Goal: Task Accomplishment & Management: Complete application form

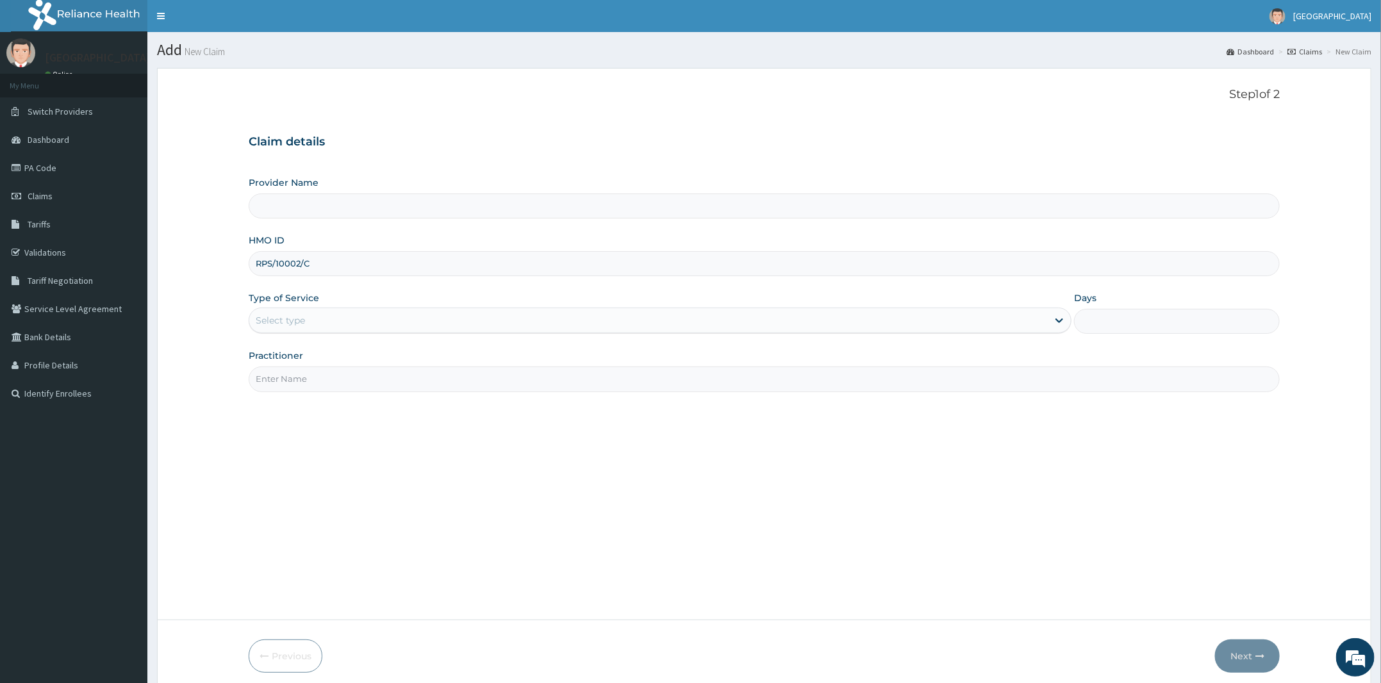
type input "Peter and Grace Medical centre"
type input "RPS/10002/C"
click at [310, 318] on div "Select type" at bounding box center [648, 320] width 799 height 21
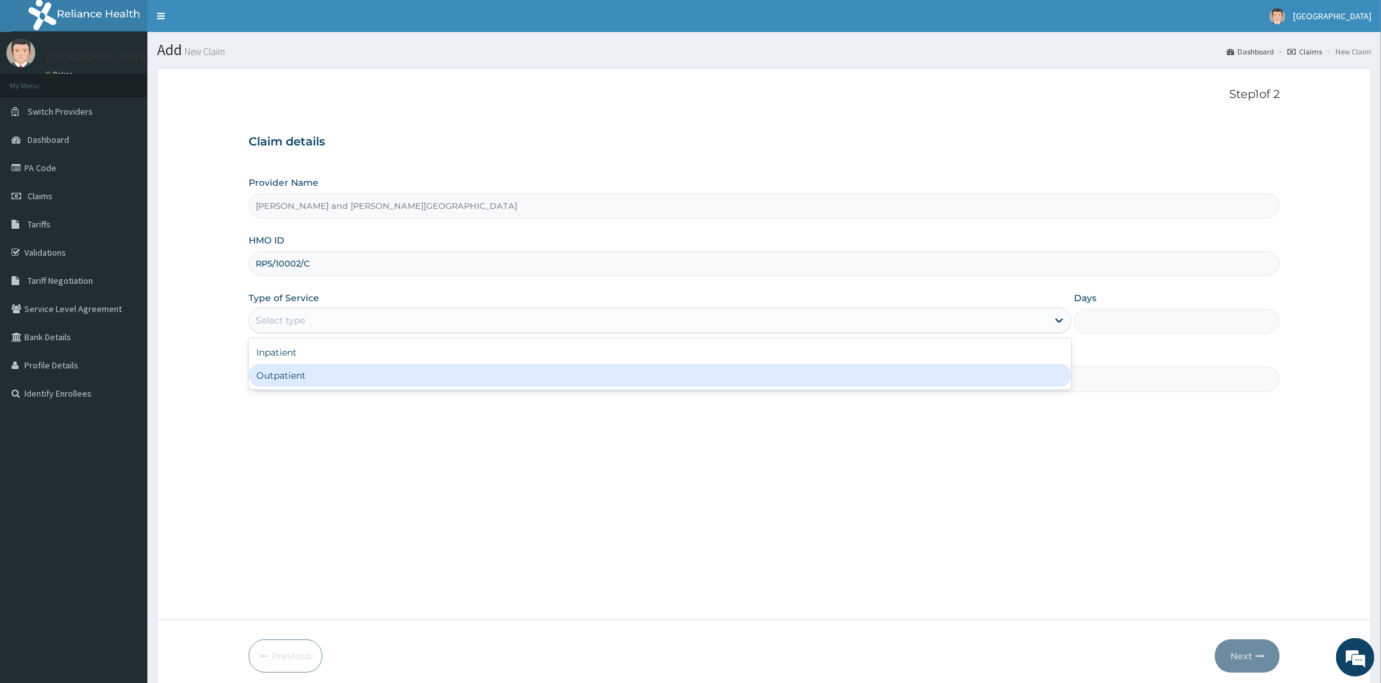
click at [292, 365] on div "Outpatient" at bounding box center [660, 375] width 823 height 23
type input "1"
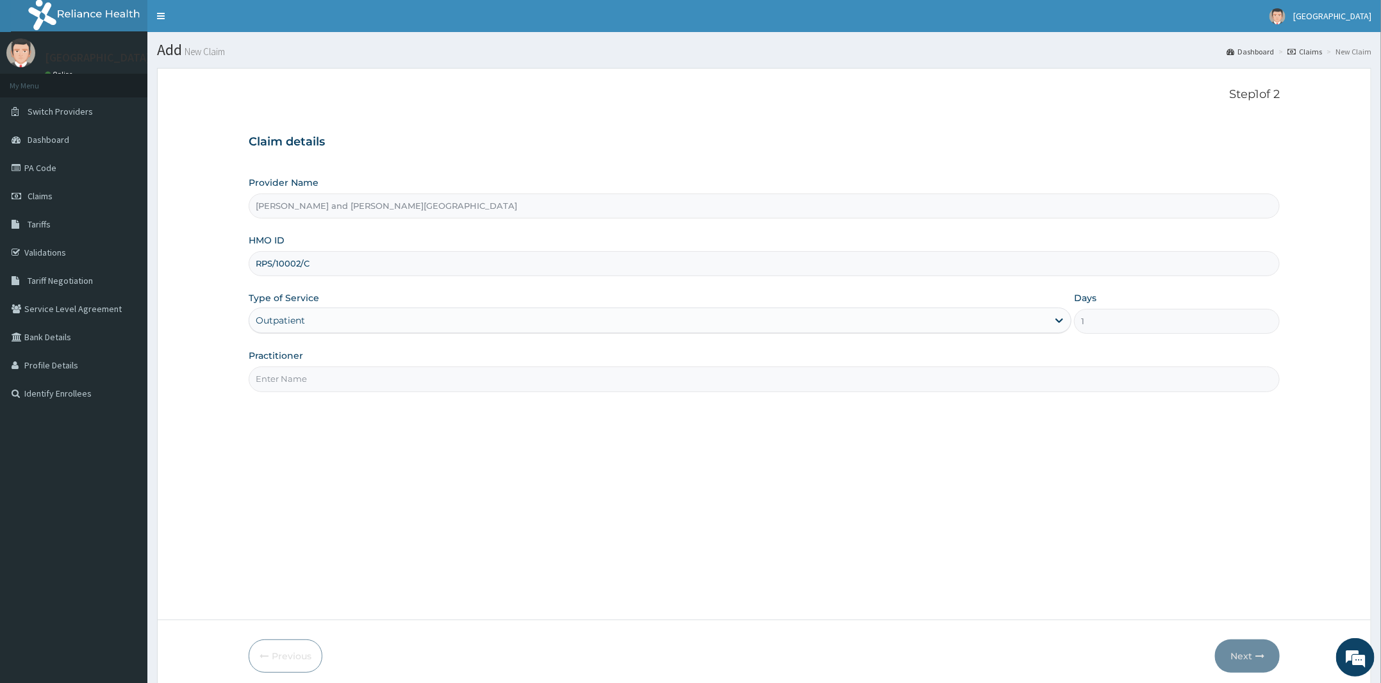
drag, startPoint x: 294, startPoint y: 372, endPoint x: 321, endPoint y: 399, distance: 38.1
click at [294, 372] on input "Practitioner" at bounding box center [764, 379] width 1031 height 25
type input "DR BIFOM MELWIN"
click at [1238, 647] on button "Next" at bounding box center [1247, 656] width 65 height 33
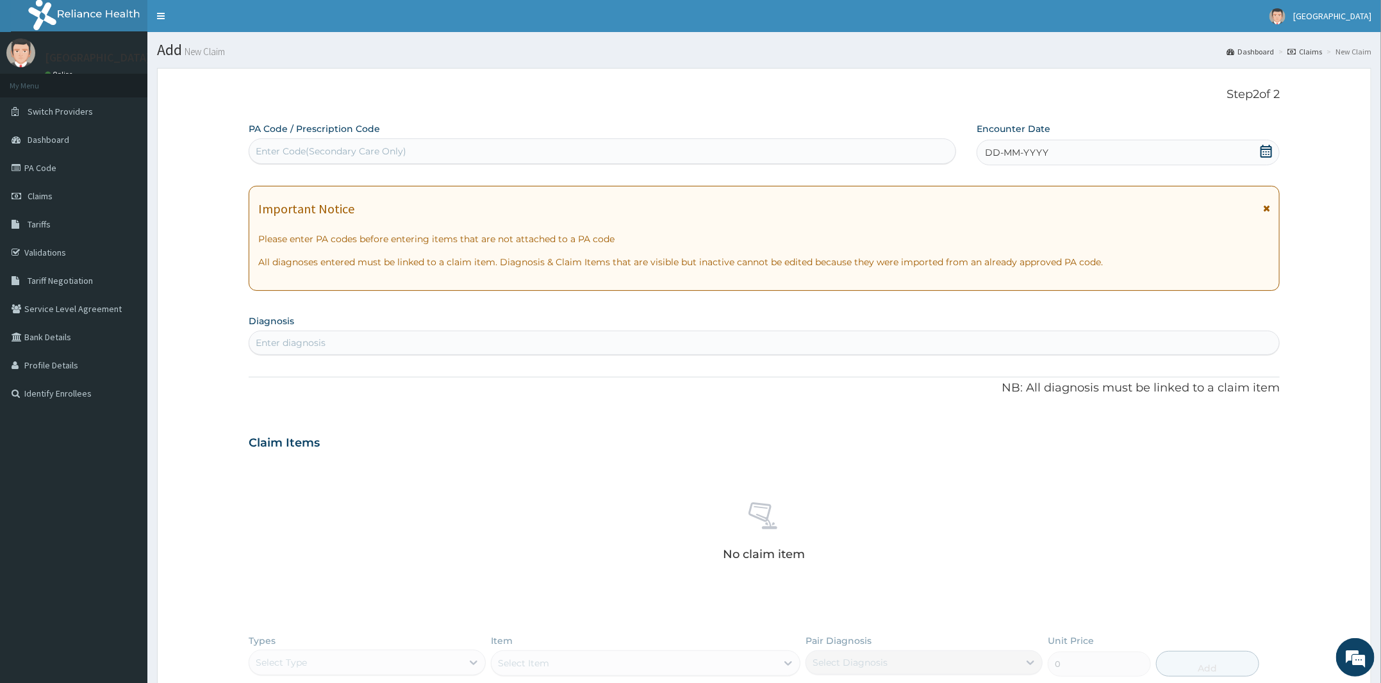
click at [1262, 154] on icon at bounding box center [1266, 151] width 13 height 13
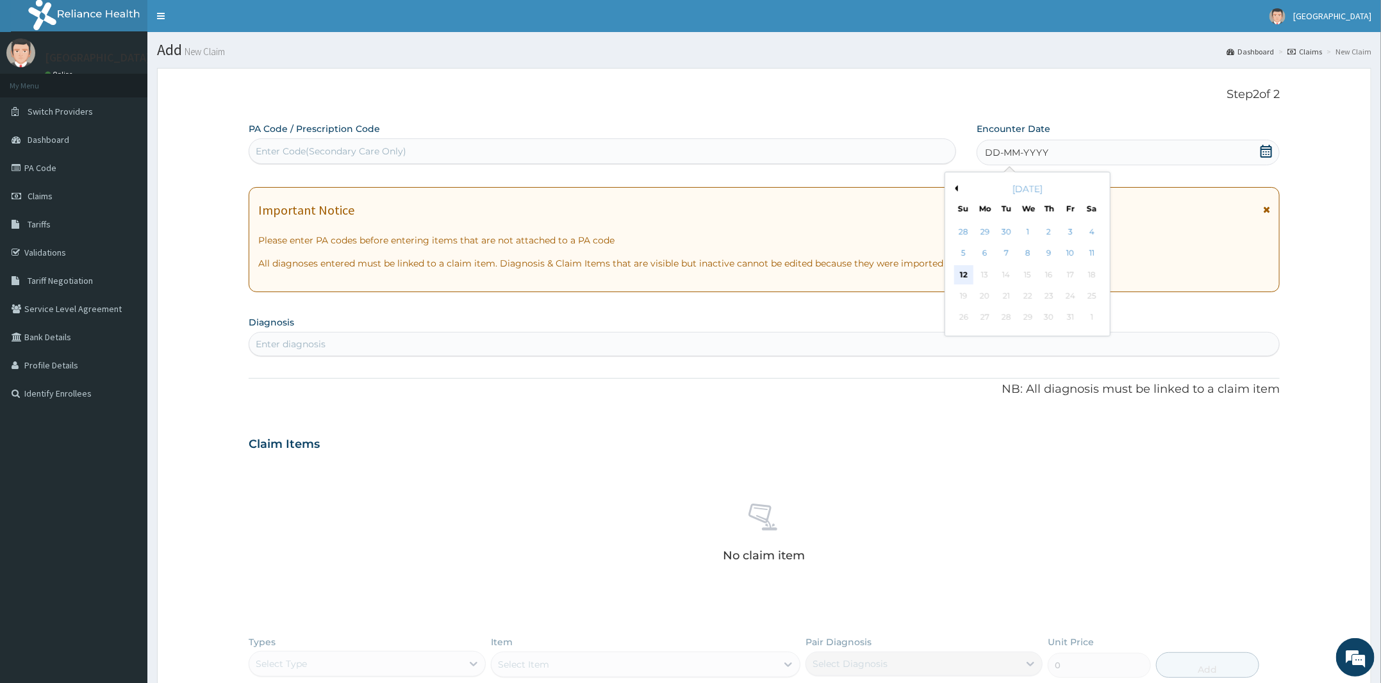
click at [958, 272] on div "12" at bounding box center [963, 274] width 19 height 19
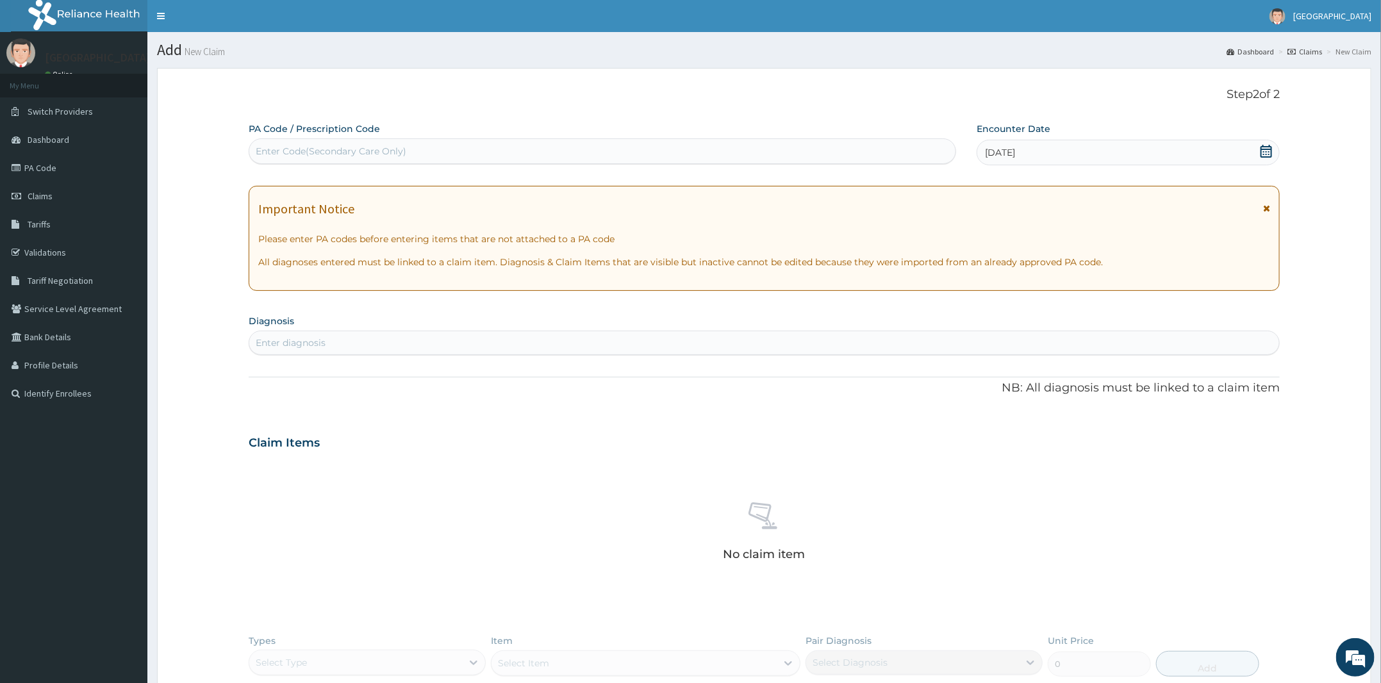
click at [530, 345] on div "Enter diagnosis" at bounding box center [764, 343] width 1030 height 21
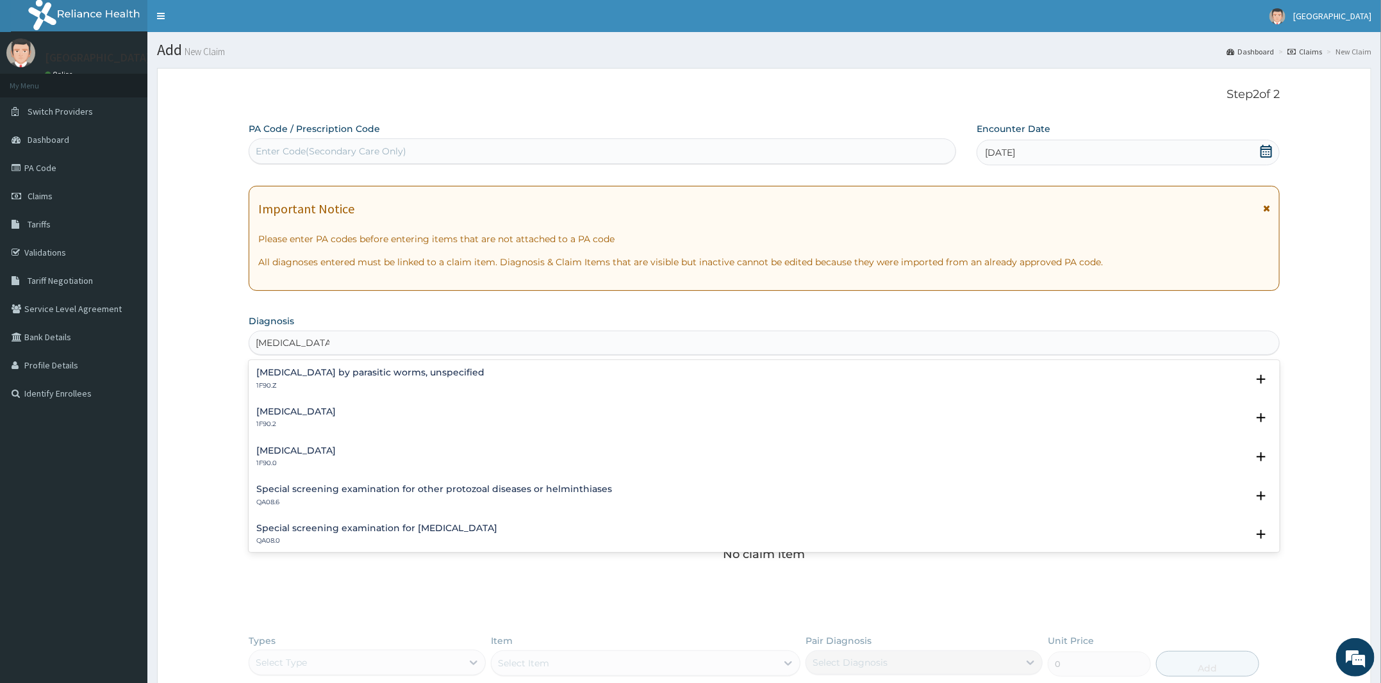
type input "HELMINTHIASIS"
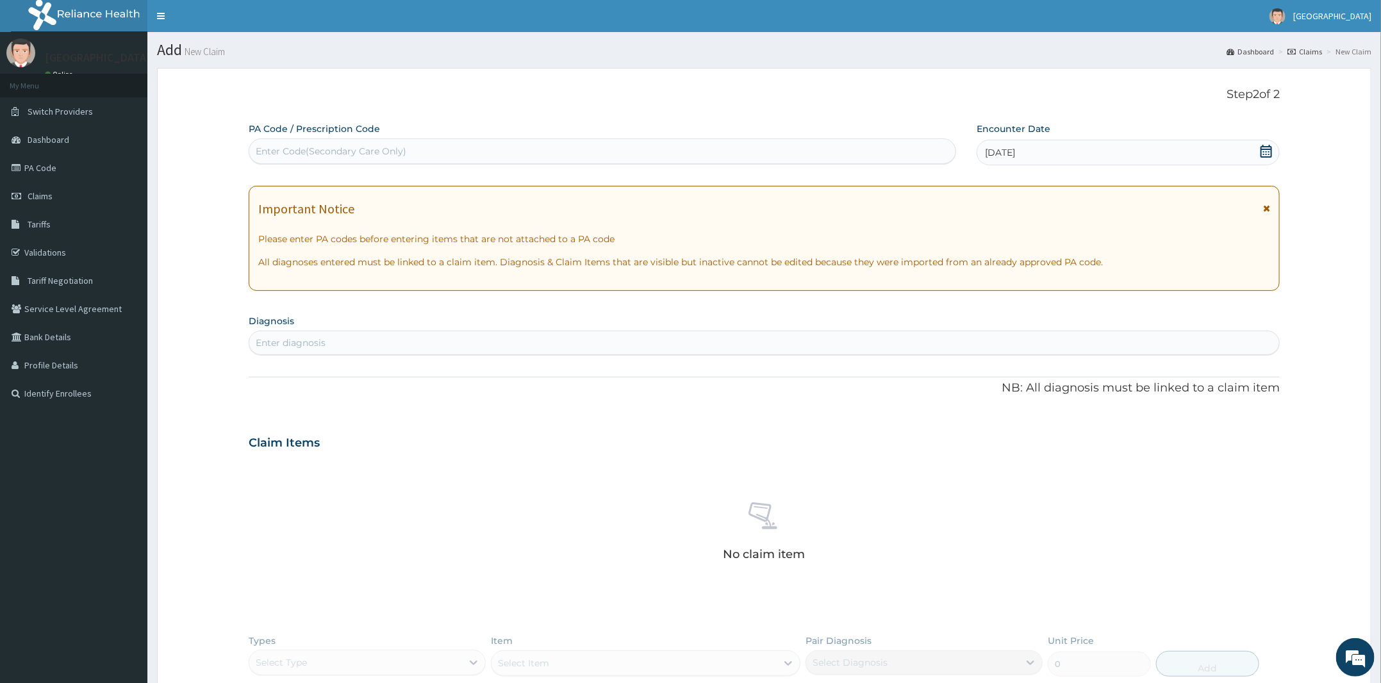
click at [403, 344] on div "Enter diagnosis" at bounding box center [764, 343] width 1030 height 21
type input "HELMINTHIASIS"
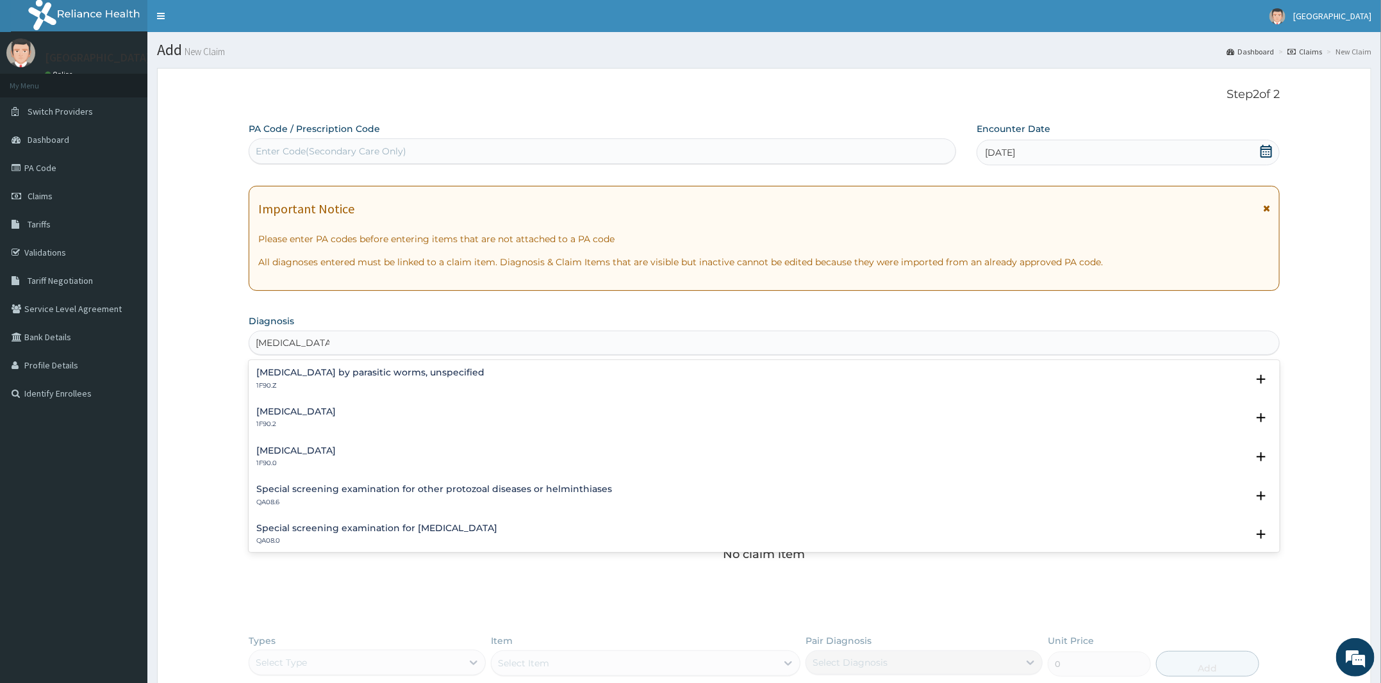
scroll to position [7, 0]
click at [353, 366] on h4 "Infestation by parasitic worms, unspecified" at bounding box center [370, 366] width 228 height 10
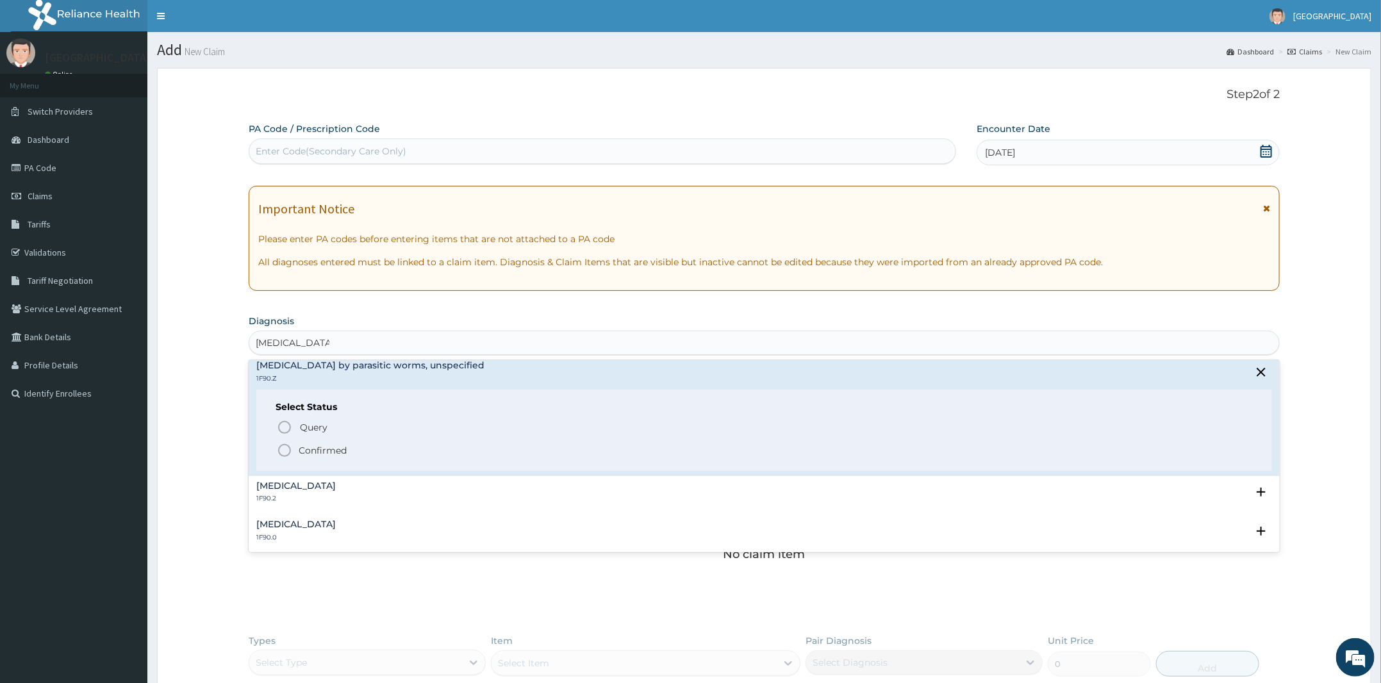
click at [356, 439] on div "Query Query covers suspected (?), Keep in view (kiv), Ruled out (r/o) Confirmed" at bounding box center [764, 438] width 977 height 39
click at [353, 444] on span "Confirmed" at bounding box center [765, 450] width 976 height 15
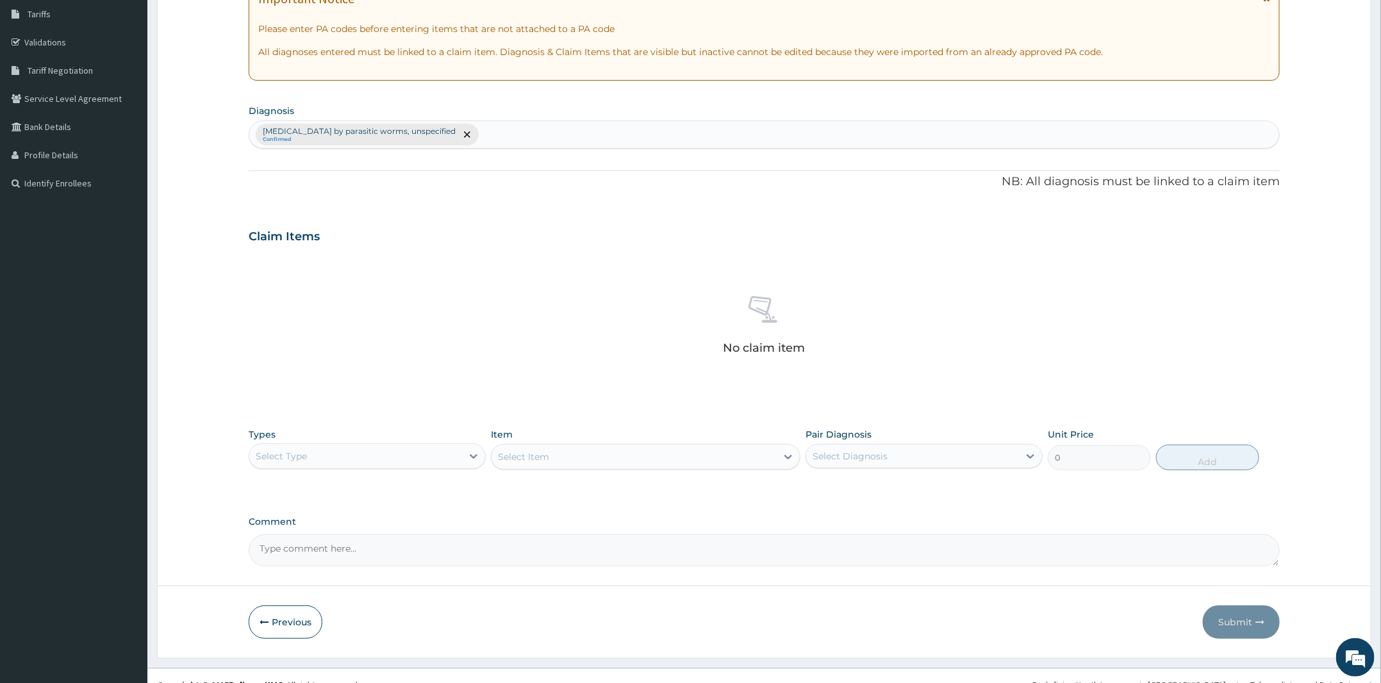
scroll to position [228, 0]
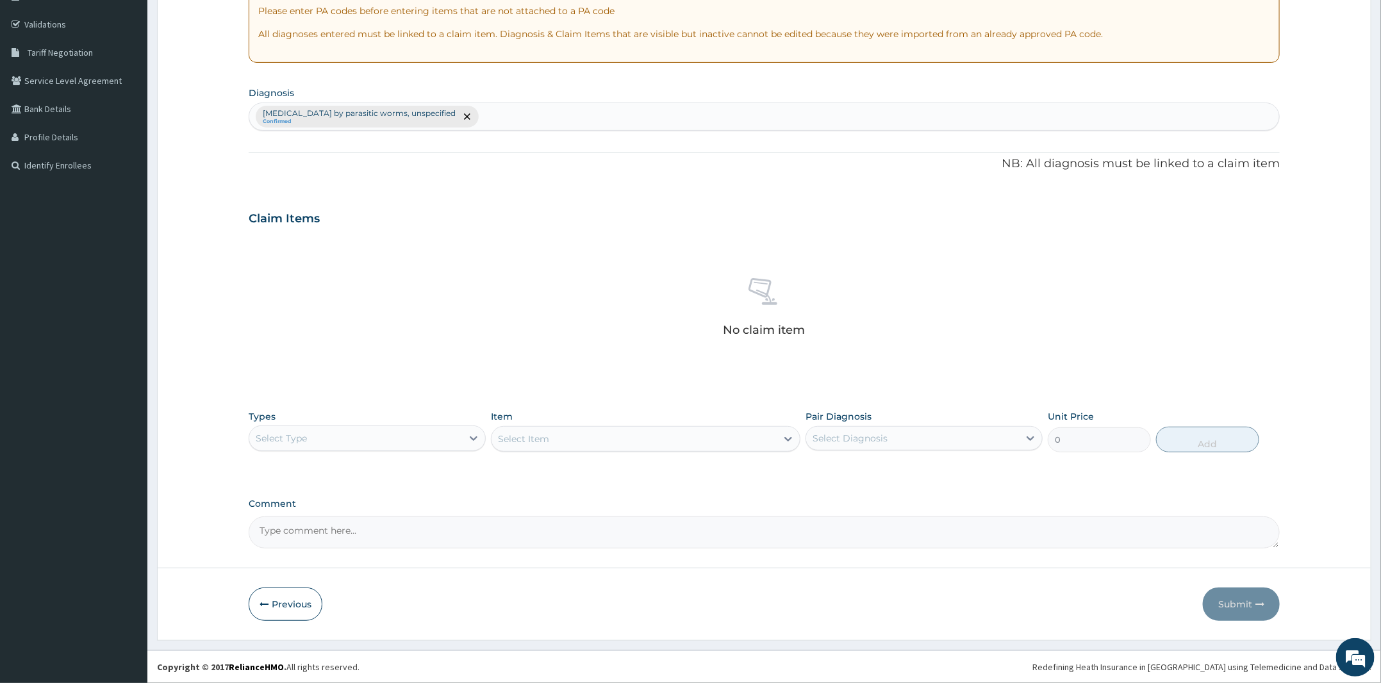
click at [345, 437] on div "Select Type" at bounding box center [355, 438] width 213 height 21
click at [333, 523] on div "Procedures" at bounding box center [367, 516] width 237 height 23
click at [551, 439] on div "Select Item" at bounding box center [646, 439] width 310 height 26
click at [570, 447] on div "Select Item" at bounding box center [646, 439] width 310 height 26
click at [574, 441] on div "Select Item" at bounding box center [646, 439] width 310 height 26
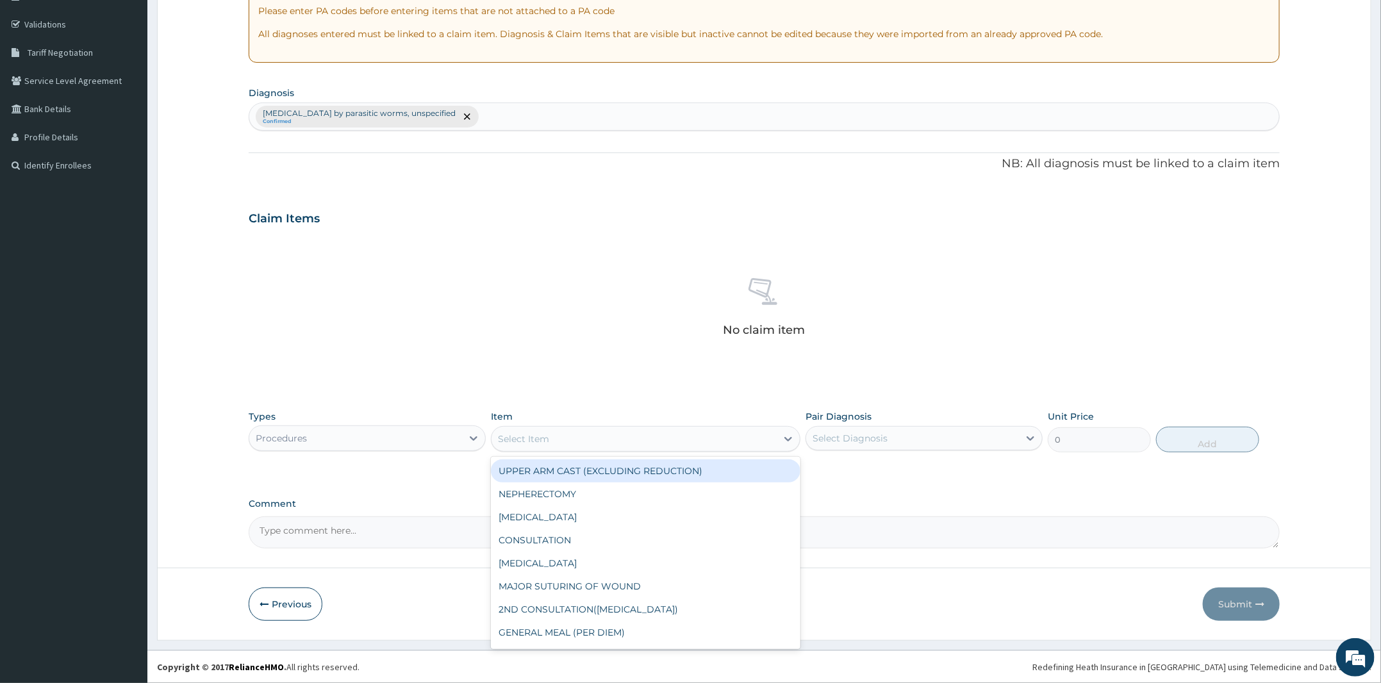
click at [573, 442] on div "Select Item" at bounding box center [634, 439] width 285 height 21
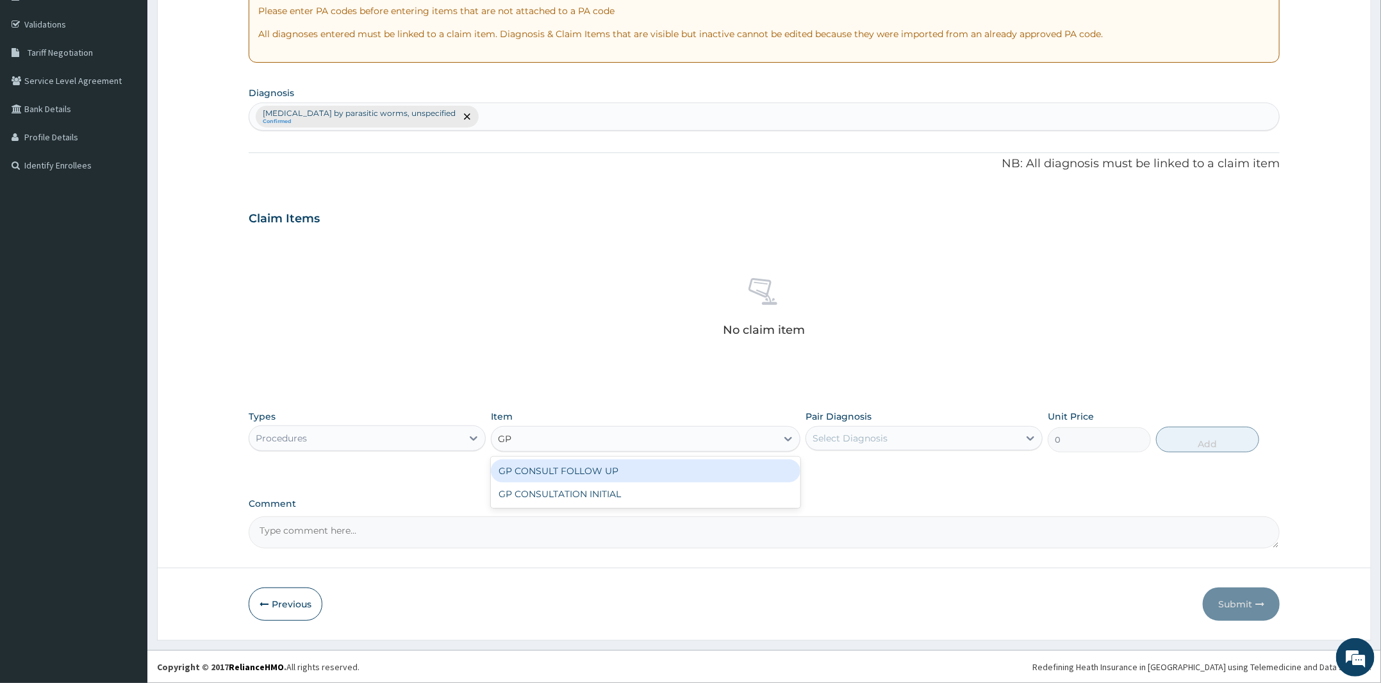
type input "GP"
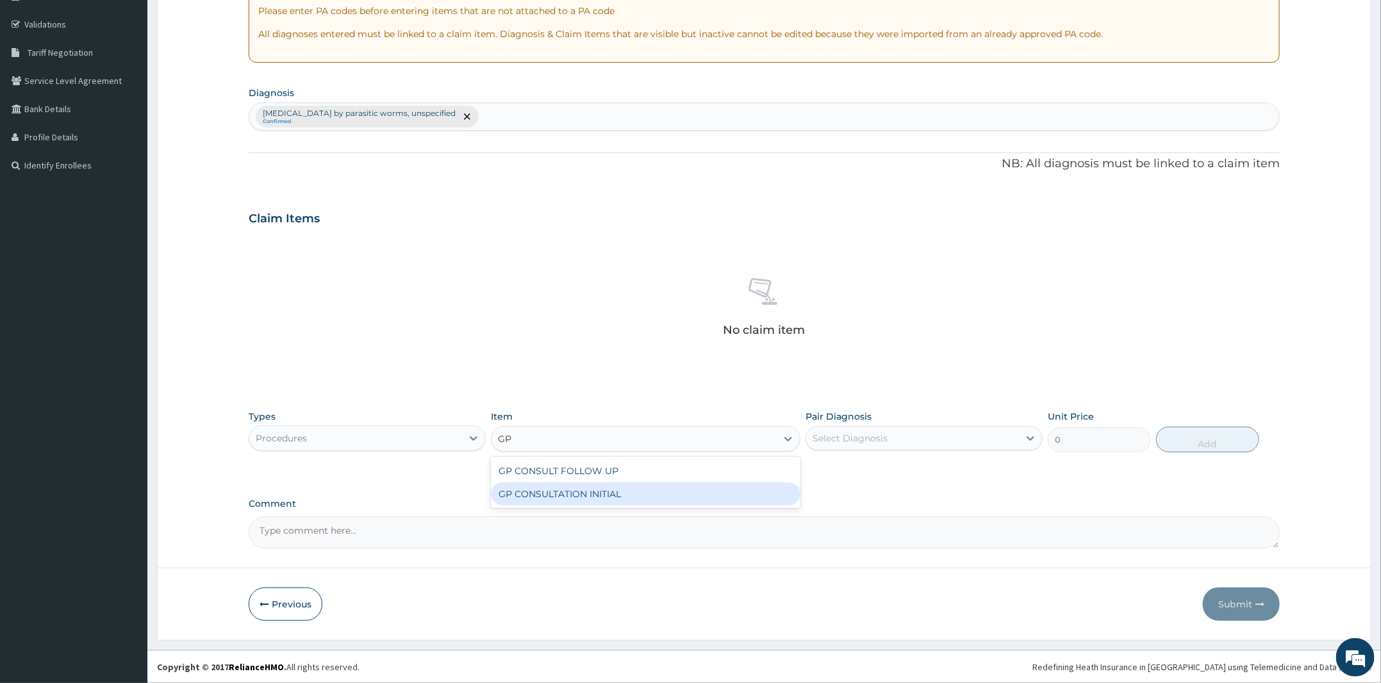
drag, startPoint x: 573, startPoint y: 487, endPoint x: 625, endPoint y: 499, distance: 53.2
click at [576, 492] on div "GP CONSULTATION INITIAL" at bounding box center [646, 494] width 310 height 23
type input "2000"
click at [957, 442] on div "Select Diagnosis" at bounding box center [912, 438] width 213 height 21
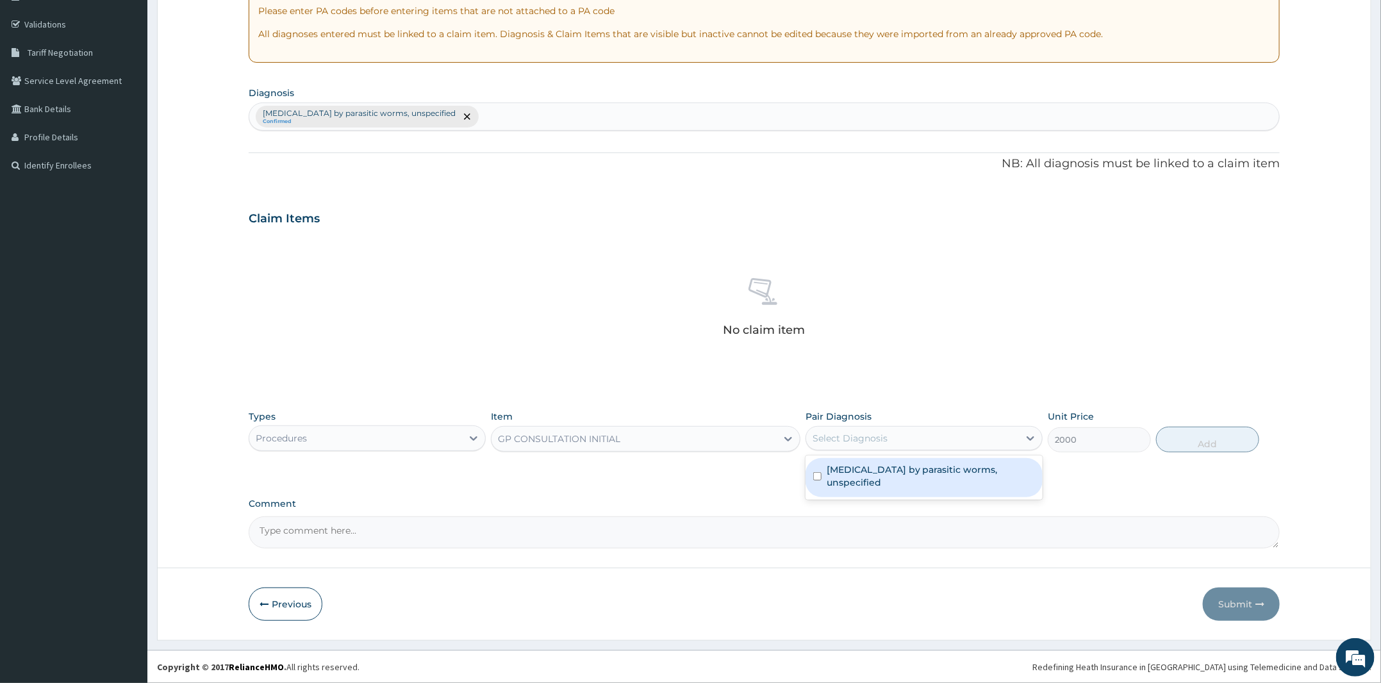
drag, startPoint x: 947, startPoint y: 460, endPoint x: 1117, endPoint y: 465, distance: 169.3
click at [951, 466] on div "Infestation by parasitic worms, unspecified" at bounding box center [924, 477] width 237 height 39
checkbox input "true"
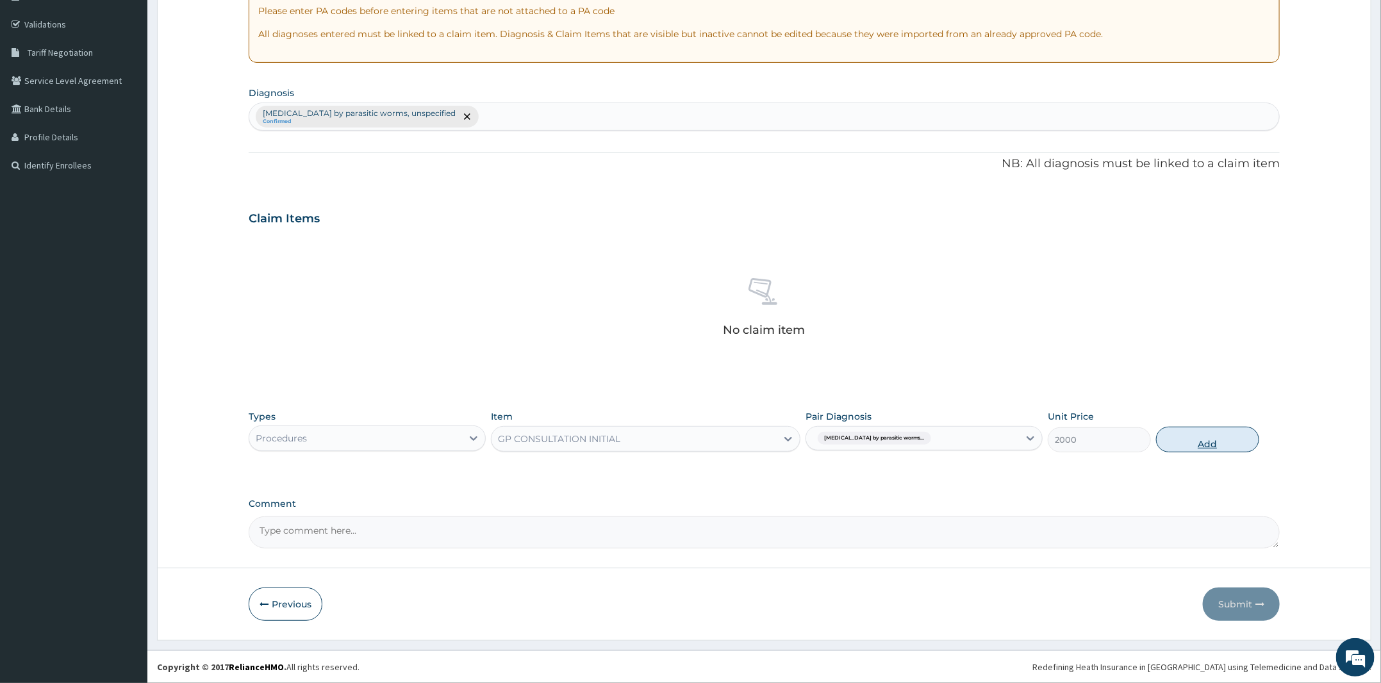
click at [1198, 429] on button "Add" at bounding box center [1207, 440] width 103 height 26
type input "0"
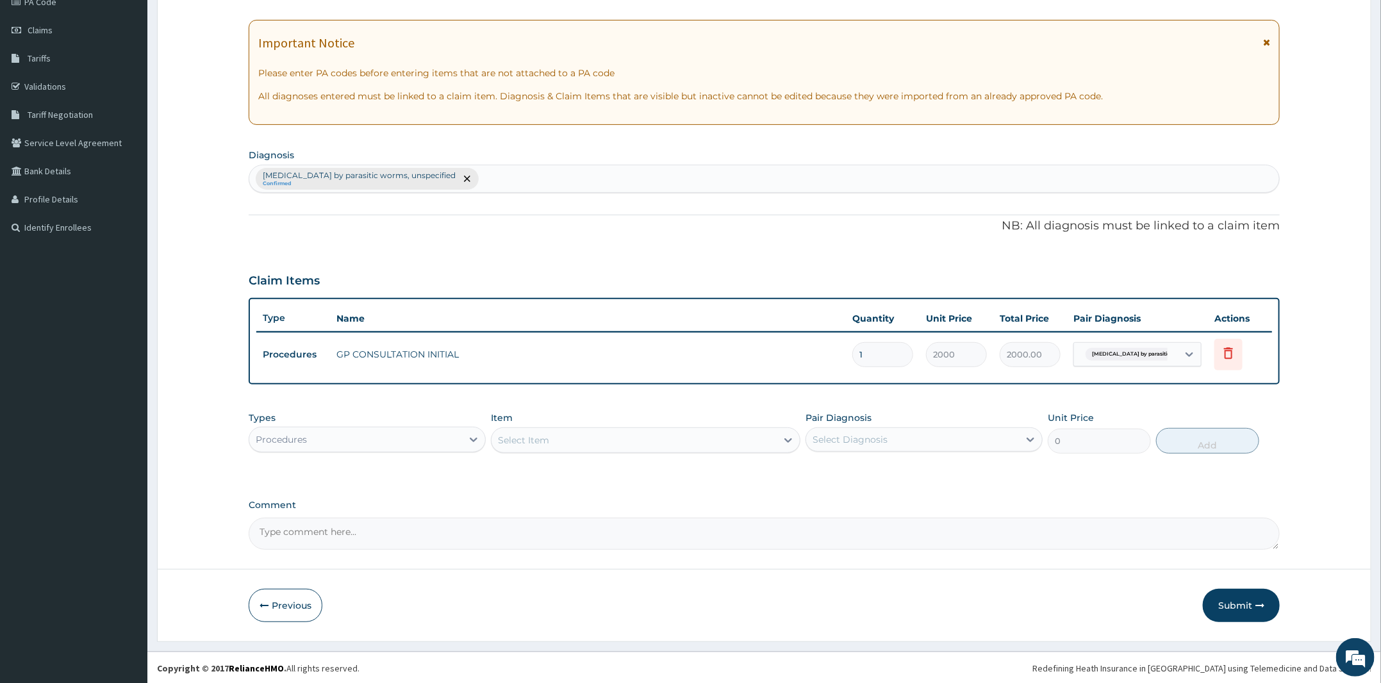
click at [669, 437] on div "Select Item" at bounding box center [634, 440] width 285 height 21
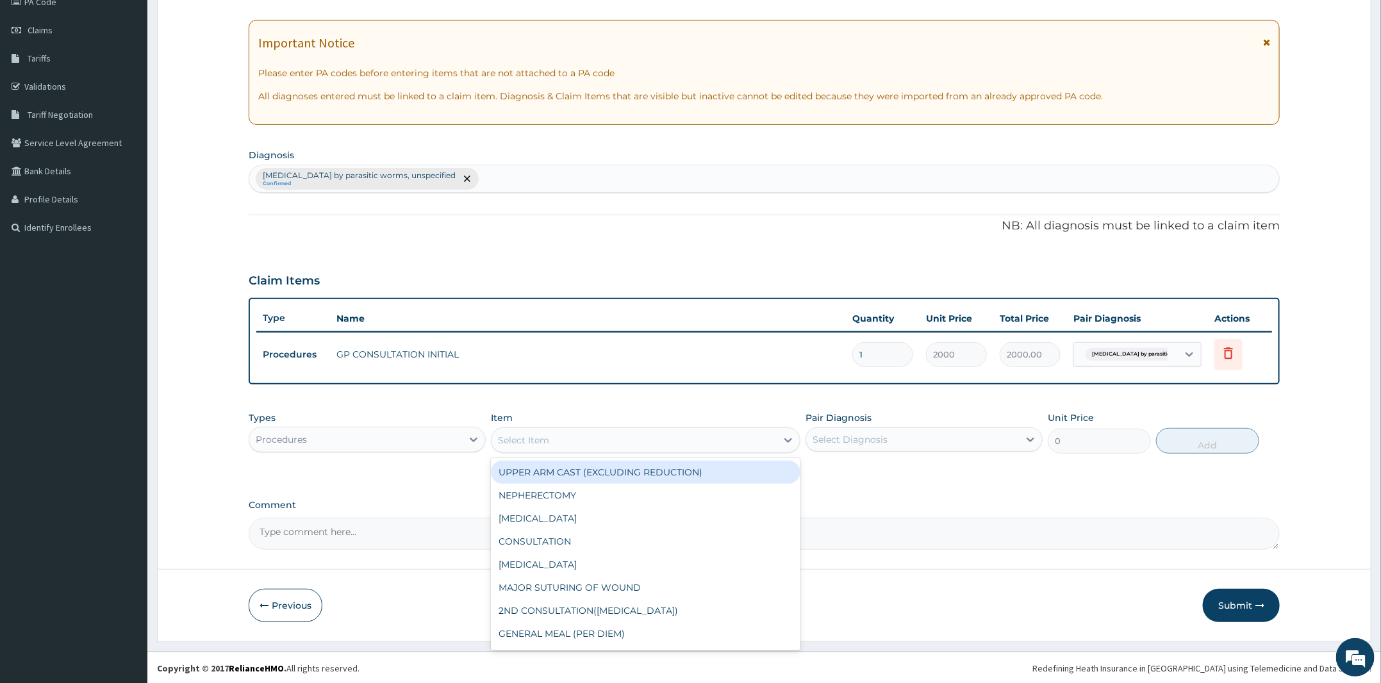
drag, startPoint x: 371, startPoint y: 437, endPoint x: 366, endPoint y: 446, distance: 10.9
click at [371, 437] on div "Procedures" at bounding box center [355, 439] width 213 height 21
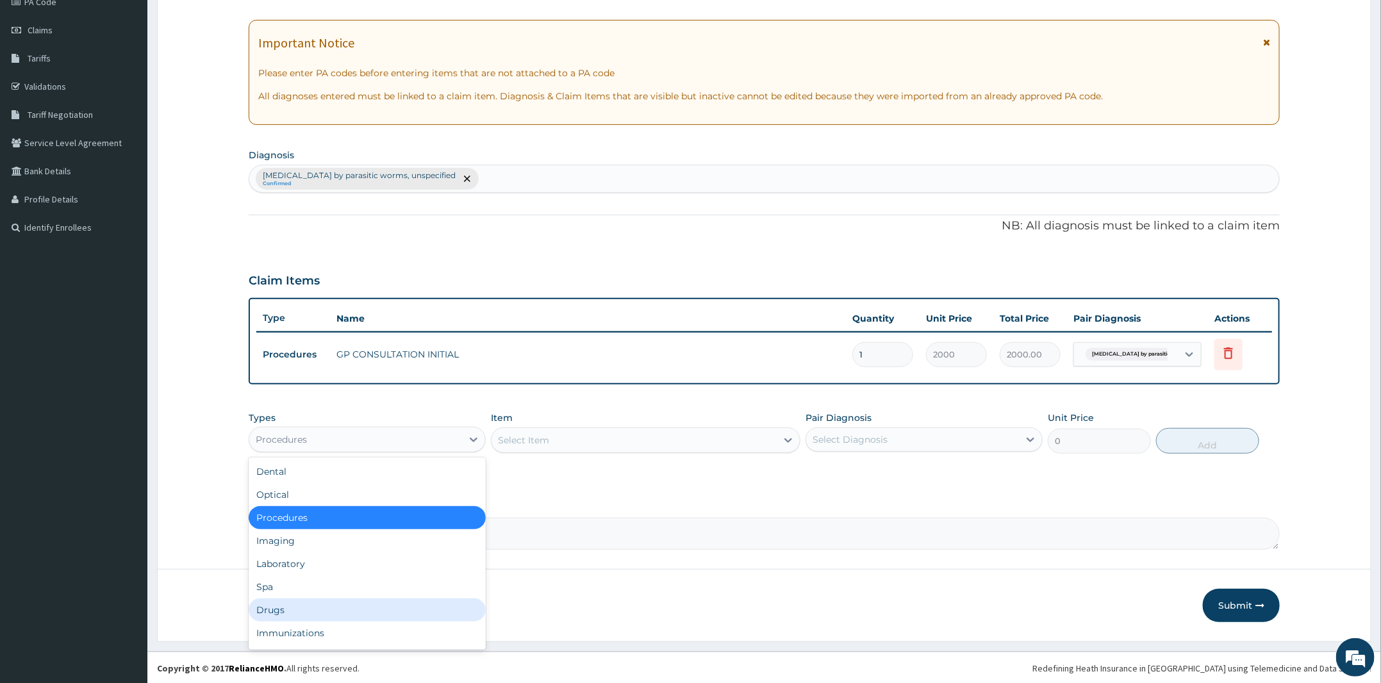
click at [333, 614] on div "Drugs" at bounding box center [367, 610] width 237 height 23
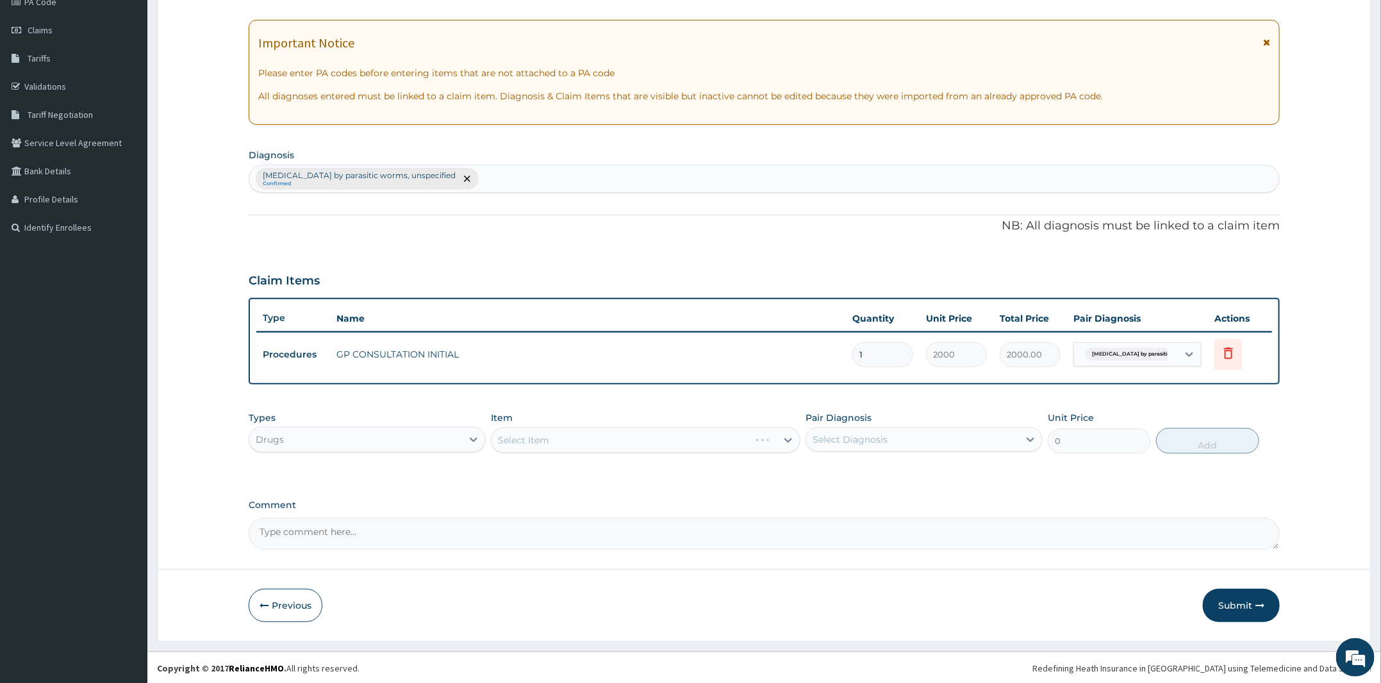
click at [563, 444] on div "Select Item" at bounding box center [646, 441] width 310 height 26
click at [576, 444] on div "Select Item" at bounding box center [646, 441] width 310 height 26
click at [574, 441] on div "Select Item" at bounding box center [634, 440] width 285 height 21
click at [595, 412] on div "Item Select Item" at bounding box center [646, 433] width 310 height 42
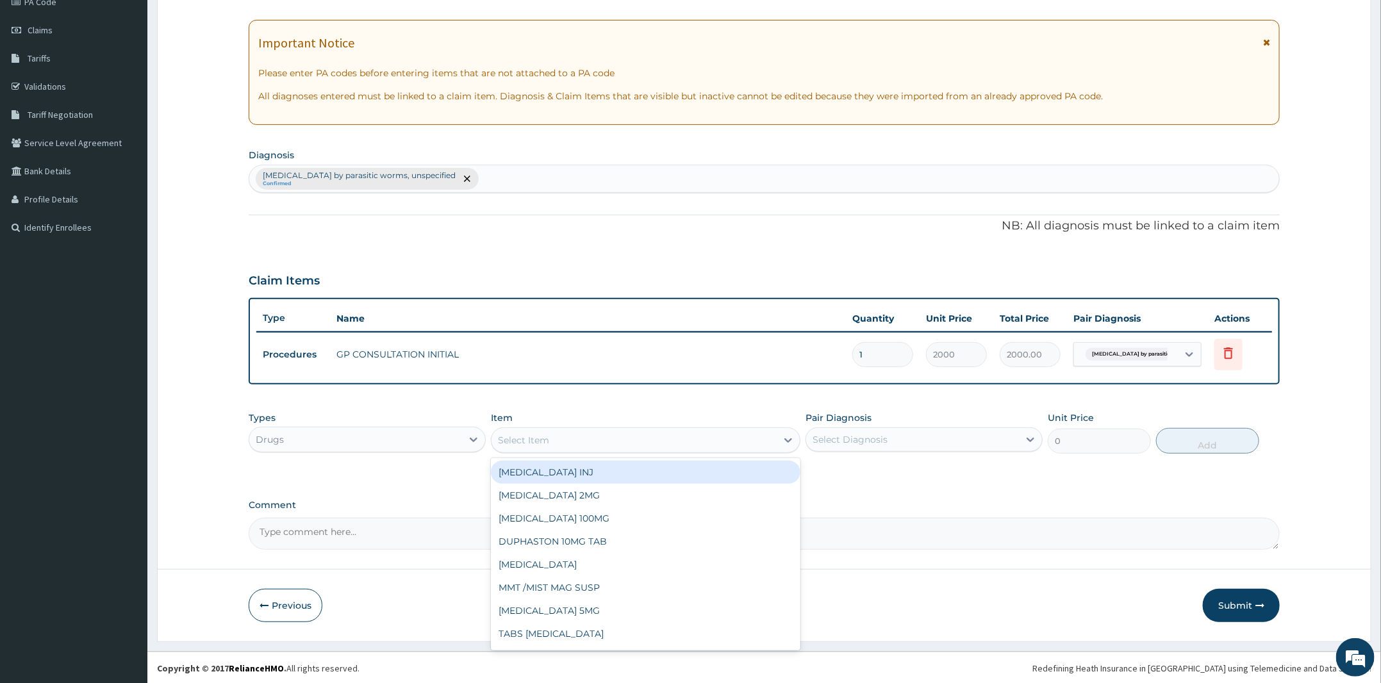
click at [566, 441] on div "Select Item" at bounding box center [634, 440] width 285 height 21
type input "ALBE"
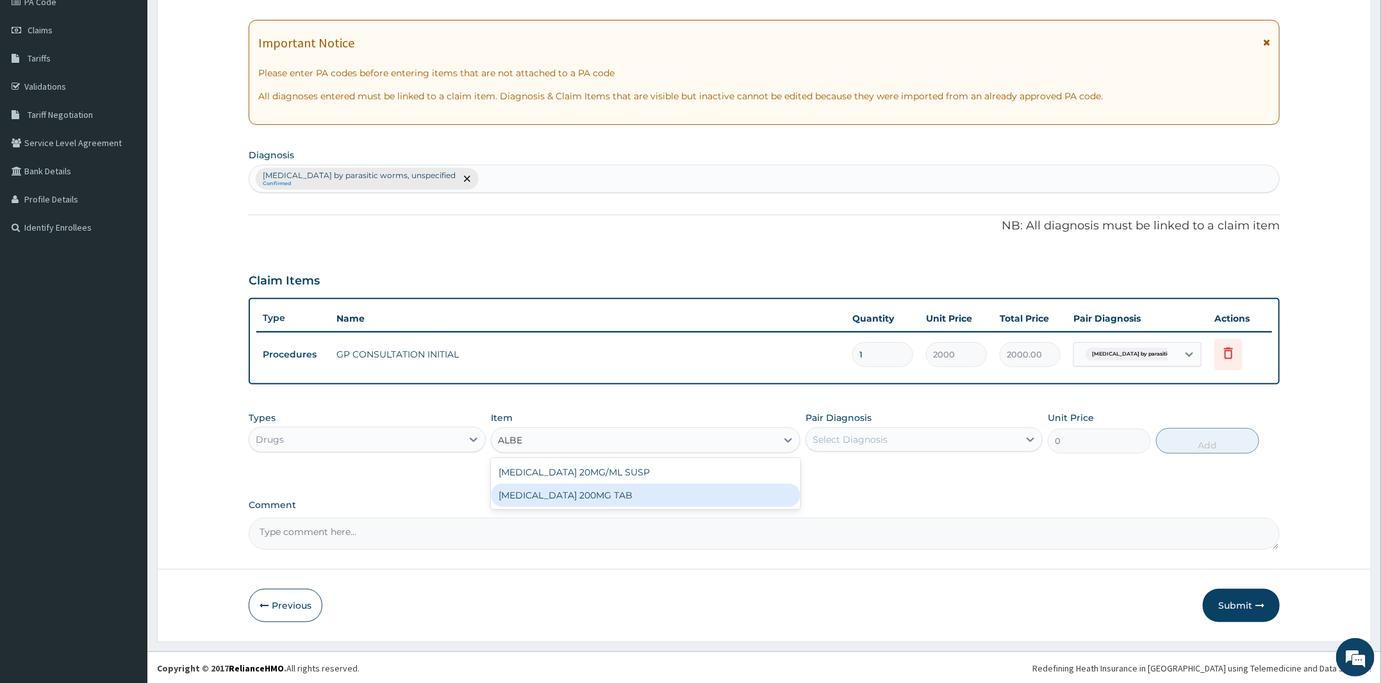
click at [588, 501] on div "[MEDICAL_DATA] 200MG TAB" at bounding box center [646, 495] width 310 height 23
type input "100"
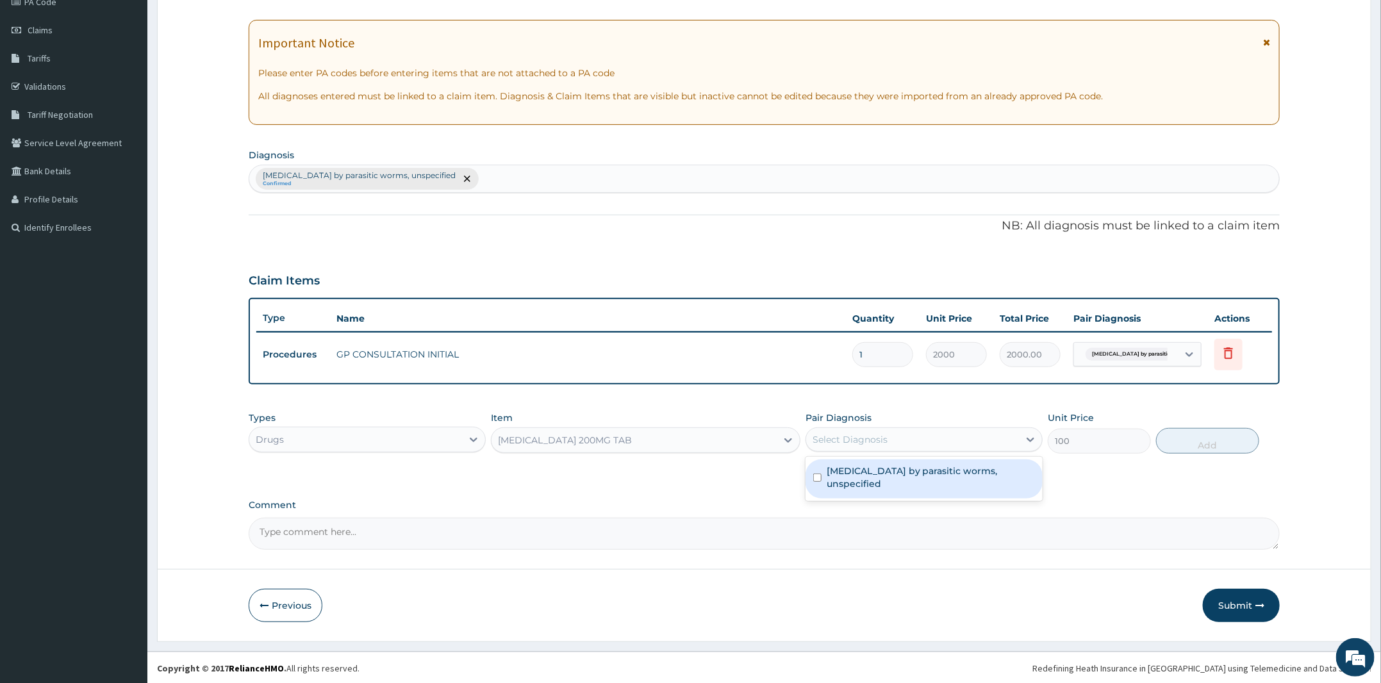
click at [865, 441] on div "Select Diagnosis" at bounding box center [850, 439] width 75 height 13
drag, startPoint x: 877, startPoint y: 463, endPoint x: 923, endPoint y: 469, distance: 45.9
click at [881, 463] on div "Infestation by parasitic worms, unspecified" at bounding box center [924, 479] width 237 height 39
checkbox input "true"
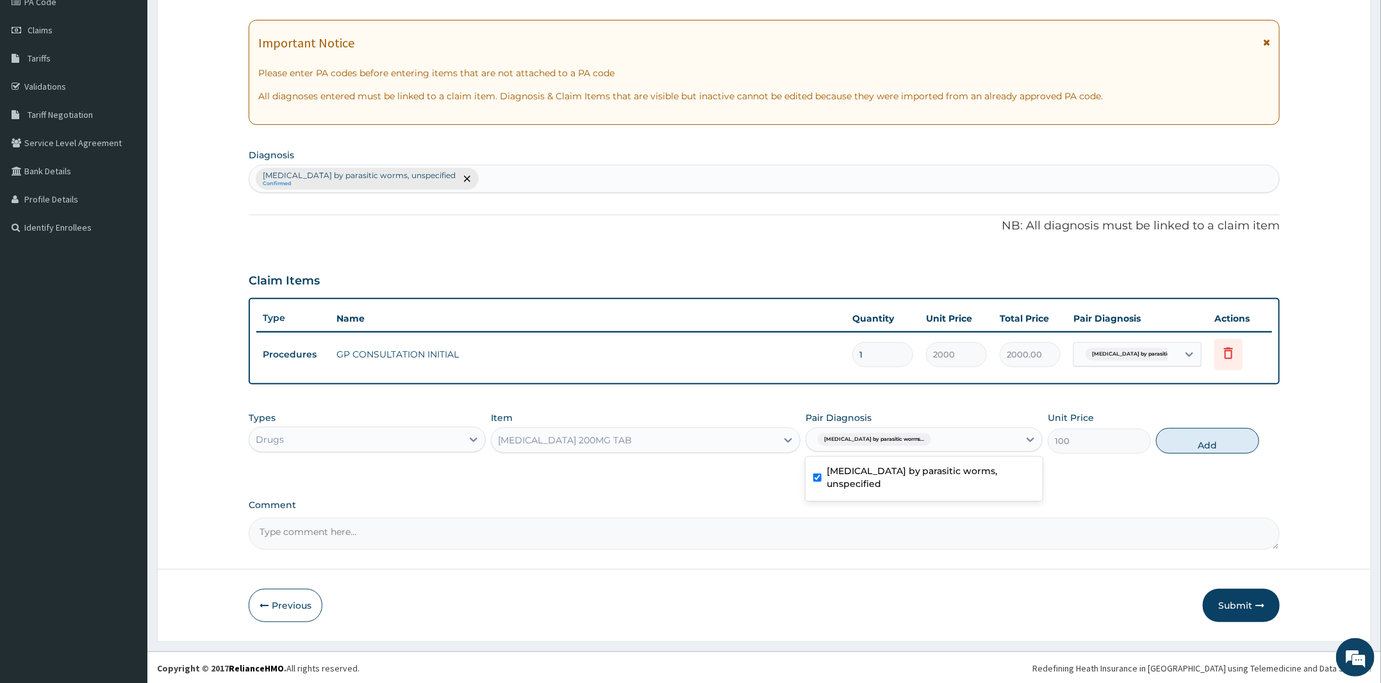
click at [1206, 433] on button "Add" at bounding box center [1207, 441] width 103 height 26
type input "0"
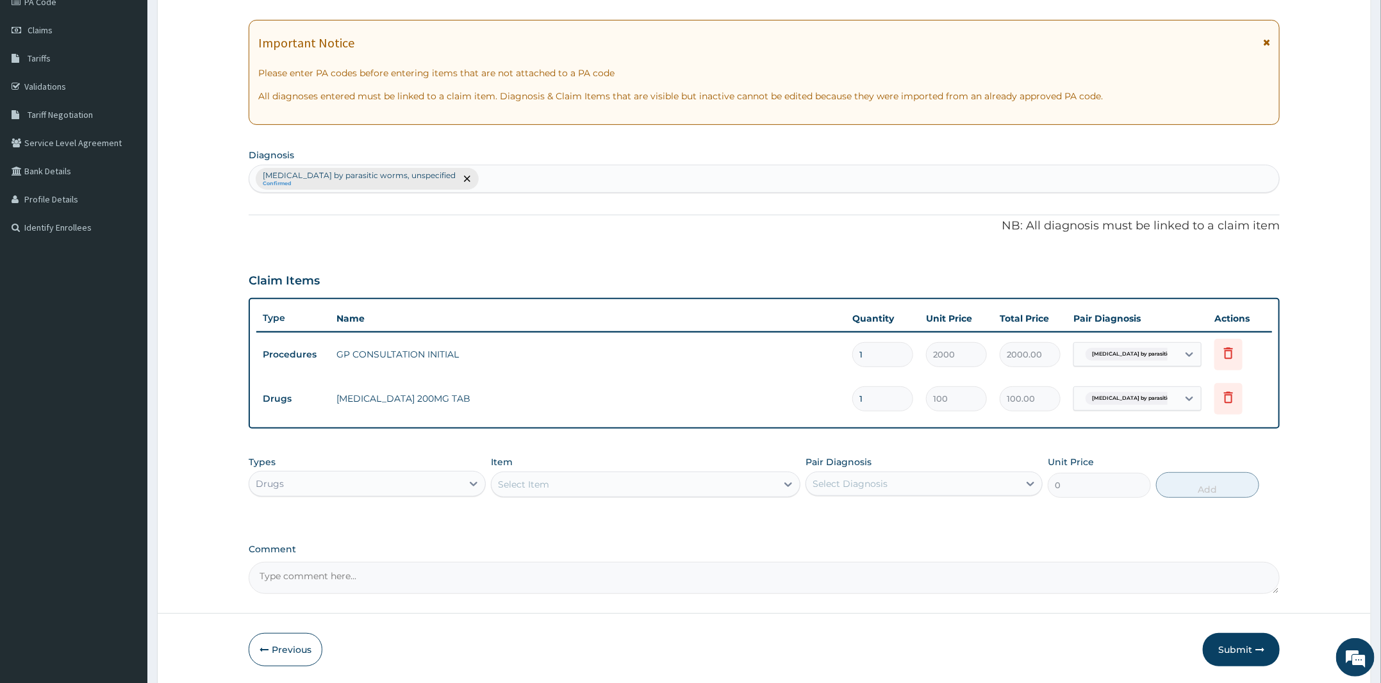
type input "0.00"
type input "2"
type input "200.00"
type input "2"
click at [1076, 515] on div "Types Drugs Item Select Item Pair Diagnosis Select Diagnosis Unit Price 0 Add" at bounding box center [764, 486] width 1031 height 74
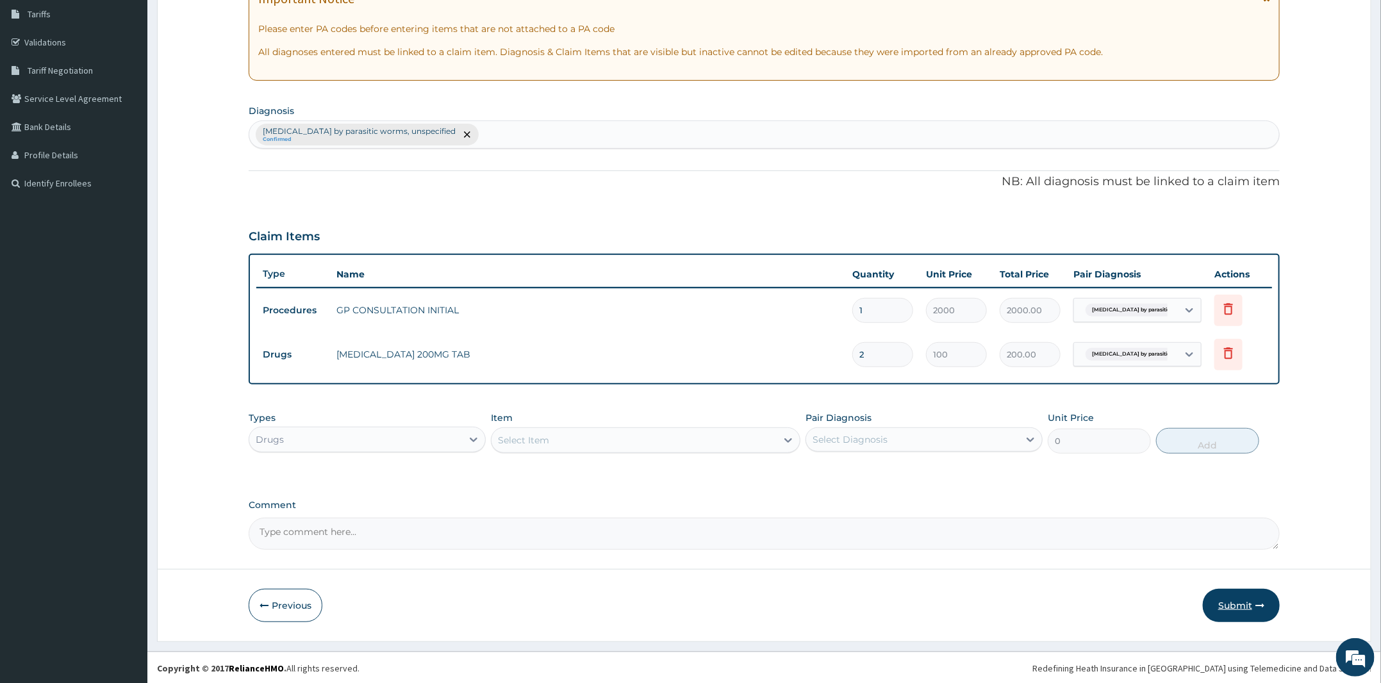
click at [1250, 617] on button "Submit" at bounding box center [1241, 605] width 77 height 33
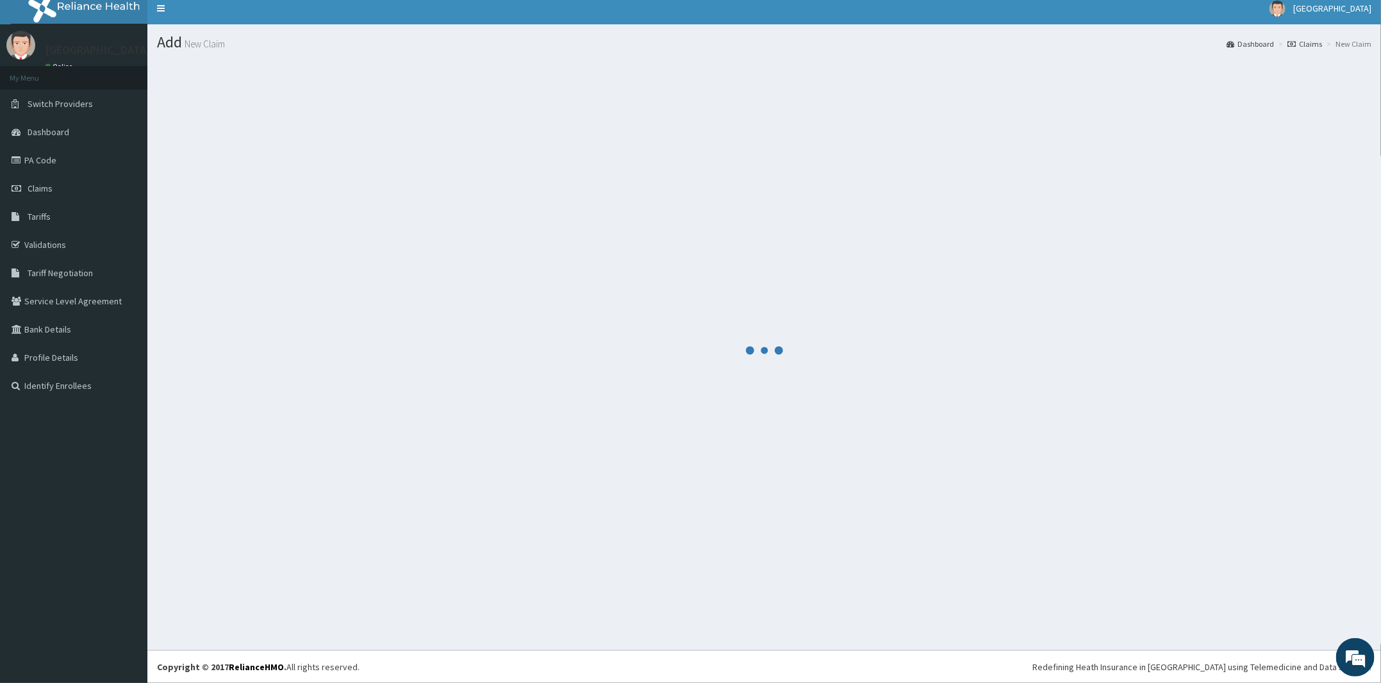
scroll to position [8, 0]
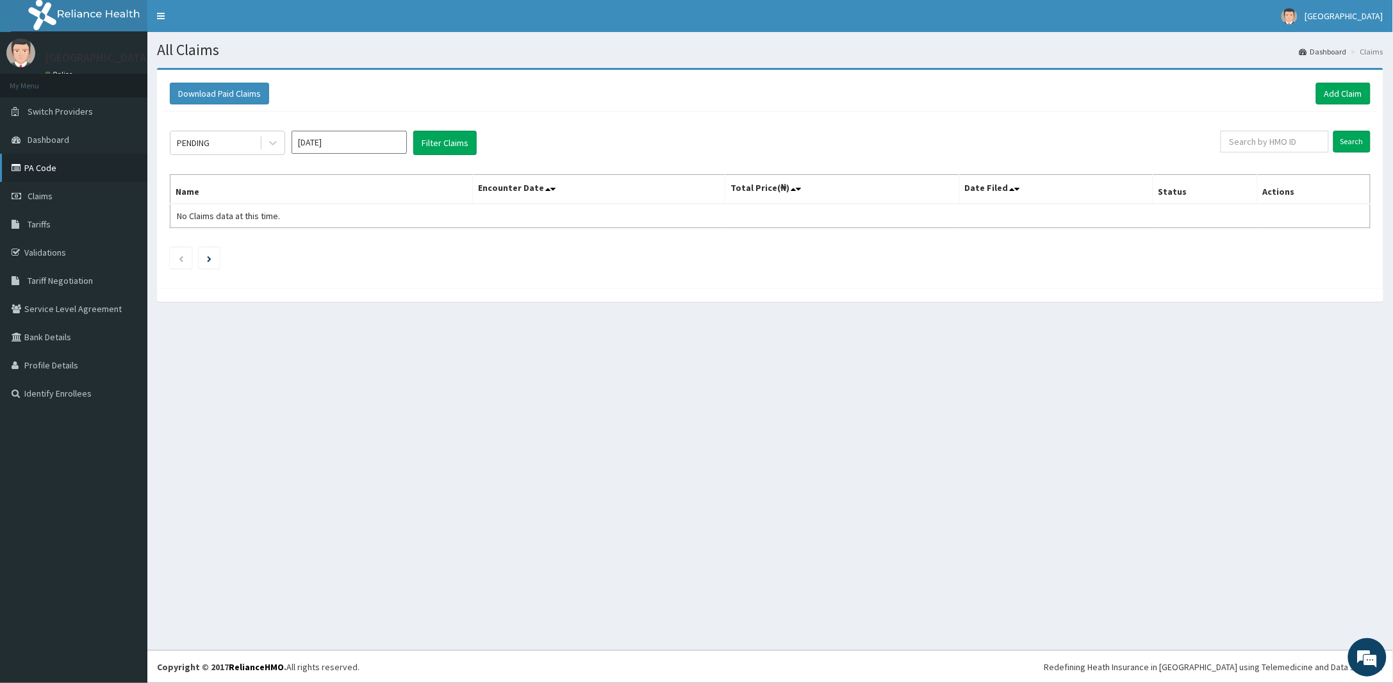
click at [25, 169] on link "PA Code" at bounding box center [73, 168] width 147 height 28
click at [1359, 98] on link "Add Claim" at bounding box center [1344, 94] width 54 height 22
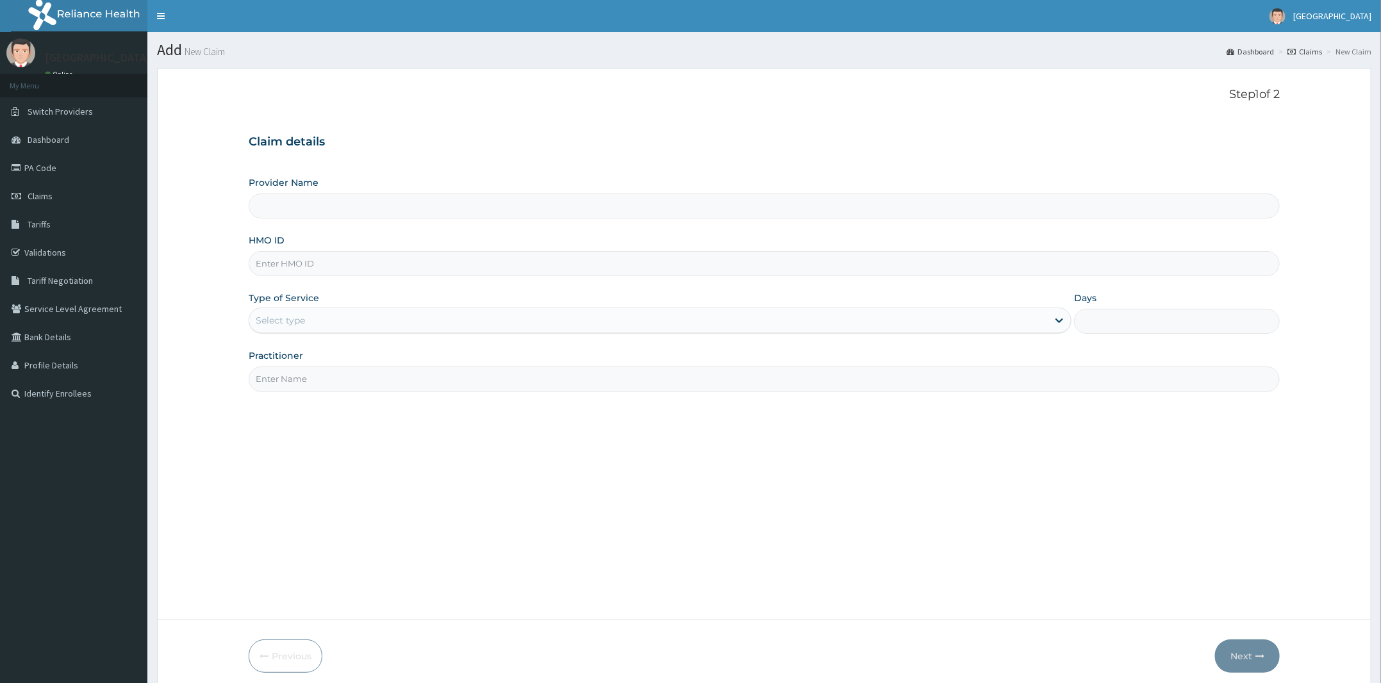
drag, startPoint x: 0, startPoint y: 0, endPoint x: 337, endPoint y: 271, distance: 432.1
click at [337, 271] on input "HMO ID" at bounding box center [764, 263] width 1031 height 25
paste input "JBN/10253/F"
type input "JBN/10253/F"
click at [305, 317] on div "Select type" at bounding box center [648, 320] width 799 height 21
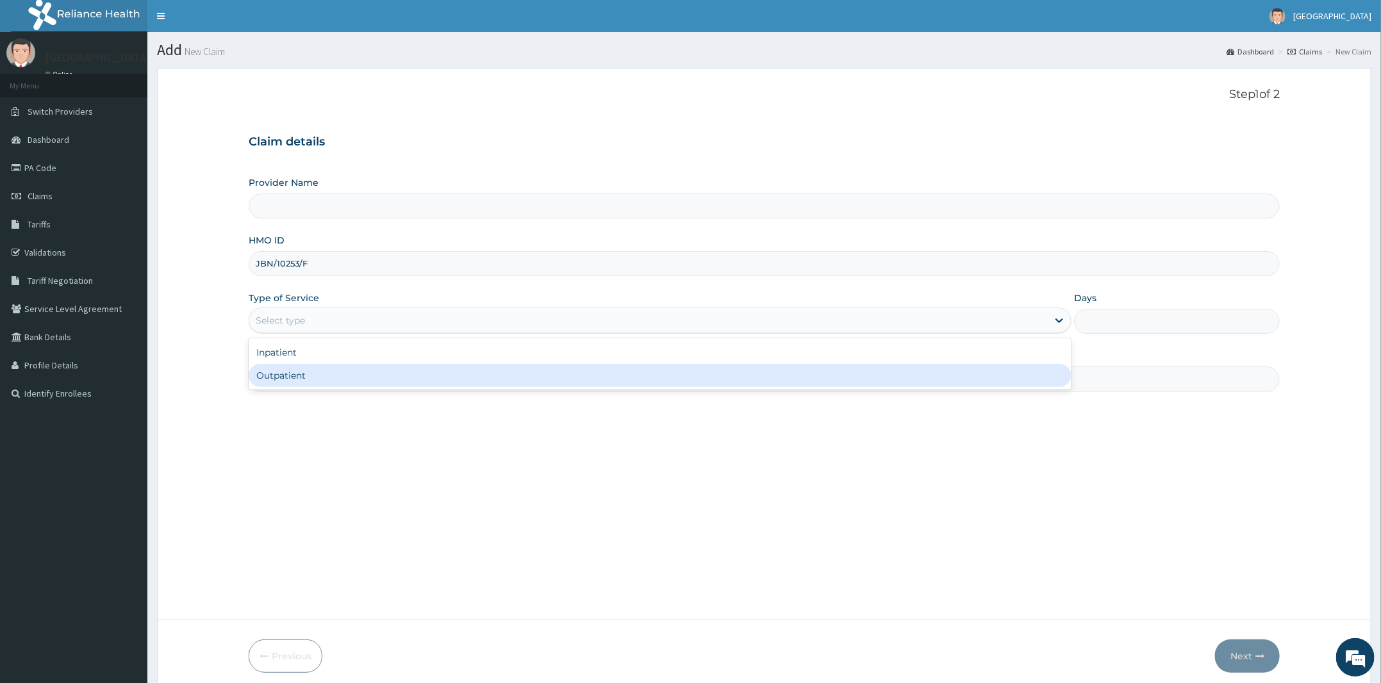
click at [312, 385] on div "Outpatient" at bounding box center [660, 375] width 823 height 23
type input "1"
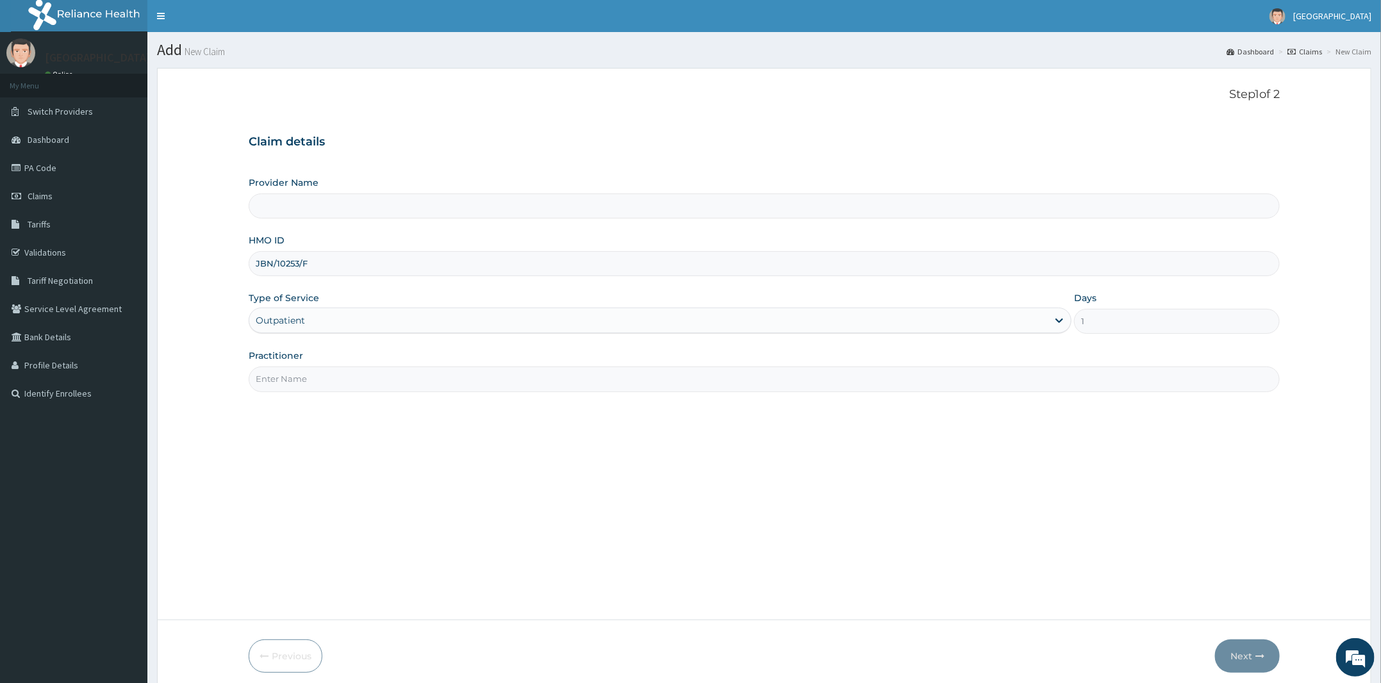
click at [347, 391] on input "Practitioner" at bounding box center [764, 379] width 1031 height 25
type input "Peter and Grace Medical centre"
type input "DR BIFOM MELWIN"
click at [1233, 650] on button "Next" at bounding box center [1247, 656] width 65 height 33
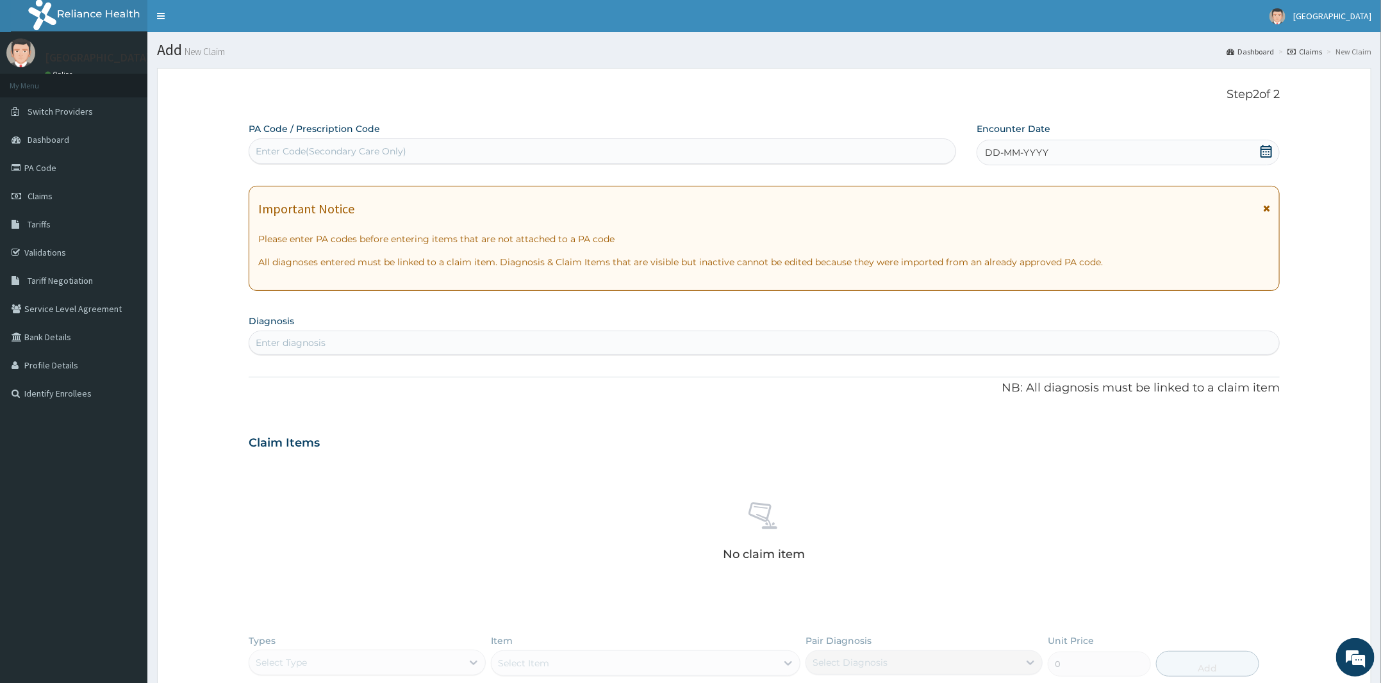
click at [1258, 158] on div "DD-MM-YYYY" at bounding box center [1128, 153] width 303 height 26
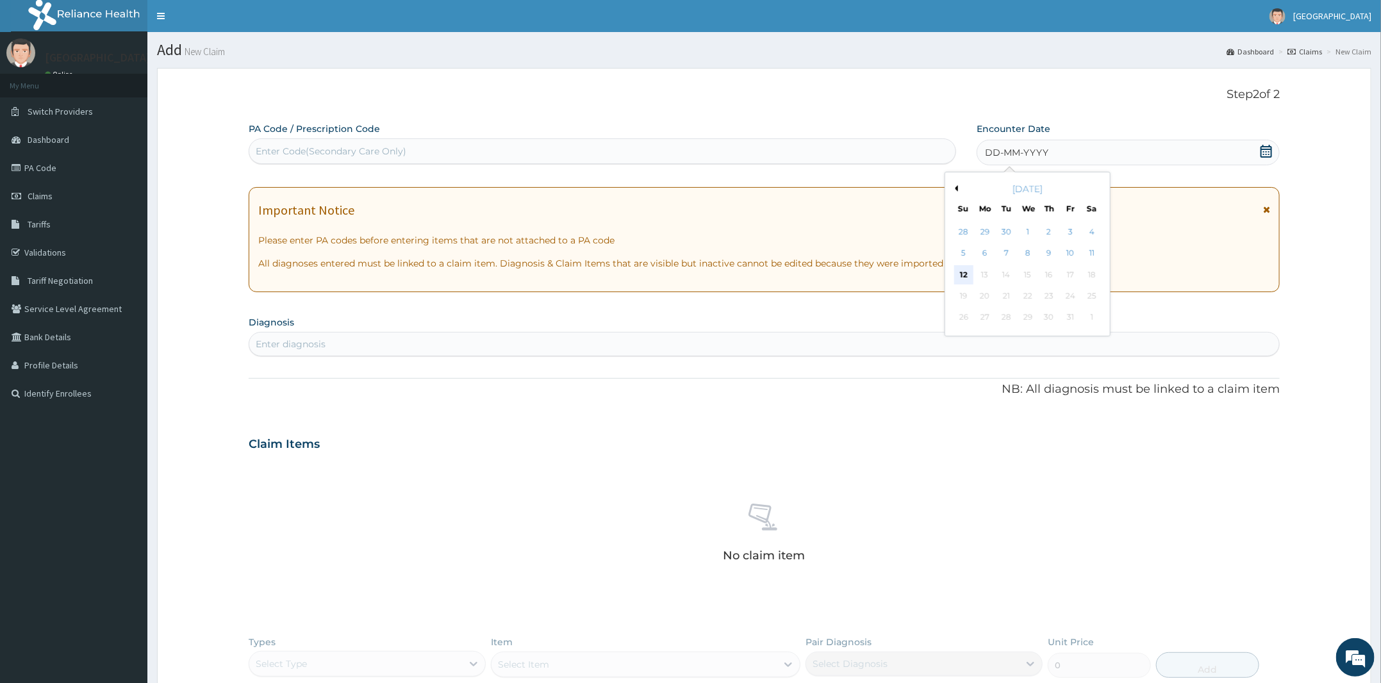
click at [965, 279] on div "12" at bounding box center [963, 274] width 19 height 19
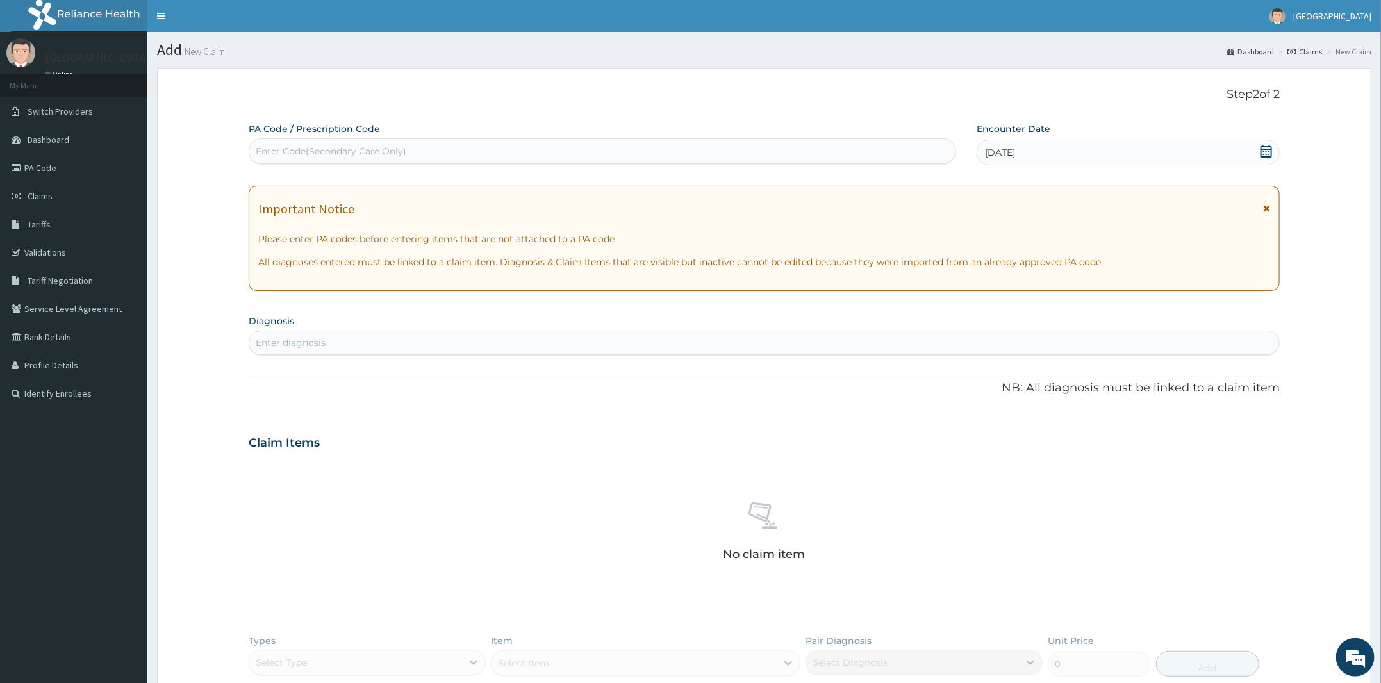
click at [387, 151] on div "Enter Code(Secondary Care Only)" at bounding box center [331, 151] width 151 height 13
drag, startPoint x: 392, startPoint y: 161, endPoint x: 297, endPoint y: 152, distance: 94.6
click at [297, 152] on div "Enter Code(Secondary Care Only)" at bounding box center [331, 151] width 151 height 13
paste input "PA/85D3B7"
type input "PA/85D3B7"
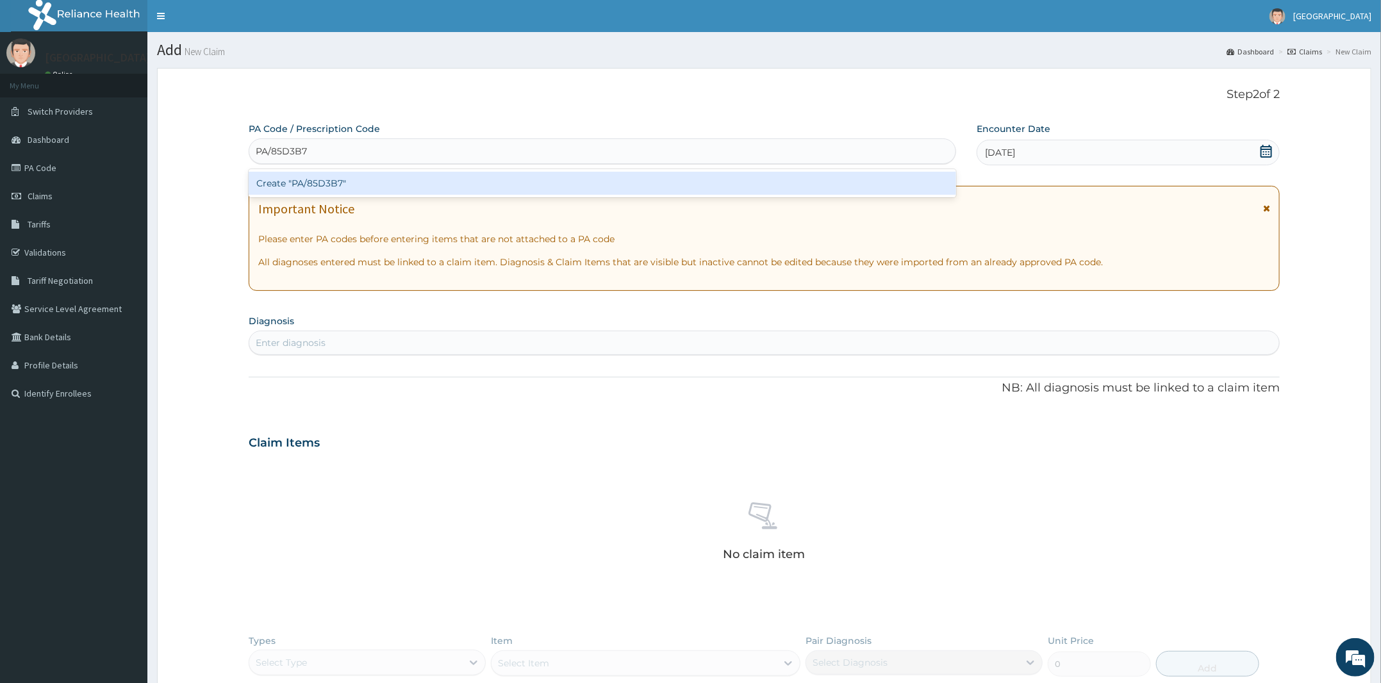
click at [311, 188] on div "Create "PA/85D3B7"" at bounding box center [603, 183] width 708 height 23
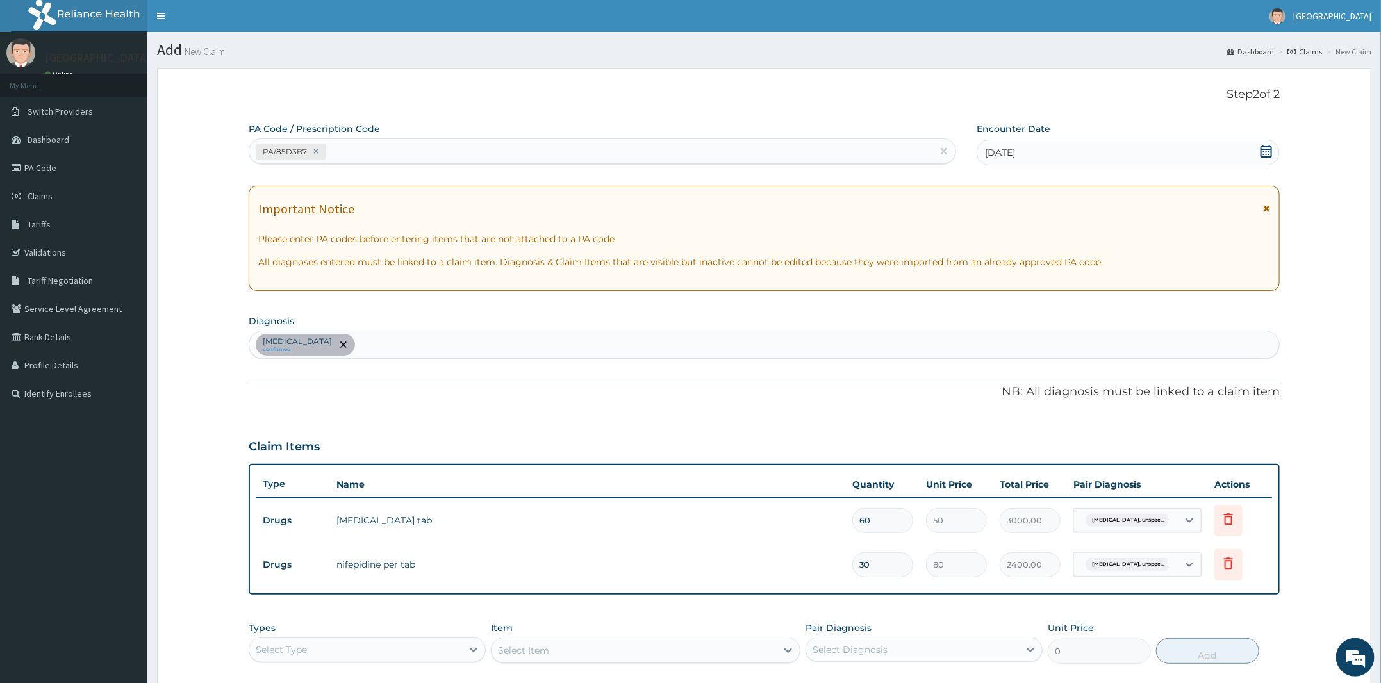
click at [490, 345] on div "Secondary hypertension, unspecified confirmed" at bounding box center [764, 344] width 1030 height 27
type input "PEPTIC"
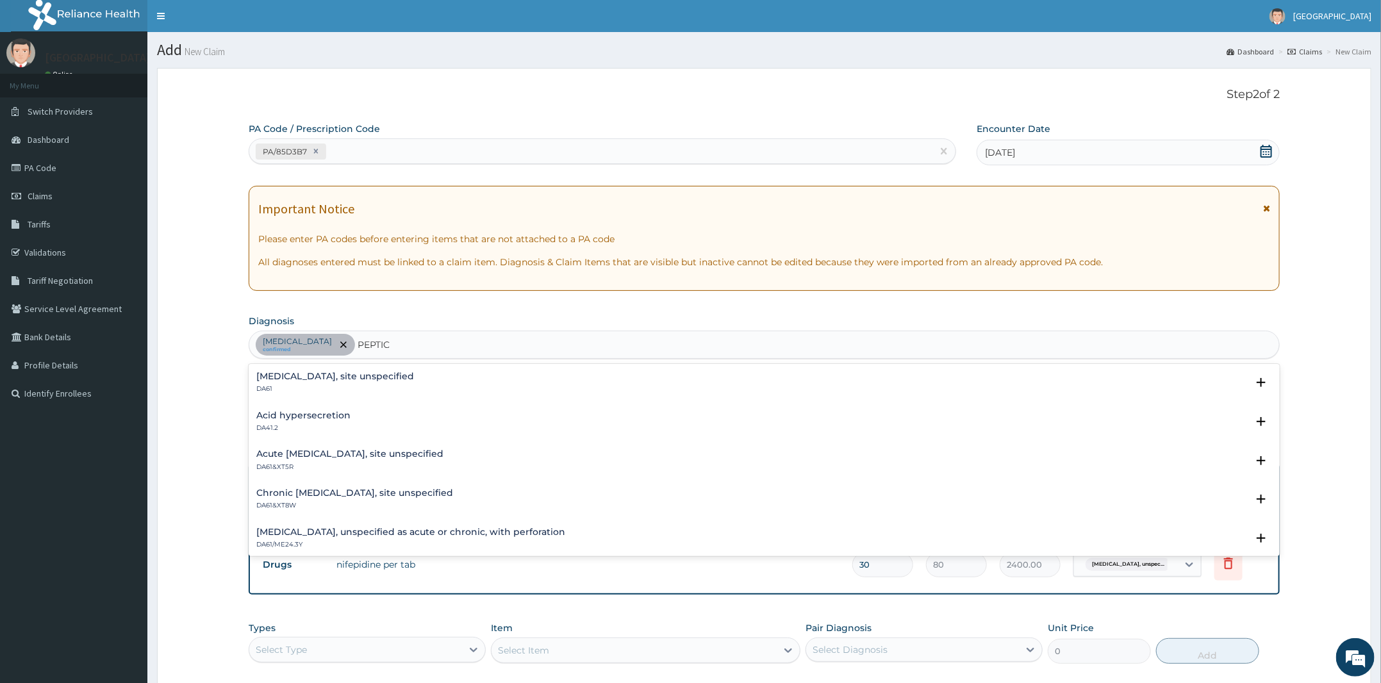
click at [380, 376] on h4 "Peptic ulcer, site unspecified" at bounding box center [335, 377] width 158 height 10
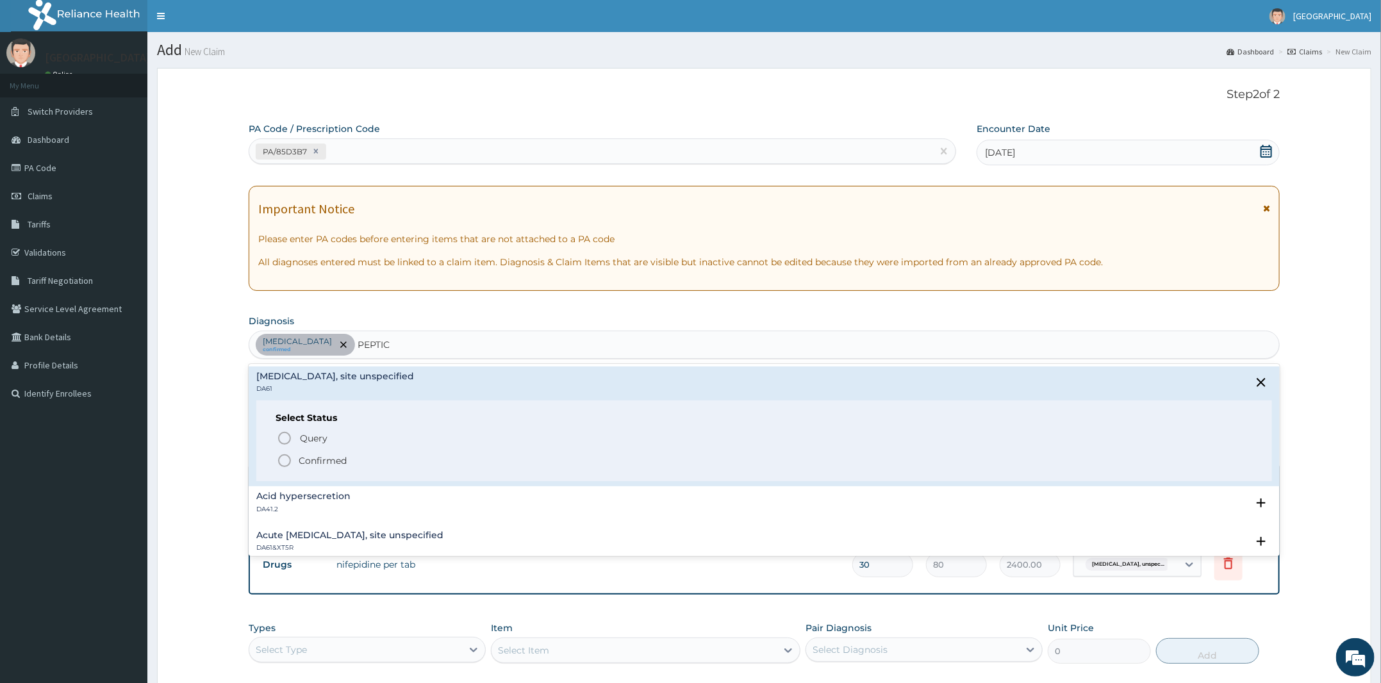
click at [333, 463] on p "Confirmed" at bounding box center [323, 460] width 48 height 13
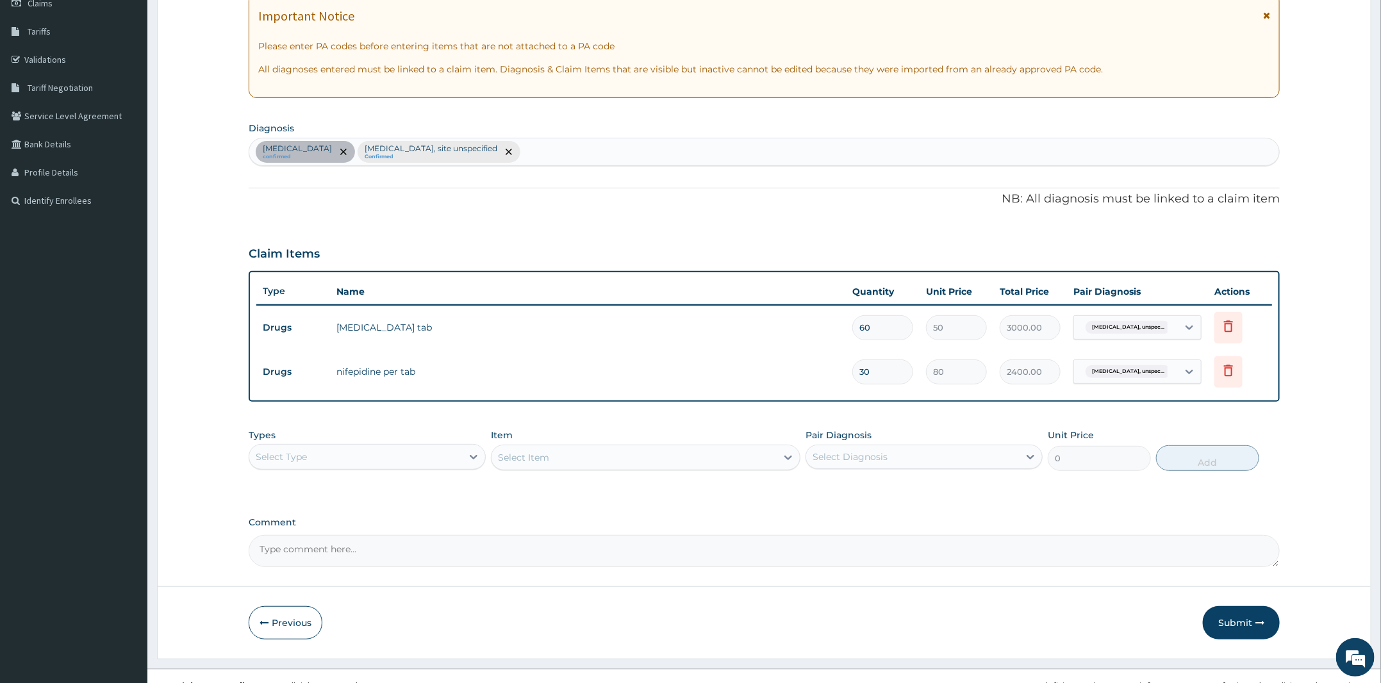
scroll to position [210, 0]
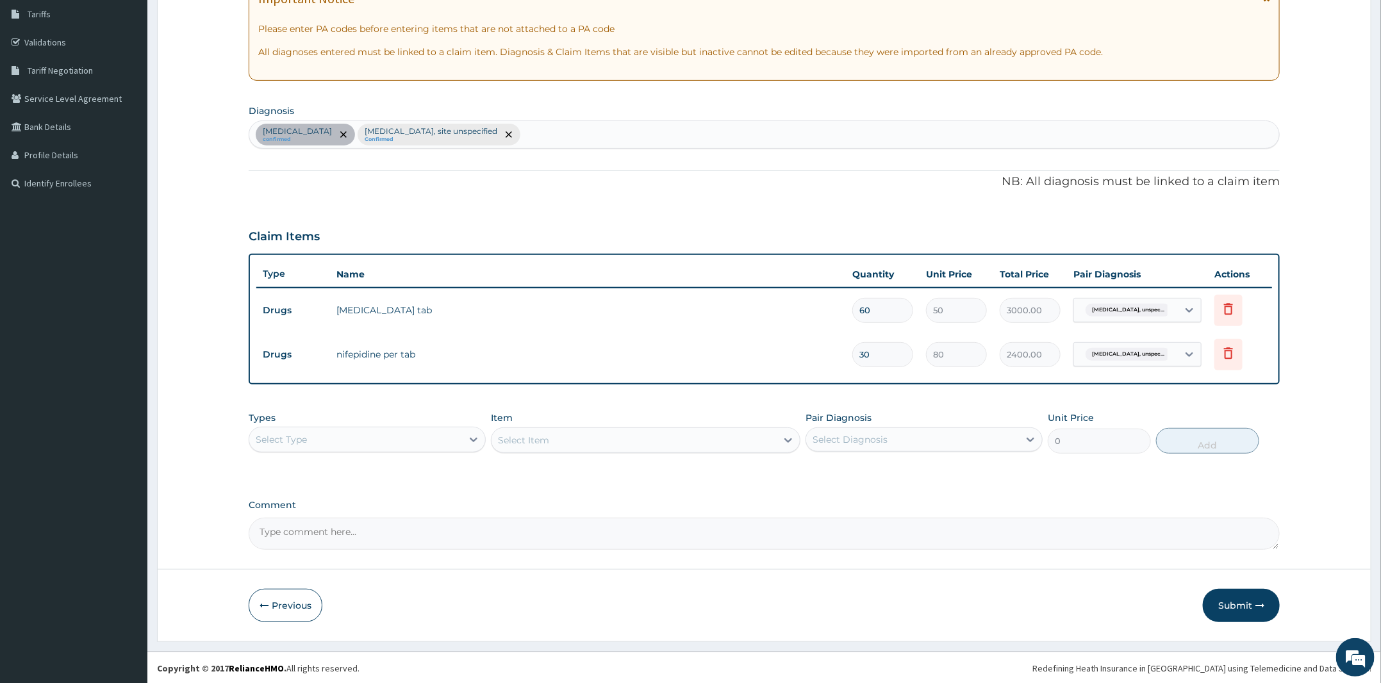
click at [440, 427] on div "Select Type" at bounding box center [367, 440] width 237 height 26
click at [315, 615] on div "Drugs" at bounding box center [367, 610] width 237 height 23
click at [646, 451] on div "Select Item" at bounding box center [646, 441] width 310 height 26
click at [624, 429] on div "Select Item" at bounding box center [646, 441] width 310 height 26
click at [617, 437] on div "Select Item" at bounding box center [634, 440] width 285 height 21
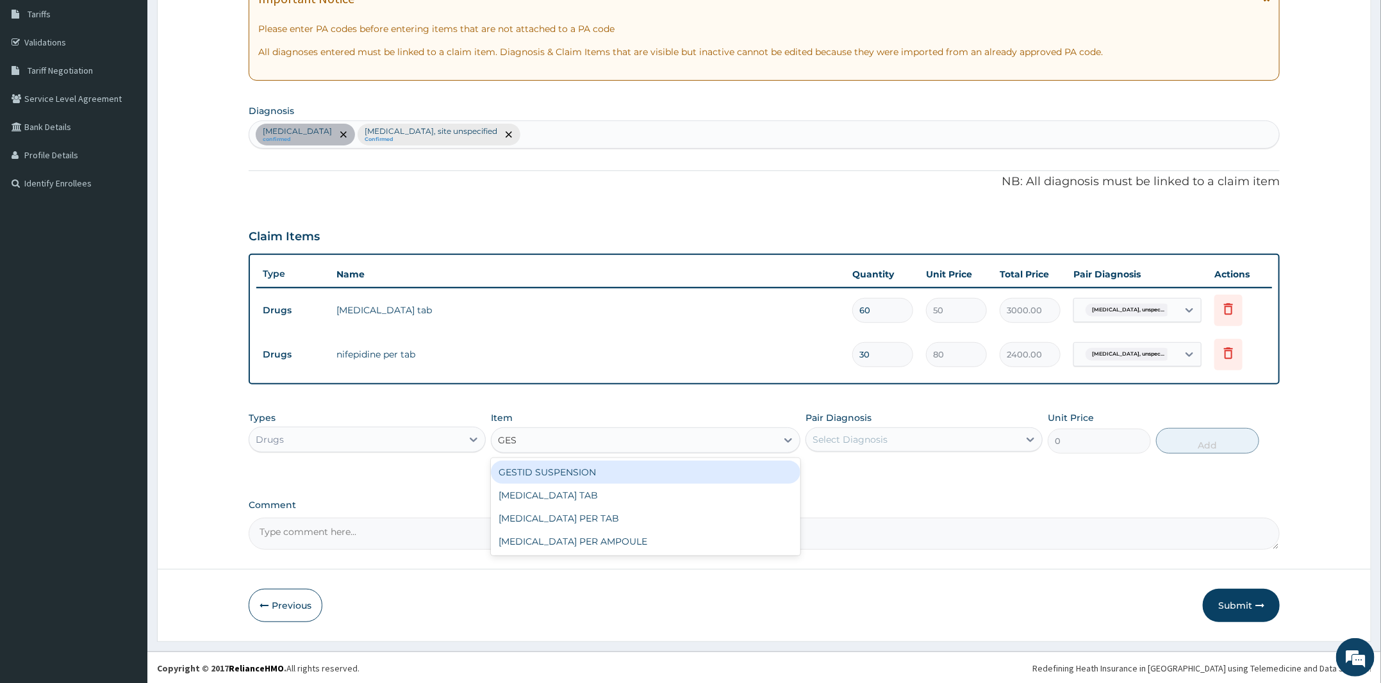
type input "GEST"
drag, startPoint x: 624, startPoint y: 471, endPoint x: 858, endPoint y: 447, distance: 235.8
click at [624, 470] on div "GESTID SUSPENSION" at bounding box center [646, 472] width 310 height 23
type input "1000"
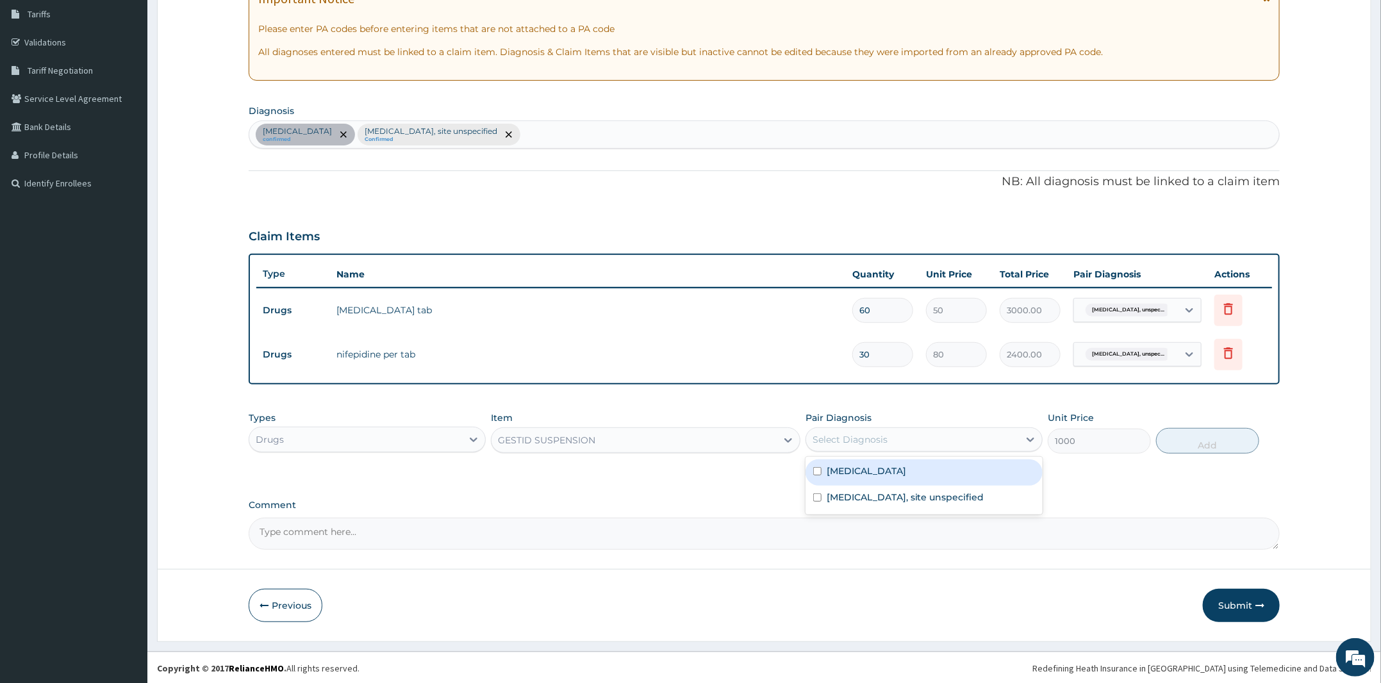
drag, startPoint x: 899, startPoint y: 439, endPoint x: 883, endPoint y: 463, distance: 28.6
click at [899, 439] on div "Select Diagnosis" at bounding box center [912, 439] width 213 height 21
drag, startPoint x: 886, startPoint y: 498, endPoint x: 1043, endPoint y: 485, distance: 156.9
click at [889, 498] on label "Peptic ulcer, site unspecified" at bounding box center [906, 497] width 158 height 13
checkbox input "true"
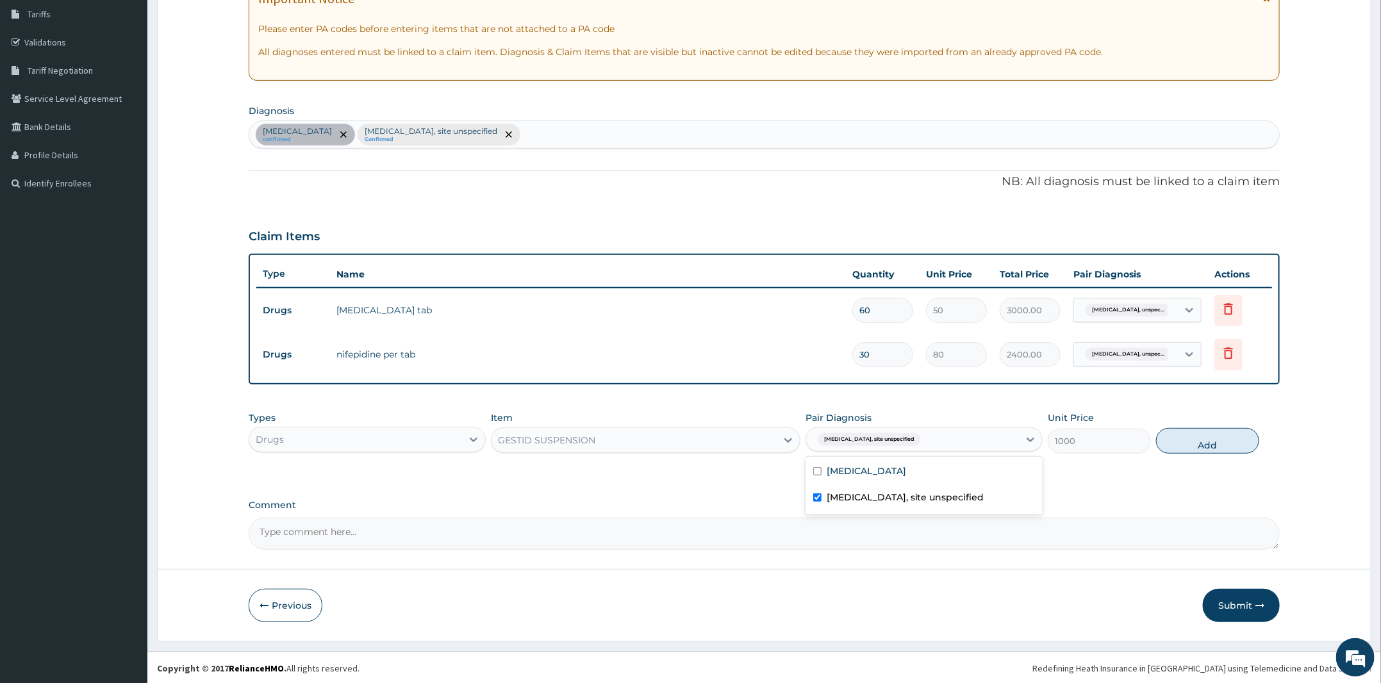
click at [1201, 437] on button "Add" at bounding box center [1207, 441] width 103 height 26
type input "0"
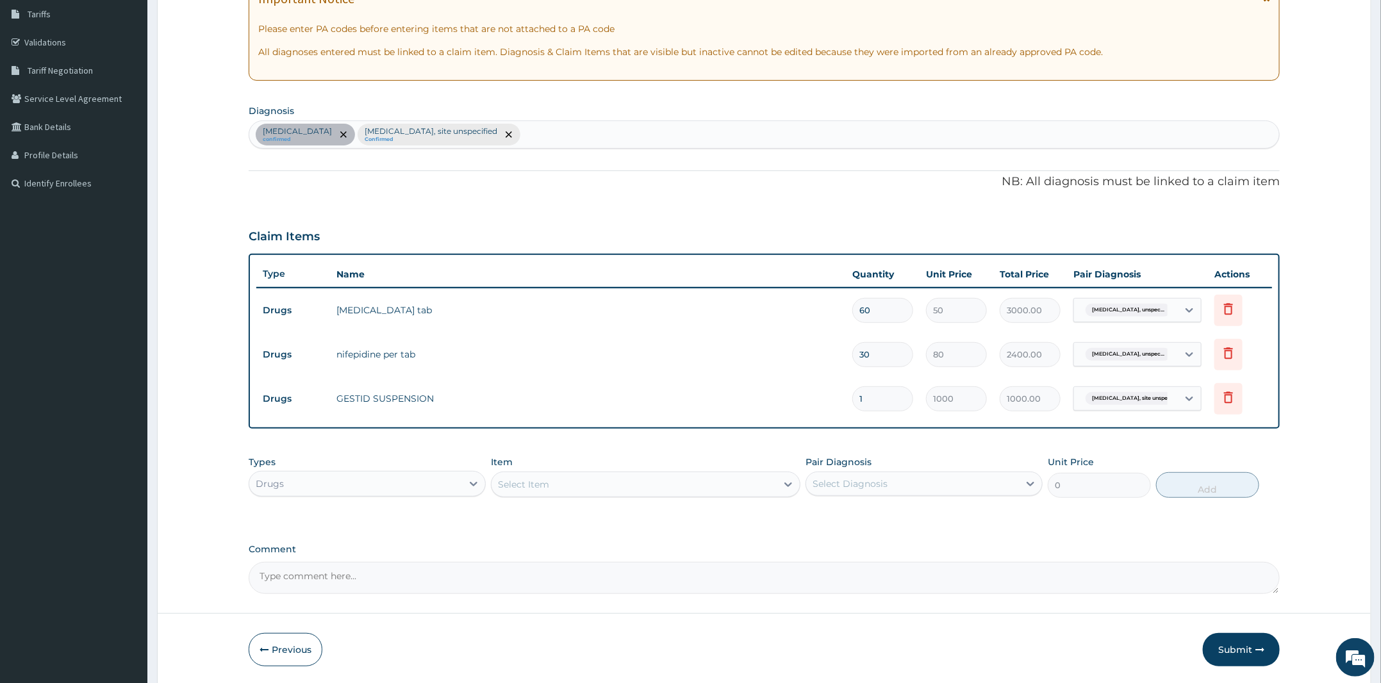
click at [429, 481] on div "Drugs" at bounding box center [355, 484] width 213 height 21
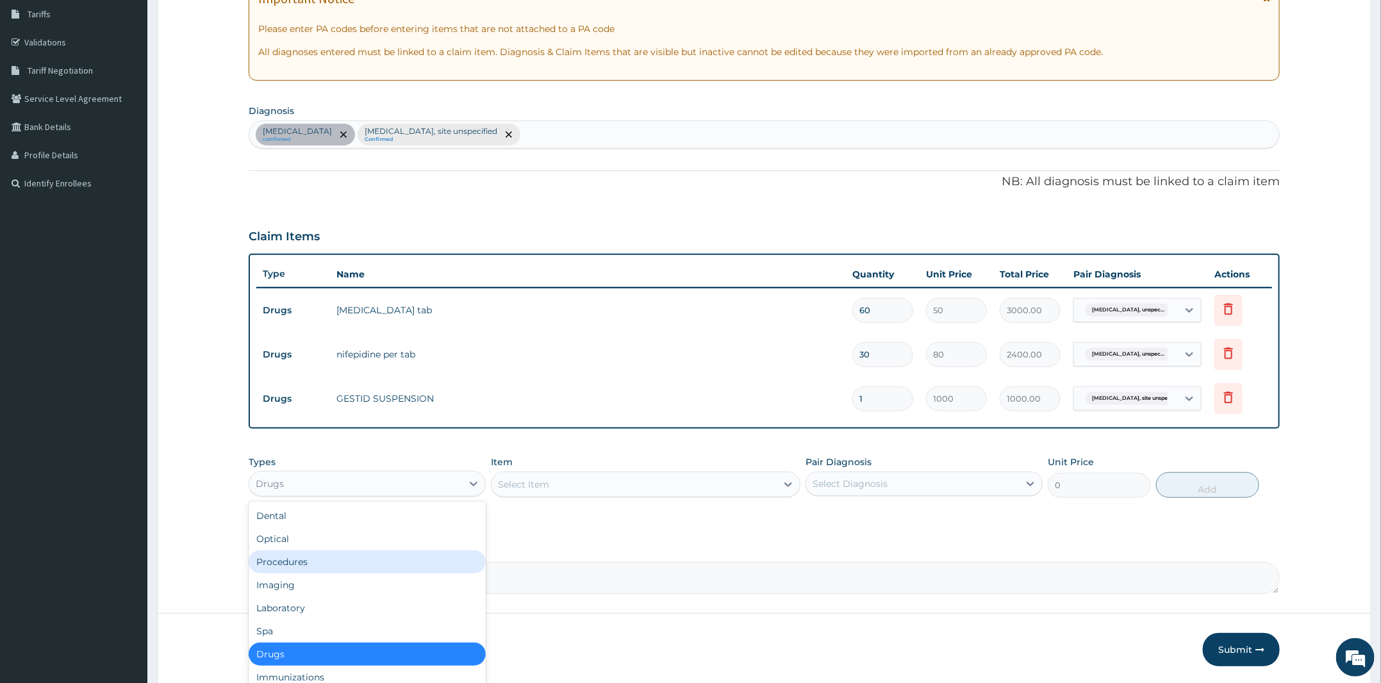
click at [353, 556] on div "Procedures" at bounding box center [367, 562] width 237 height 23
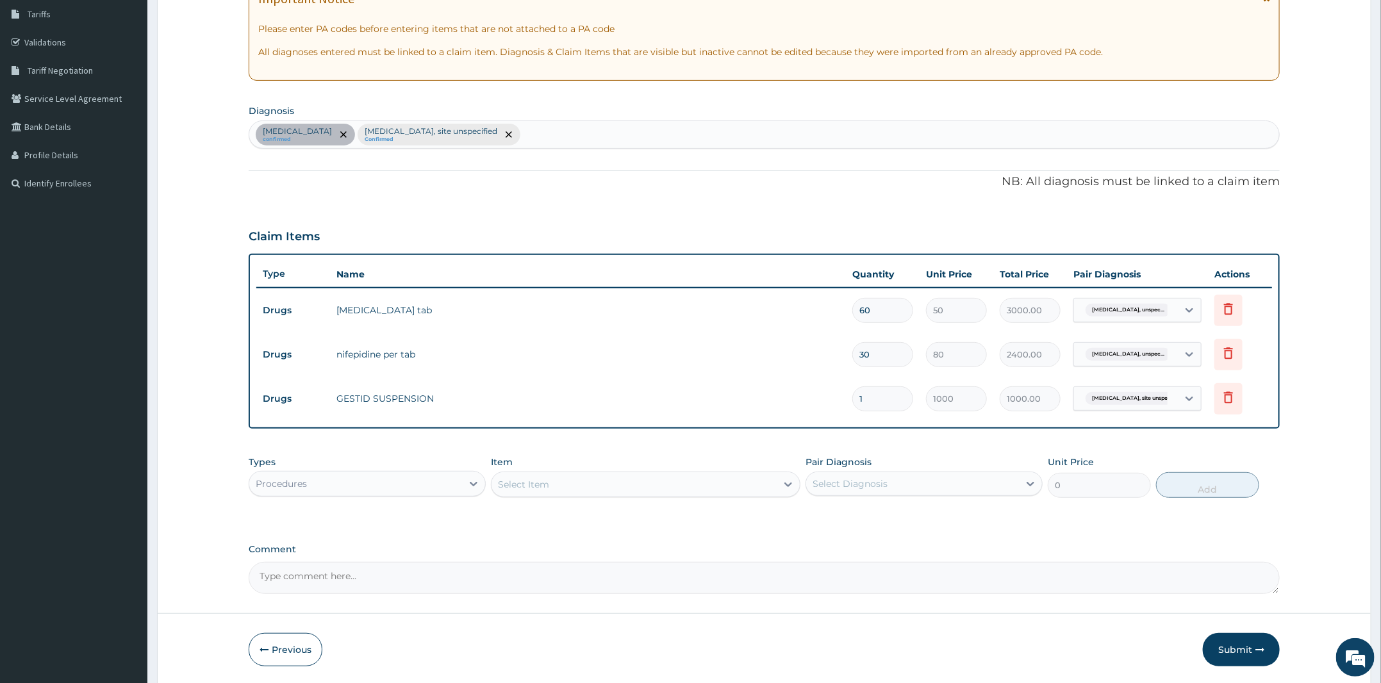
click at [581, 484] on div "Select Item" at bounding box center [634, 484] width 285 height 21
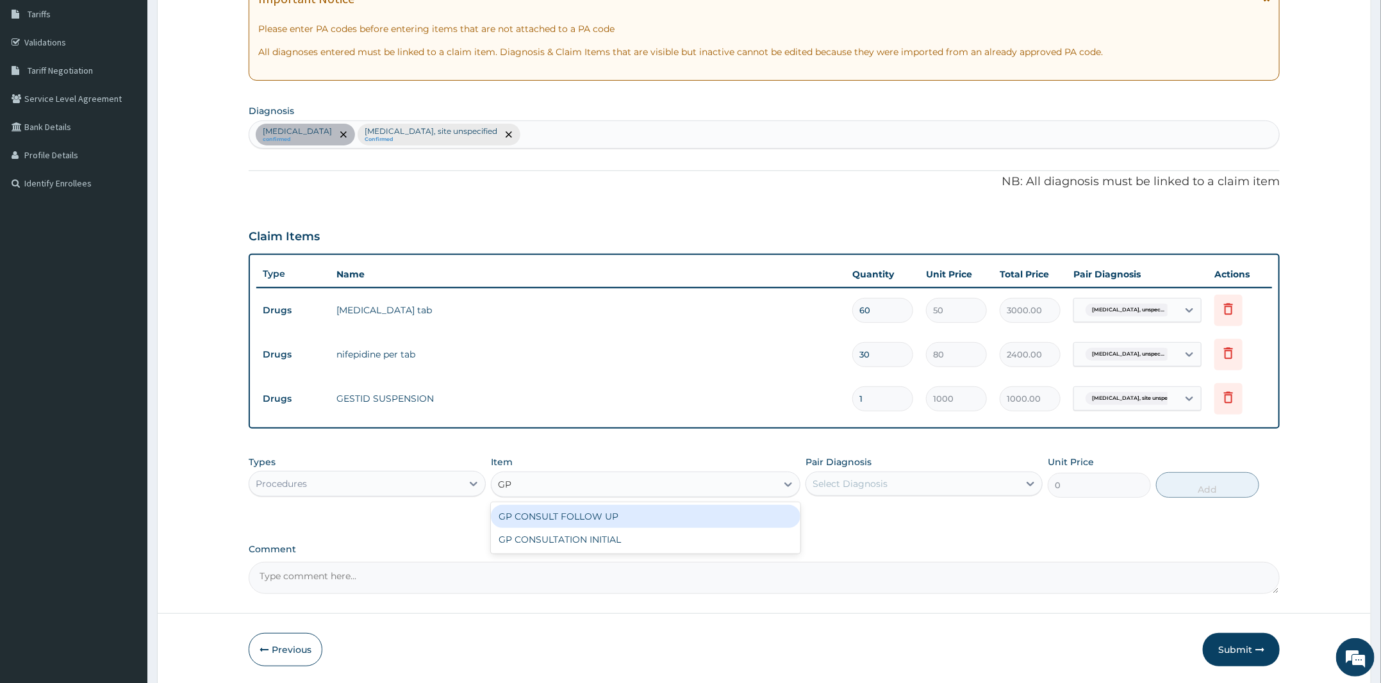
type input "GP"
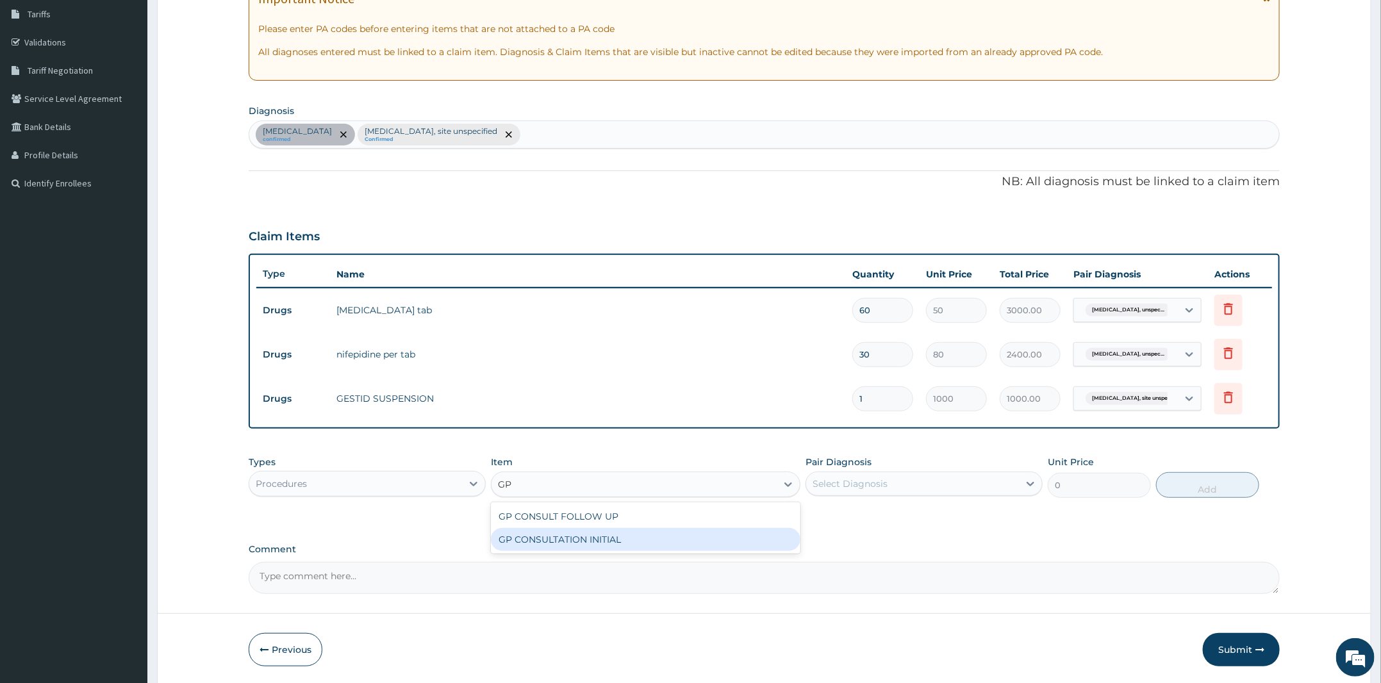
click at [585, 535] on div "GP CONSULTATION INITIAL" at bounding box center [646, 539] width 310 height 23
type input "2000"
click at [914, 476] on div "Select Diagnosis" at bounding box center [912, 484] width 213 height 21
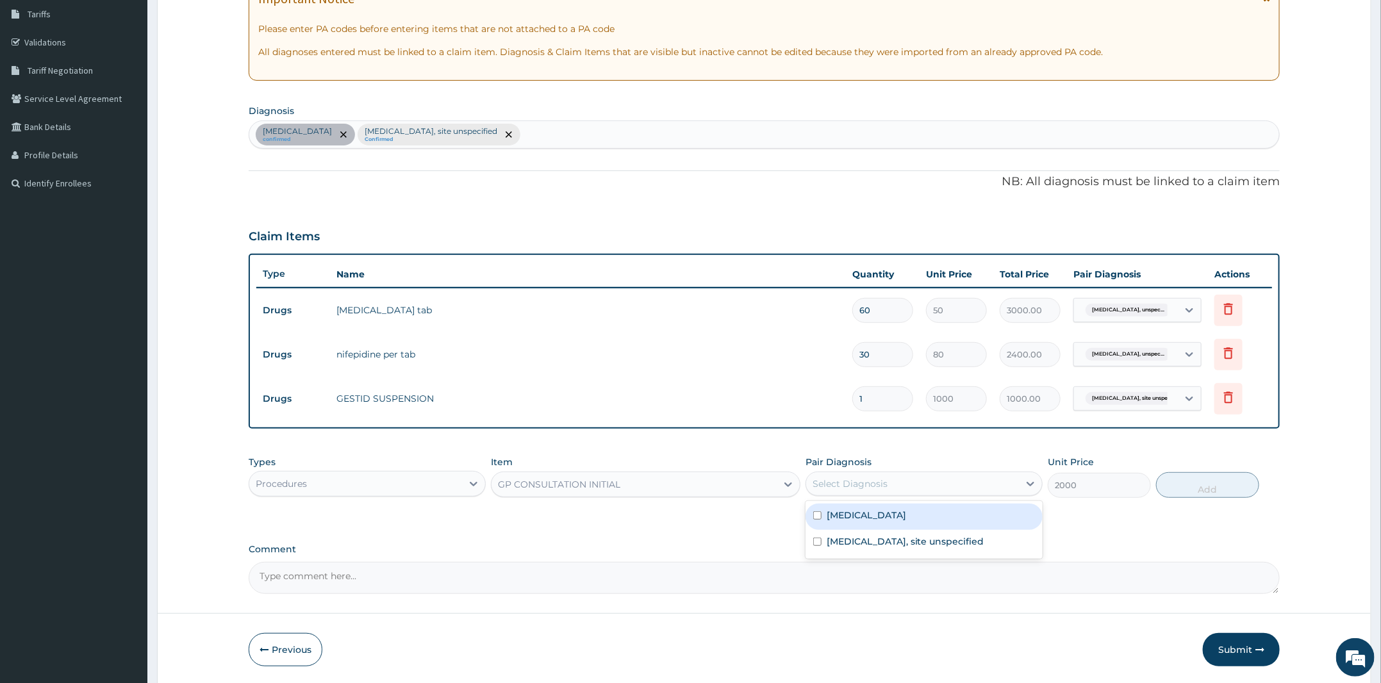
click at [924, 522] on div "Secondary hypertension, unspecified" at bounding box center [924, 517] width 237 height 26
checkbox input "true"
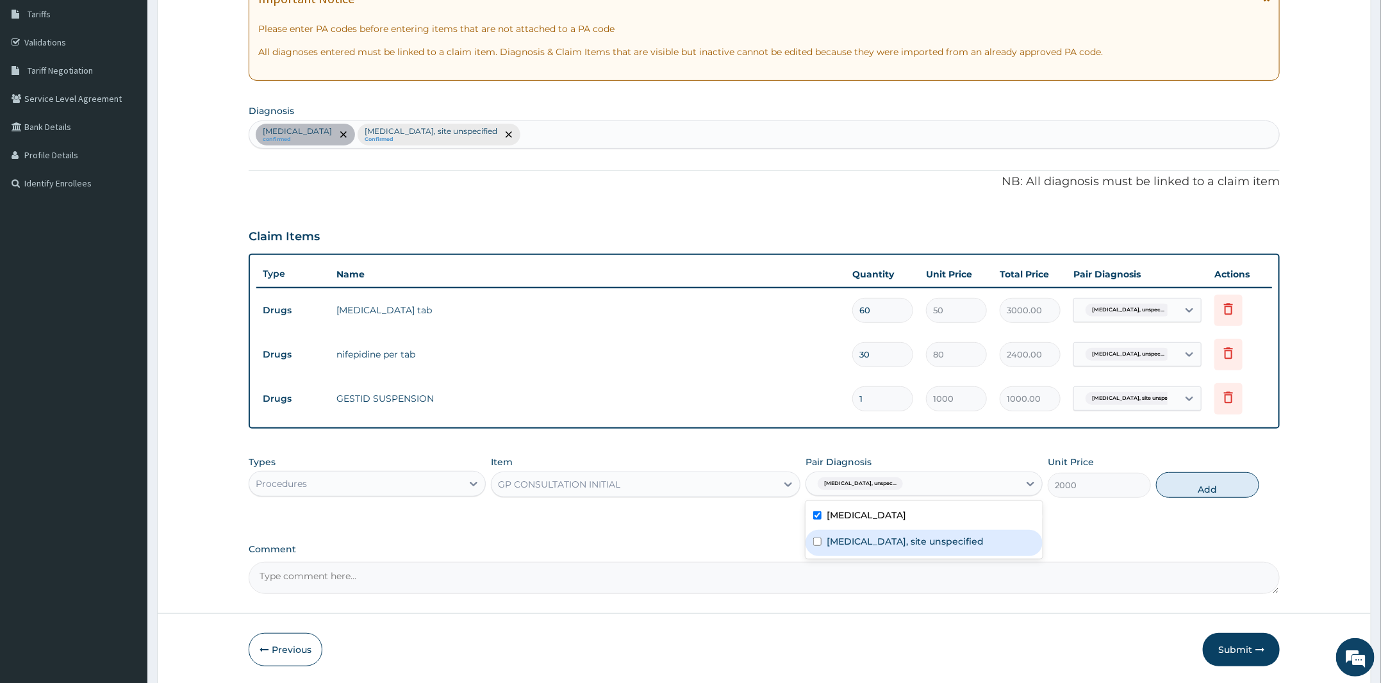
drag, startPoint x: 904, startPoint y: 546, endPoint x: 931, endPoint y: 545, distance: 26.9
click at [915, 545] on label "Peptic ulcer, site unspecified" at bounding box center [906, 541] width 158 height 13
checkbox input "true"
click at [1202, 479] on button "Add" at bounding box center [1207, 485] width 103 height 26
type input "0"
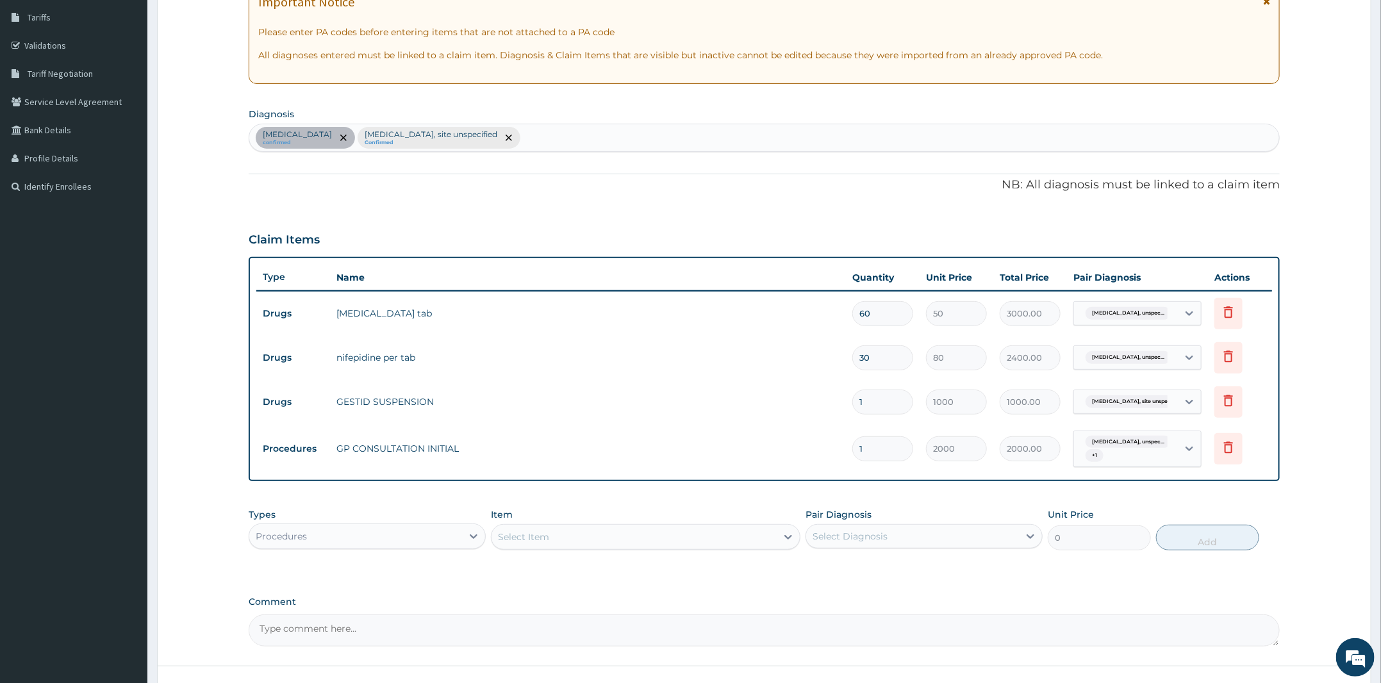
scroll to position [304, 0]
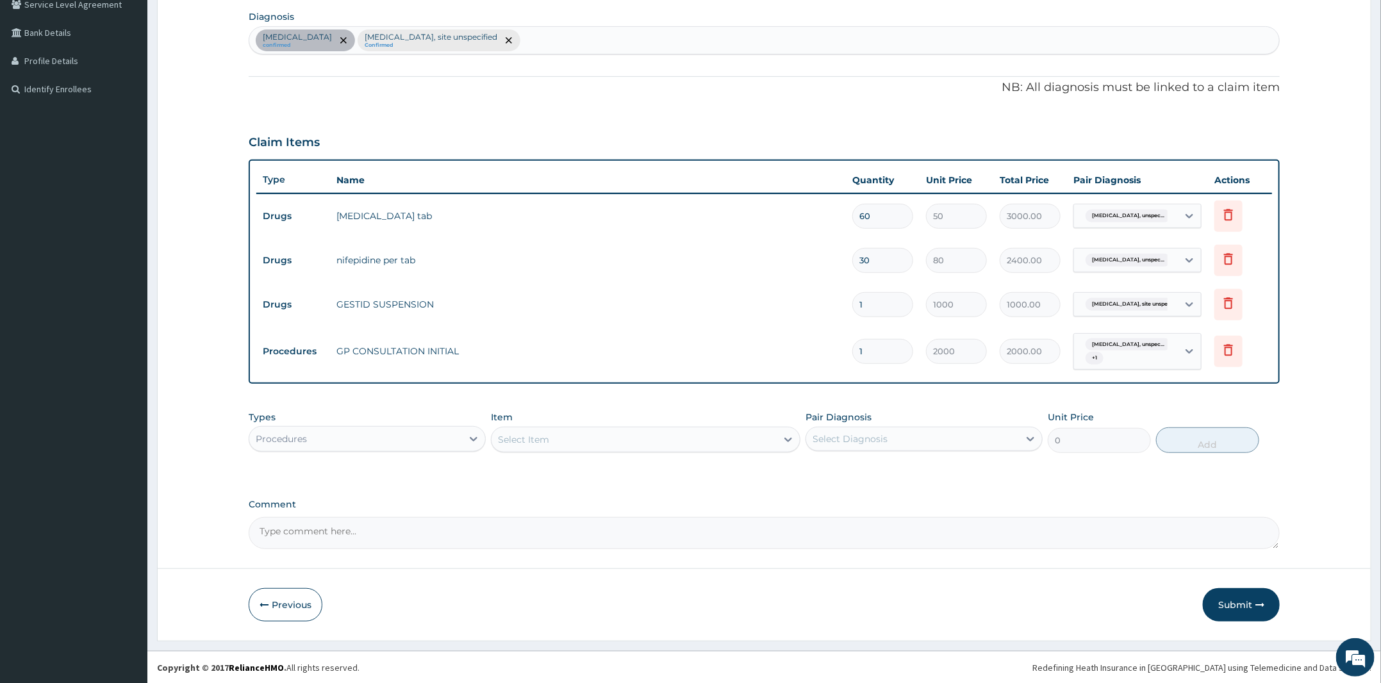
click at [1247, 606] on button "Submit" at bounding box center [1241, 604] width 77 height 33
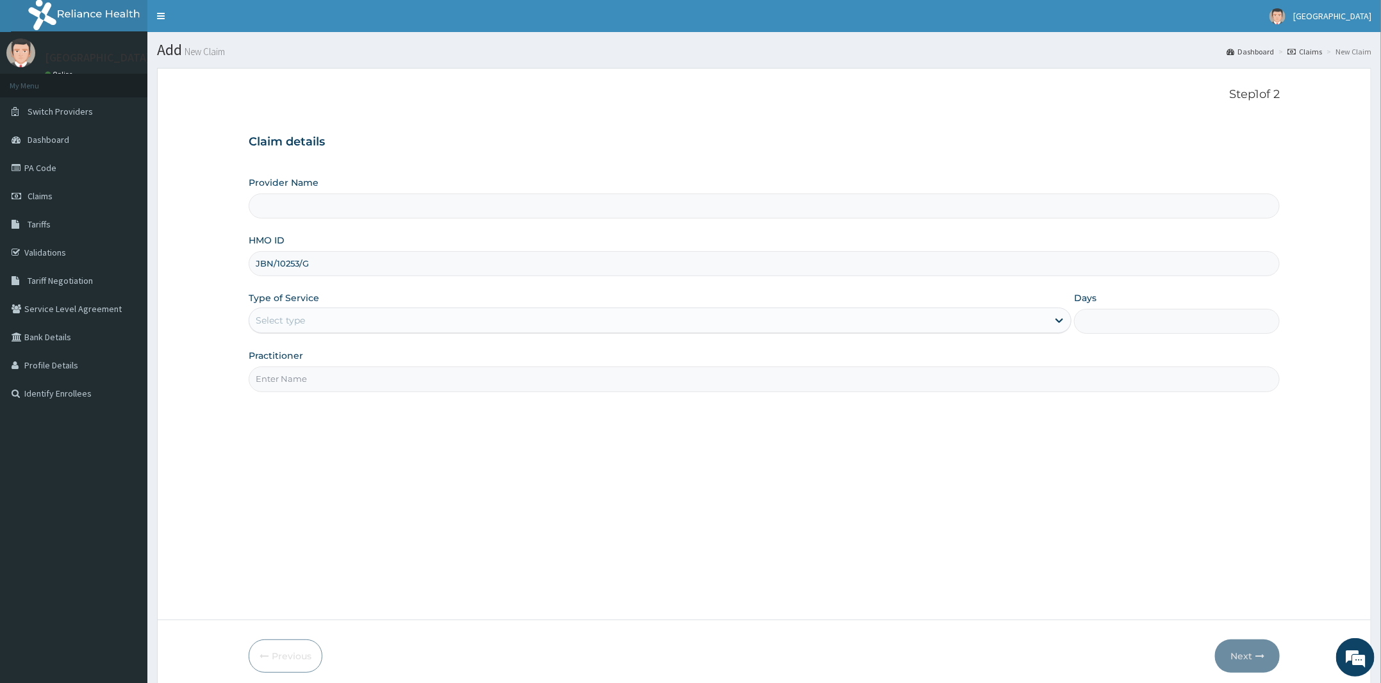
type input "JBN/10253/G"
click at [318, 317] on div "Select type" at bounding box center [648, 320] width 799 height 21
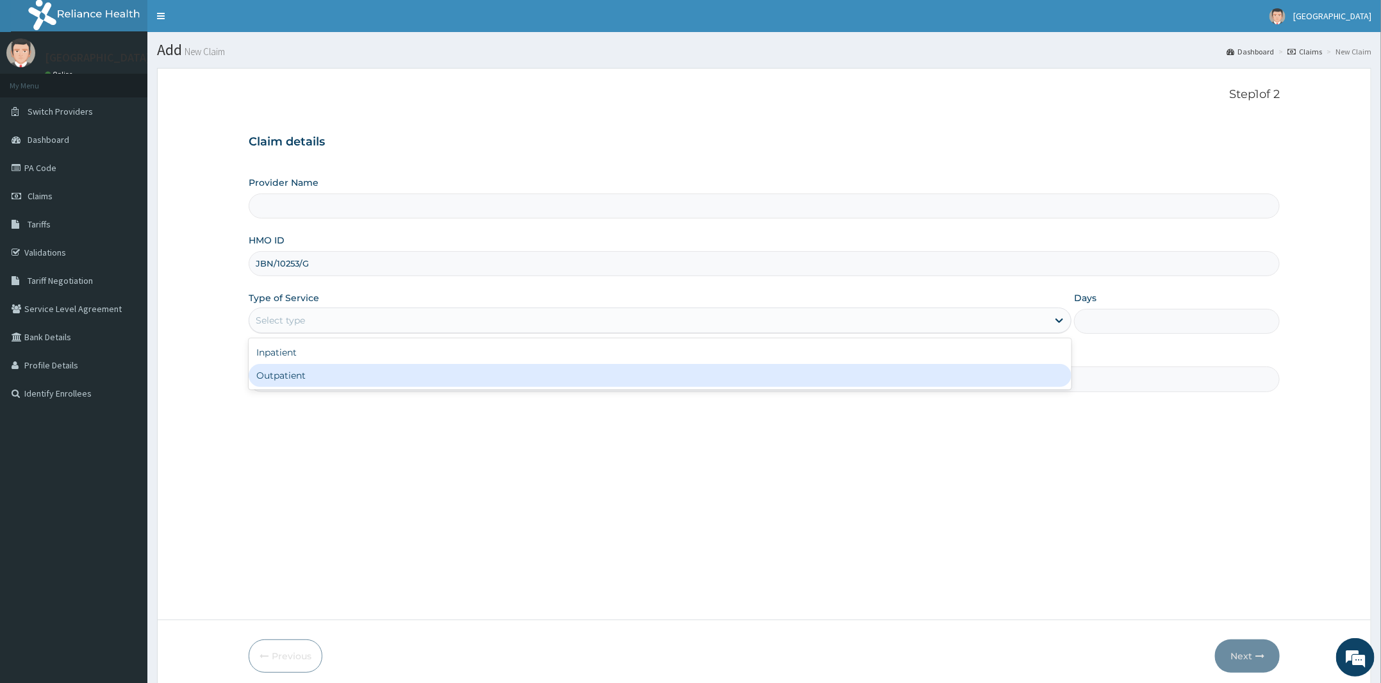
type input "[PERSON_NAME] and [PERSON_NAME][GEOGRAPHIC_DATA]"
click at [309, 373] on div "Outpatient" at bounding box center [660, 375] width 823 height 23
type input "1"
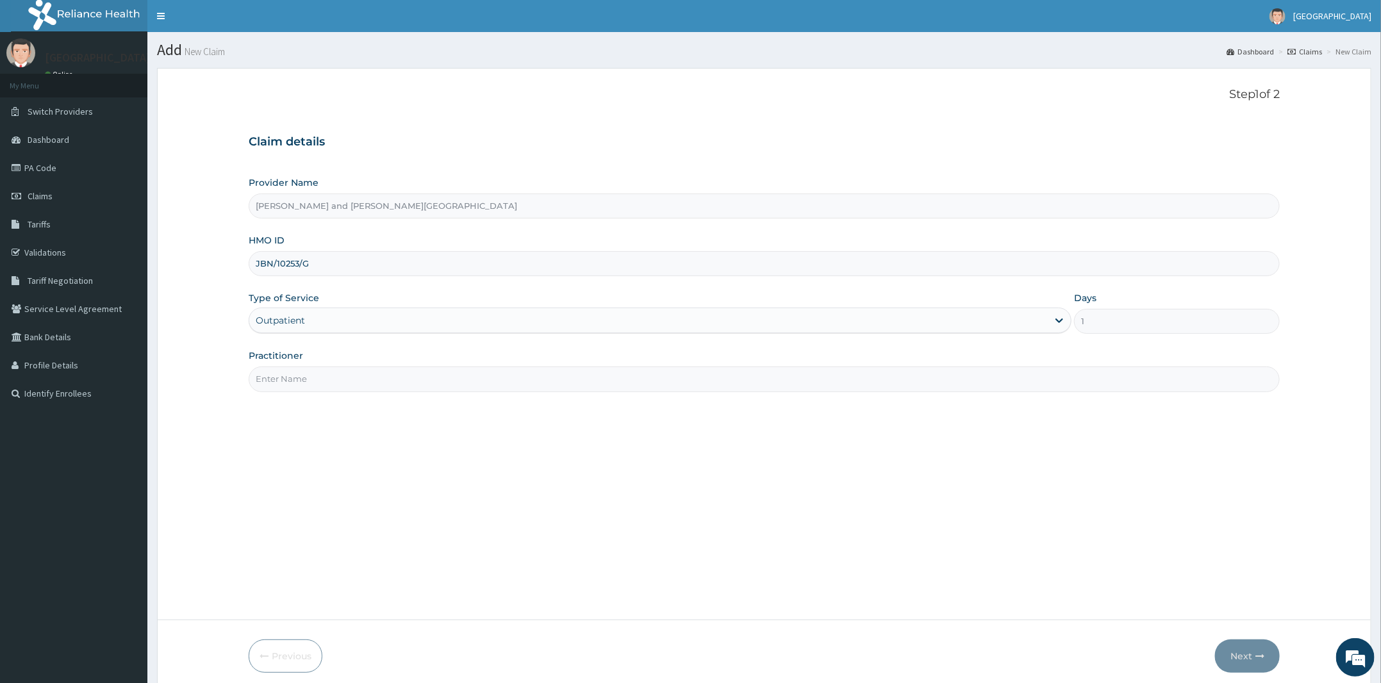
click at [317, 359] on div "Practitioner" at bounding box center [764, 370] width 1031 height 42
drag, startPoint x: 313, startPoint y: 377, endPoint x: 322, endPoint y: 401, distance: 25.4
click at [322, 401] on div "Step 1 of 2 Claim details Provider Name Peter and Grace Medical centre HMO ID J…" at bounding box center [764, 344] width 1031 height 513
type input "DR [PERSON_NAME]"
click at [1247, 642] on button "Next" at bounding box center [1247, 656] width 65 height 33
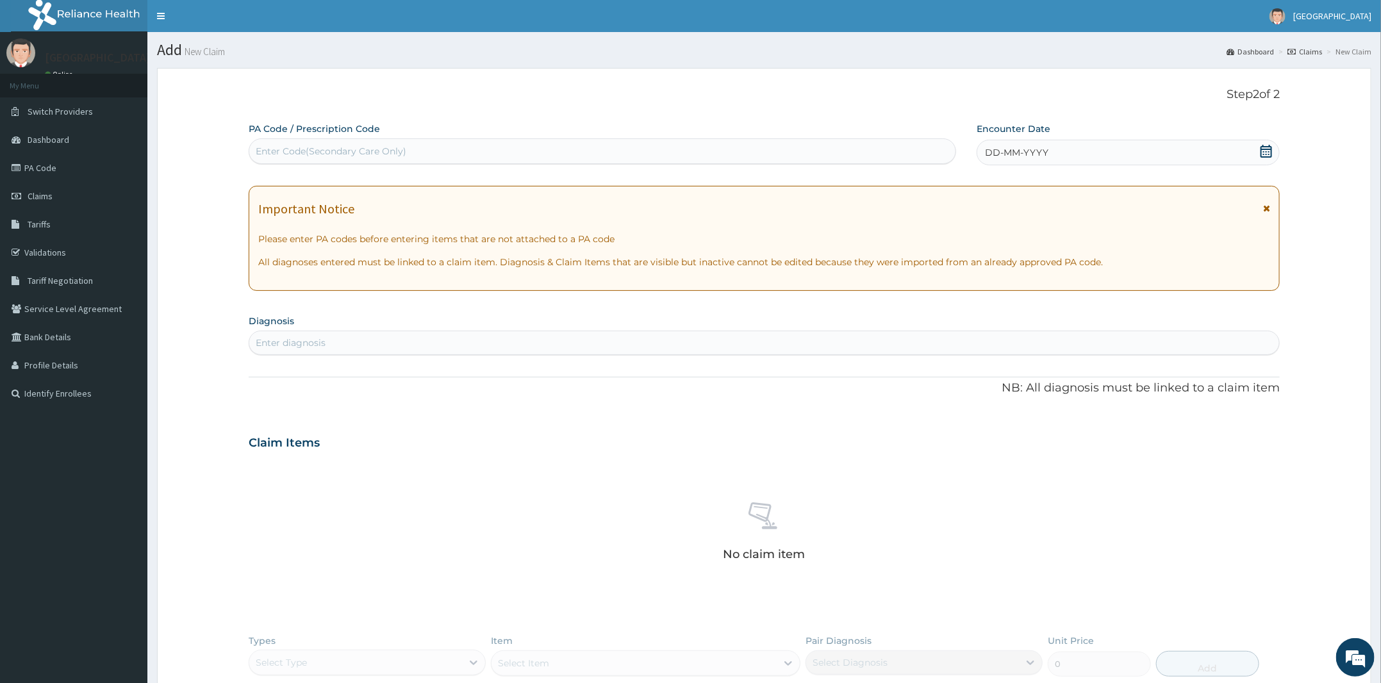
click at [1268, 140] on div "DD-MM-YYYY" at bounding box center [1128, 153] width 303 height 26
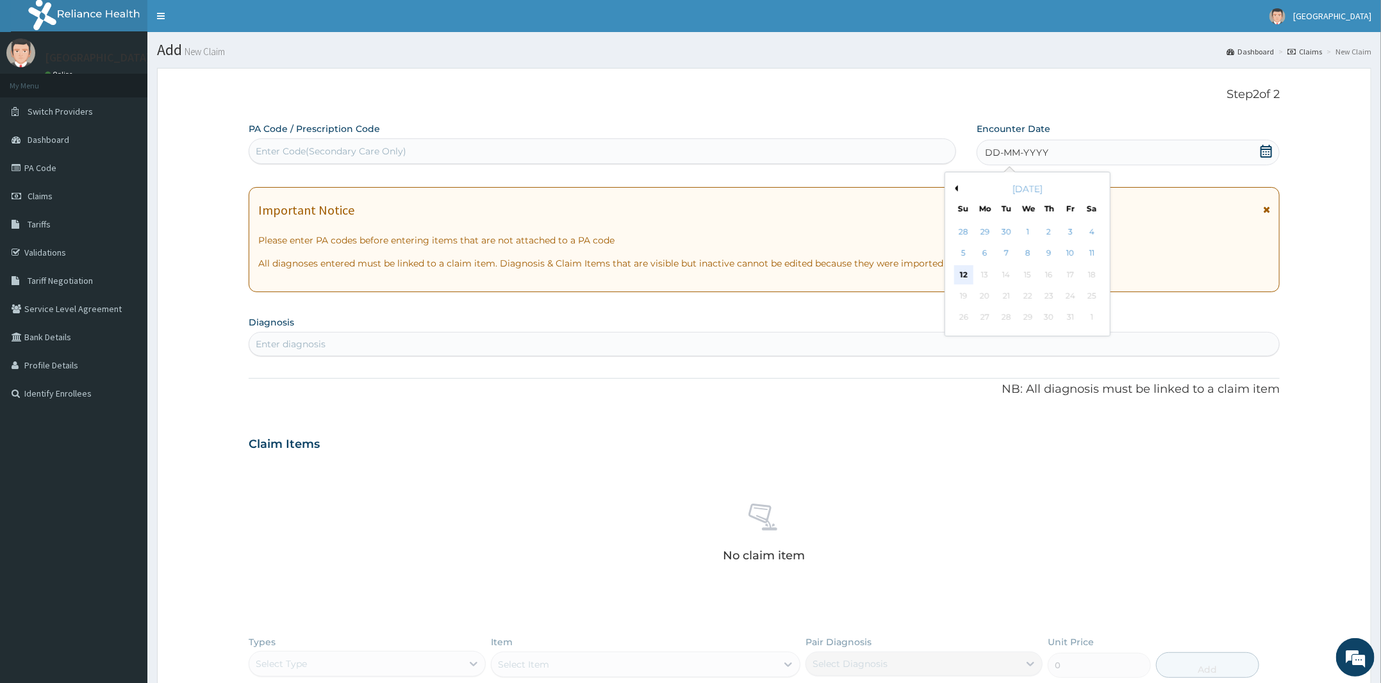
click at [969, 274] on div "12" at bounding box center [963, 274] width 19 height 19
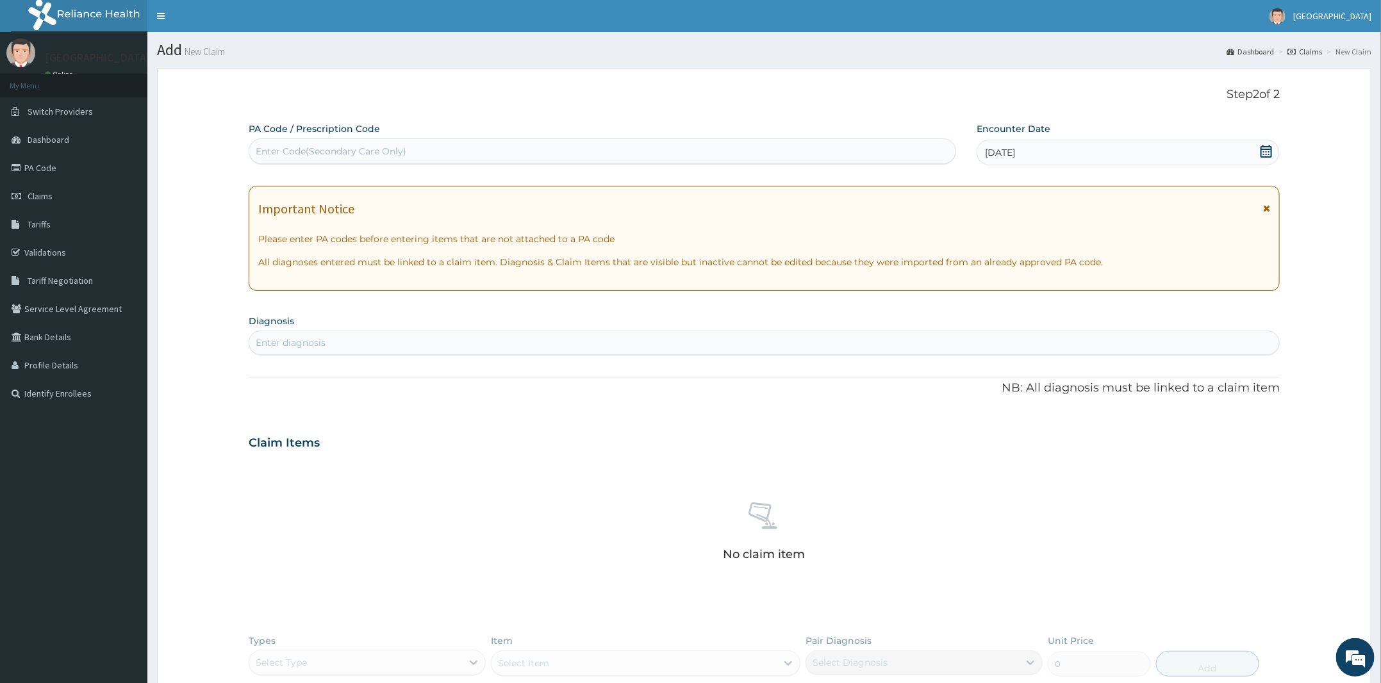
click at [732, 335] on div "Enter diagnosis" at bounding box center [764, 343] width 1030 height 21
type input "UPPER"
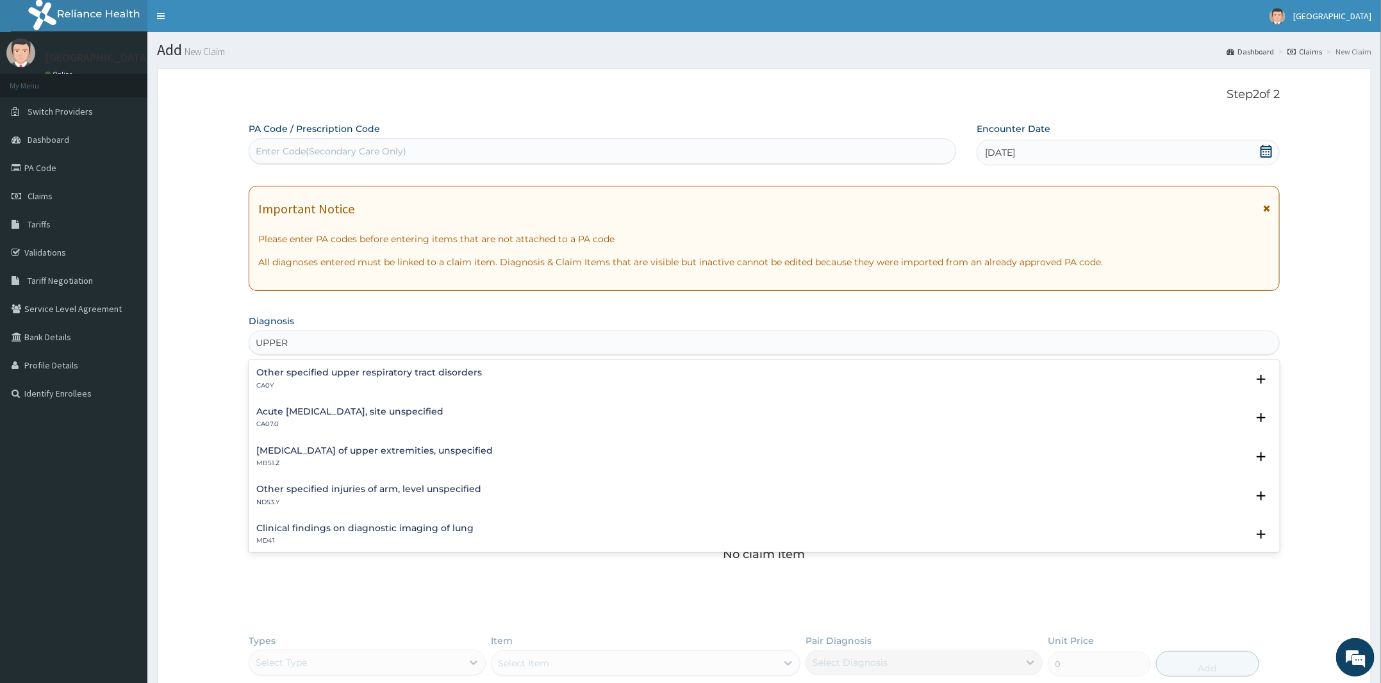
drag, startPoint x: 392, startPoint y: 403, endPoint x: 386, endPoint y: 408, distance: 7.7
click at [391, 403] on div "Acute upper respiratory infection, site unspecified CA07.0 Select Status Query …" at bounding box center [764, 421] width 1031 height 39
click at [374, 424] on p "CA07.0" at bounding box center [349, 424] width 187 height 9
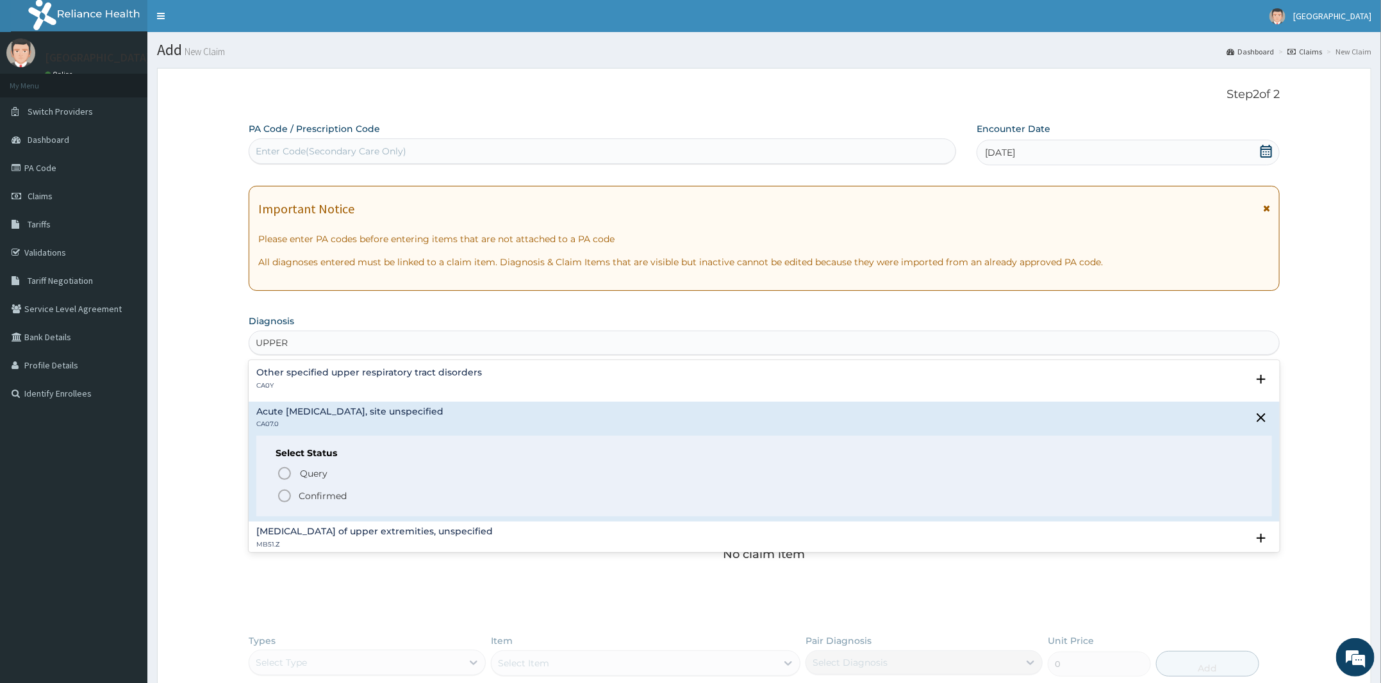
drag, startPoint x: 331, startPoint y: 497, endPoint x: 406, endPoint y: 484, distance: 76.2
click at [331, 496] on p "Confirmed" at bounding box center [323, 496] width 48 height 13
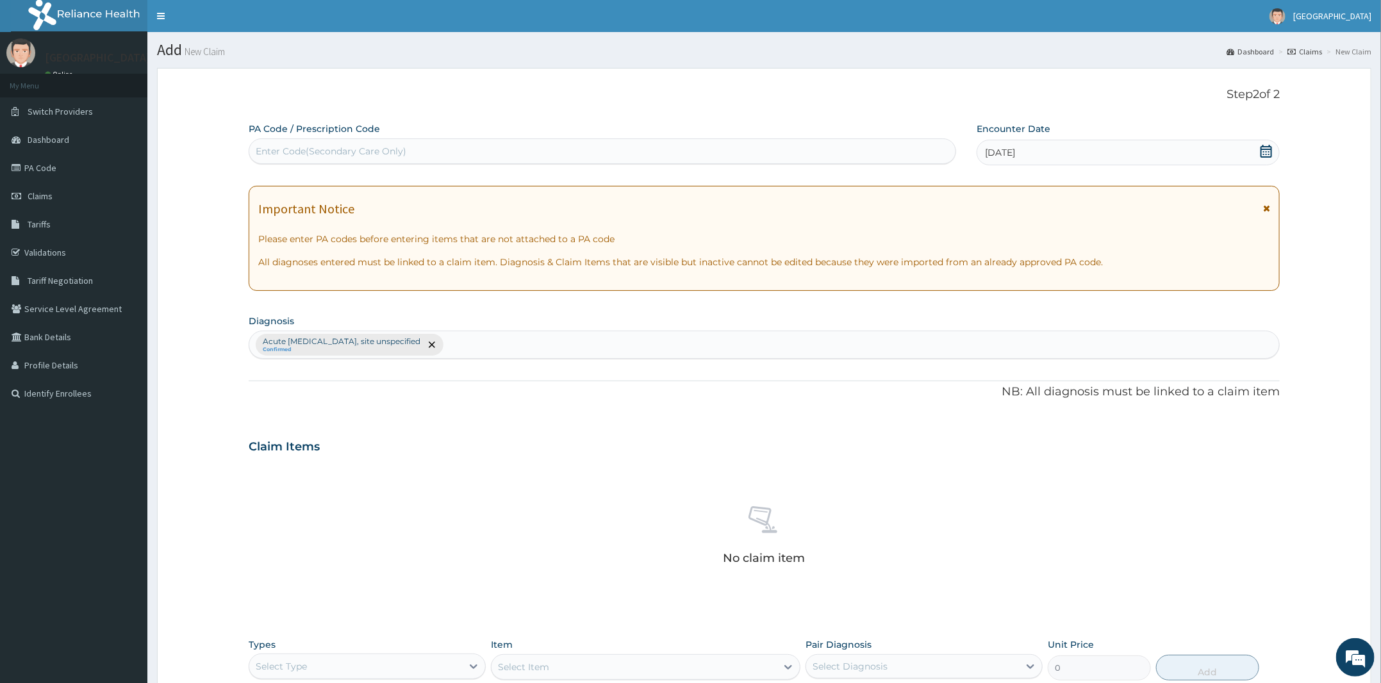
scroll to position [228, 0]
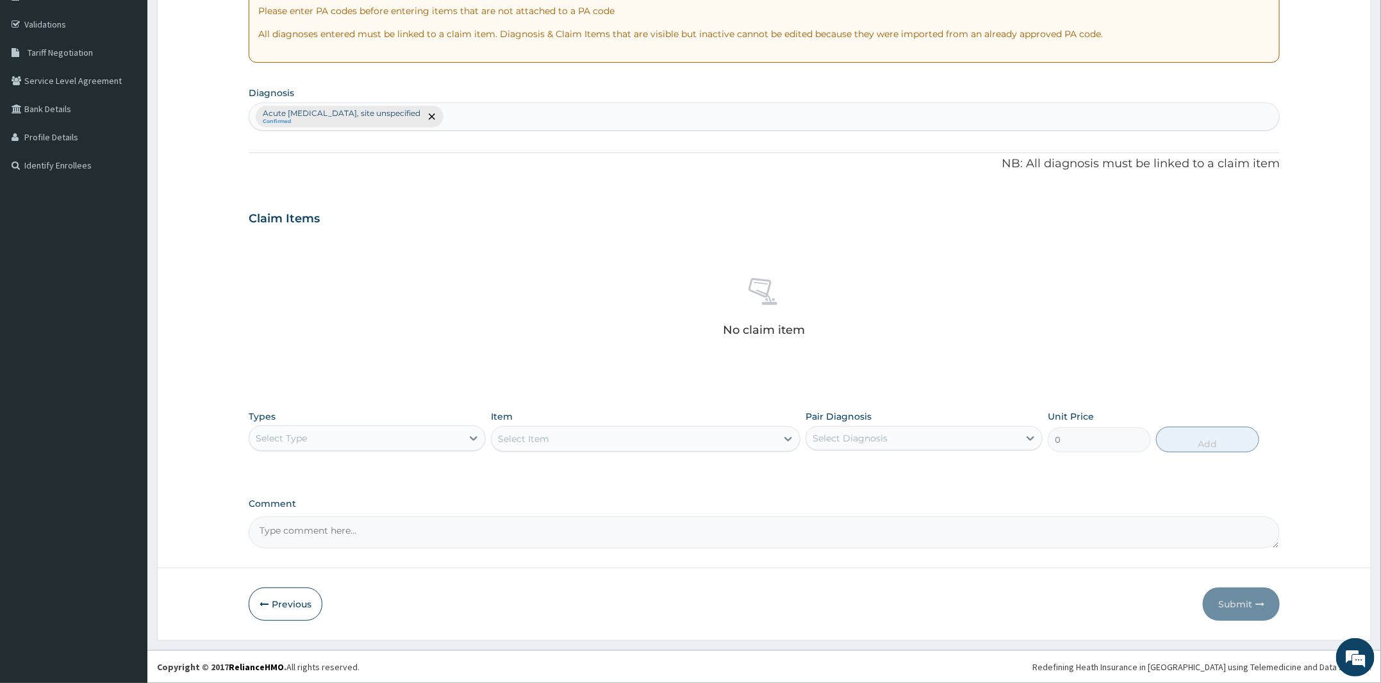
drag, startPoint x: 417, startPoint y: 437, endPoint x: 411, endPoint y: 453, distance: 17.0
click at [413, 445] on div "Select Type" at bounding box center [355, 438] width 213 height 21
click at [321, 522] on div "Procedures" at bounding box center [367, 516] width 237 height 23
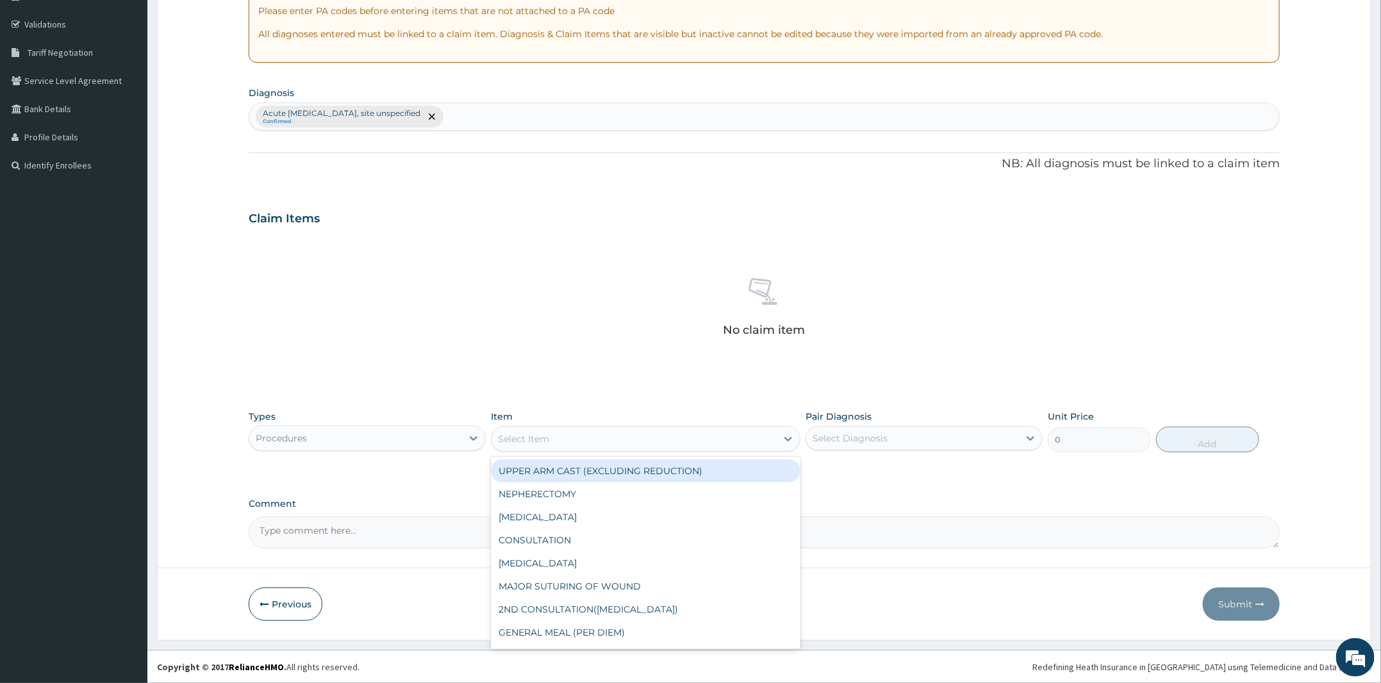
click at [584, 437] on div "Select Item" at bounding box center [634, 439] width 285 height 21
type input "GP"
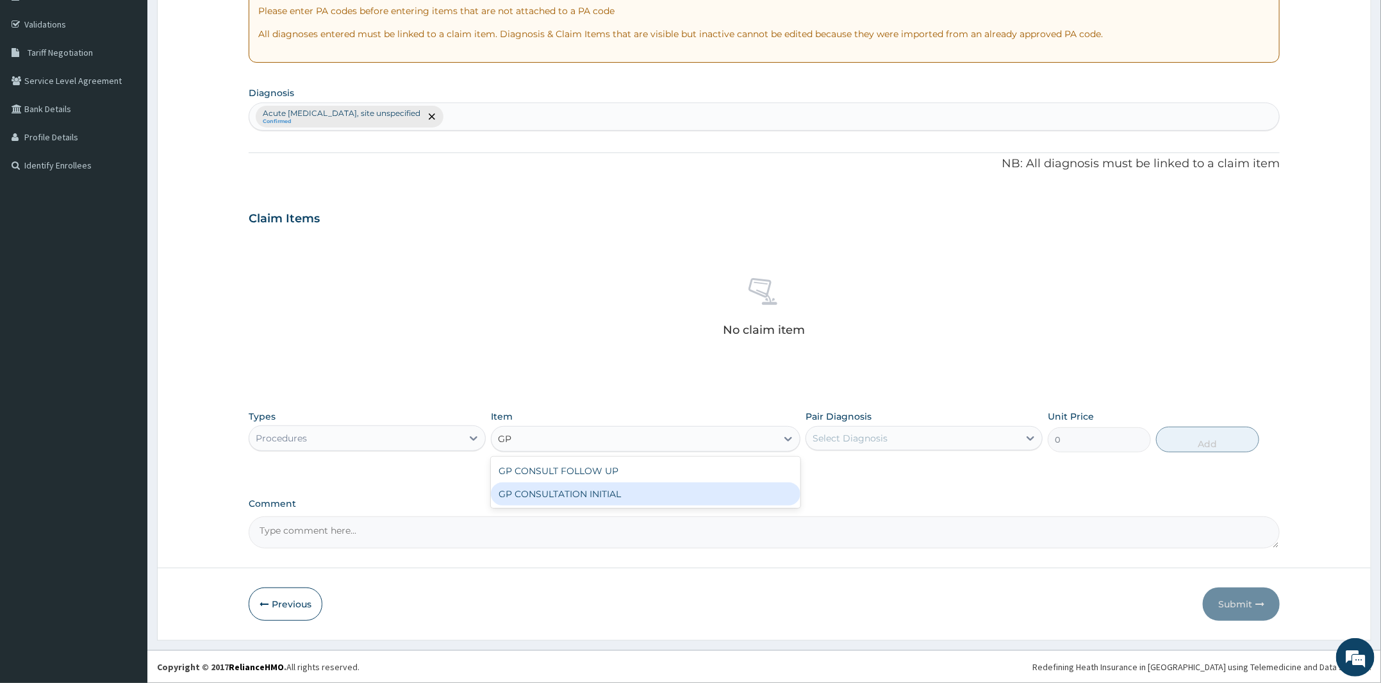
drag, startPoint x: 594, startPoint y: 496, endPoint x: 955, endPoint y: 450, distance: 363.8
click at [595, 495] on div "GP CONSULTATION INITIAL" at bounding box center [646, 494] width 310 height 23
type input "2000"
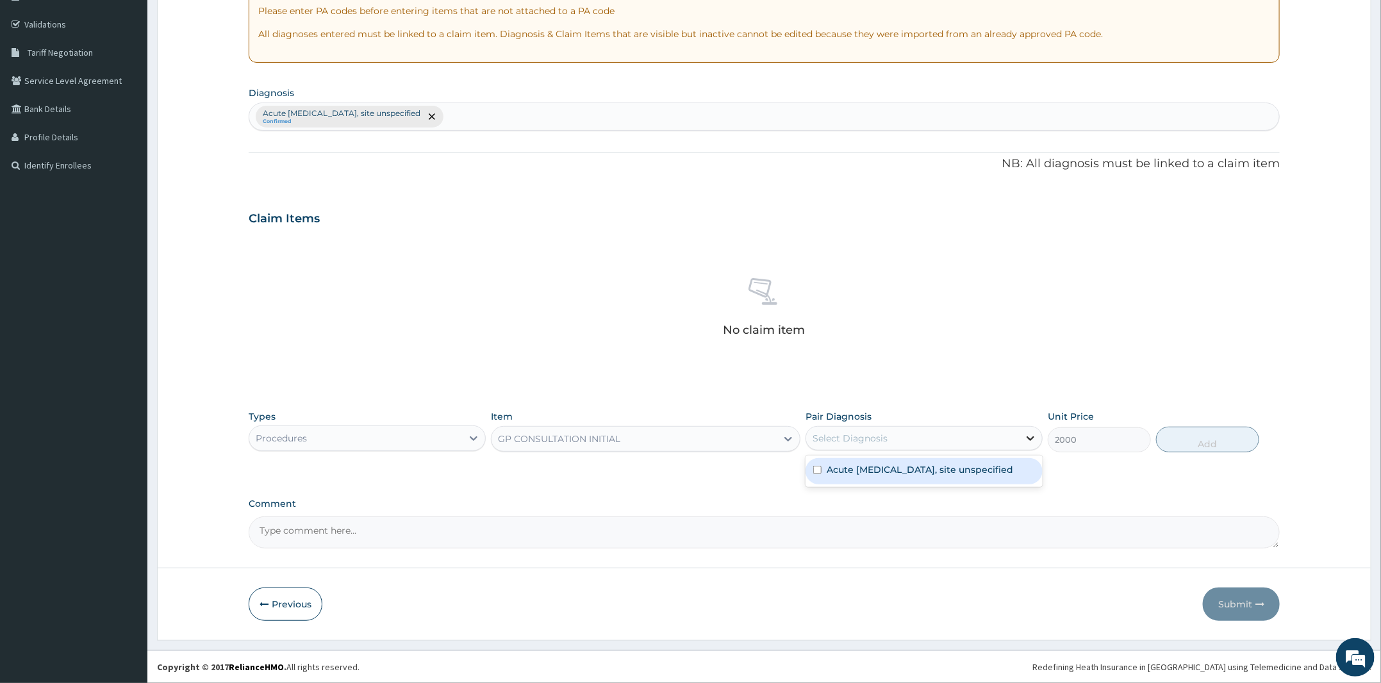
click at [1020, 430] on div at bounding box center [1030, 438] width 23 height 23
click at [935, 476] on label "Acute upper respiratory infection, site unspecified" at bounding box center [920, 469] width 187 height 13
checkbox input "true"
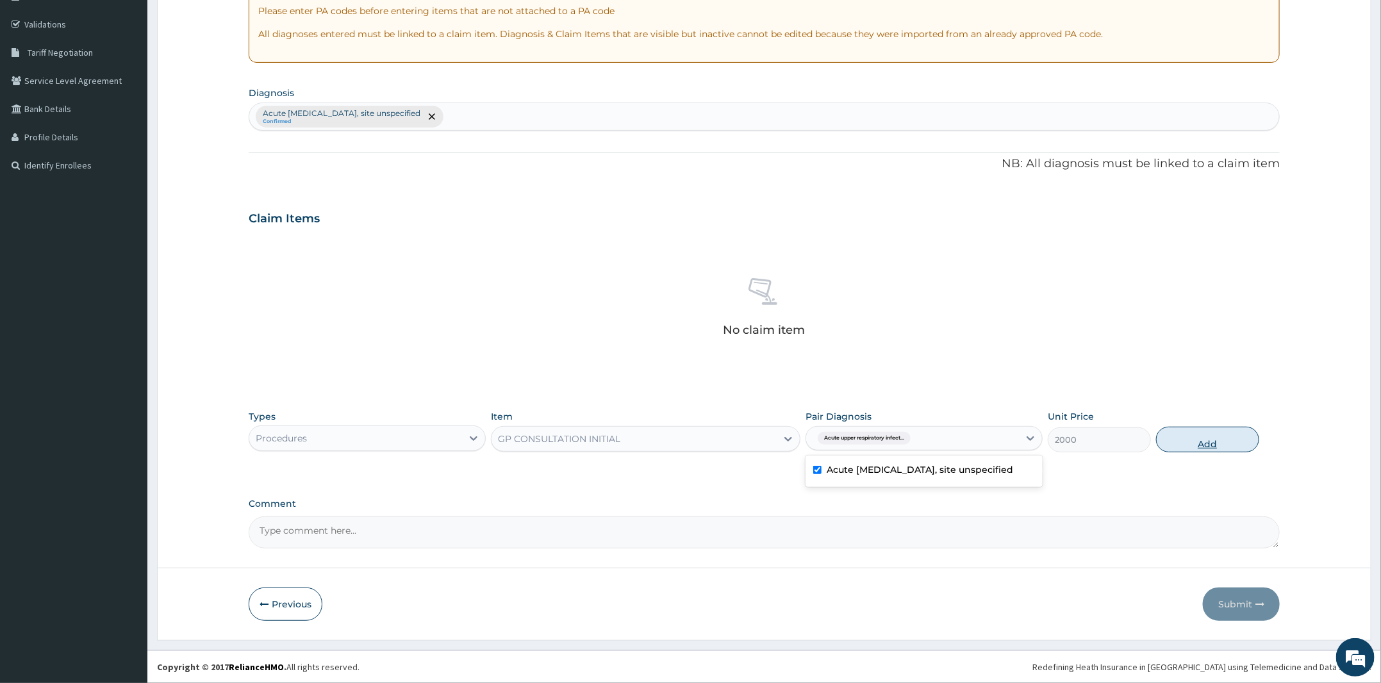
click at [1246, 438] on button "Add" at bounding box center [1207, 440] width 103 height 26
type input "0"
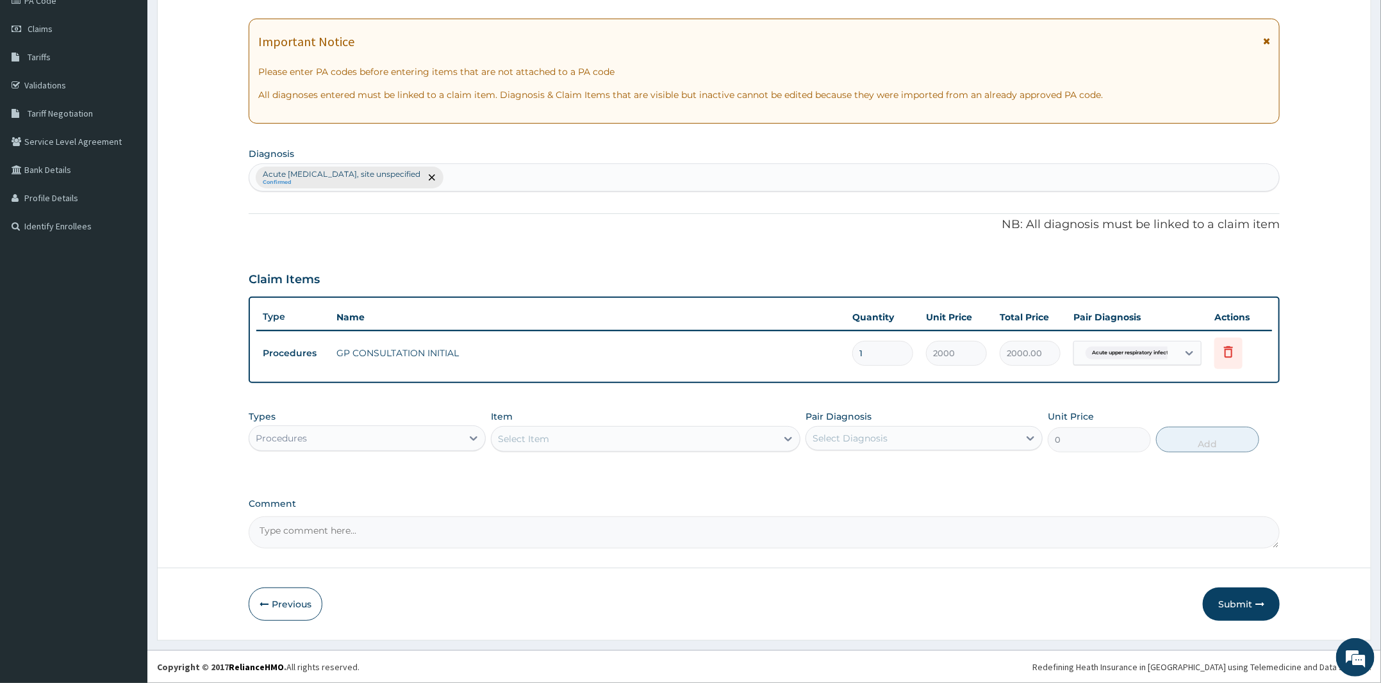
scroll to position [166, 0]
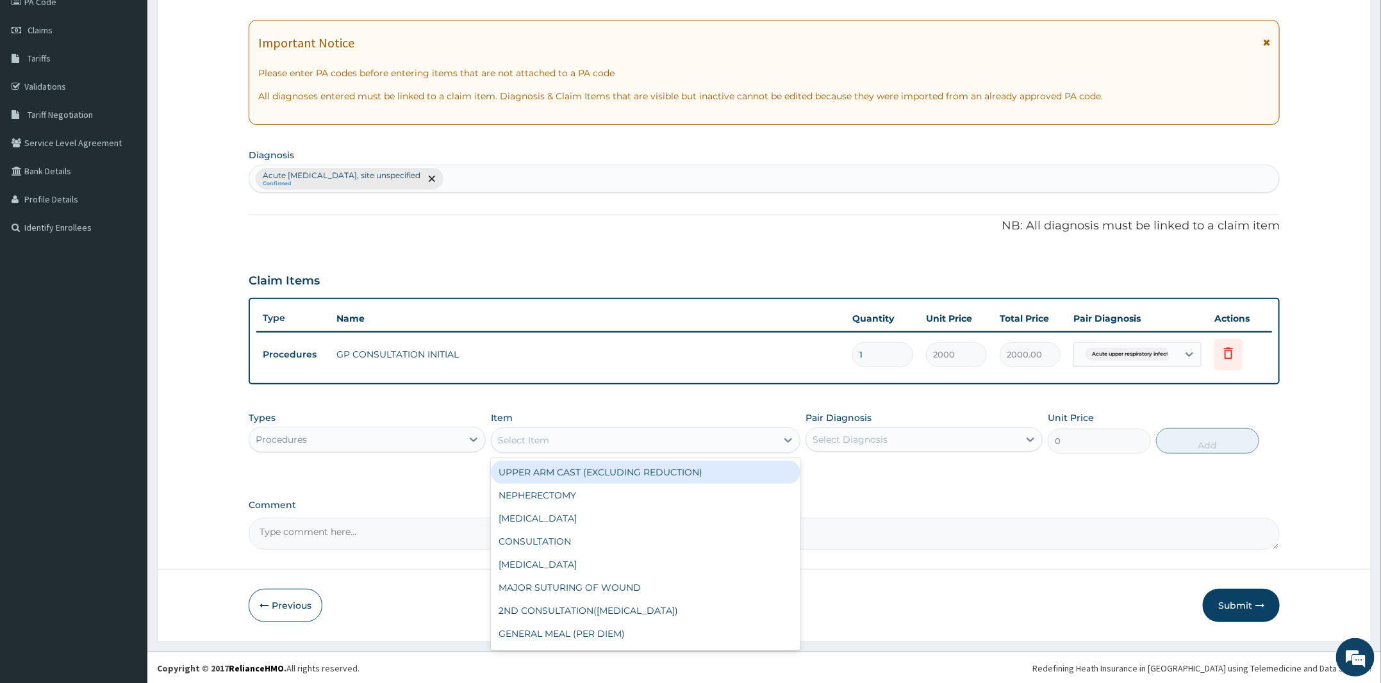
click at [551, 437] on div "Select Item" at bounding box center [634, 440] width 285 height 21
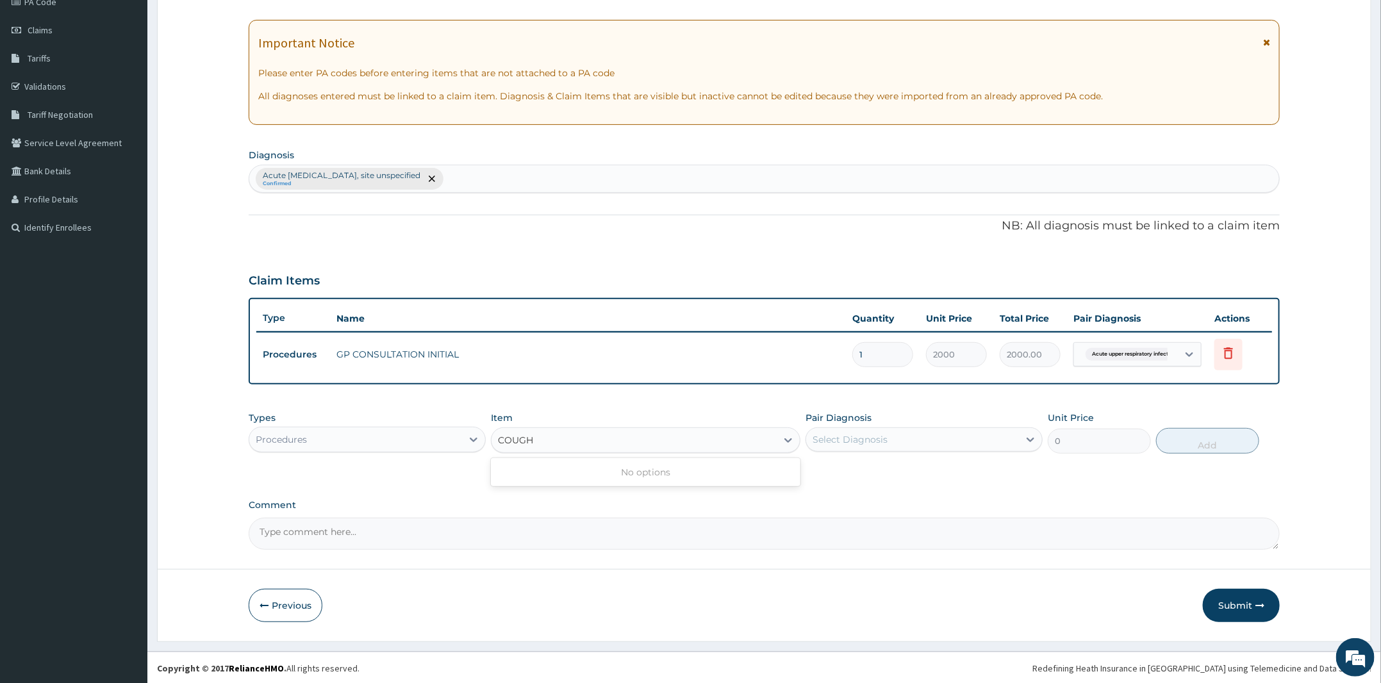
type input "COUGH"
drag, startPoint x: 425, startPoint y: 430, endPoint x: 420, endPoint y: 453, distance: 22.9
click at [425, 430] on div "Procedures" at bounding box center [355, 439] width 213 height 21
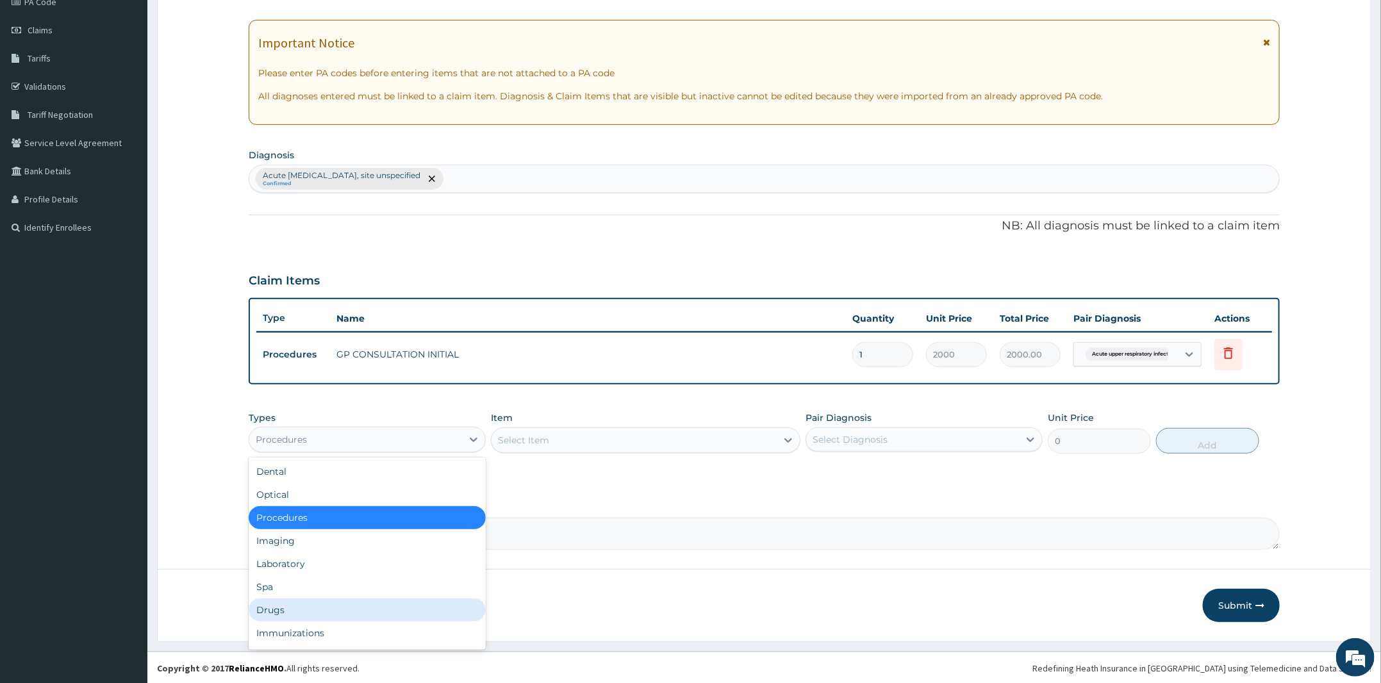
drag, startPoint x: 312, startPoint y: 619, endPoint x: 329, endPoint y: 611, distance: 18.6
click at [317, 615] on div "Dental Optical Procedures Imaging Laboratory Spa Drugs Immunizations Others Gym" at bounding box center [367, 554] width 237 height 192
click at [353, 608] on div "Drugs" at bounding box center [367, 610] width 237 height 23
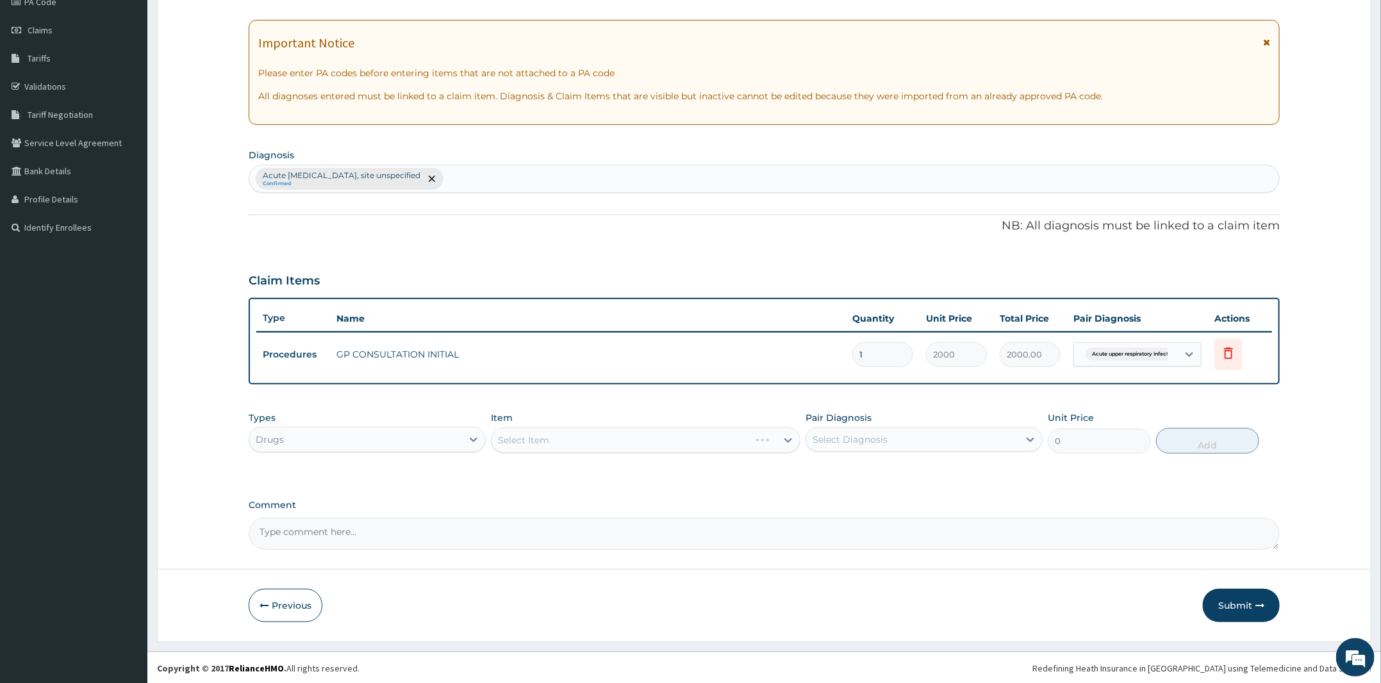
click at [594, 438] on div "Select Item" at bounding box center [646, 441] width 310 height 26
click at [598, 438] on div "Select Item" at bounding box center [646, 441] width 310 height 26
click at [622, 445] on div "Select Item" at bounding box center [634, 440] width 285 height 21
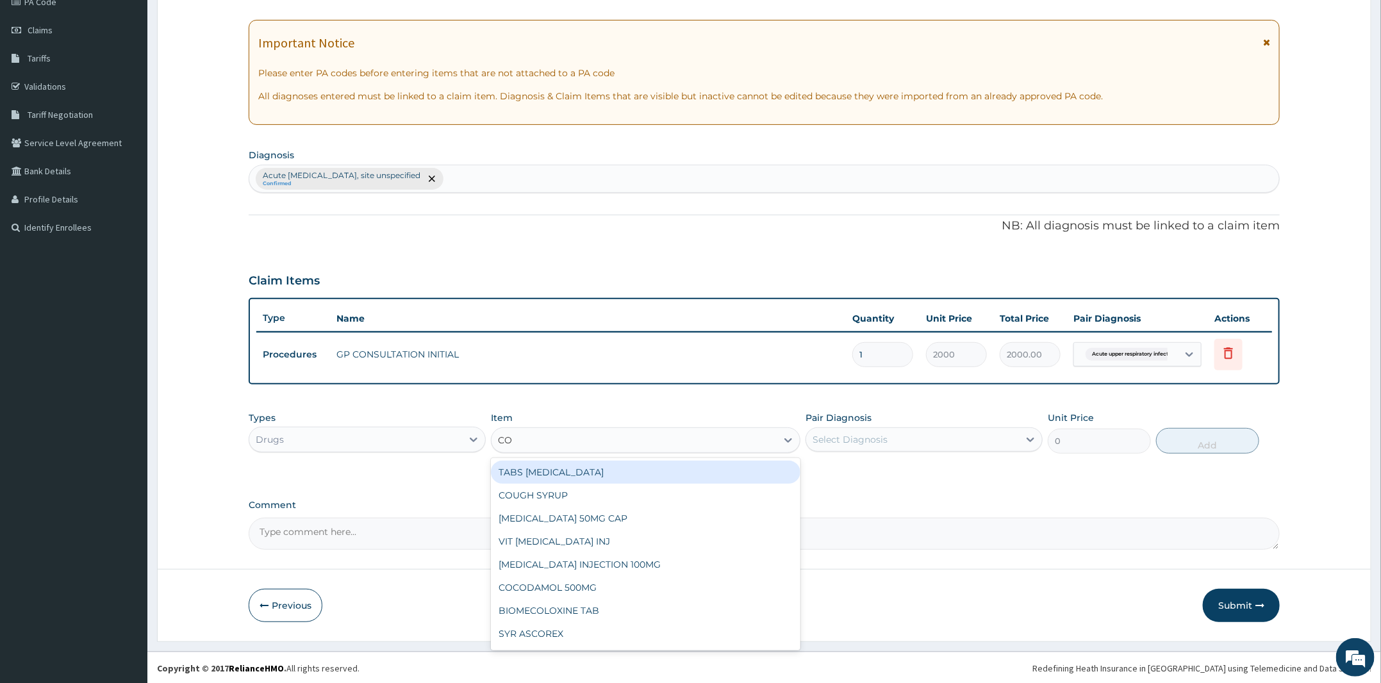
type input "COU"
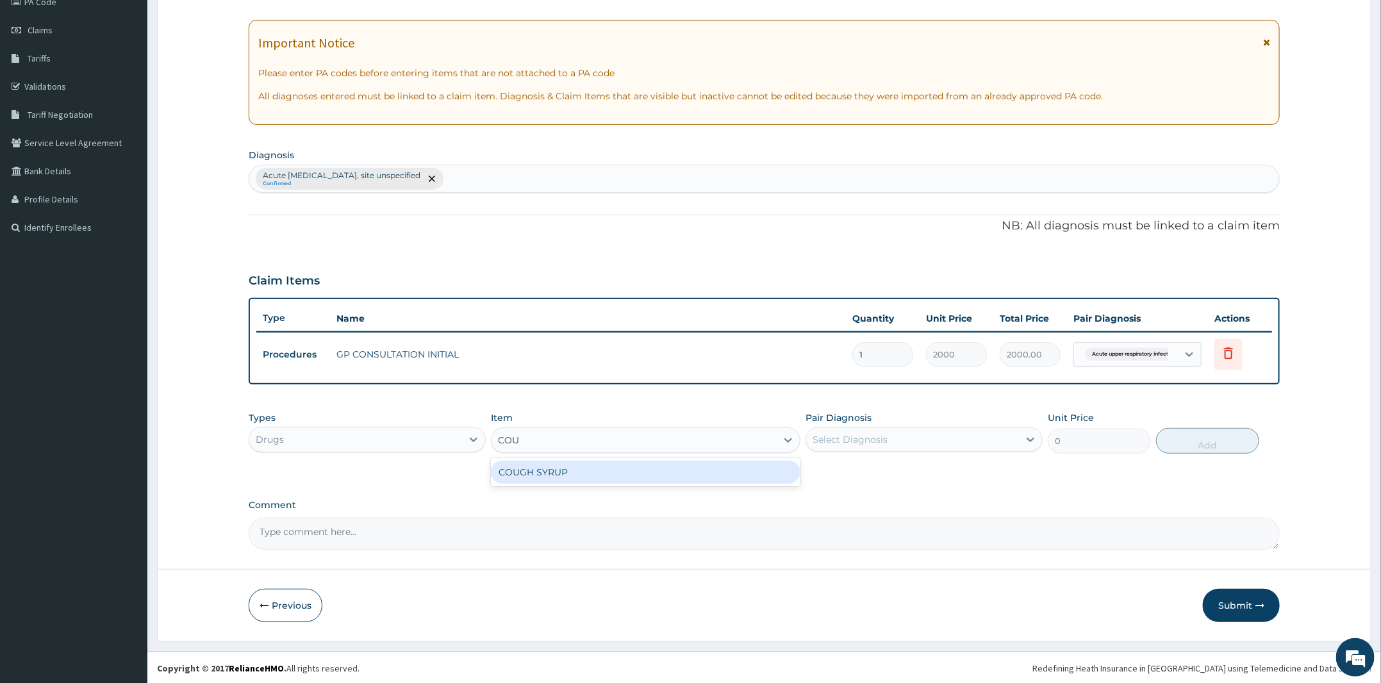
click at [625, 472] on div "COUGH SYRUP" at bounding box center [646, 472] width 310 height 23
type input "700"
drag, startPoint x: 942, startPoint y: 420, endPoint x: 931, endPoint y: 442, distance: 23.8
click at [942, 420] on div "Pair Diagnosis Select Diagnosis" at bounding box center [924, 433] width 237 height 42
drag, startPoint x: 930, startPoint y: 433, endPoint x: 929, endPoint y: 444, distance: 11.6
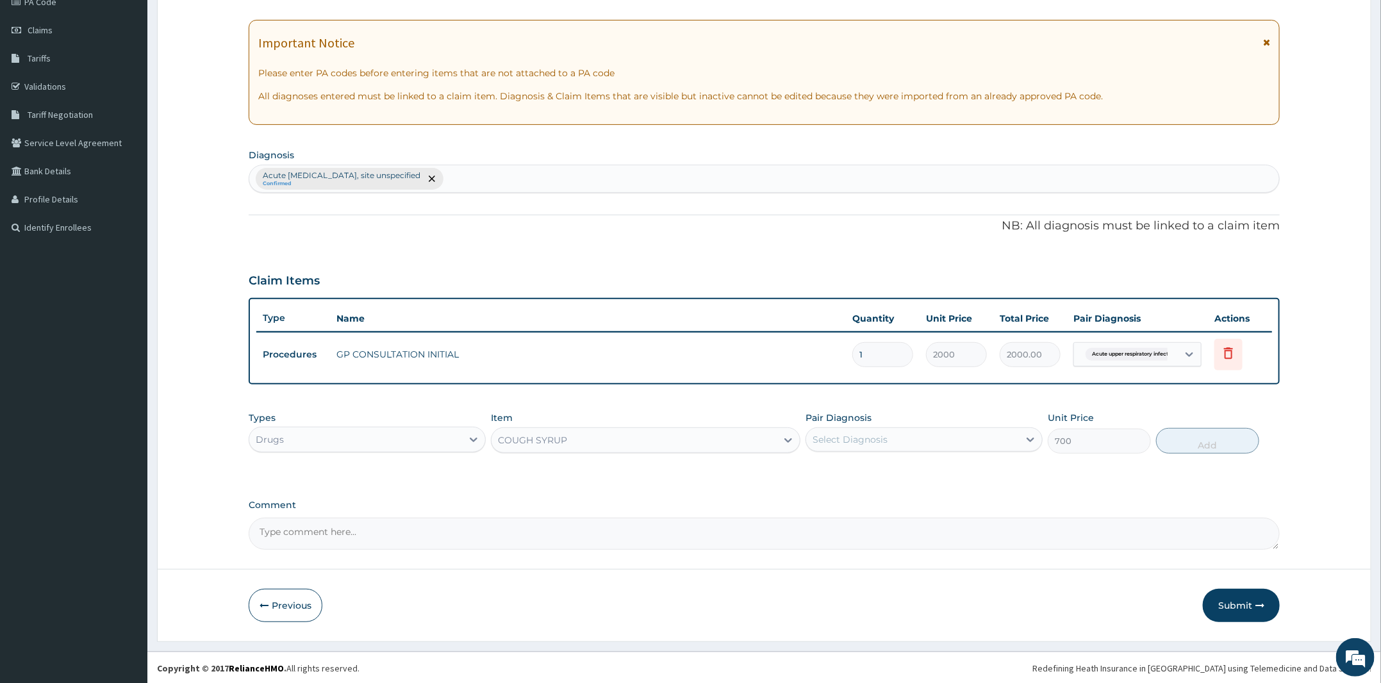
click at [930, 433] on div "Select Diagnosis" at bounding box center [912, 439] width 213 height 21
click at [912, 476] on label "Acute upper respiratory infection, site unspecified" at bounding box center [920, 471] width 187 height 13
checkbox input "true"
click at [1204, 444] on button "Add" at bounding box center [1207, 441] width 103 height 26
type input "0"
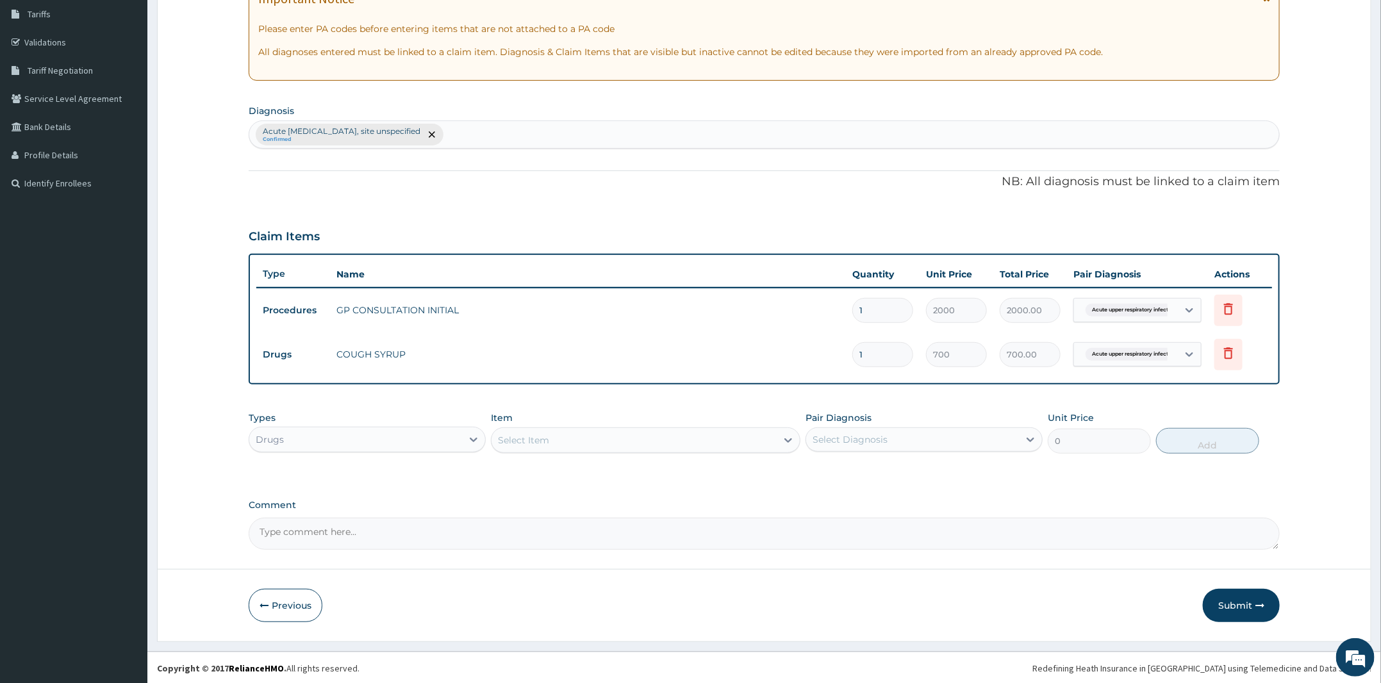
click at [1235, 597] on button "Submit" at bounding box center [1241, 605] width 77 height 33
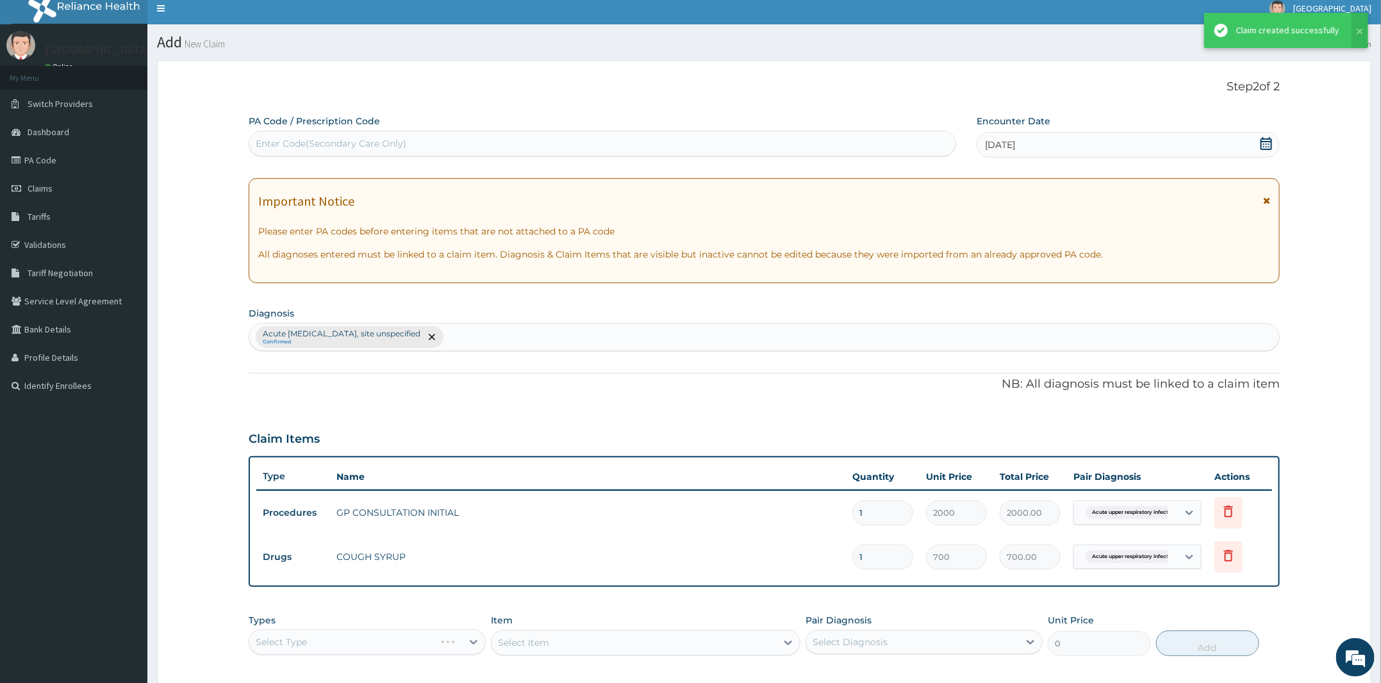
scroll to position [210, 0]
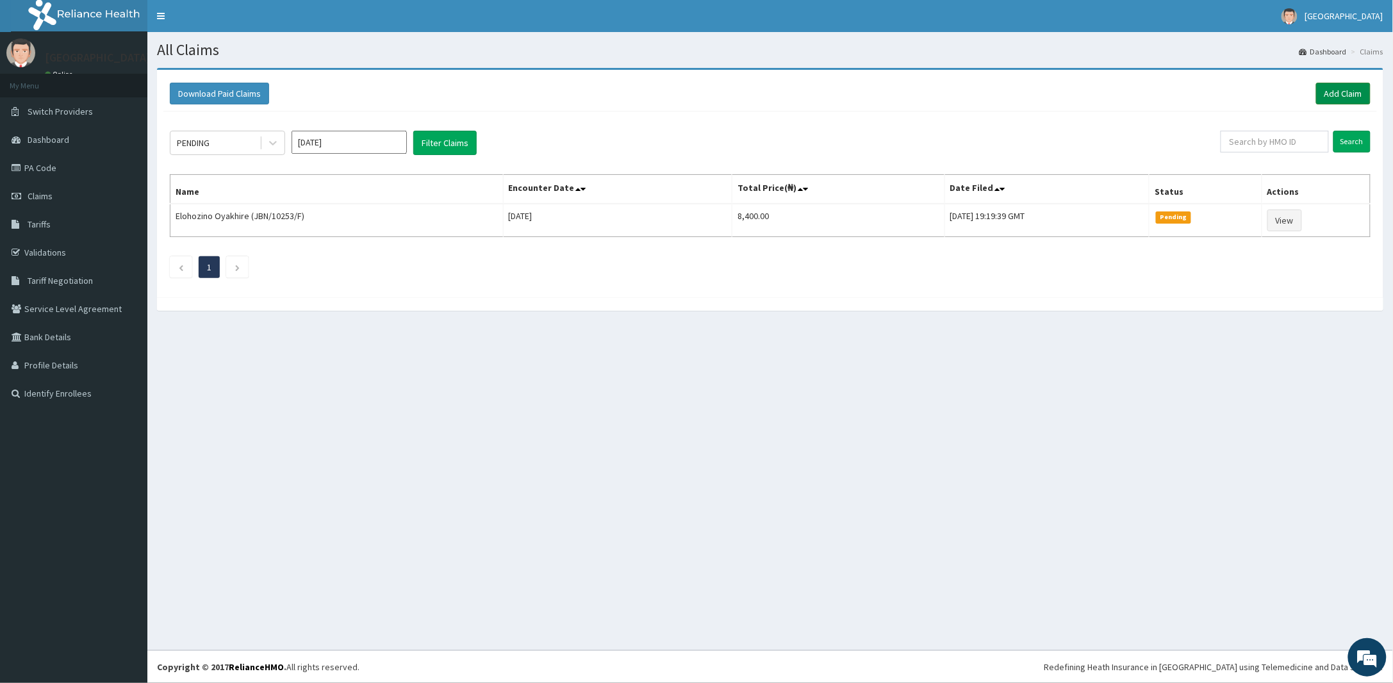
click at [1354, 98] on link "Add Claim" at bounding box center [1344, 94] width 54 height 22
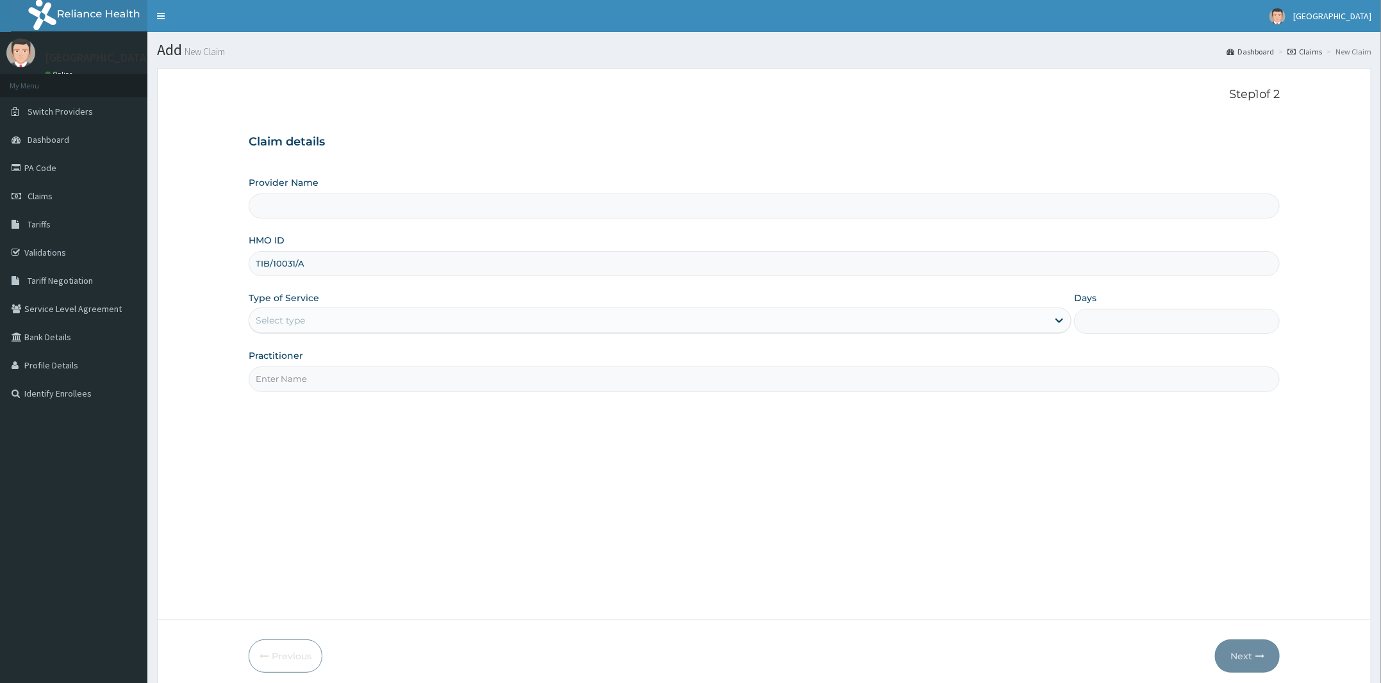
type input "TIB/10031/A"
click at [307, 331] on div "Select type" at bounding box center [648, 320] width 799 height 21
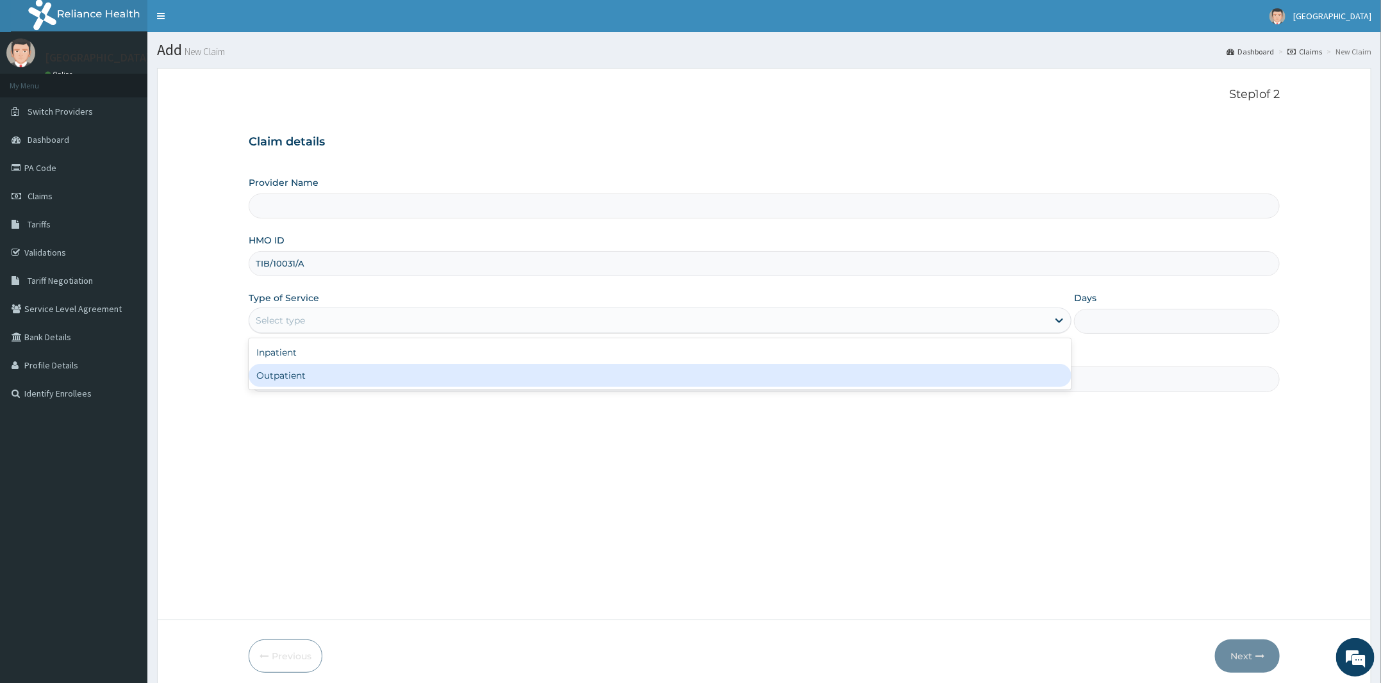
click at [333, 379] on div "Outpatient" at bounding box center [660, 375] width 823 height 23
type input "1"
type input "[PERSON_NAME] and [PERSON_NAME][GEOGRAPHIC_DATA]"
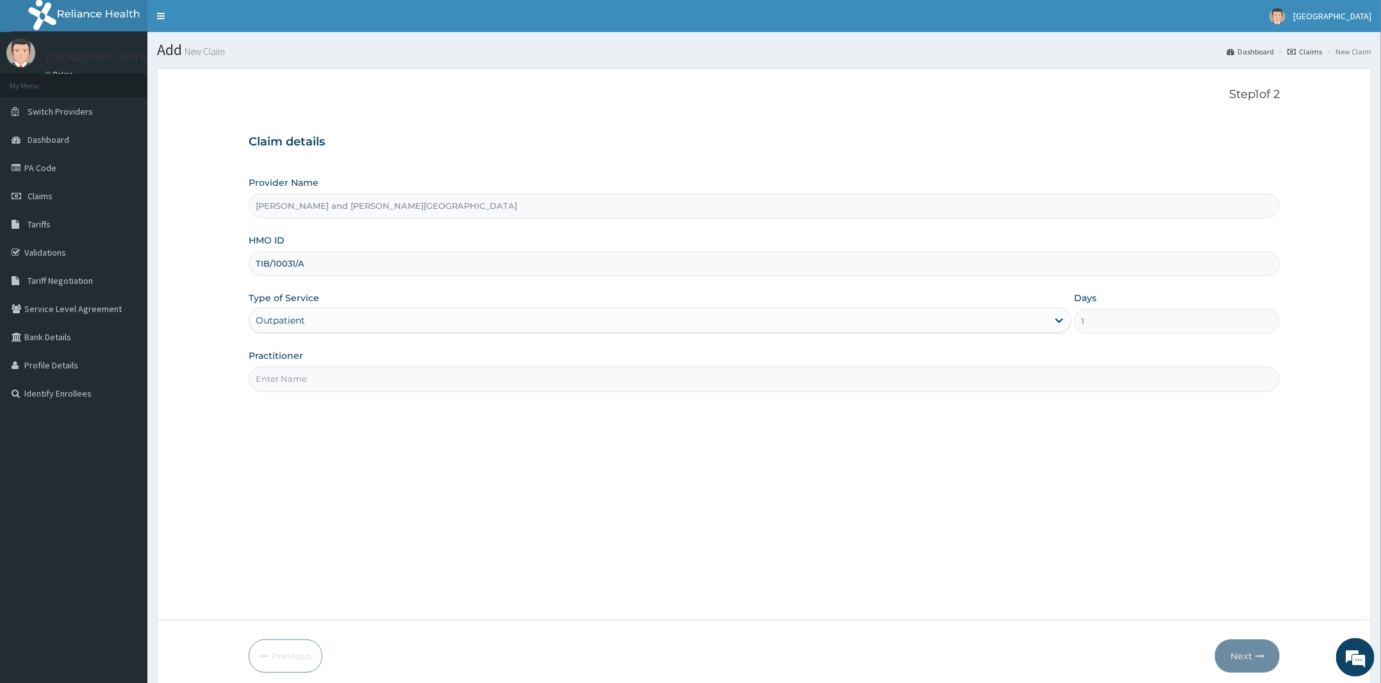
click at [327, 392] on input "Practitioner" at bounding box center [764, 379] width 1031 height 25
type input "DR [PERSON_NAME]"
click at [1243, 660] on button "Next" at bounding box center [1247, 656] width 65 height 33
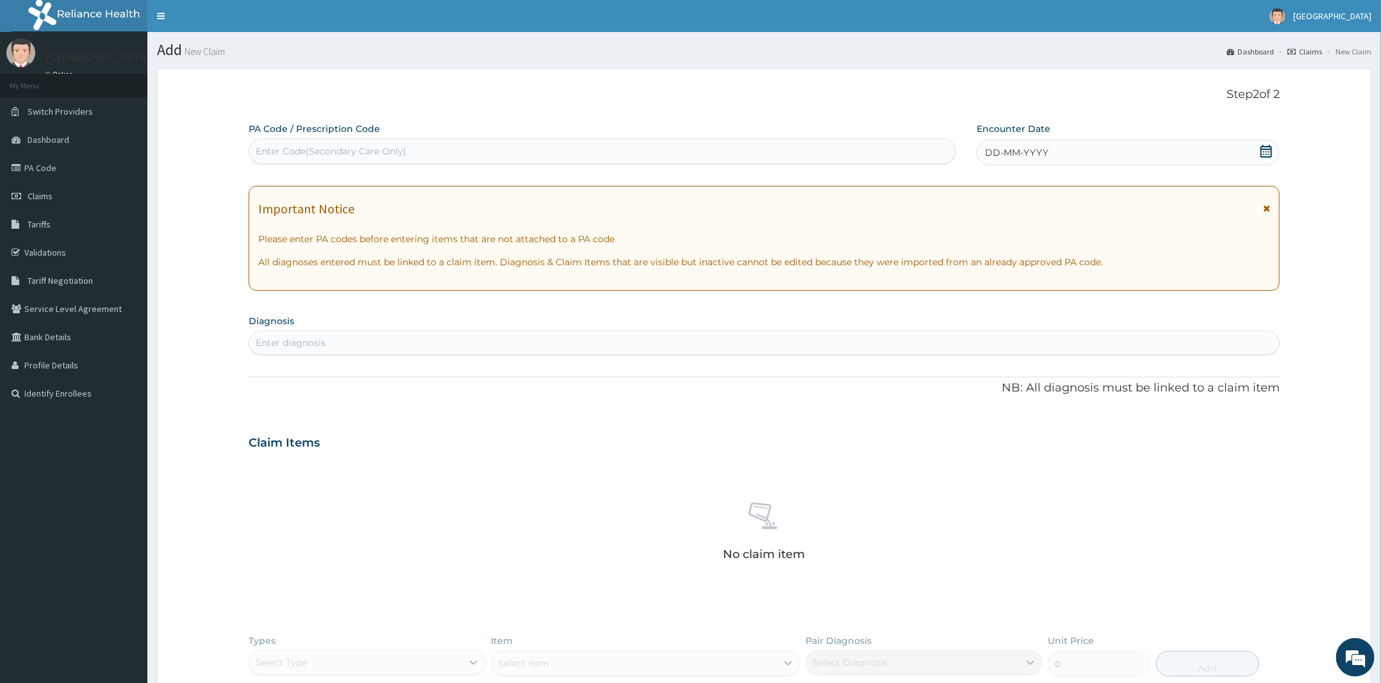
click at [1264, 151] on icon at bounding box center [1267, 151] width 12 height 13
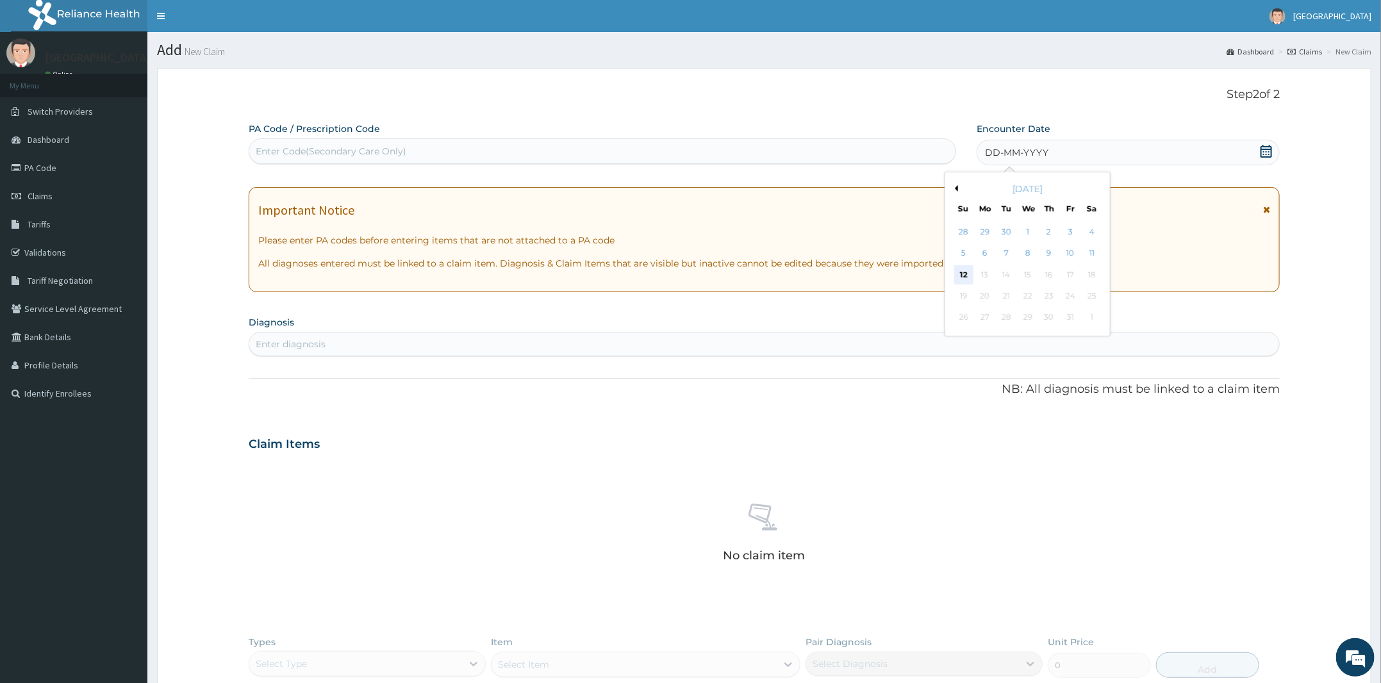
click at [965, 272] on div "12" at bounding box center [963, 274] width 19 height 19
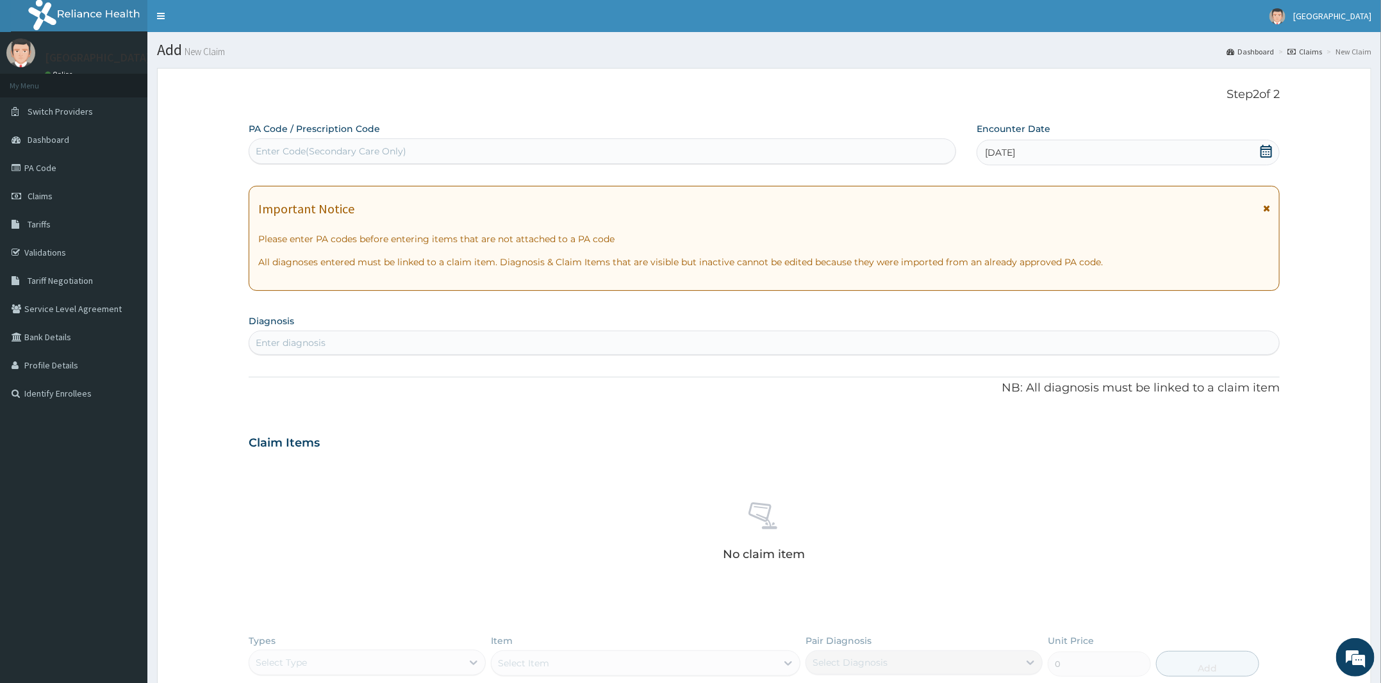
click at [470, 341] on div "Enter diagnosis" at bounding box center [764, 343] width 1030 height 21
type input "SEPSIS"
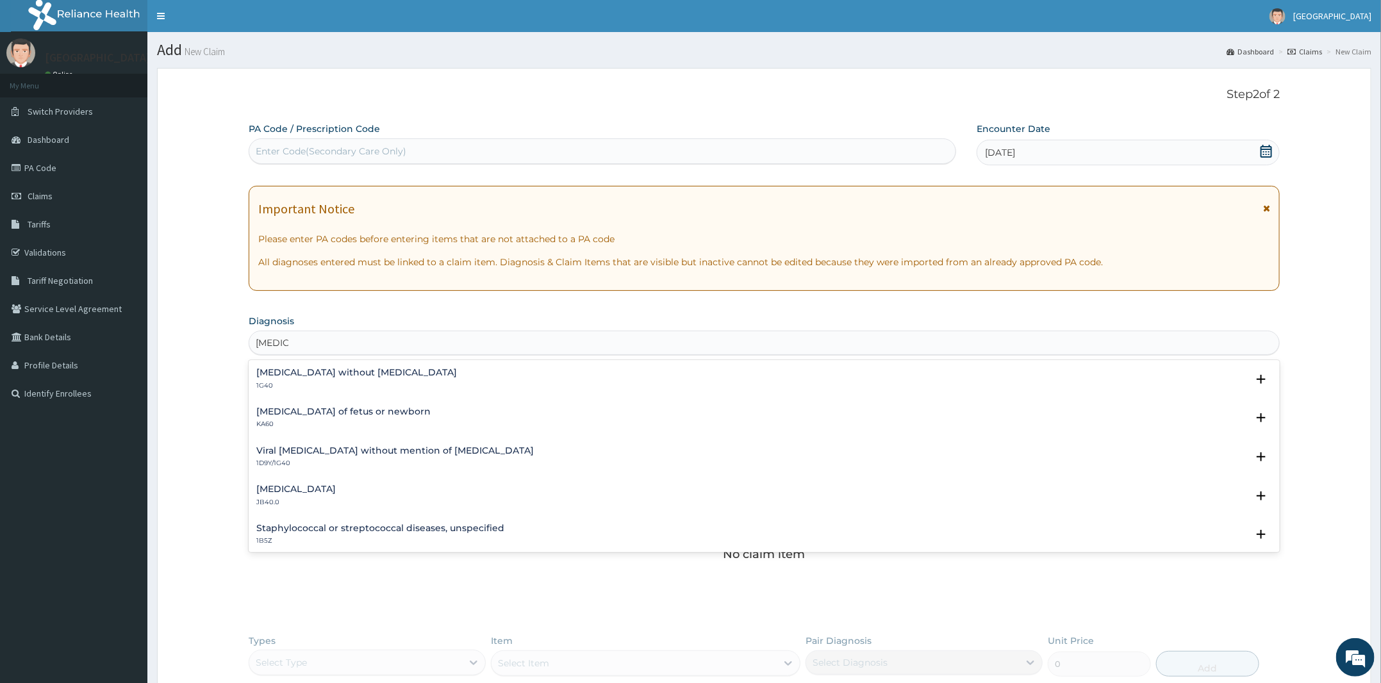
click at [343, 376] on h4 "[MEDICAL_DATA] without [MEDICAL_DATA]" at bounding box center [356, 373] width 201 height 10
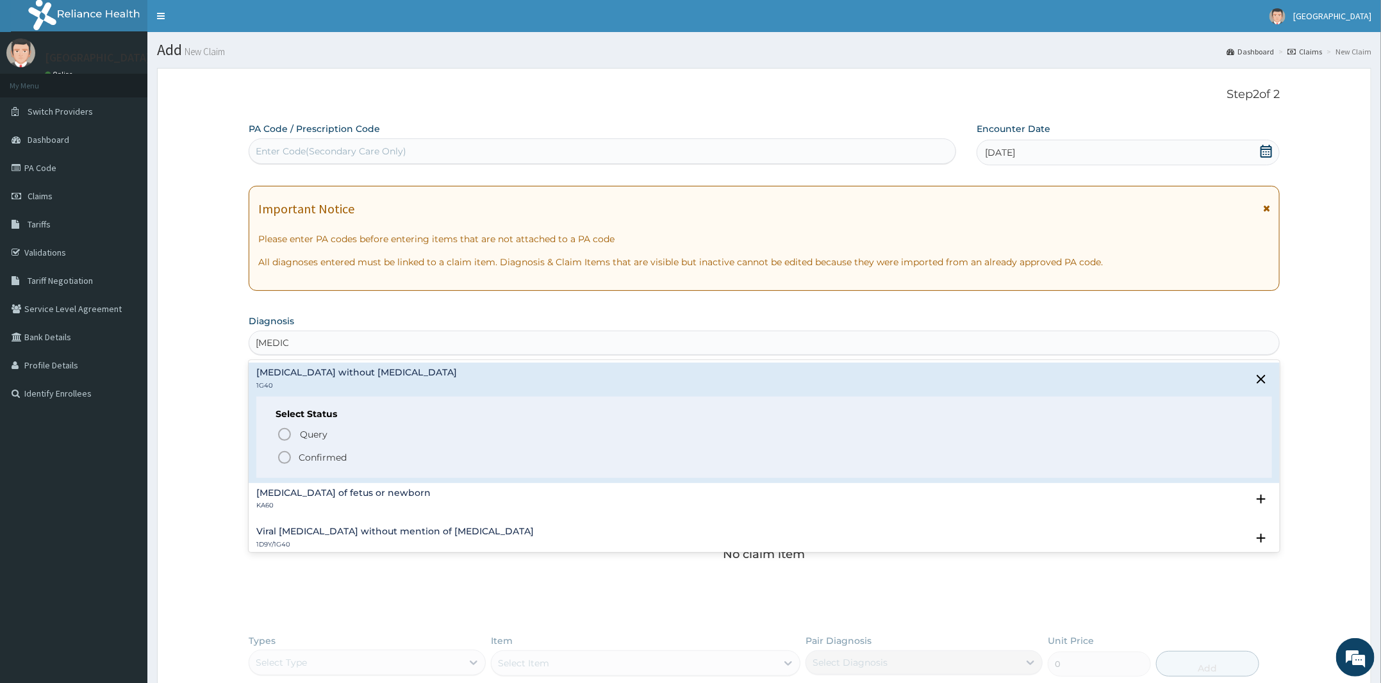
drag, startPoint x: 316, startPoint y: 459, endPoint x: 420, endPoint y: 397, distance: 120.7
click at [318, 455] on p "Confirmed" at bounding box center [323, 457] width 48 height 13
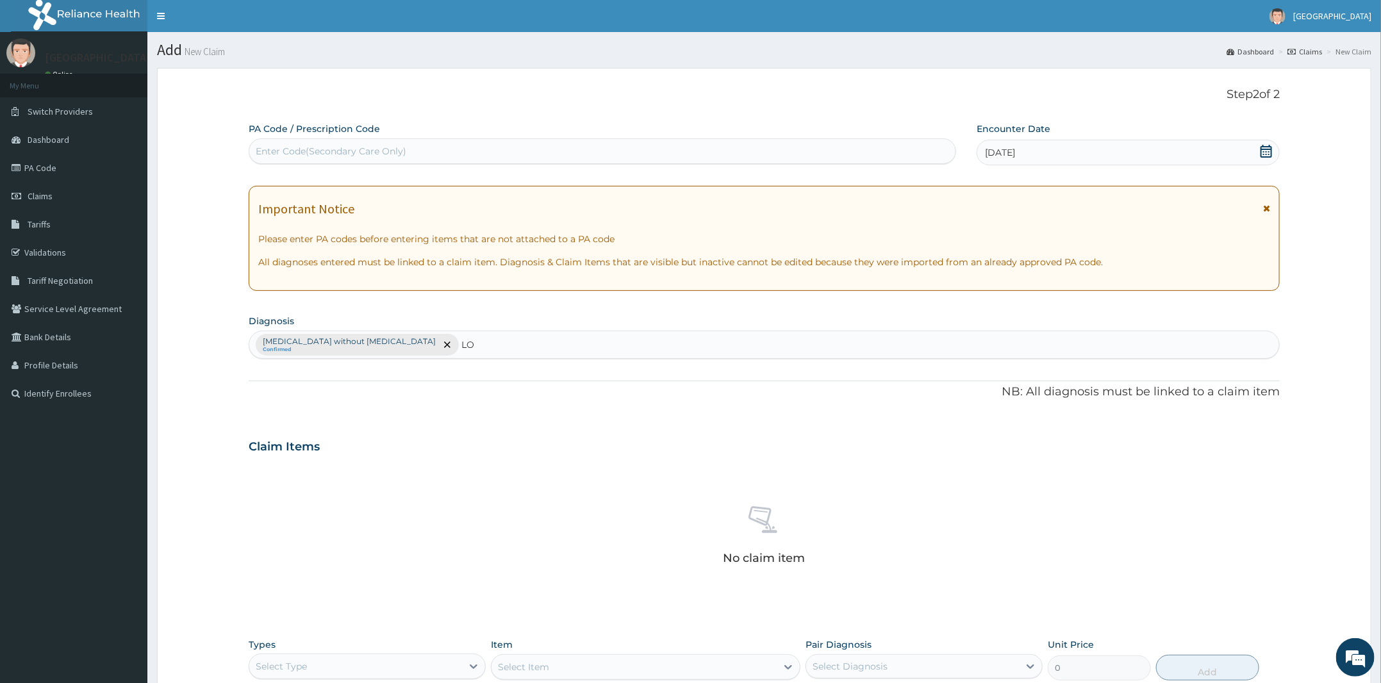
type input "L"
type input "ABDOMINAL"
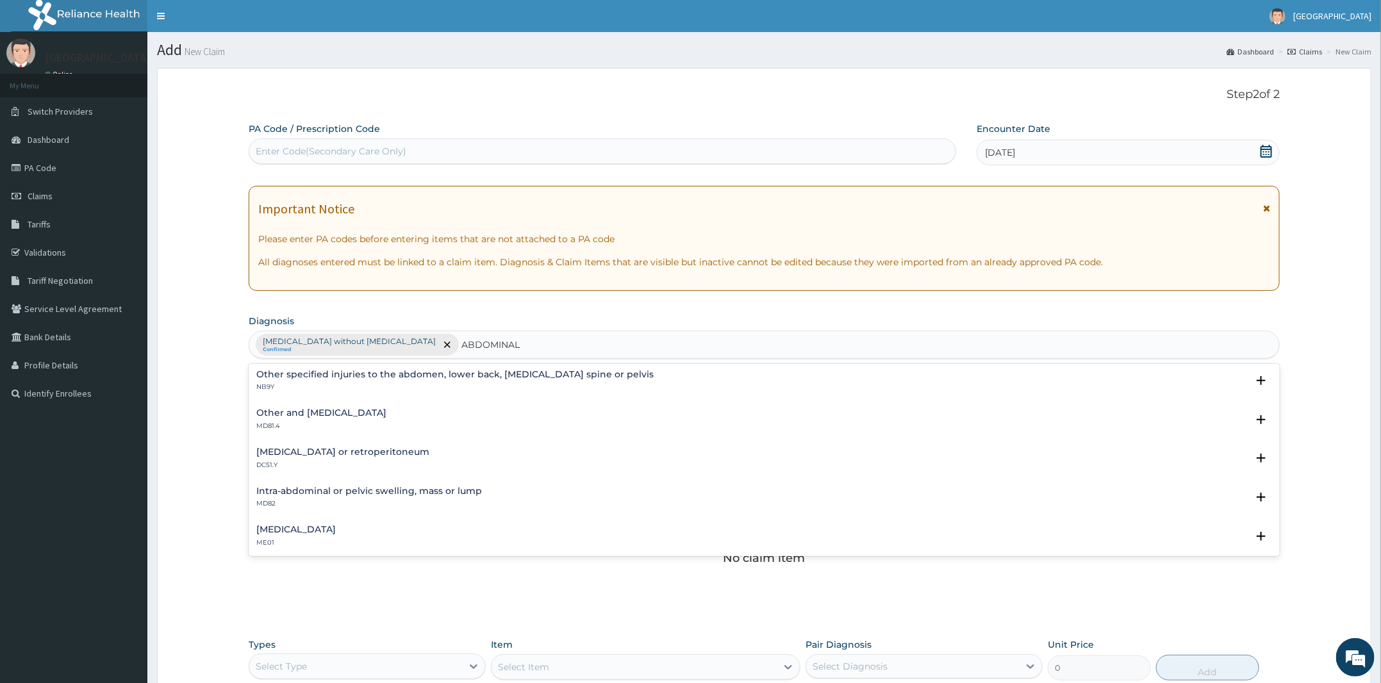
scroll to position [160, 0]
click at [387, 406] on h4 "Other and unspecified abdominal pain" at bounding box center [321, 411] width 130 height 10
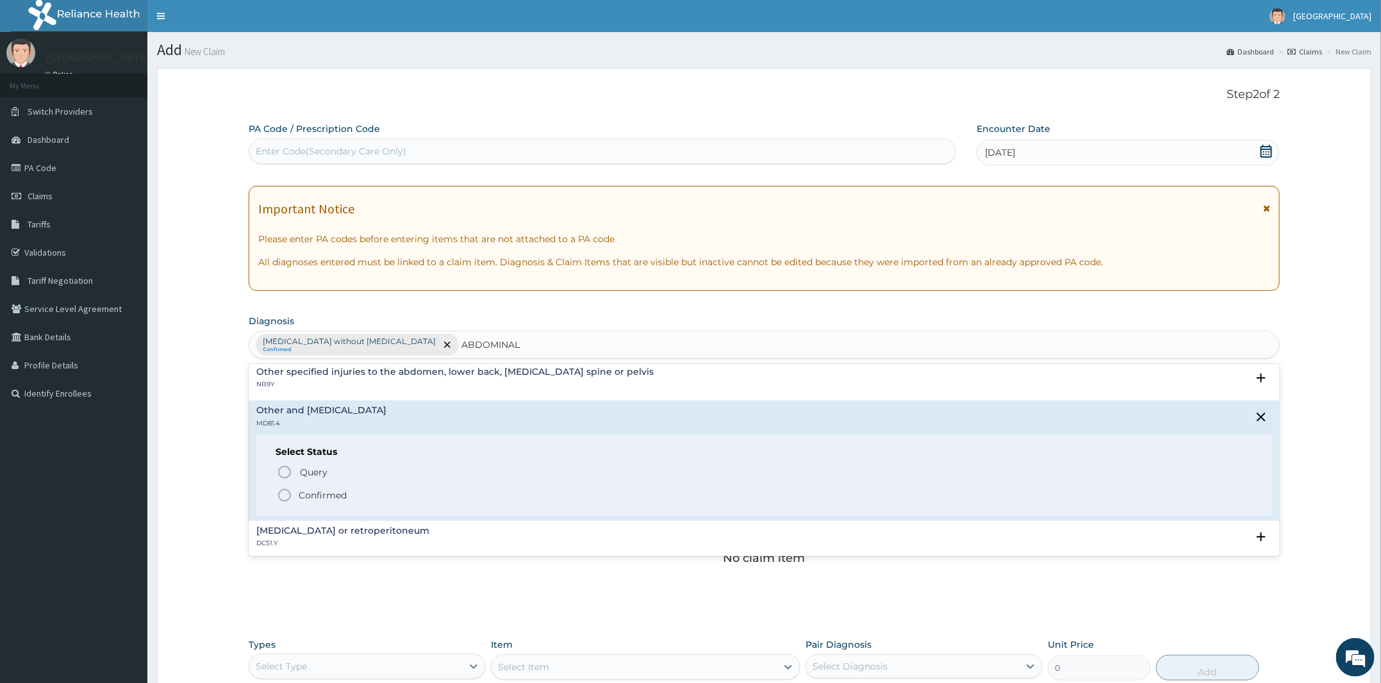
drag, startPoint x: 329, startPoint y: 493, endPoint x: 343, endPoint y: 490, distance: 14.5
click at [330, 491] on p "Confirmed" at bounding box center [323, 495] width 48 height 13
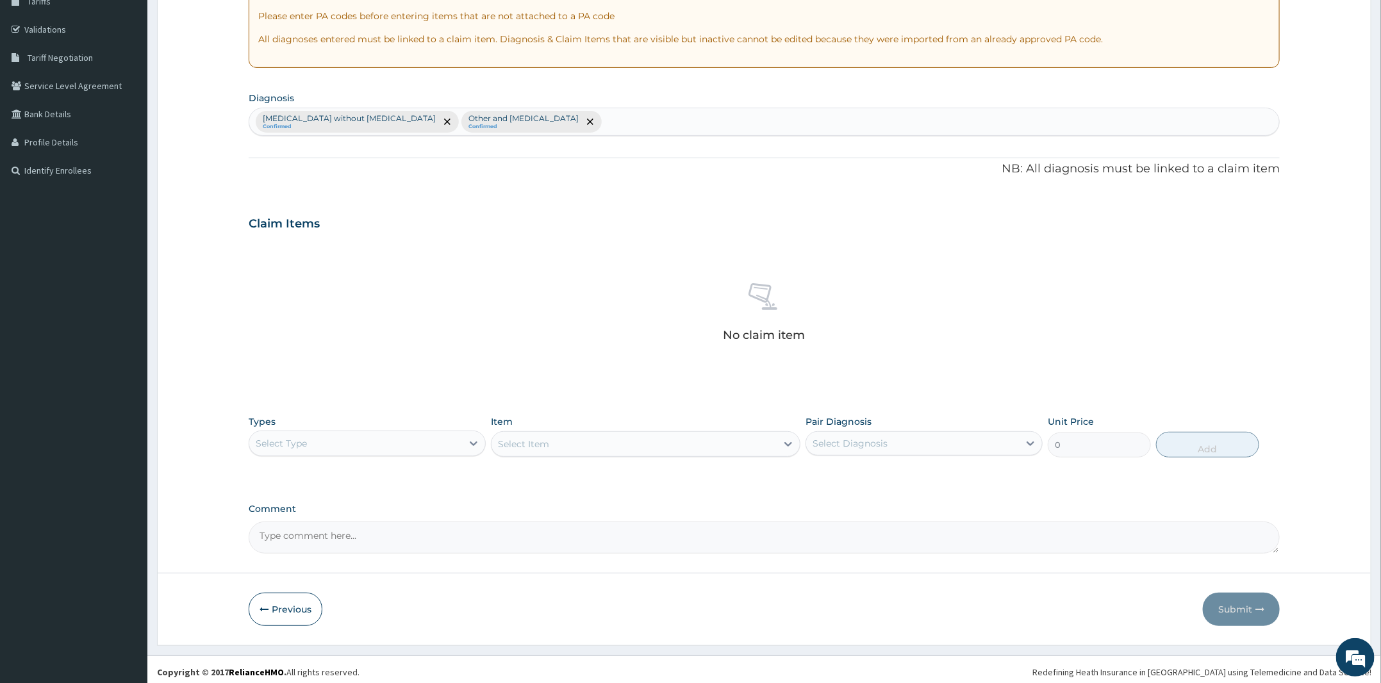
scroll to position [228, 0]
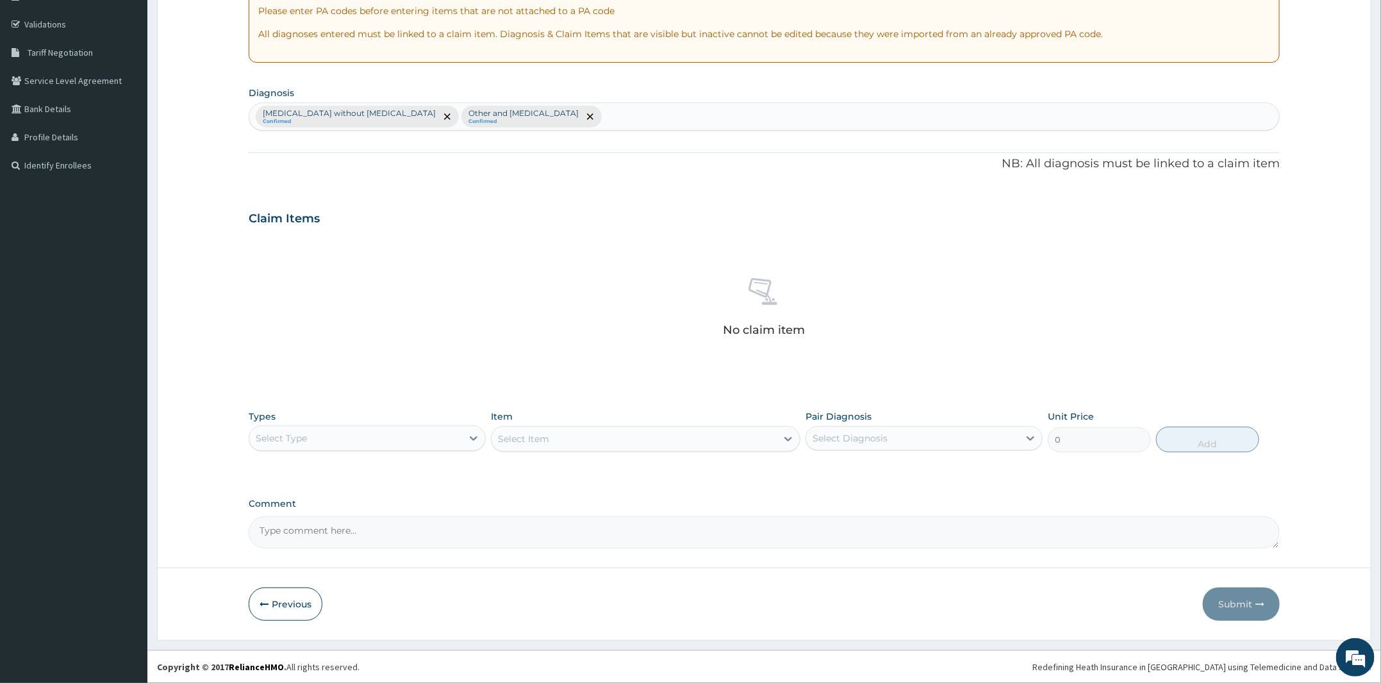
type input "U"
type input "URINARY"
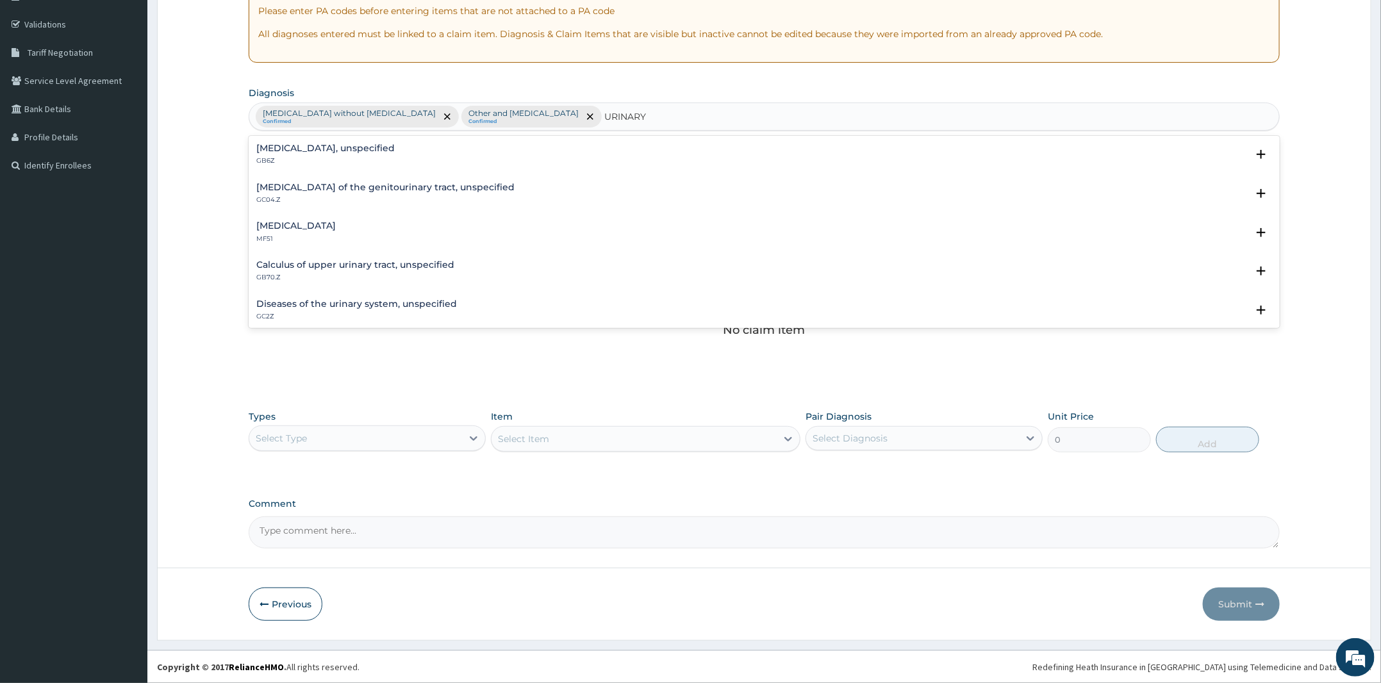
click at [363, 304] on h4 "Diseases of the urinary system, unspecified" at bounding box center [356, 304] width 201 height 10
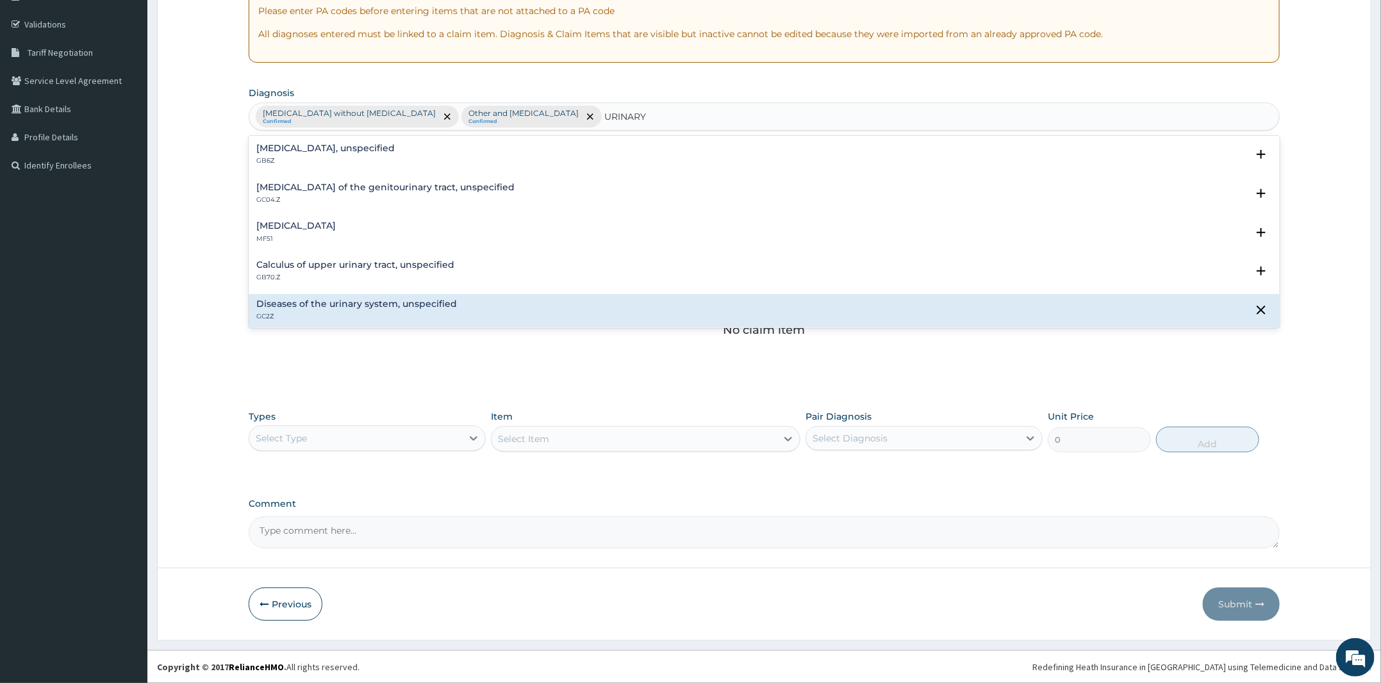
scroll to position [79, 0]
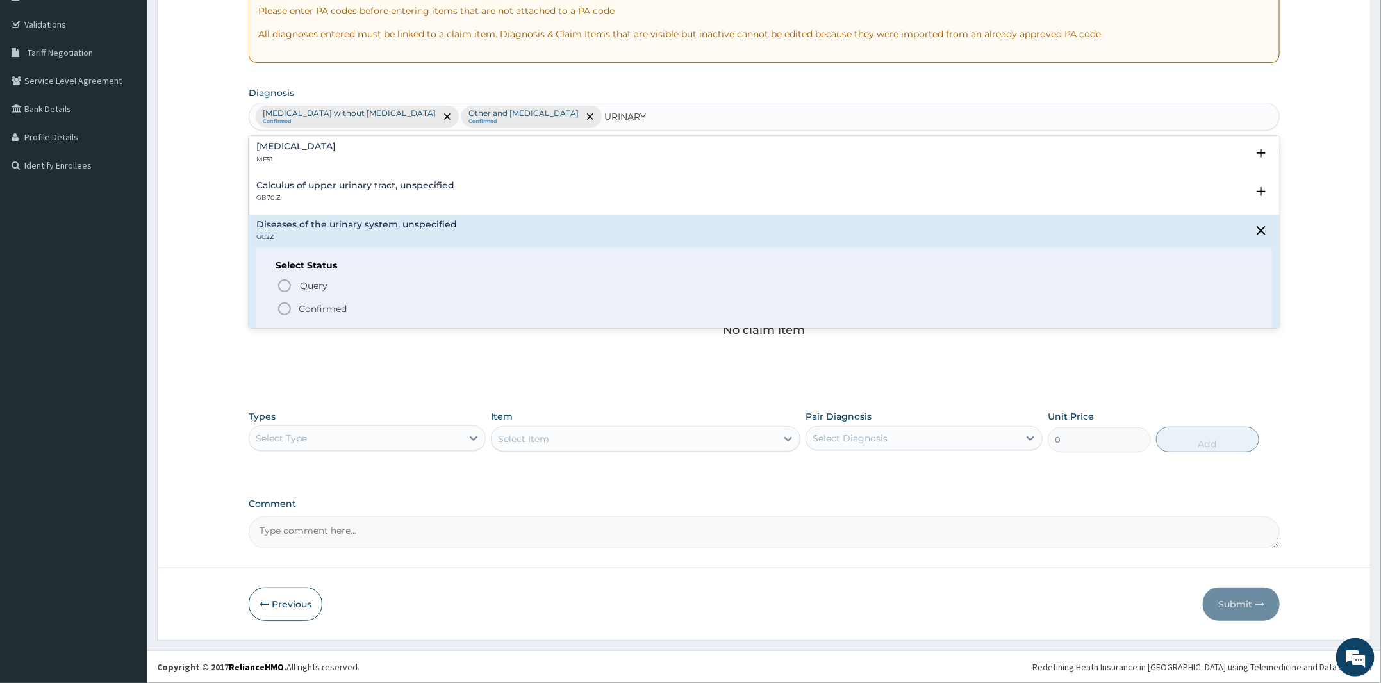
click at [333, 304] on p "Confirmed" at bounding box center [323, 309] width 48 height 13
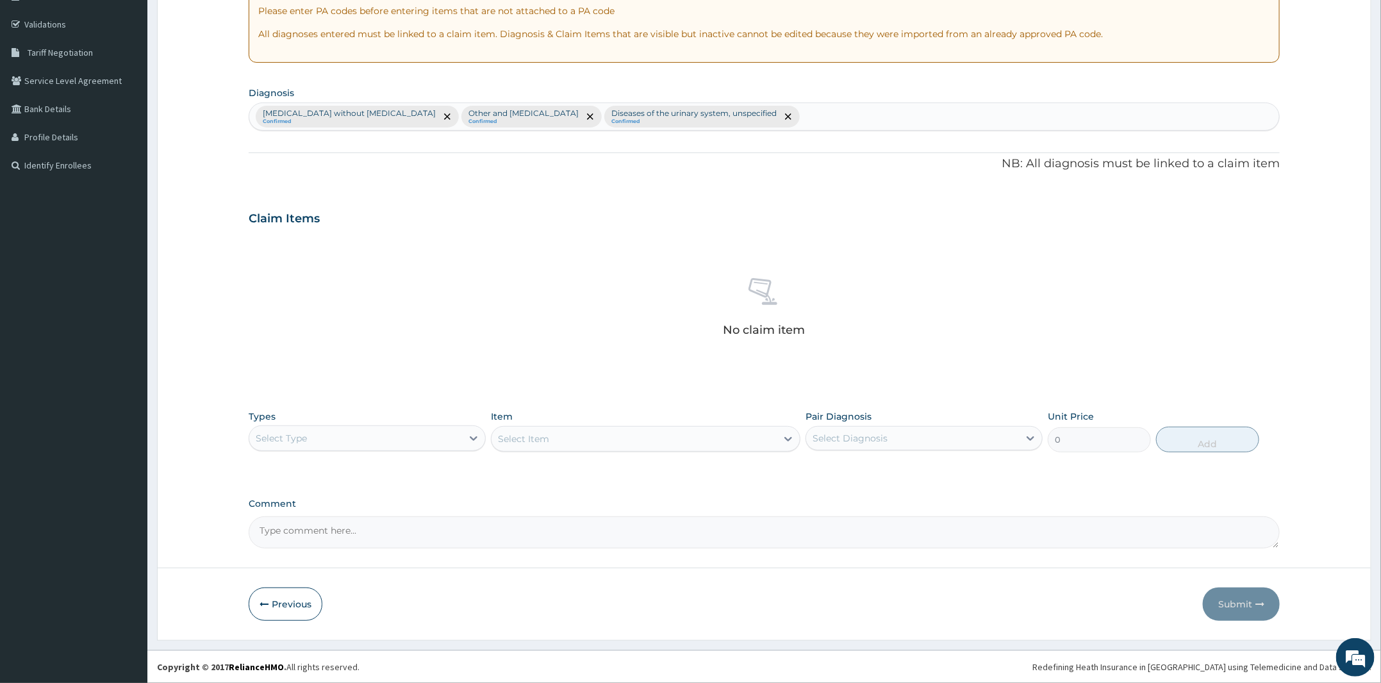
click at [435, 435] on div "Select Type" at bounding box center [355, 438] width 213 height 21
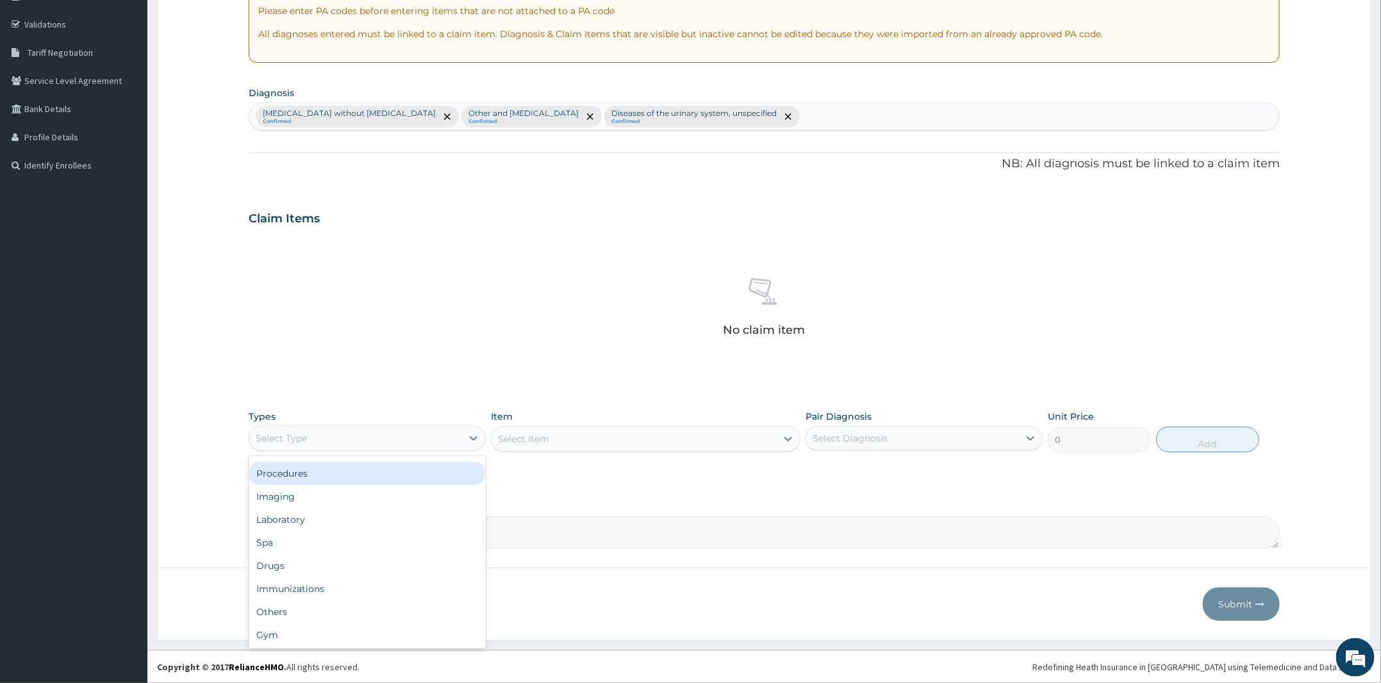
click at [356, 472] on div "Procedures" at bounding box center [367, 473] width 237 height 23
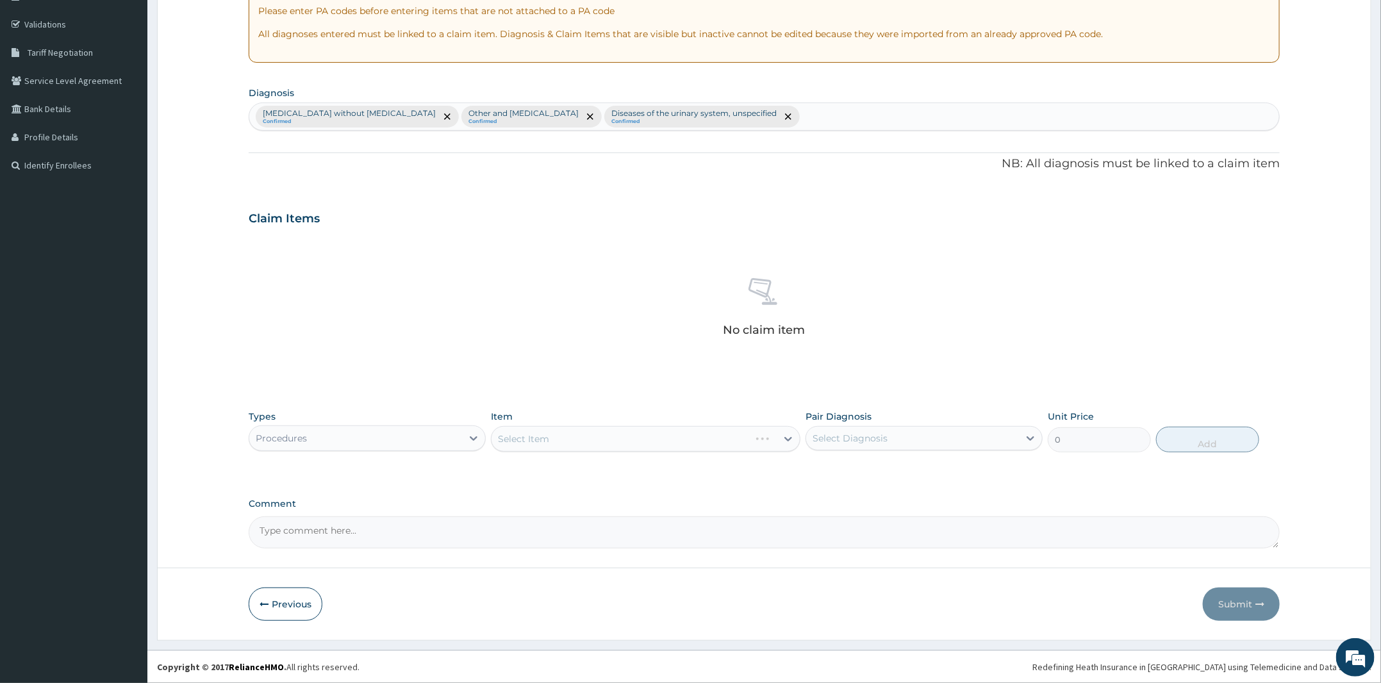
click at [624, 439] on div "Select Item" at bounding box center [646, 439] width 310 height 26
click at [624, 439] on div "Select Item" at bounding box center [634, 439] width 285 height 21
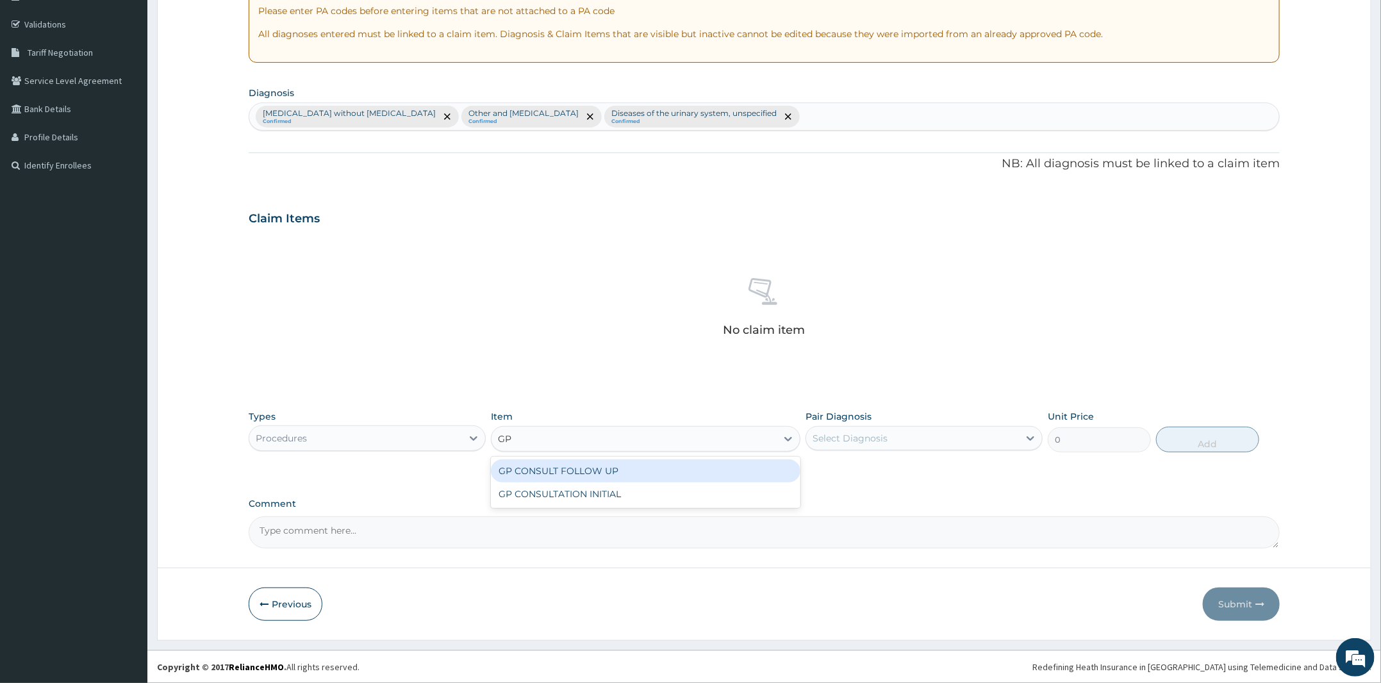
type input "GP"
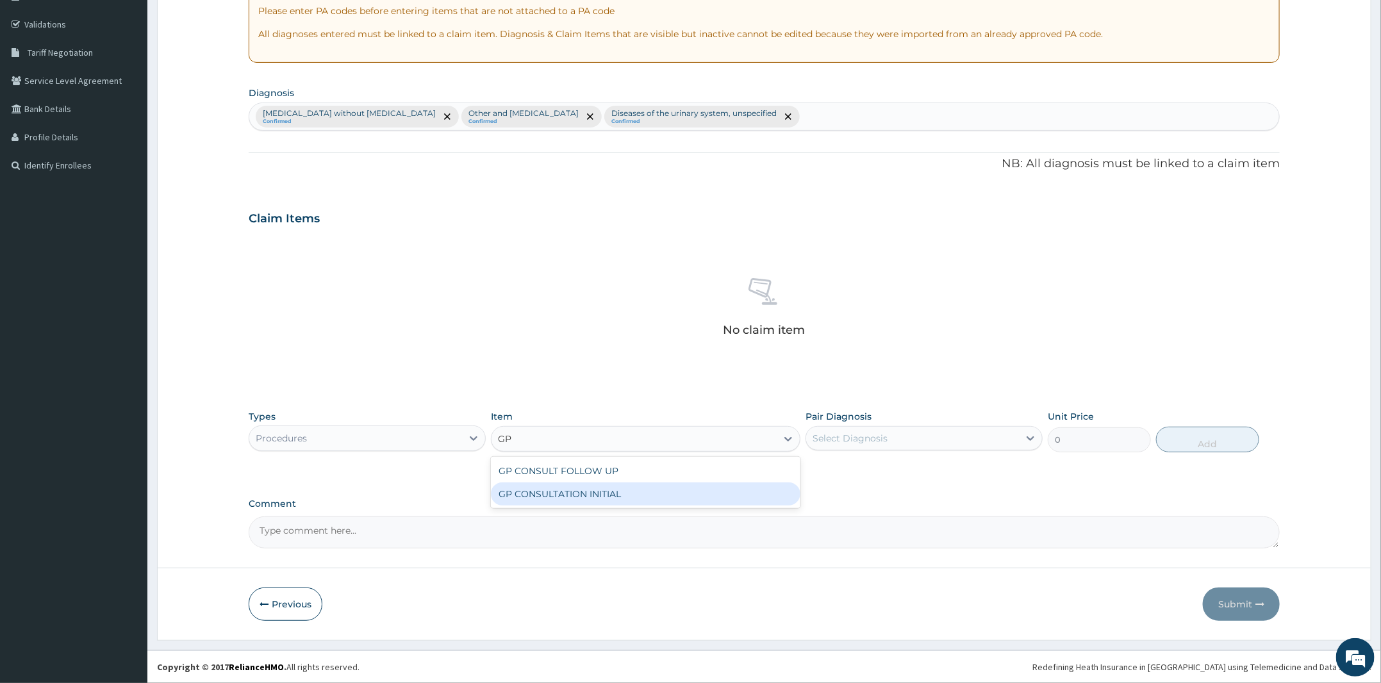
click at [619, 497] on div "GP CONSULTATION INITIAL" at bounding box center [646, 494] width 310 height 23
type input "2000"
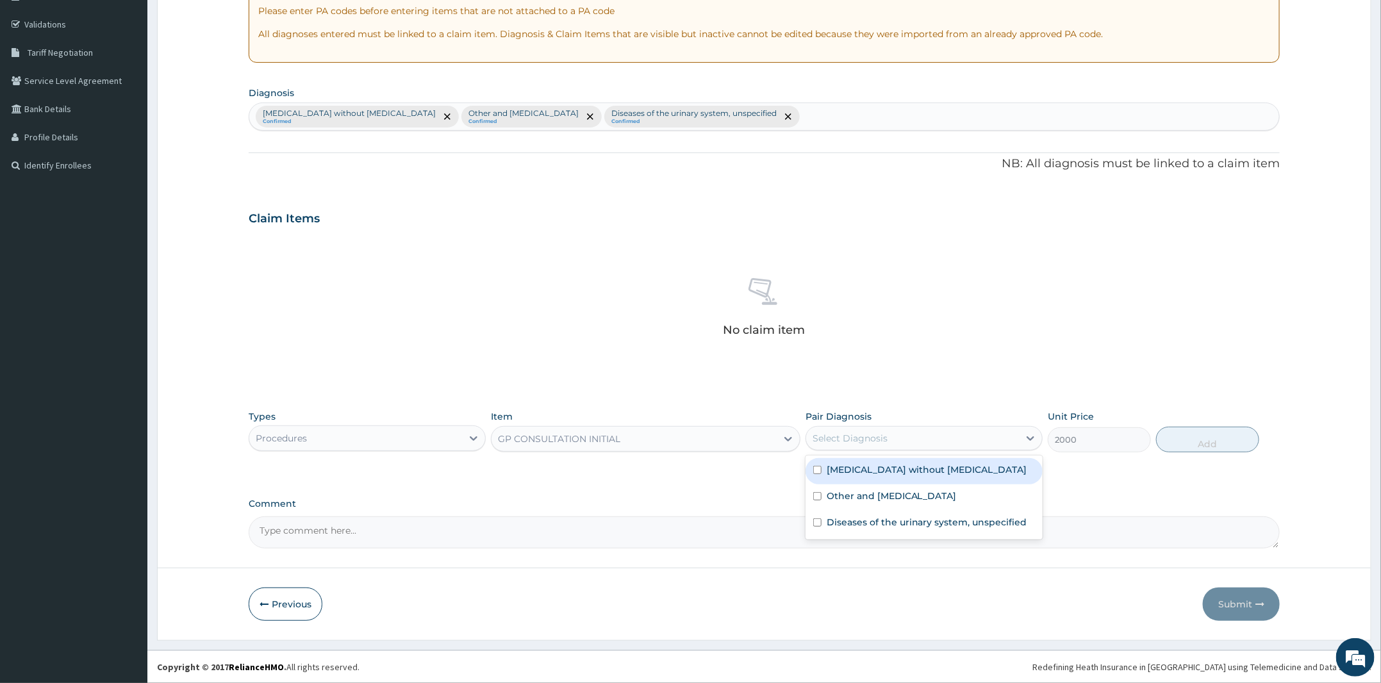
drag, startPoint x: 897, startPoint y: 433, endPoint x: 883, endPoint y: 467, distance: 36.8
click at [897, 438] on div "Select Diagnosis" at bounding box center [912, 438] width 213 height 21
click at [881, 469] on label "Sepsis without septic shock" at bounding box center [927, 469] width 201 height 13
checkbox input "true"
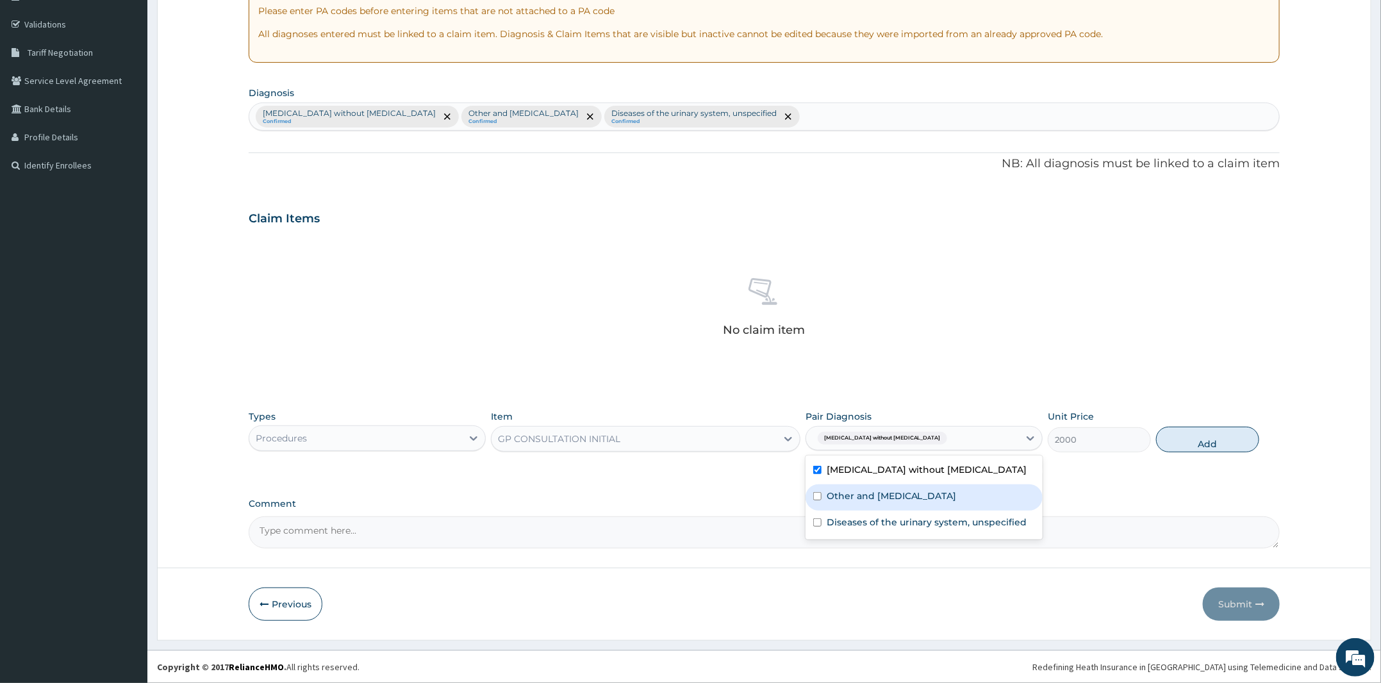
drag, startPoint x: 882, startPoint y: 490, endPoint x: 886, endPoint y: 515, distance: 26.0
click at [883, 504] on div "Other and unspecified abdominal pain" at bounding box center [924, 498] width 237 height 26
checkbox input "true"
drag, startPoint x: 894, startPoint y: 520, endPoint x: 1261, endPoint y: 476, distance: 369.3
click at [1024, 518] on div "Diseases of the urinary system, unspecified" at bounding box center [924, 524] width 237 height 26
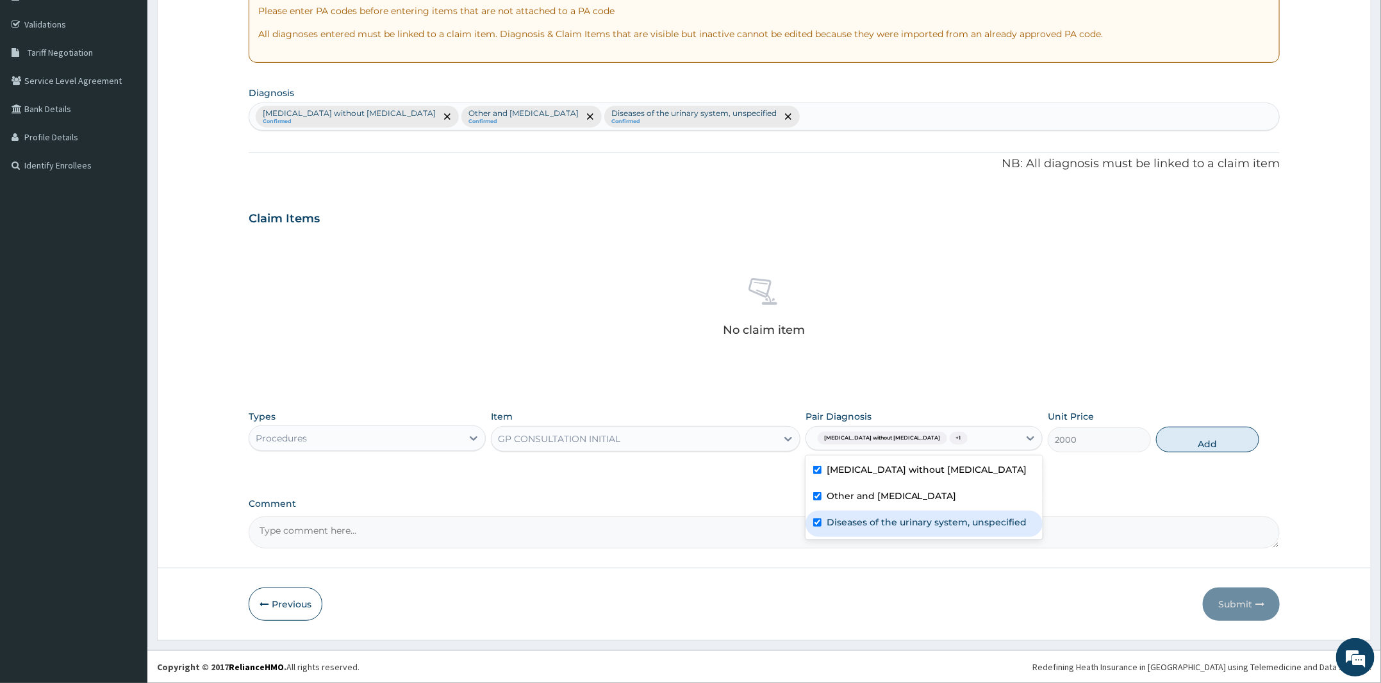
checkbox input "true"
click at [1233, 440] on button "Add" at bounding box center [1207, 440] width 103 height 26
type input "0"
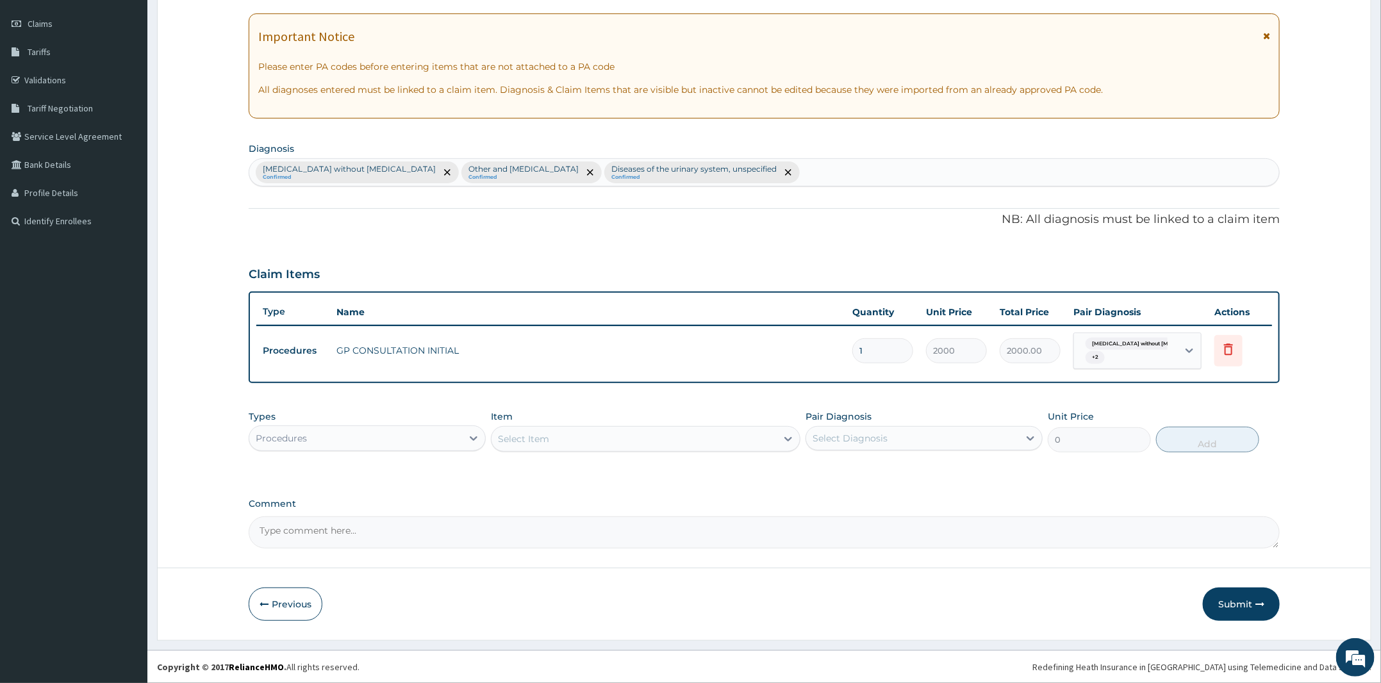
scroll to position [171, 0]
click at [336, 420] on div "Types Procedures" at bounding box center [367, 433] width 237 height 42
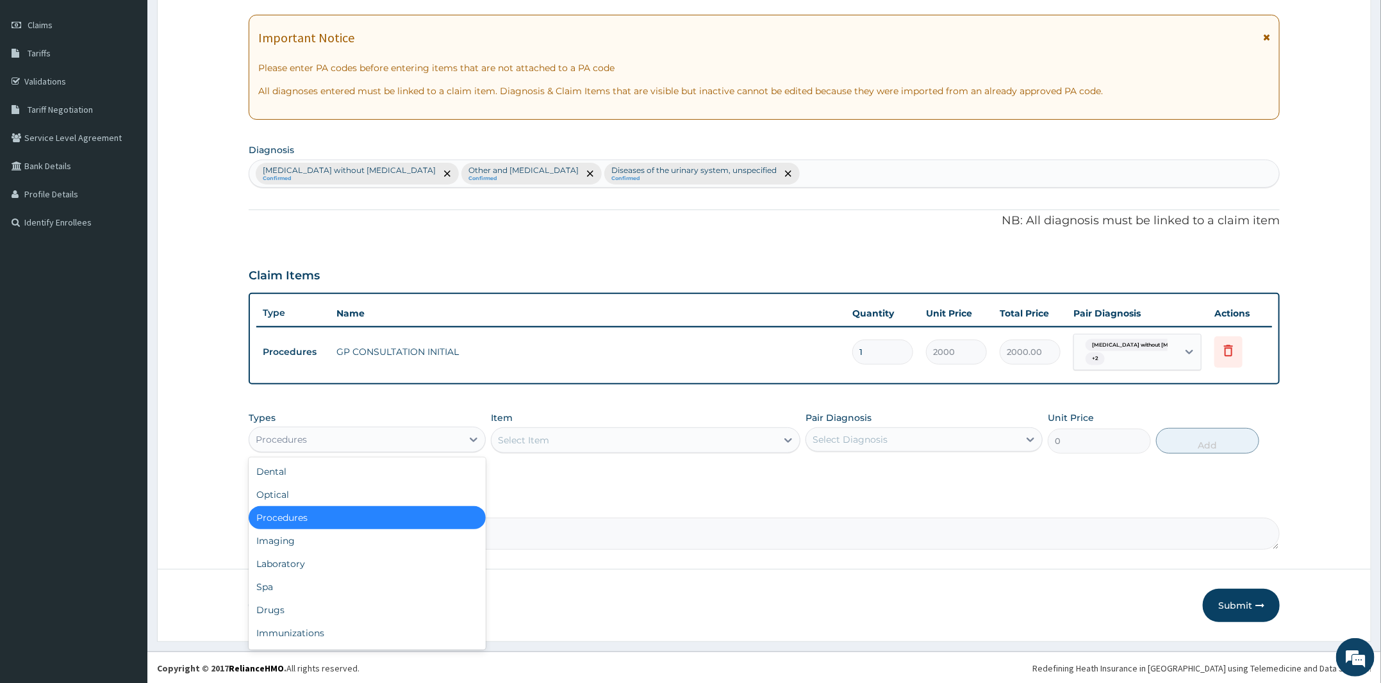
drag, startPoint x: 336, startPoint y: 426, endPoint x: 342, endPoint y: 453, distance: 27.7
click at [337, 429] on div "Procedures" at bounding box center [367, 440] width 237 height 26
drag, startPoint x: 313, startPoint y: 562, endPoint x: 321, endPoint y: 562, distance: 7.7
click at [315, 562] on div "Laboratory" at bounding box center [367, 564] width 237 height 23
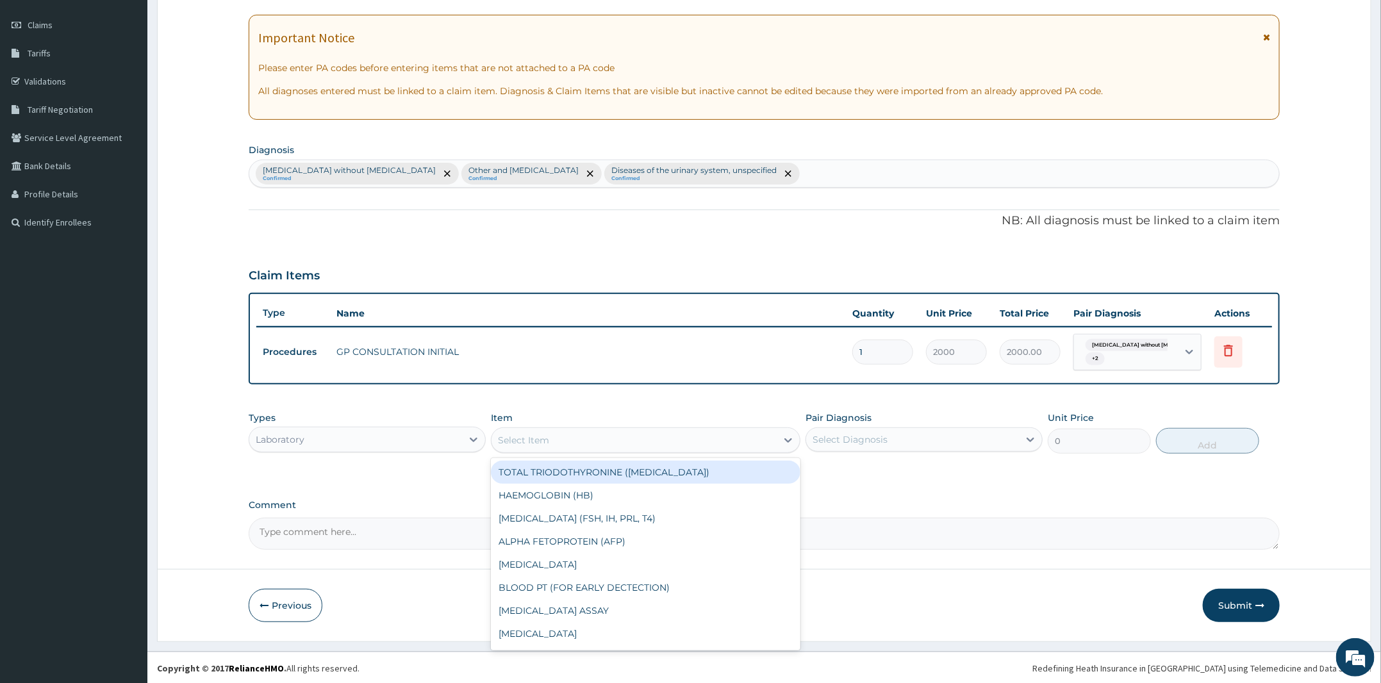
click at [635, 437] on div "Select Item" at bounding box center [634, 440] width 285 height 21
type input "MP"
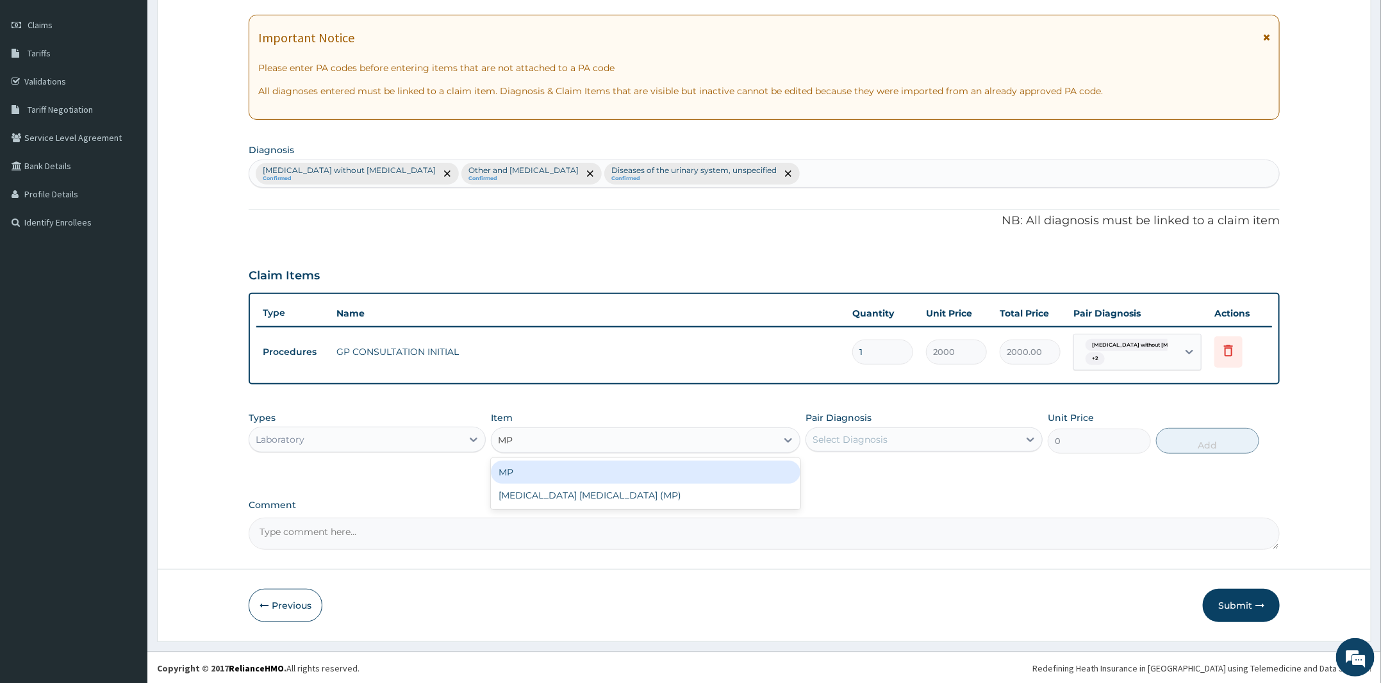
click at [595, 463] on div "MP" at bounding box center [646, 472] width 310 height 23
type input "1000"
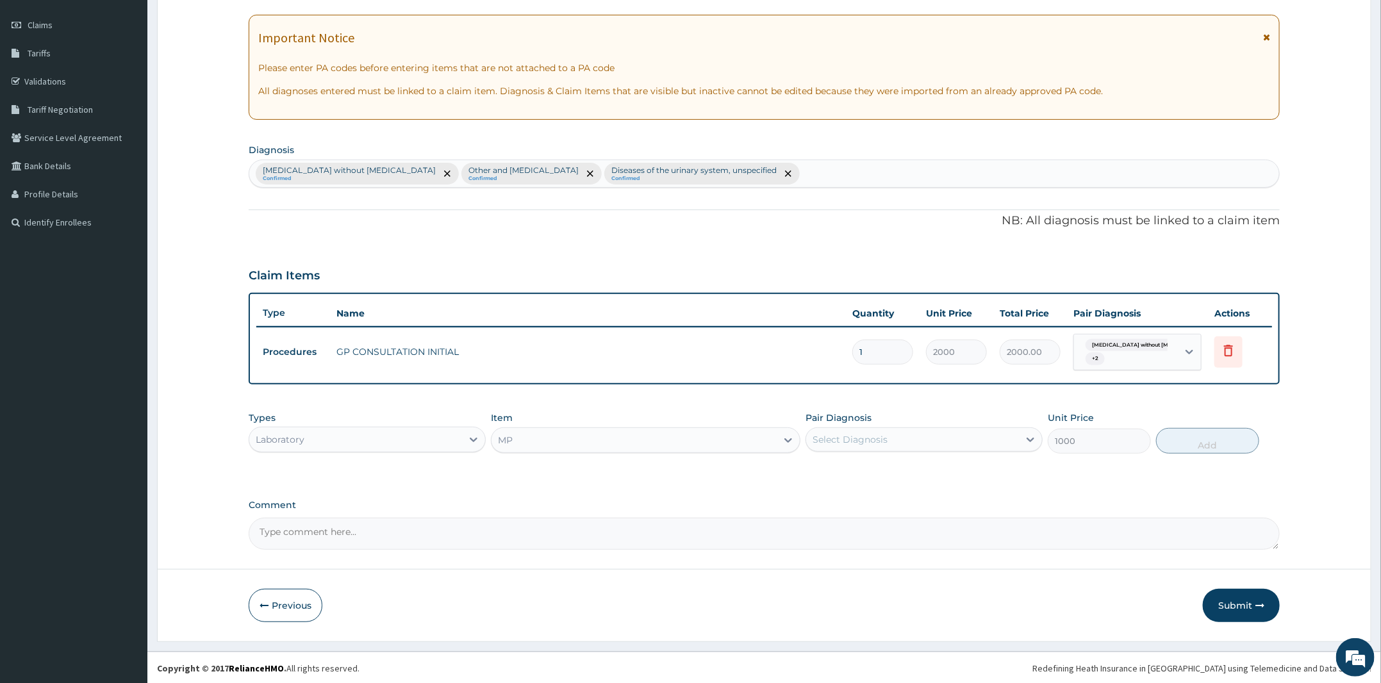
click at [608, 437] on div "MP" at bounding box center [634, 440] width 285 height 21
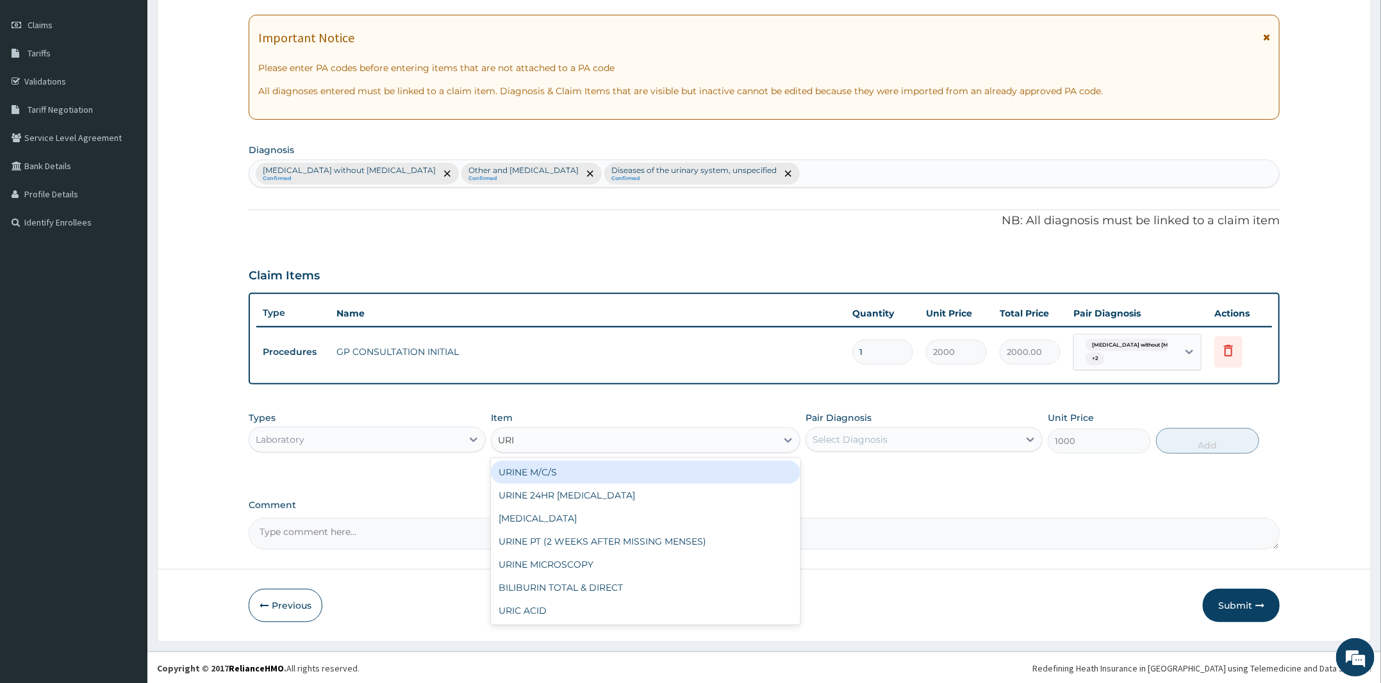
scroll to position [0, 0]
type input "URINA"
drag, startPoint x: 553, startPoint y: 470, endPoint x: 576, endPoint y: 478, distance: 24.1
click at [553, 474] on div "URINALYSIS" at bounding box center [646, 472] width 310 height 23
type input "700"
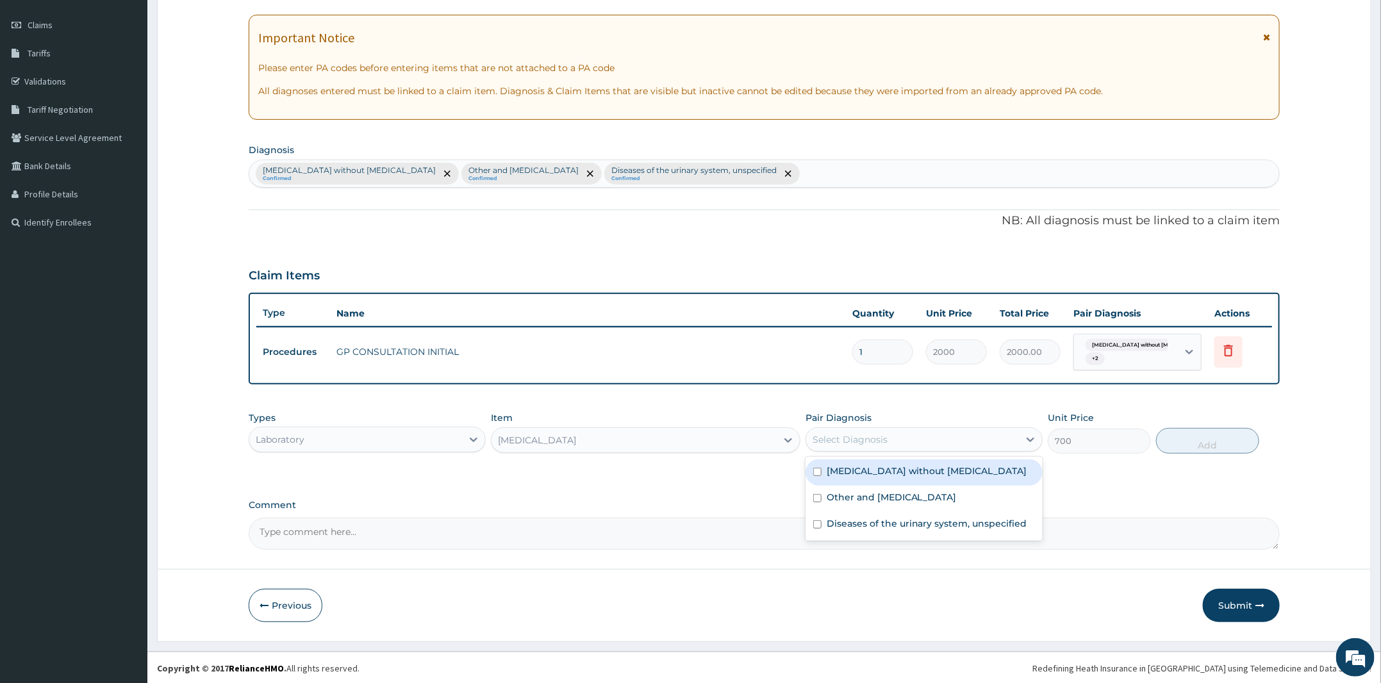
click at [885, 433] on div "Select Diagnosis" at bounding box center [850, 439] width 75 height 13
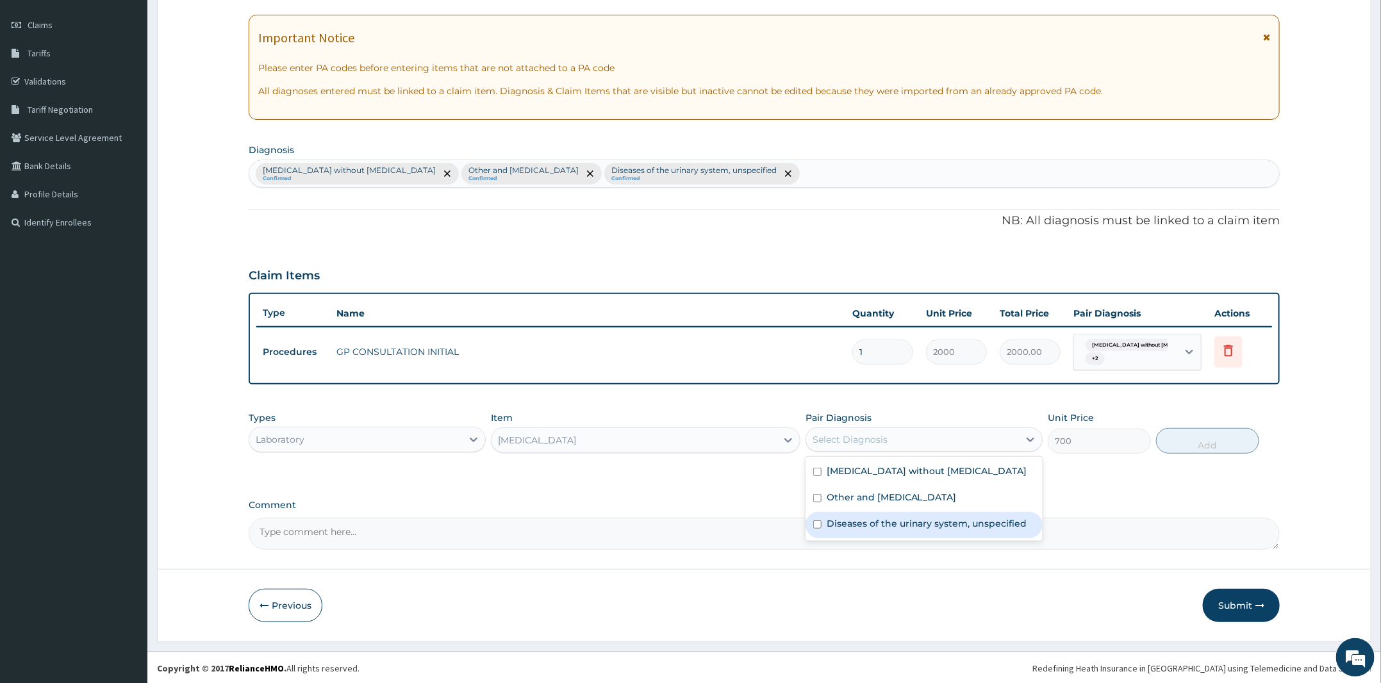
drag, startPoint x: 902, startPoint y: 520, endPoint x: 910, endPoint y: 520, distance: 7.7
click at [902, 520] on label "Diseases of the urinary system, unspecified" at bounding box center [927, 523] width 201 height 13
checkbox input "true"
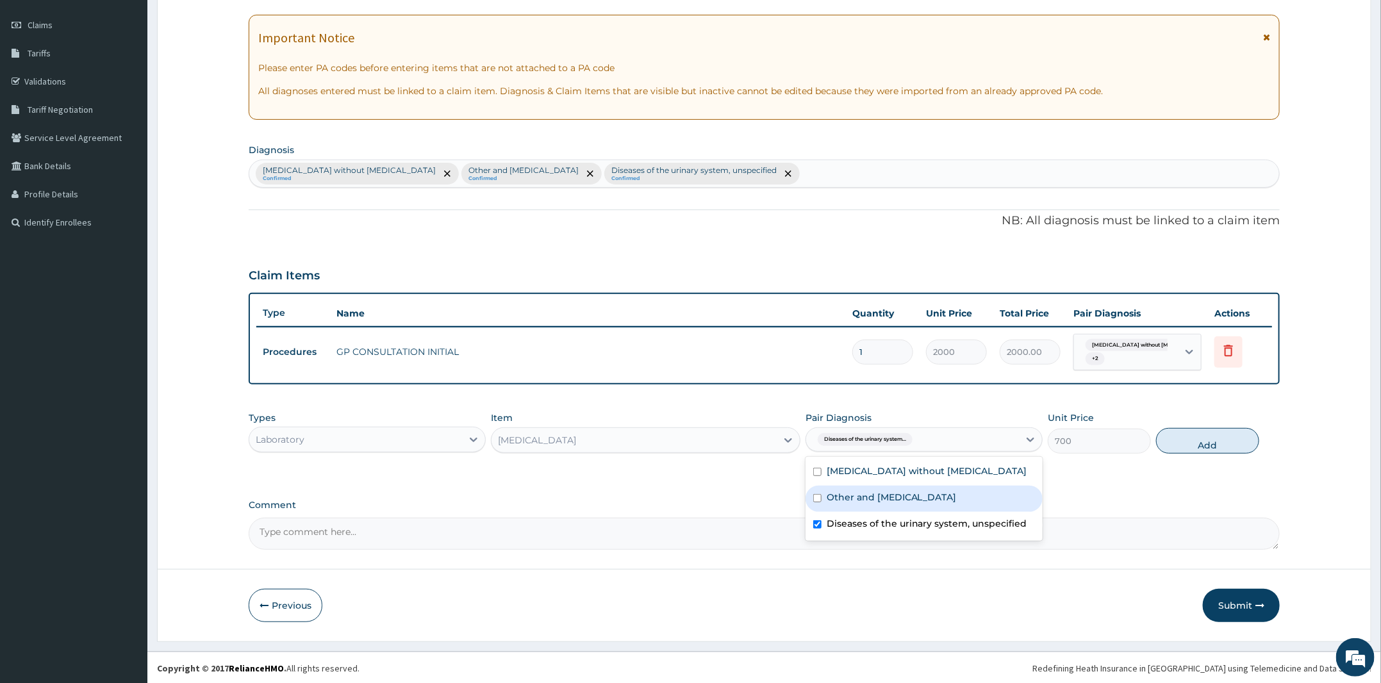
click at [916, 499] on label "Other and unspecified abdominal pain" at bounding box center [892, 497] width 130 height 13
checkbox input "true"
click at [1199, 438] on button "Add" at bounding box center [1207, 441] width 103 height 26
type input "0"
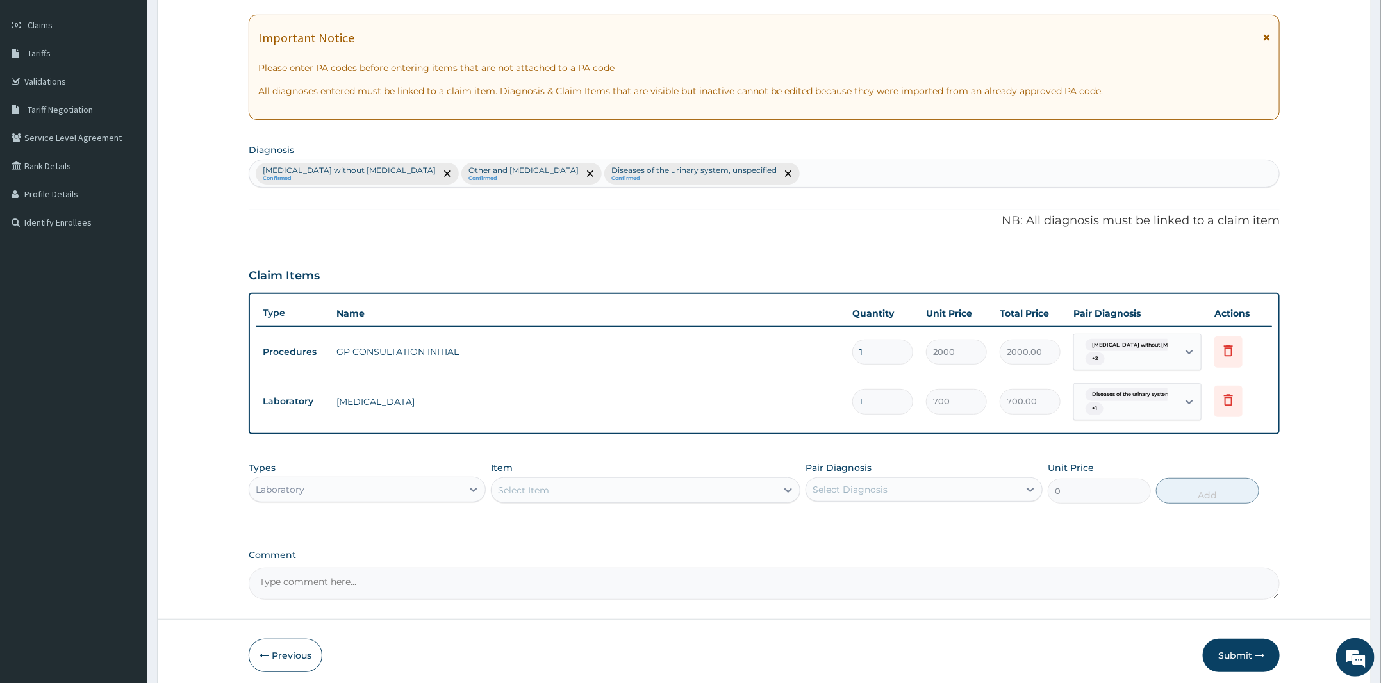
click at [569, 486] on div "Select Item" at bounding box center [634, 490] width 285 height 21
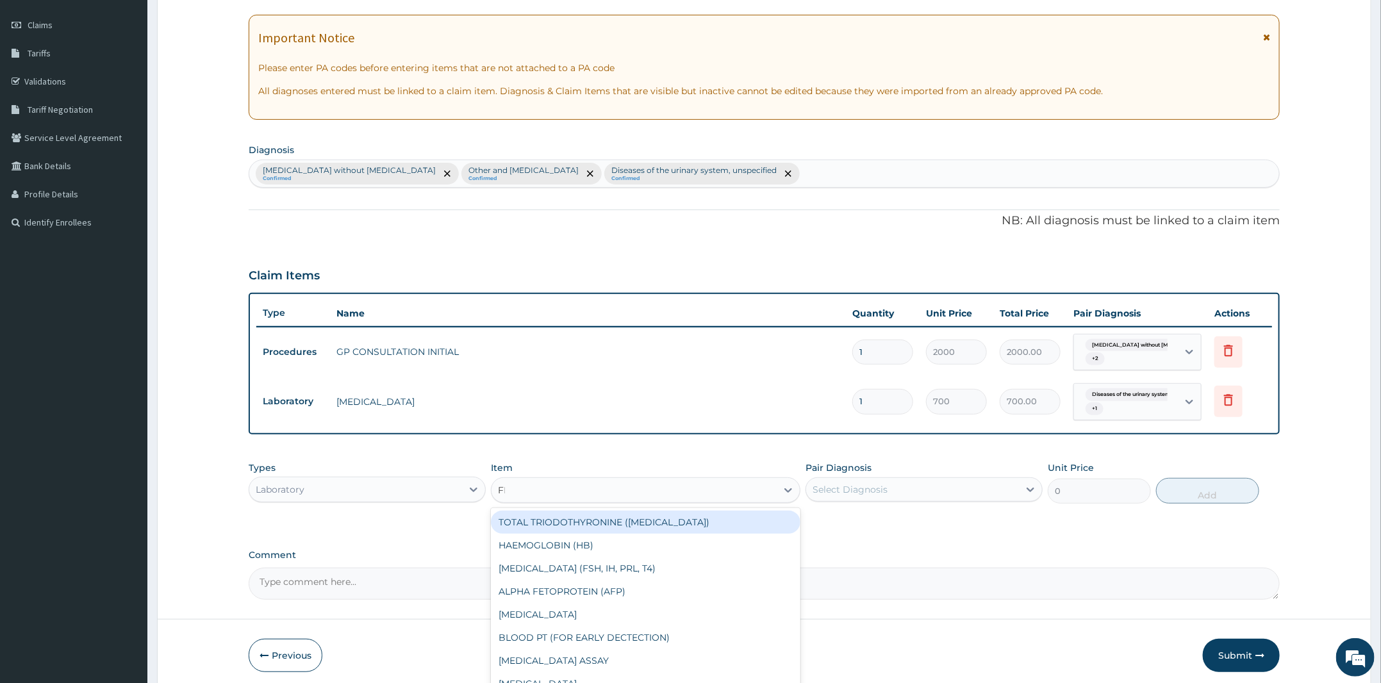
type input "FBC"
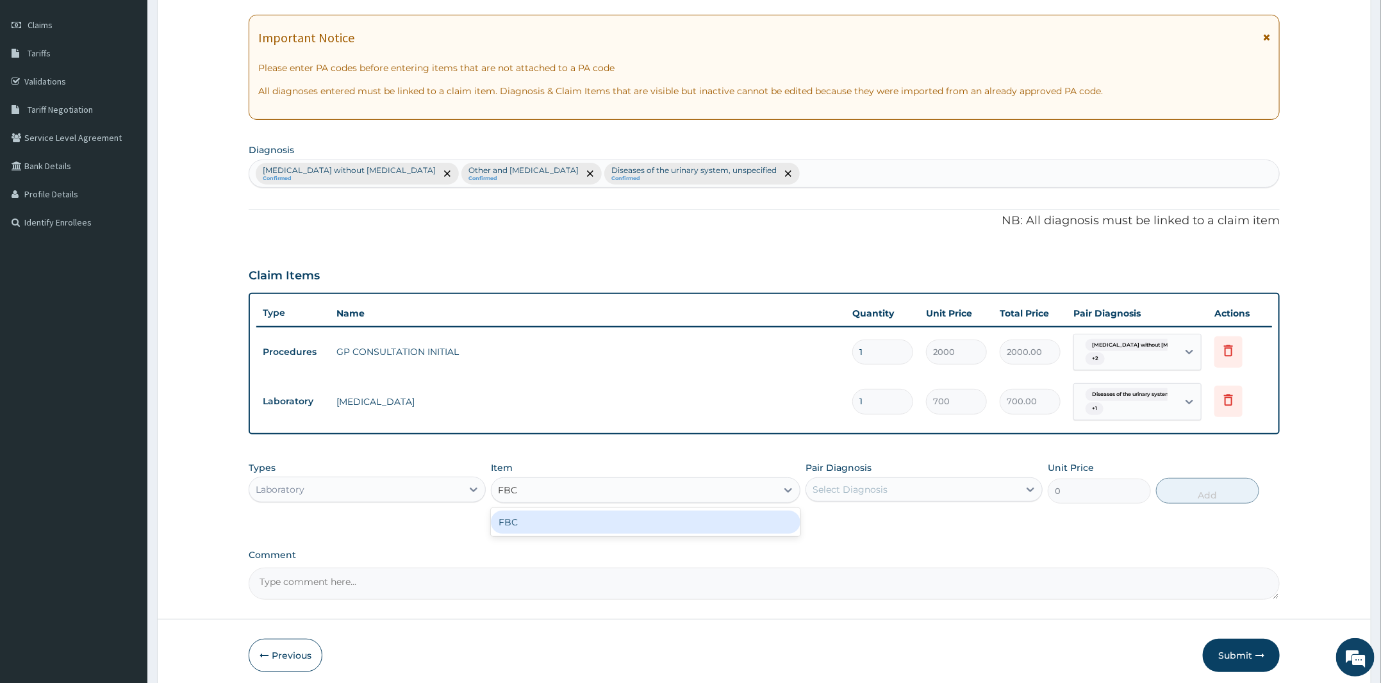
drag, startPoint x: 579, startPoint y: 519, endPoint x: 839, endPoint y: 490, distance: 261.8
click at [591, 522] on div "FBC" at bounding box center [646, 522] width 310 height 23
type input "2000"
drag, startPoint x: 910, startPoint y: 491, endPoint x: 912, endPoint y: 501, distance: 9.8
click at [910, 491] on div "Select Diagnosis" at bounding box center [912, 489] width 213 height 21
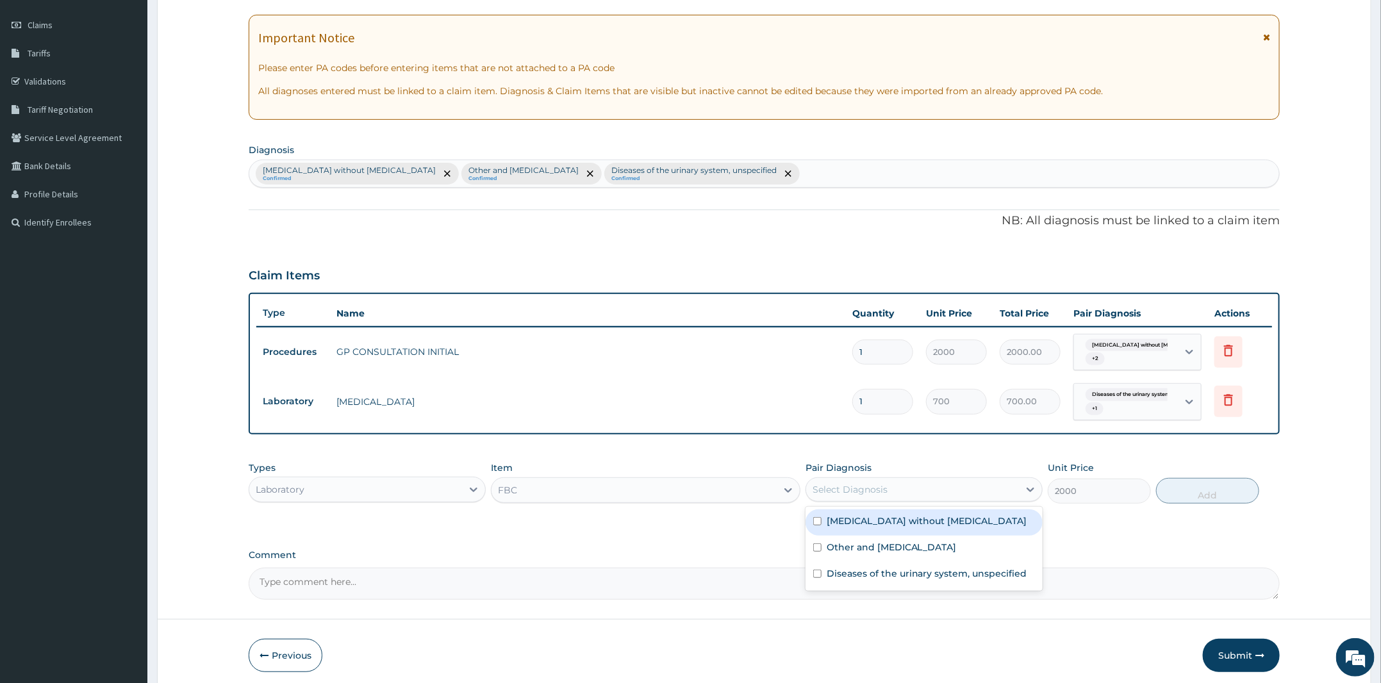
drag, startPoint x: 896, startPoint y: 515, endPoint x: 905, endPoint y: 517, distance: 9.2
click at [899, 515] on label "Sepsis without septic shock" at bounding box center [927, 521] width 201 height 13
checkbox input "true"
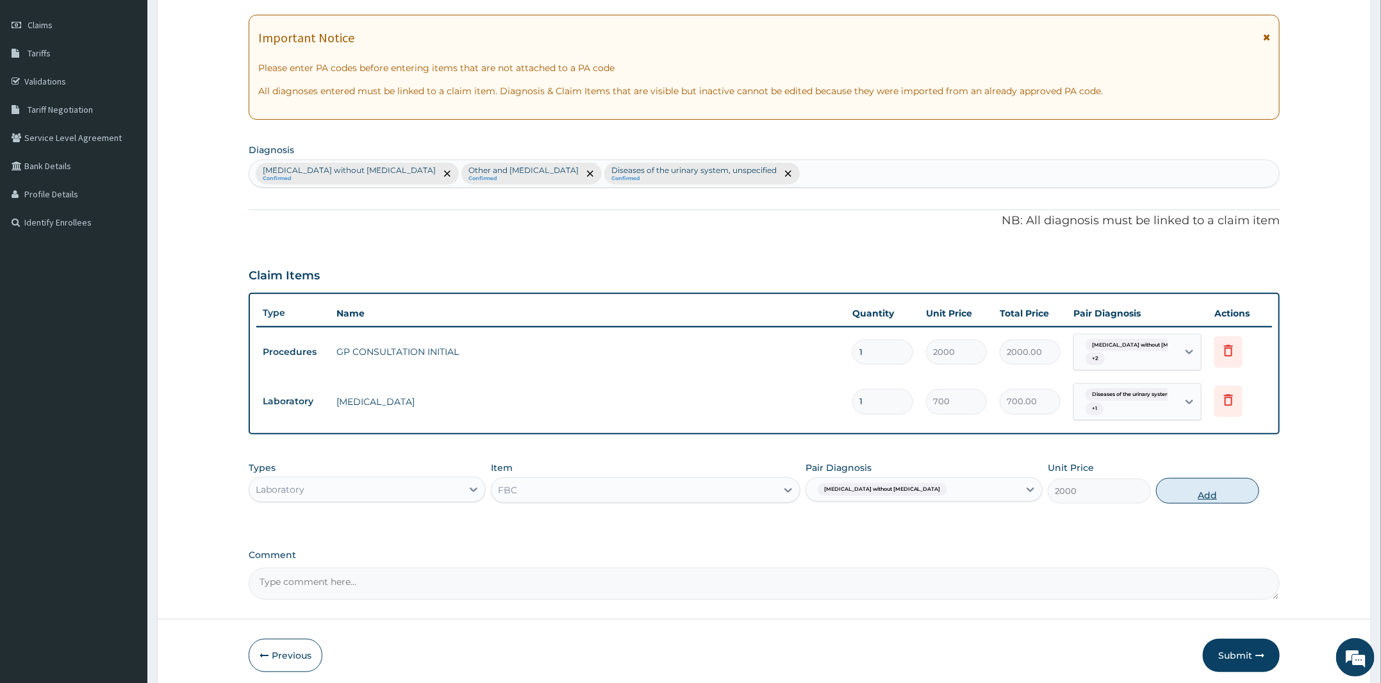
click at [1229, 497] on button "Add" at bounding box center [1207, 491] width 103 height 26
type input "0"
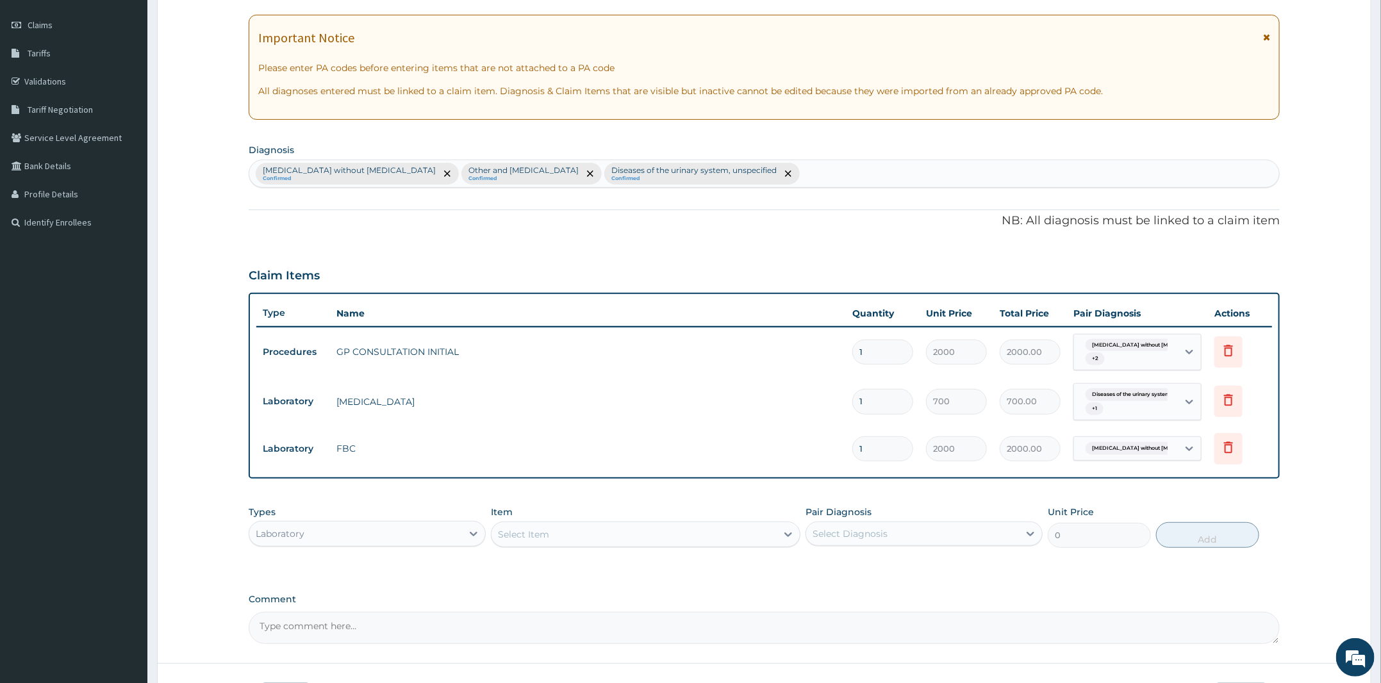
scroll to position [265, 0]
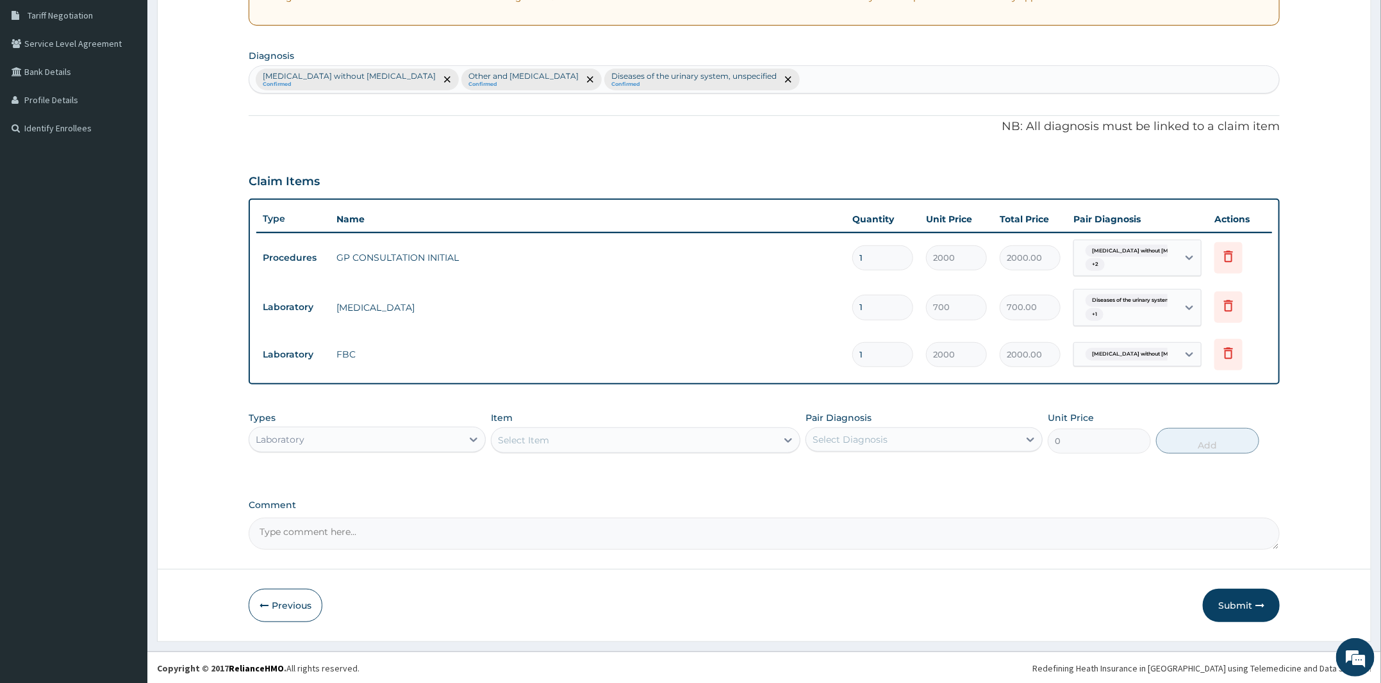
click at [536, 450] on div "Select Item" at bounding box center [646, 441] width 310 height 26
type input "PARACE"
click at [327, 429] on div "Laboratory" at bounding box center [355, 439] width 213 height 21
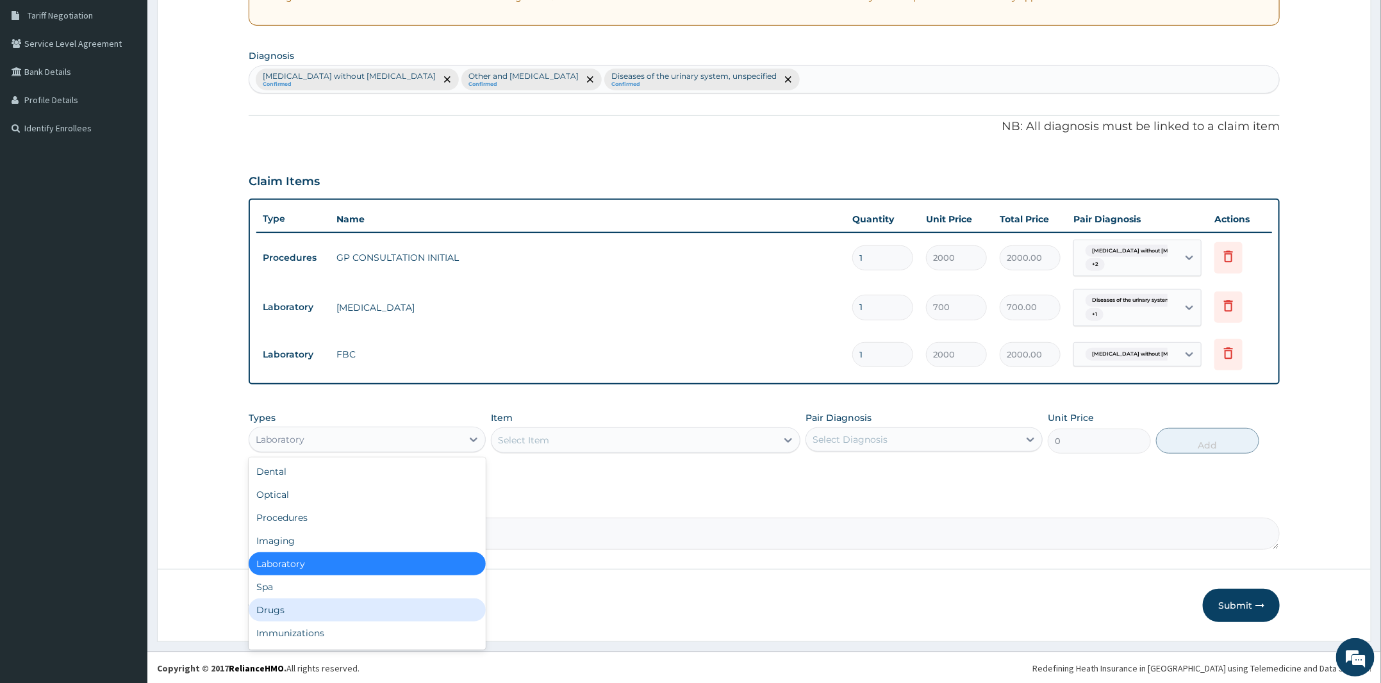
click at [320, 603] on div "Drugs" at bounding box center [367, 610] width 237 height 23
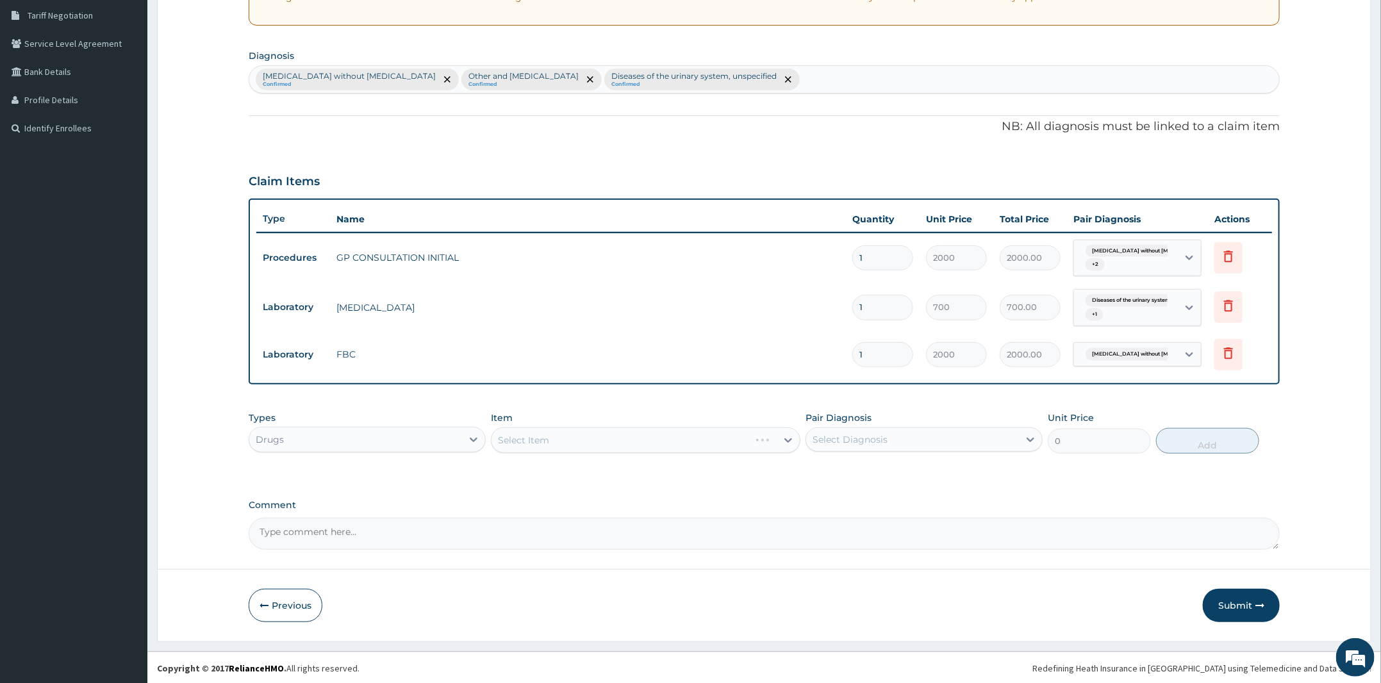
click at [584, 437] on div "Select Item" at bounding box center [646, 441] width 310 height 26
click at [584, 438] on div "Select Item" at bounding box center [646, 441] width 310 height 26
click at [584, 438] on div "Select Item" at bounding box center [634, 440] width 285 height 21
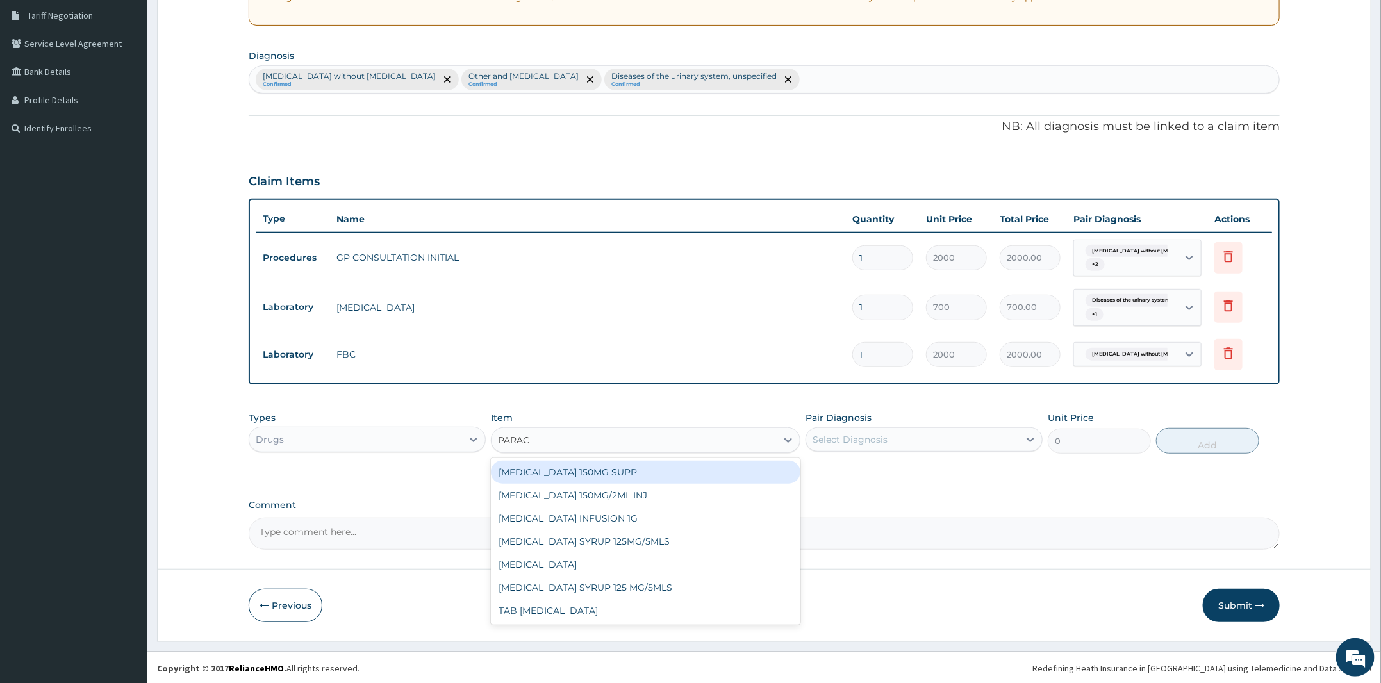
type input "PARACE"
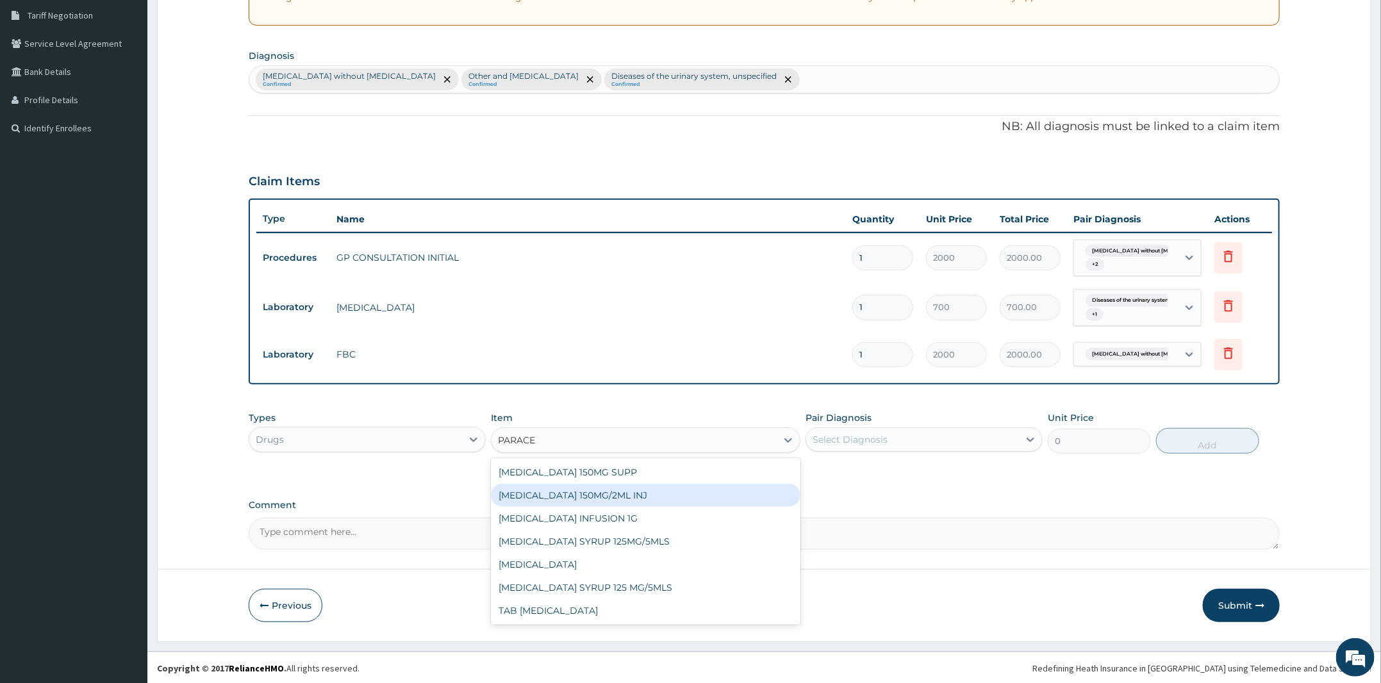
click at [608, 488] on div "[MEDICAL_DATA] 150MG/2ML INJ" at bounding box center [646, 495] width 310 height 23
type input "100"
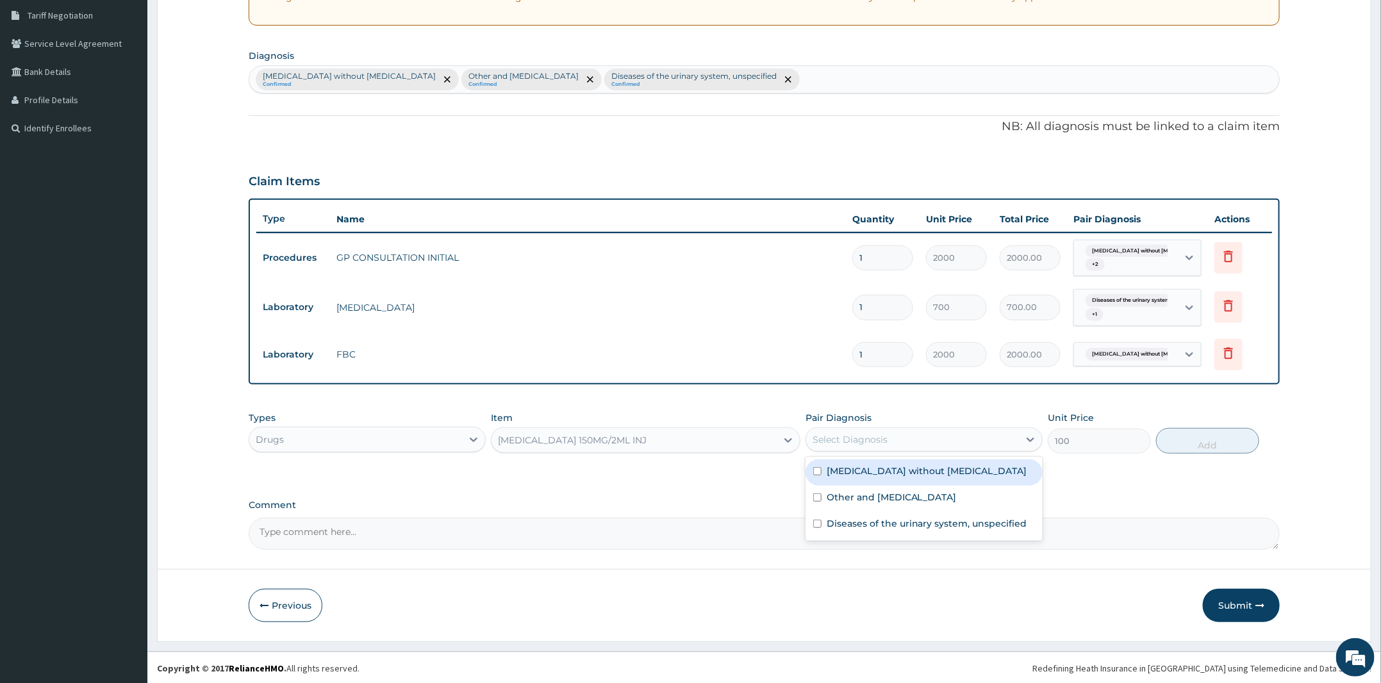
click at [853, 437] on div "Select Diagnosis" at bounding box center [850, 439] width 75 height 13
drag, startPoint x: 969, startPoint y: 492, endPoint x: 976, endPoint y: 490, distance: 6.9
click at [957, 491] on label "Other and unspecified abdominal pain" at bounding box center [892, 497] width 130 height 13
checkbox input "true"
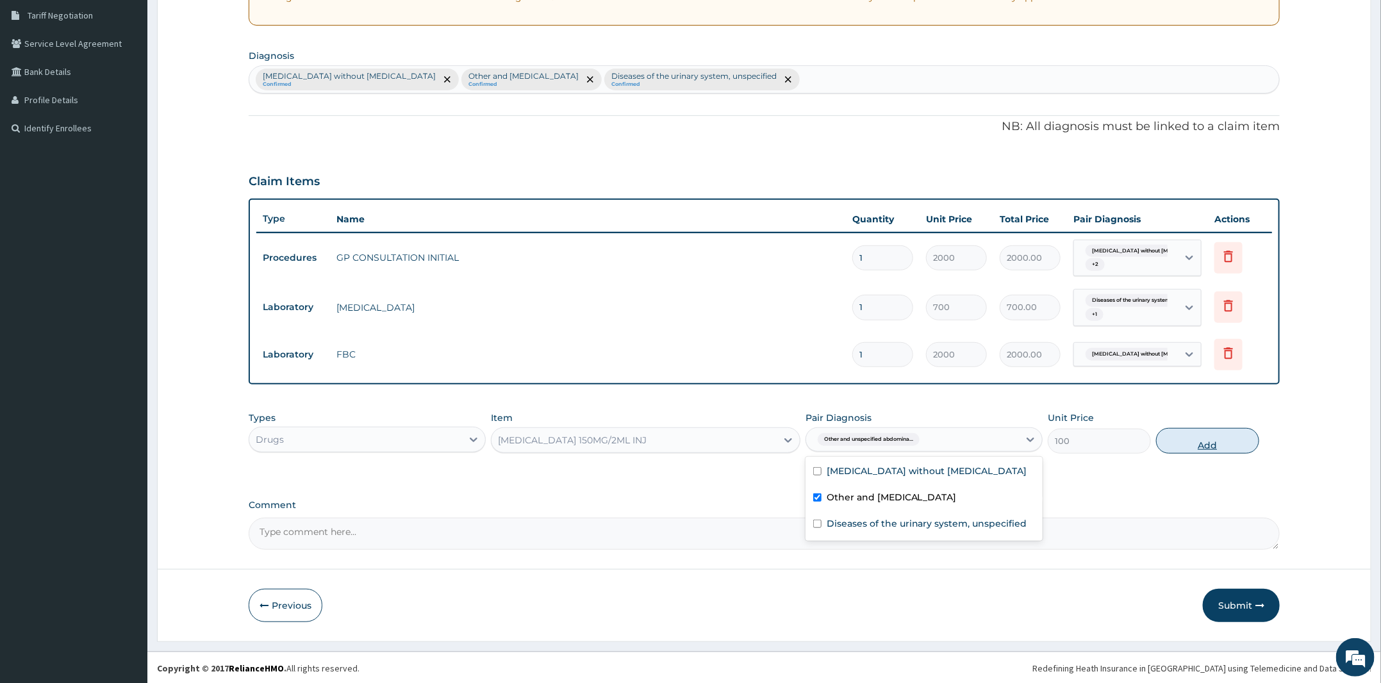
click at [1190, 440] on button "Add" at bounding box center [1207, 441] width 103 height 26
type input "0"
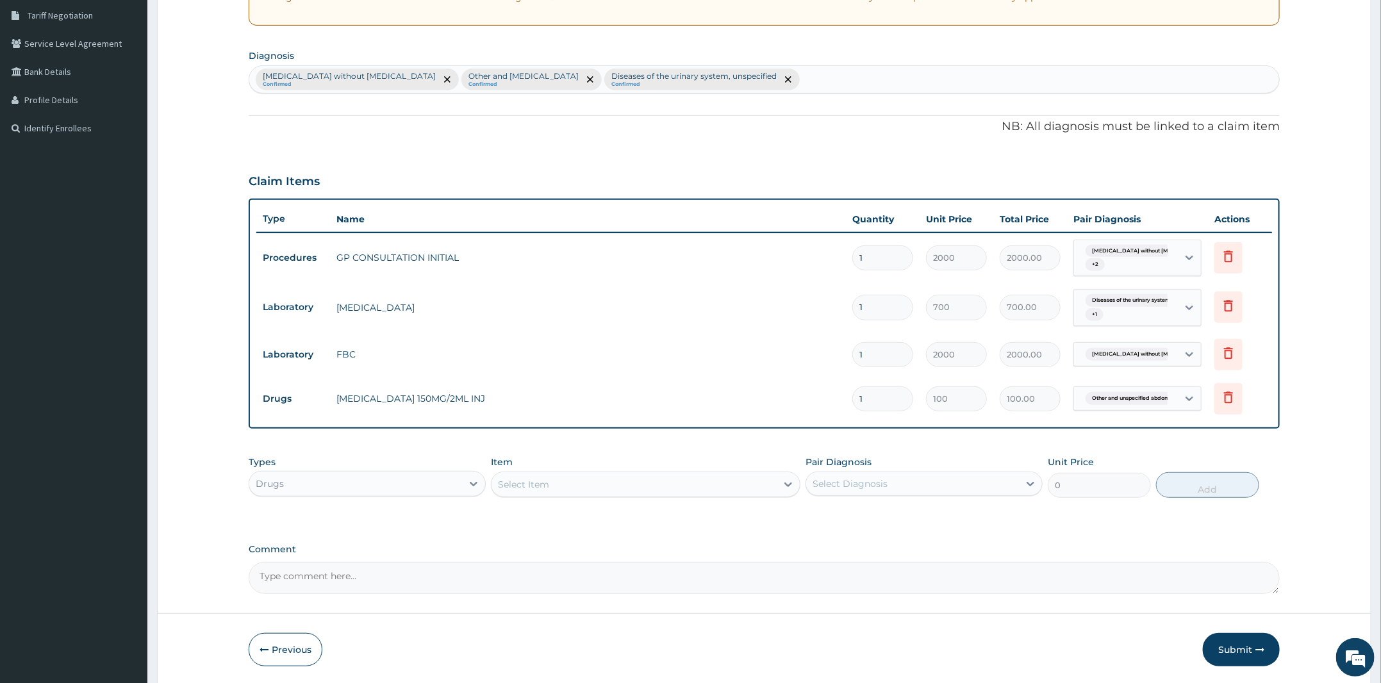
type input "0.00"
type input "4"
type input "400.00"
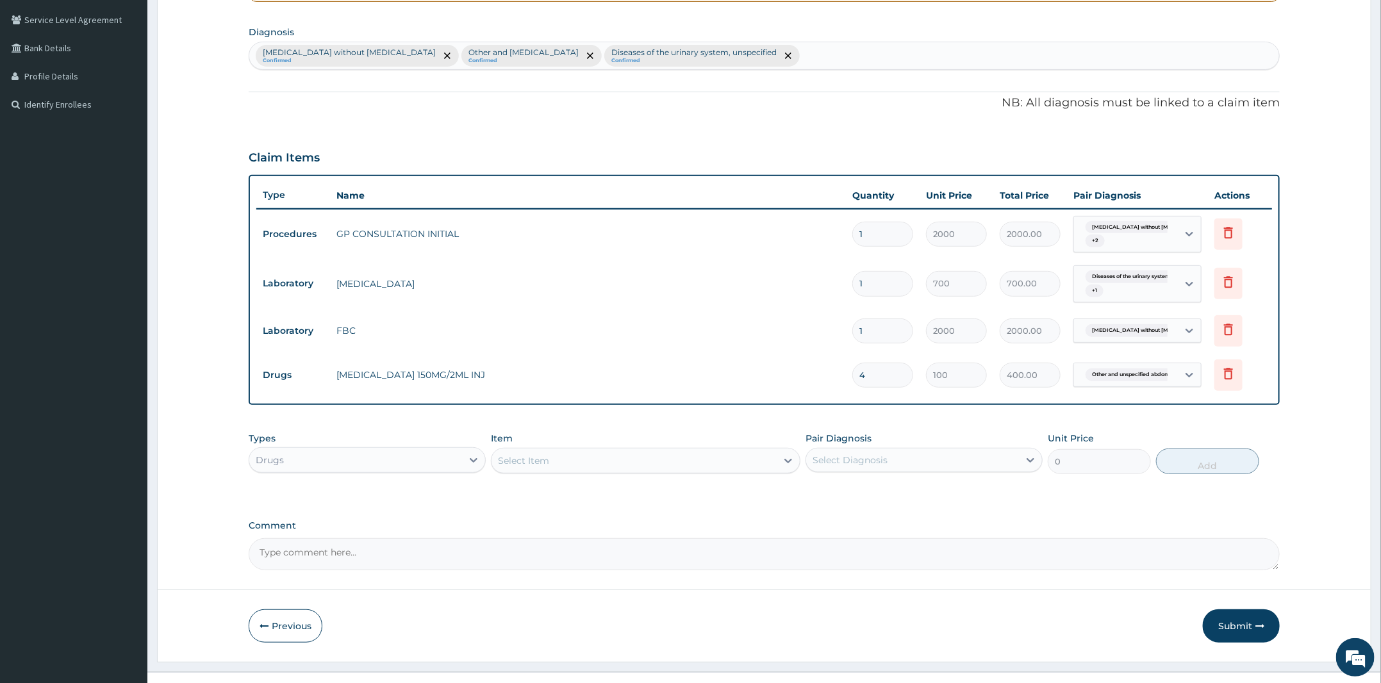
scroll to position [310, 0]
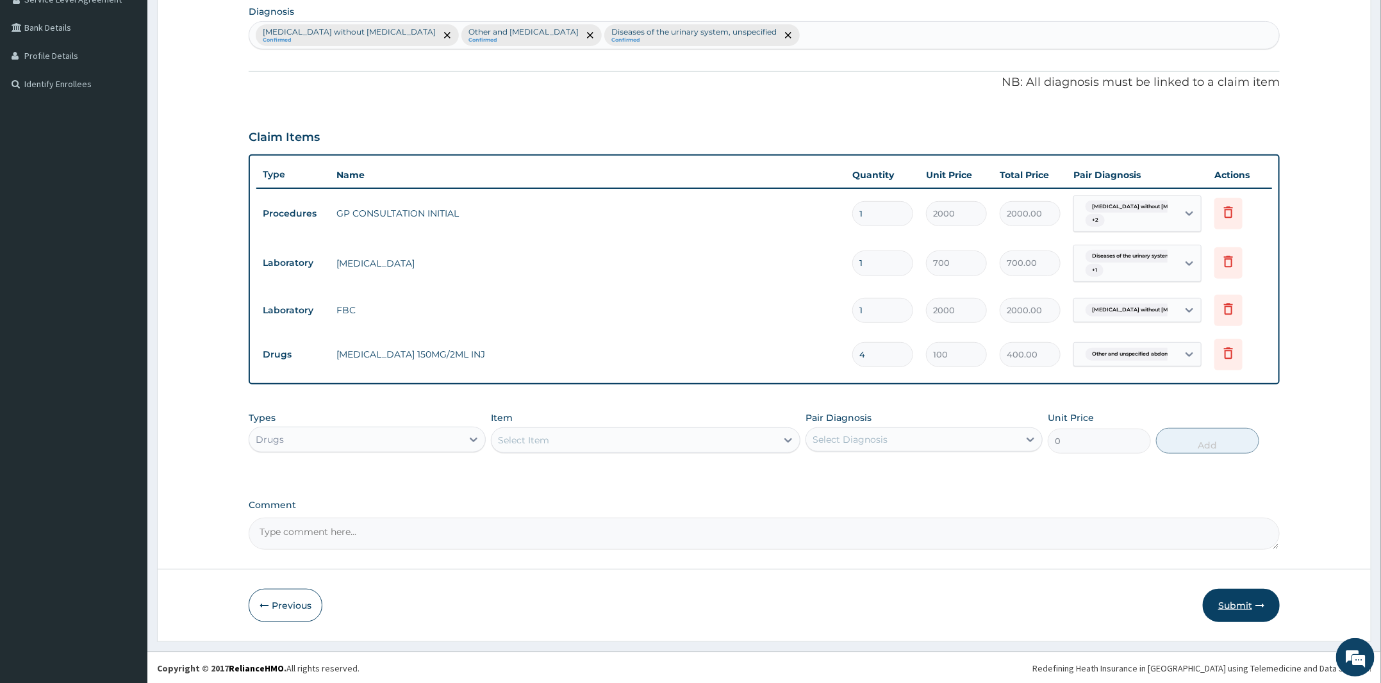
type input "4"
click at [1249, 606] on button "Submit" at bounding box center [1241, 605] width 77 height 33
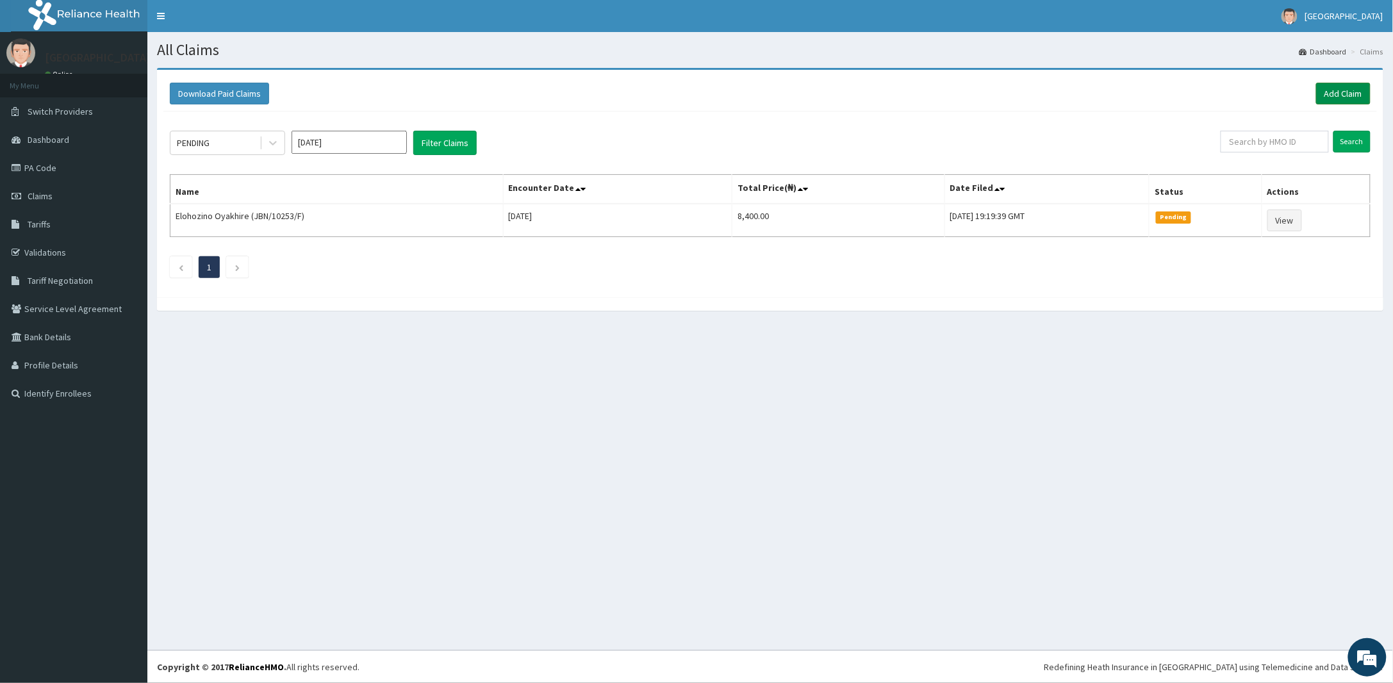
click at [1340, 89] on link "Add Claim" at bounding box center [1344, 94] width 54 height 22
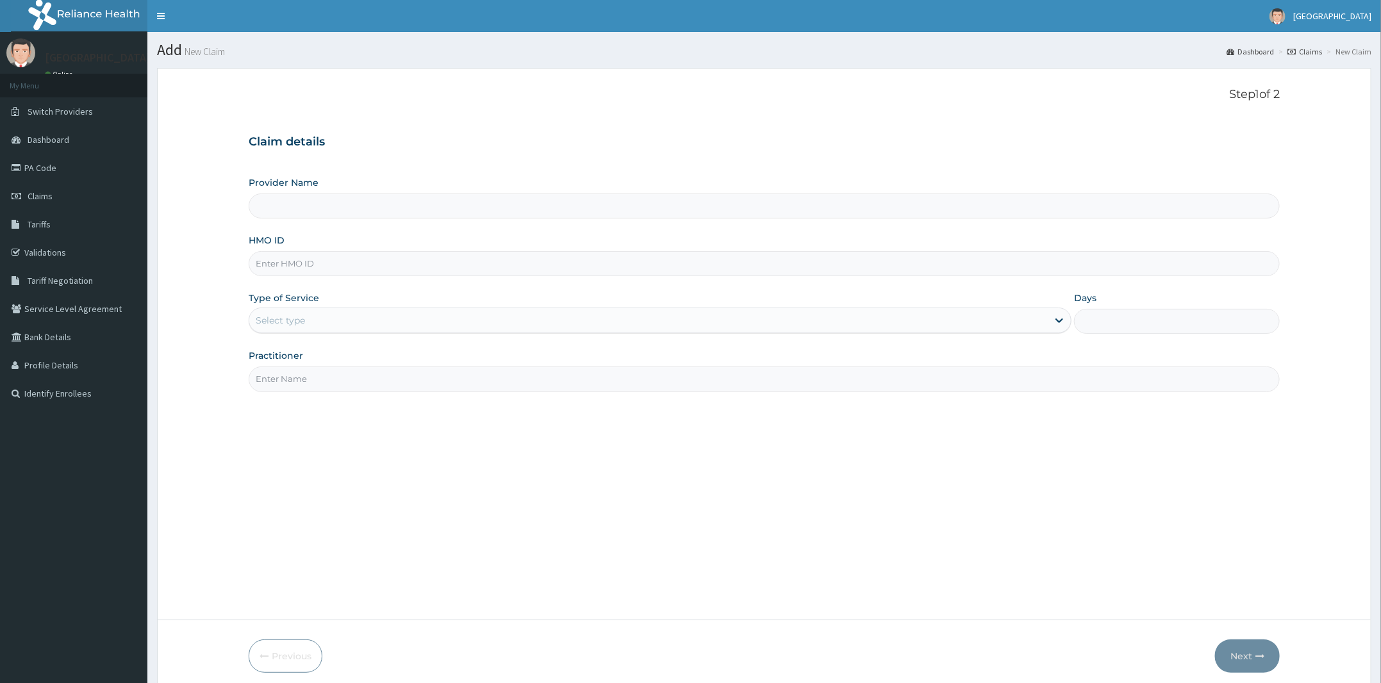
type input "RER/10019/A"
type input "[PERSON_NAME] and [PERSON_NAME][GEOGRAPHIC_DATA]"
type input "RER/10019/A"
click at [314, 312] on div "Select type" at bounding box center [648, 320] width 799 height 21
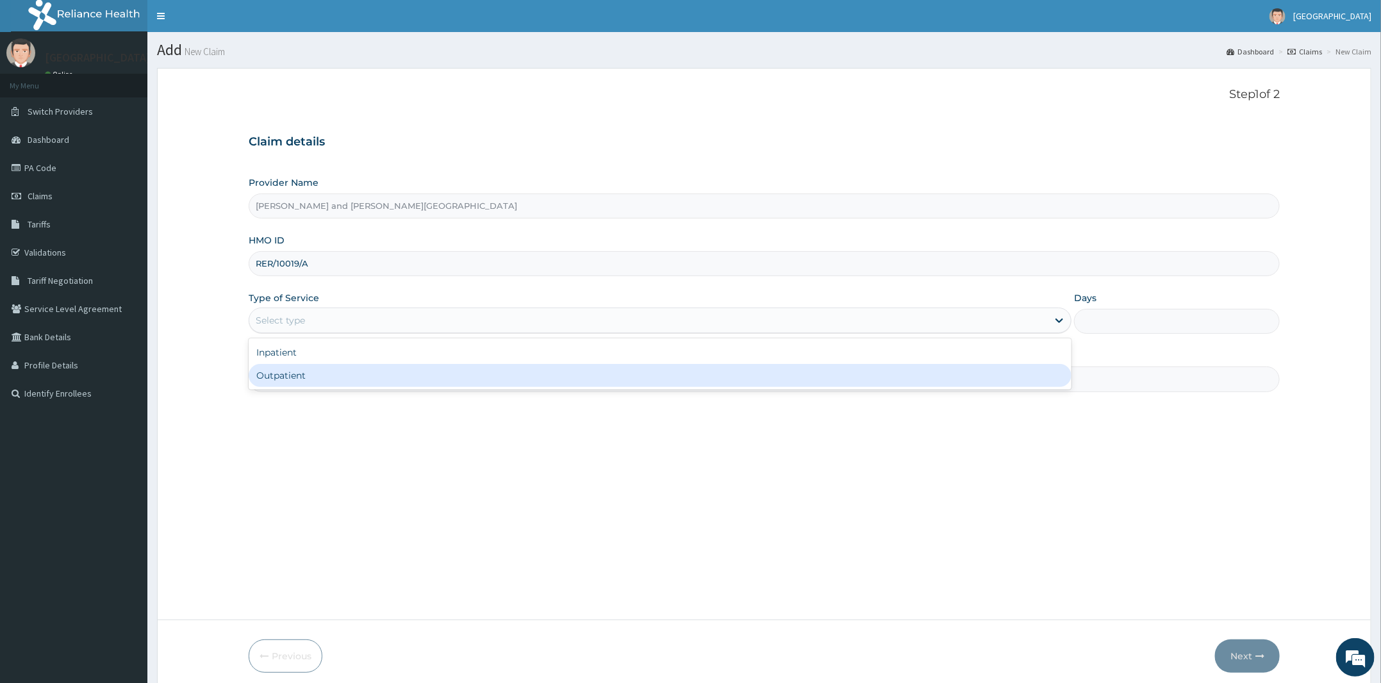
click at [299, 373] on div "Outpatient" at bounding box center [660, 375] width 823 height 23
type input "1"
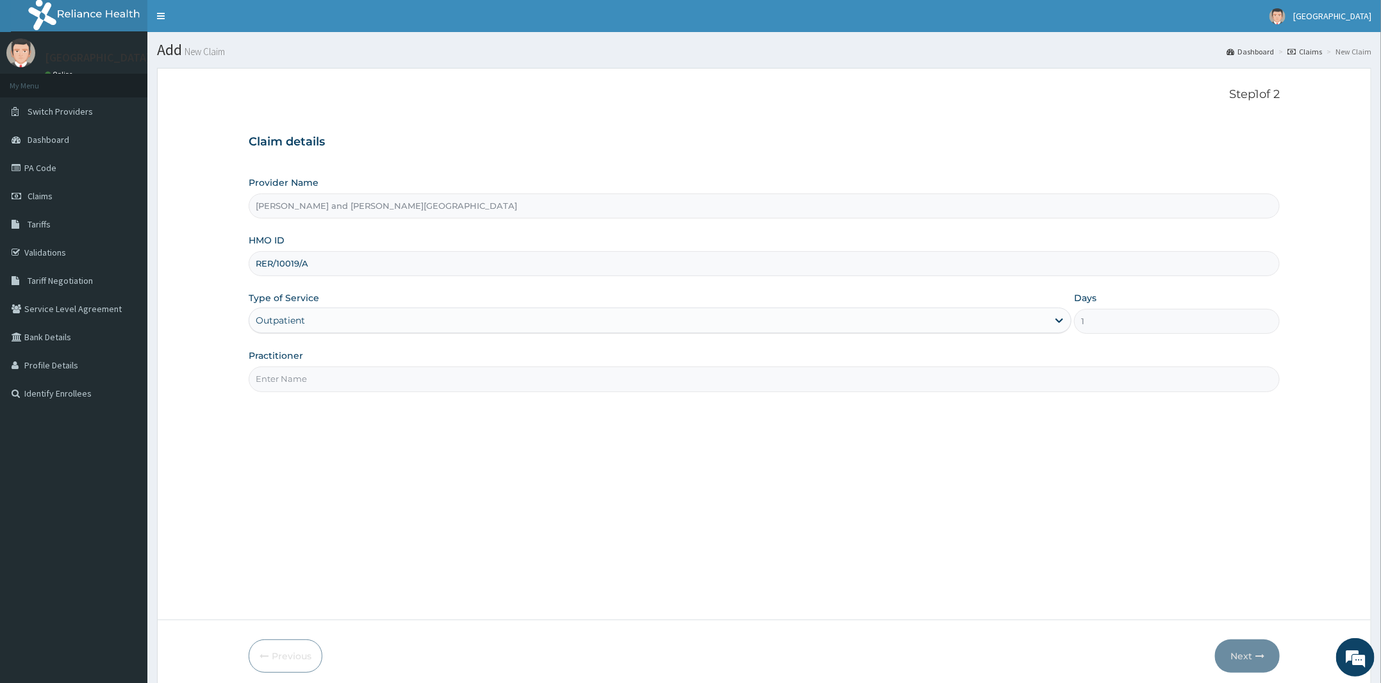
click at [323, 381] on input "Practitioner" at bounding box center [764, 379] width 1031 height 25
type input "DR [PERSON_NAME]"
click at [1240, 654] on button "Next" at bounding box center [1247, 656] width 65 height 33
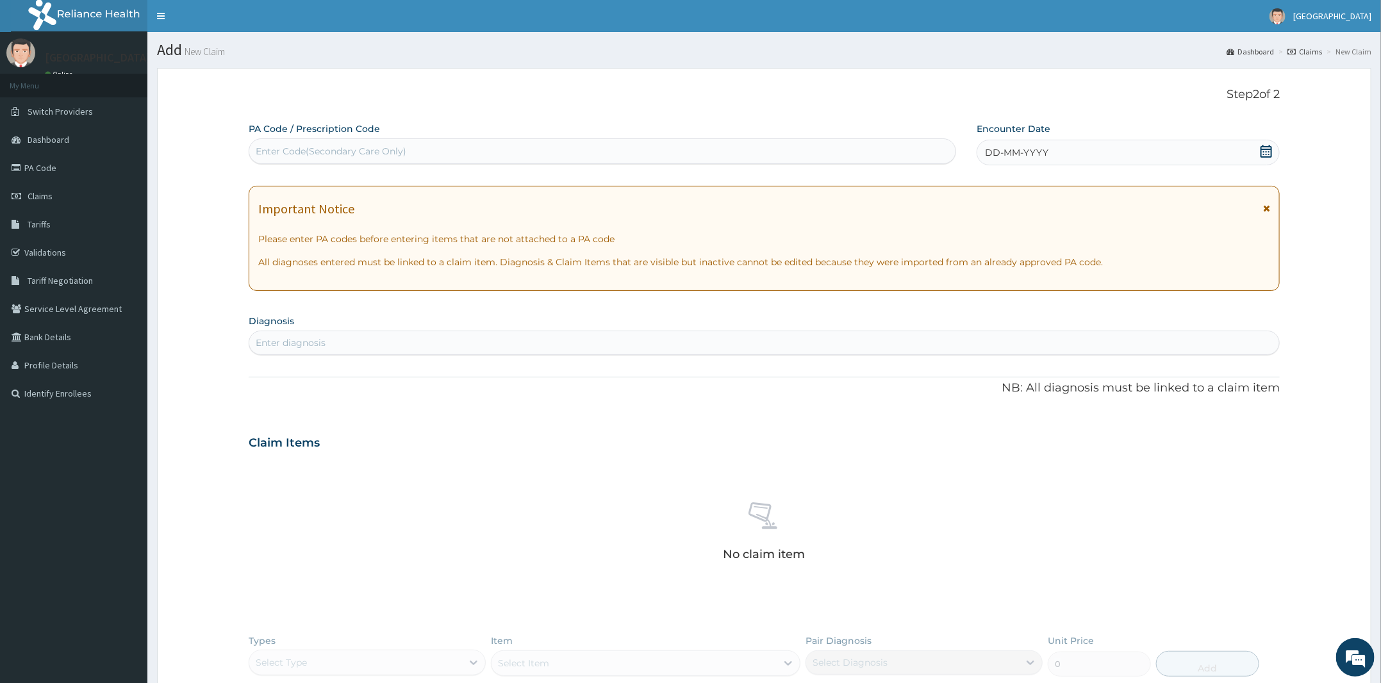
click at [1272, 146] on icon at bounding box center [1267, 151] width 12 height 13
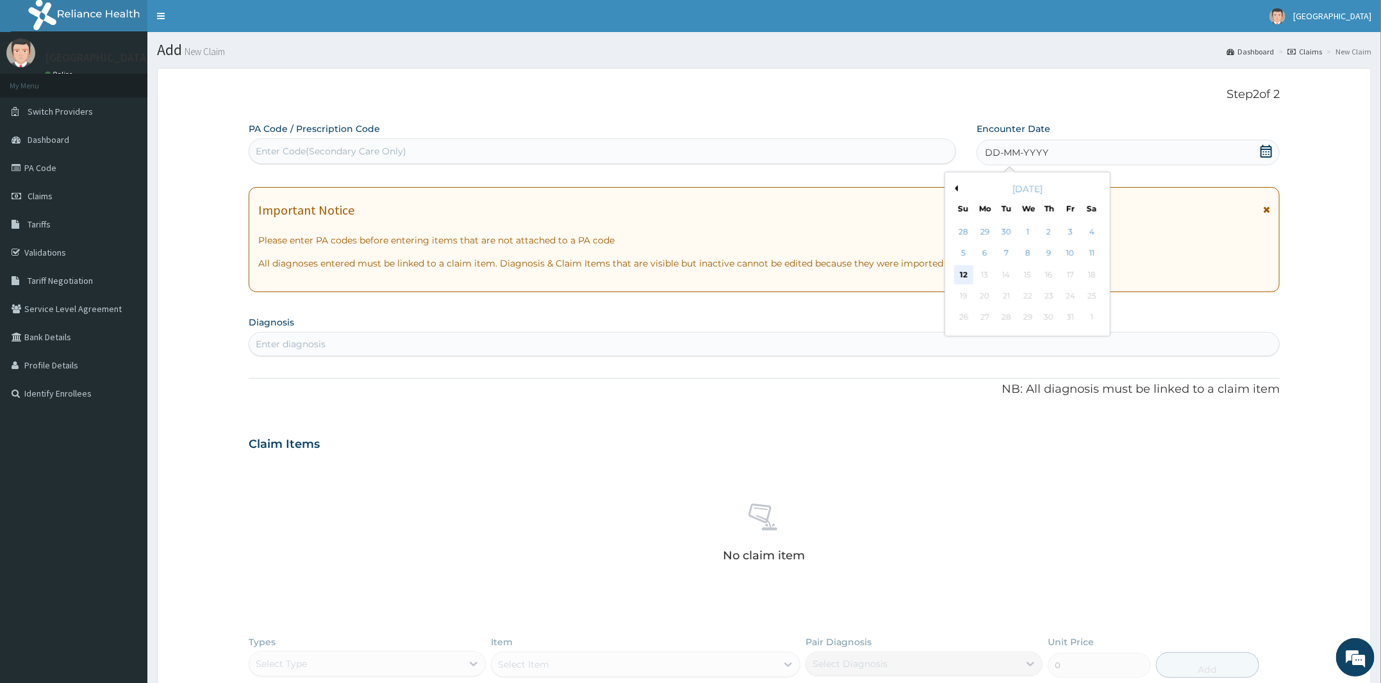
click at [958, 272] on div "12" at bounding box center [963, 274] width 19 height 19
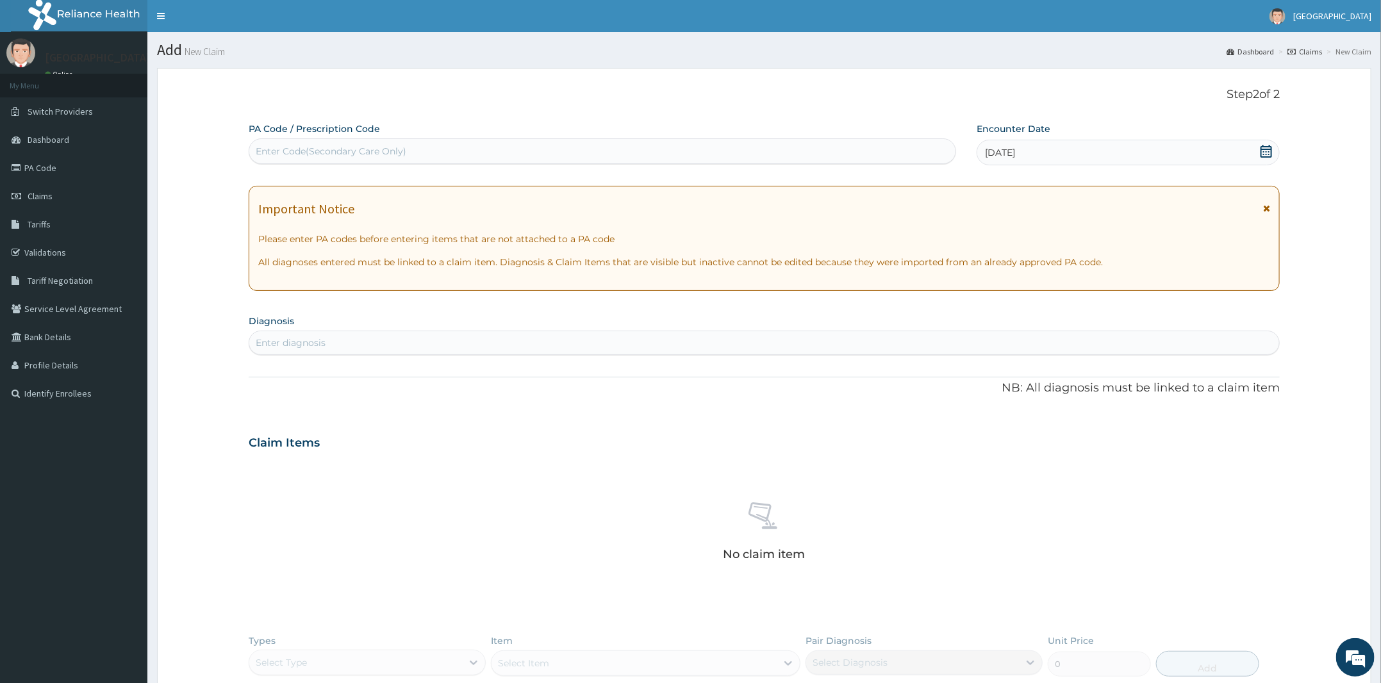
click at [609, 332] on div "Enter diagnosis" at bounding box center [764, 343] width 1031 height 24
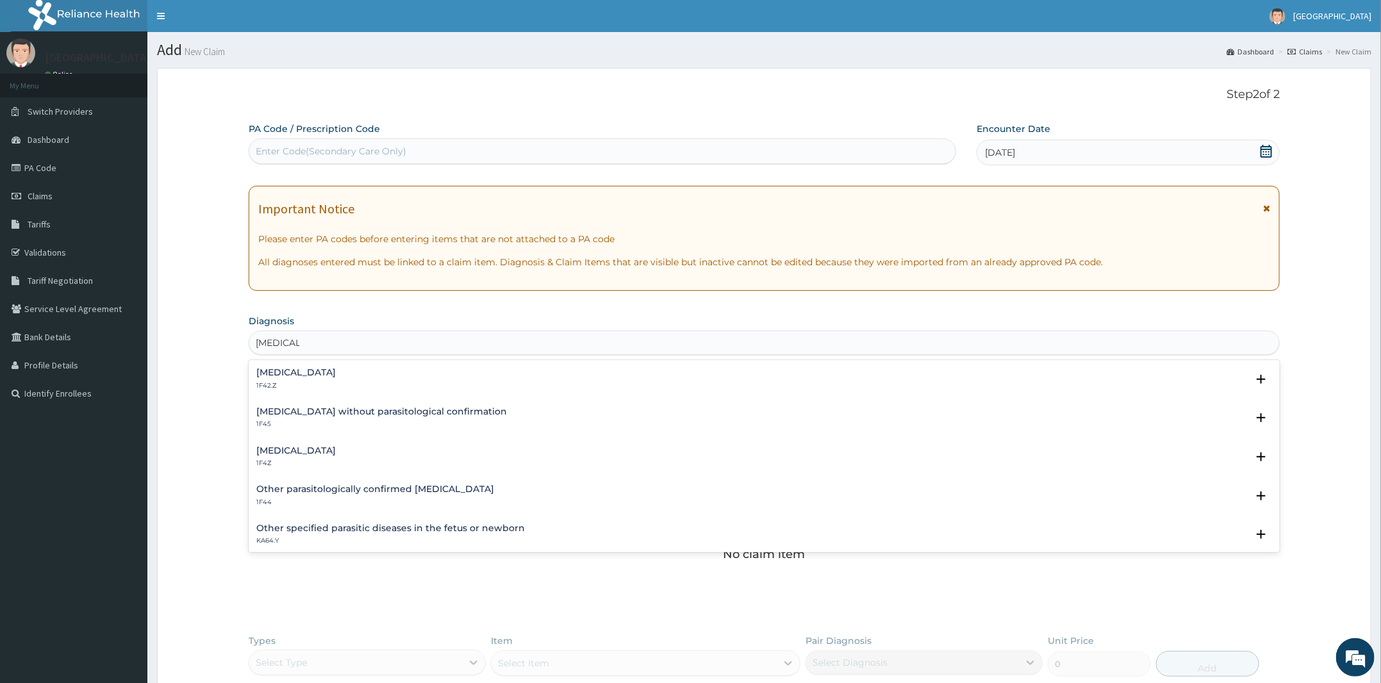
click at [304, 465] on p "1F4Z" at bounding box center [295, 463] width 79 height 9
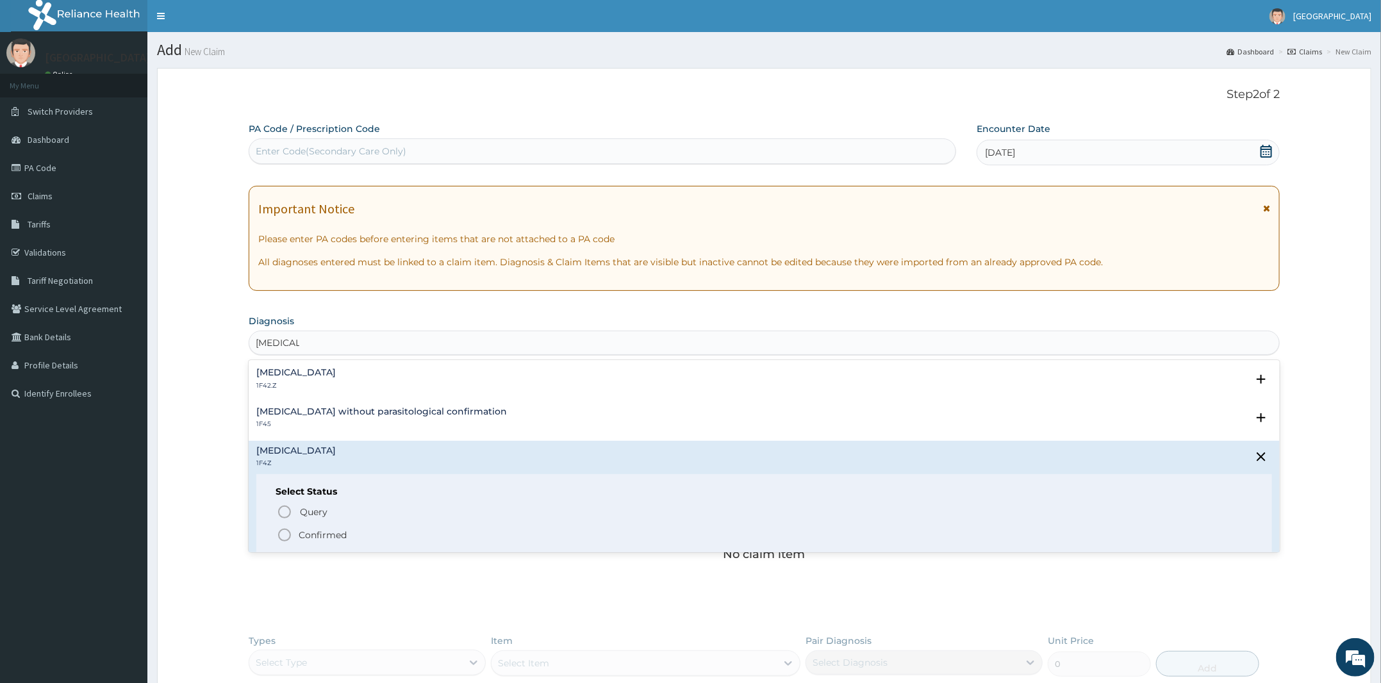
click at [317, 524] on div "Query Query covers suspected (?), Keep in view (kiv), Ruled out (r/o) Confirmed" at bounding box center [764, 523] width 977 height 39
click at [319, 525] on div "Query Query covers suspected (?), Keep in view (kiv), Ruled out (r/o) Confirmed" at bounding box center [764, 523] width 977 height 39
type input "[MEDICAL_DATA]"
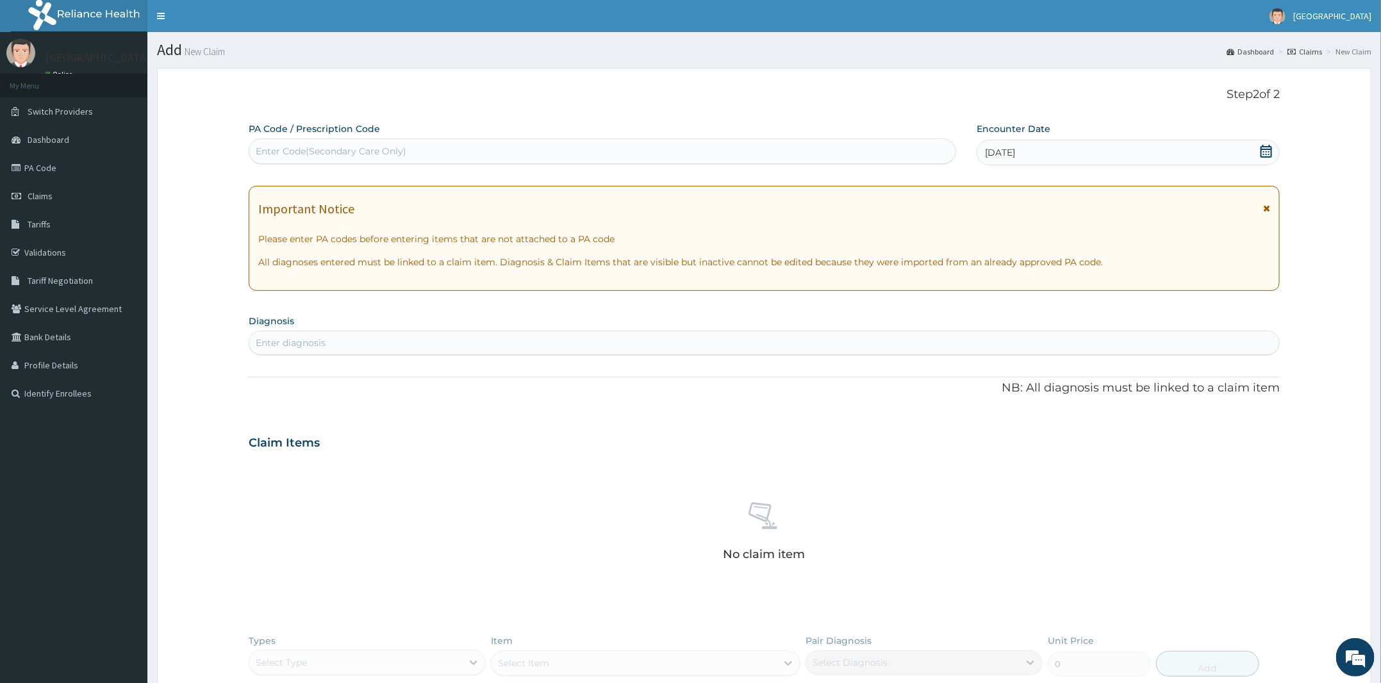
drag, startPoint x: 207, startPoint y: 246, endPoint x: 215, endPoint y: 246, distance: 7.7
click at [208, 246] on form "Step 2 of 2 PA Code / Prescription Code Enter Code(Secondary Care Only) Encount…" at bounding box center [764, 466] width 1215 height 797
click at [304, 342] on div "Enter diagnosis" at bounding box center [291, 343] width 70 height 13
type input "M"
type input "[MEDICAL_DATA]"
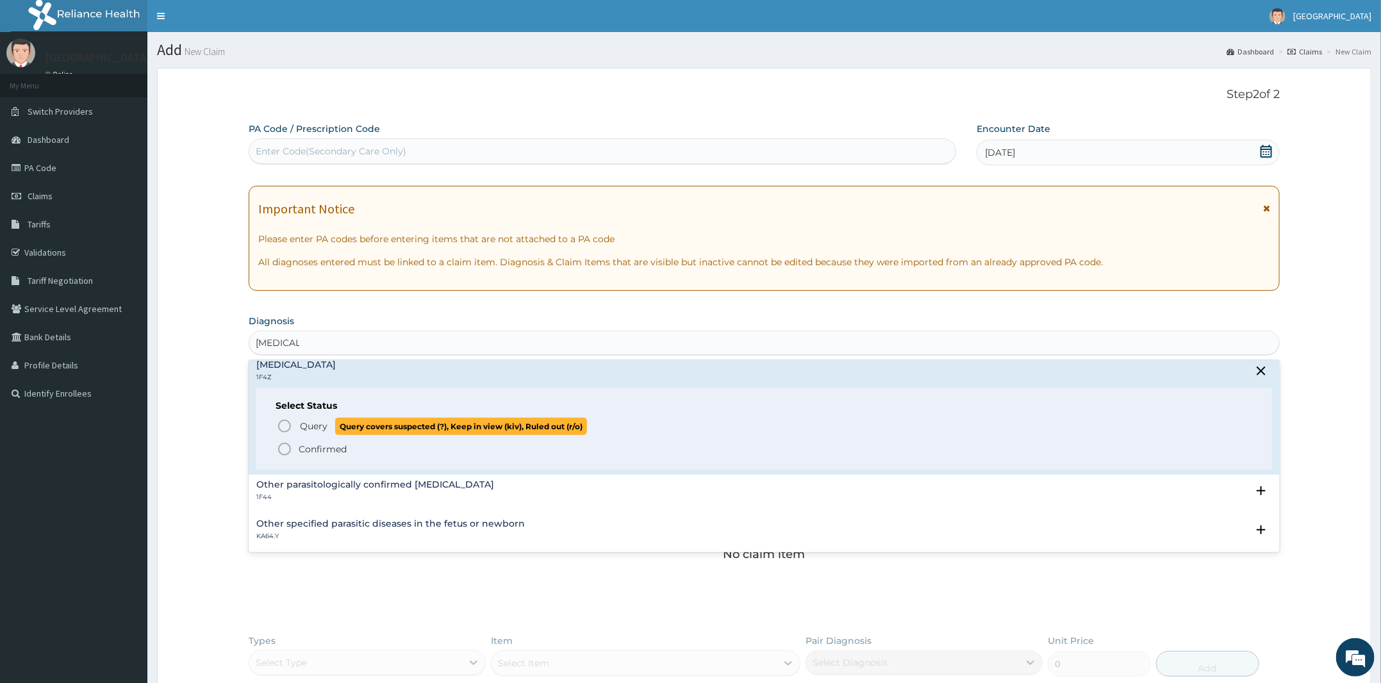
scroll to position [160, 0]
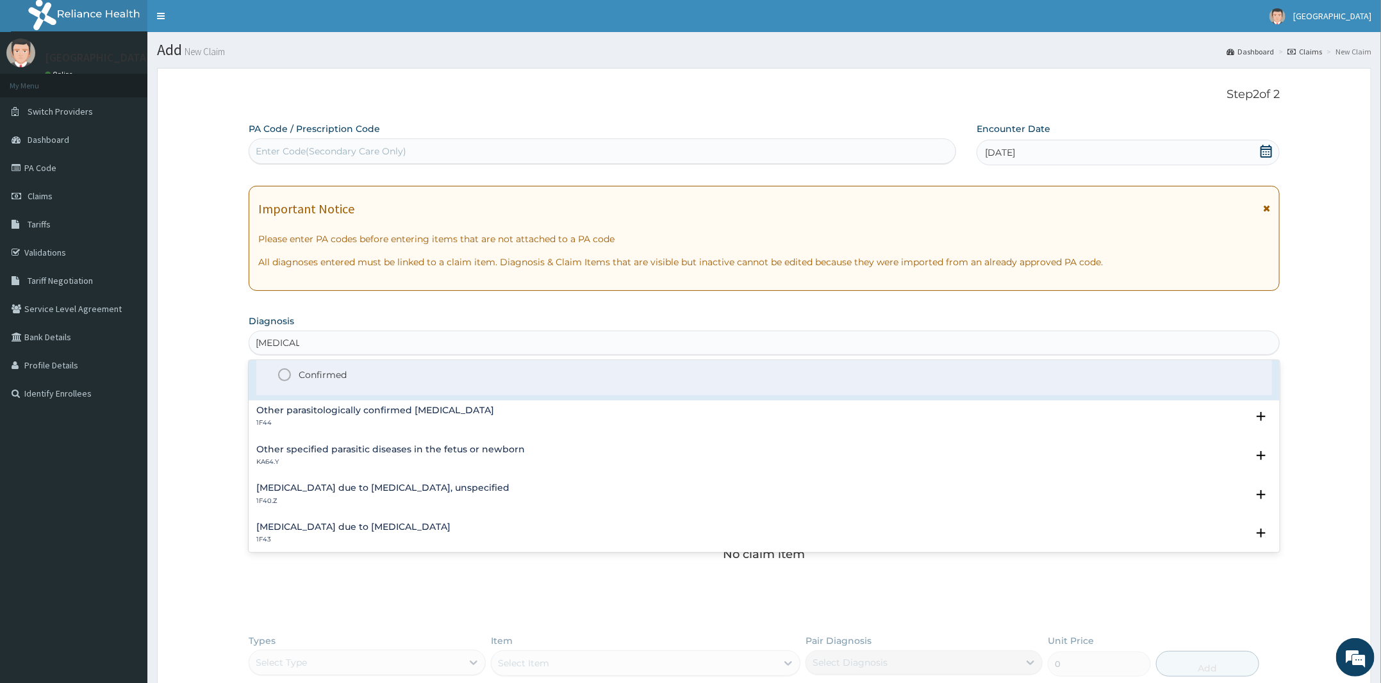
click at [327, 377] on p "Confirmed" at bounding box center [323, 375] width 48 height 13
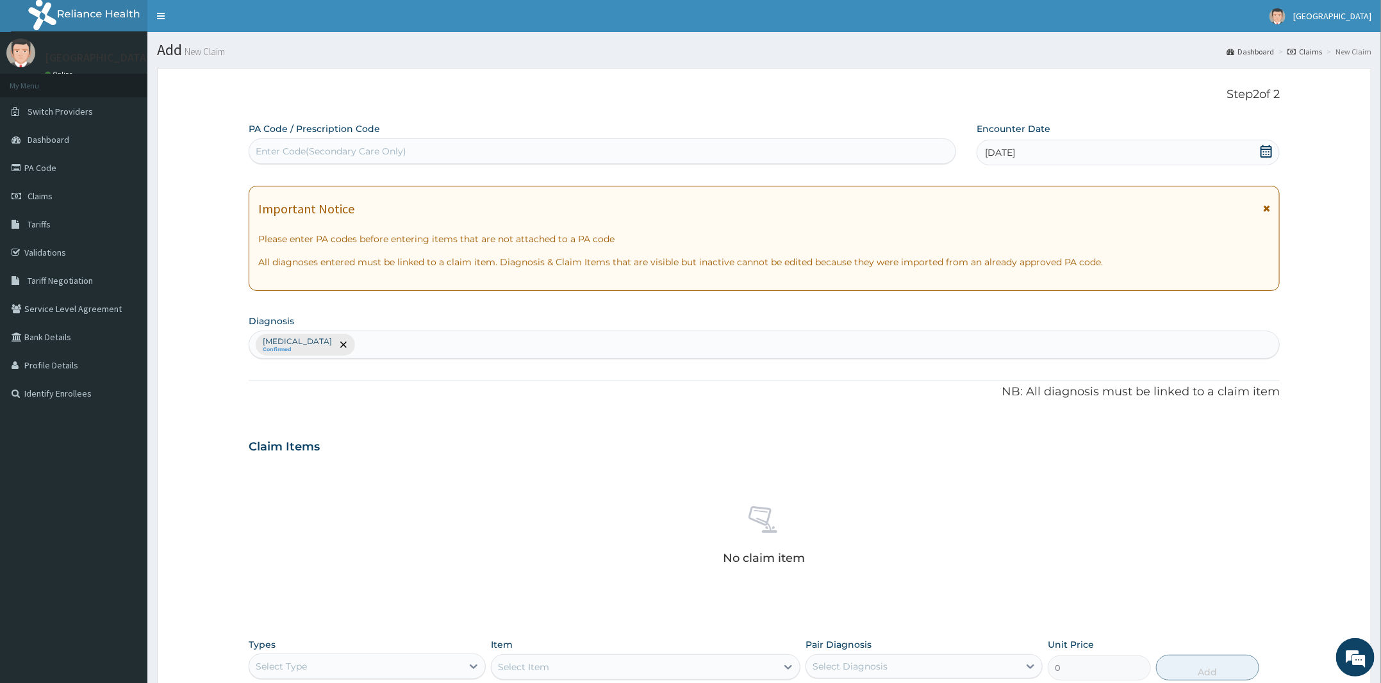
click at [424, 343] on div "[MEDICAL_DATA] Confirmed" at bounding box center [764, 344] width 1030 height 27
type input "SEPSIS"
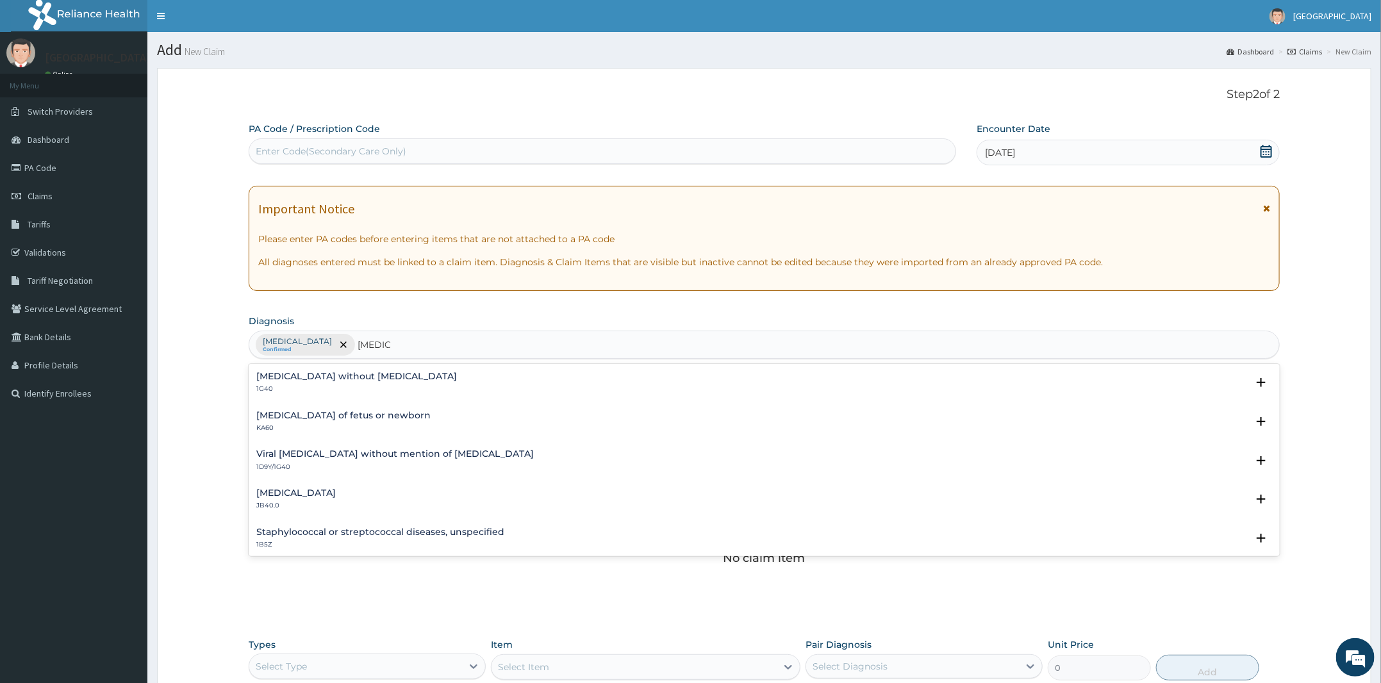
click at [307, 385] on p "1G40" at bounding box center [356, 389] width 201 height 9
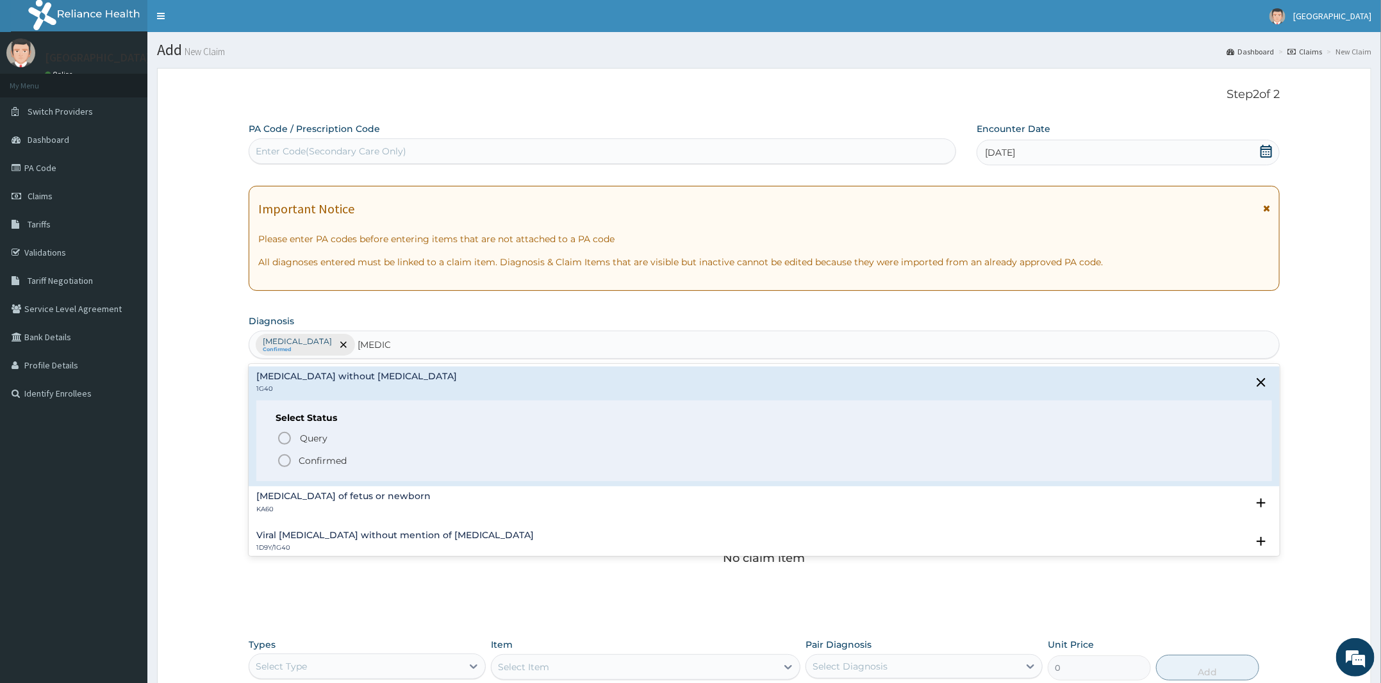
click at [339, 460] on p "Confirmed" at bounding box center [323, 460] width 48 height 13
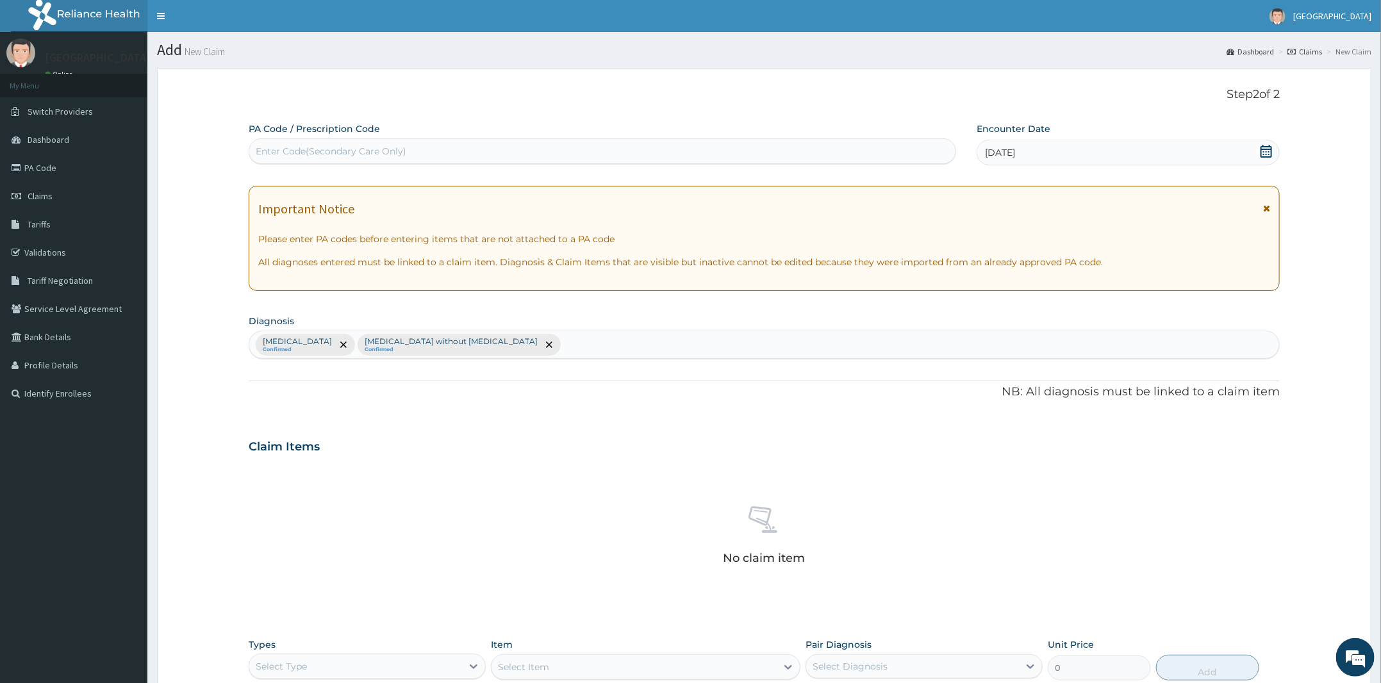
click at [528, 350] on div "Malaria, unspecified Confirmed Sepsis without septic shock Confirmed" at bounding box center [764, 344] width 1030 height 27
type input "URINARY"
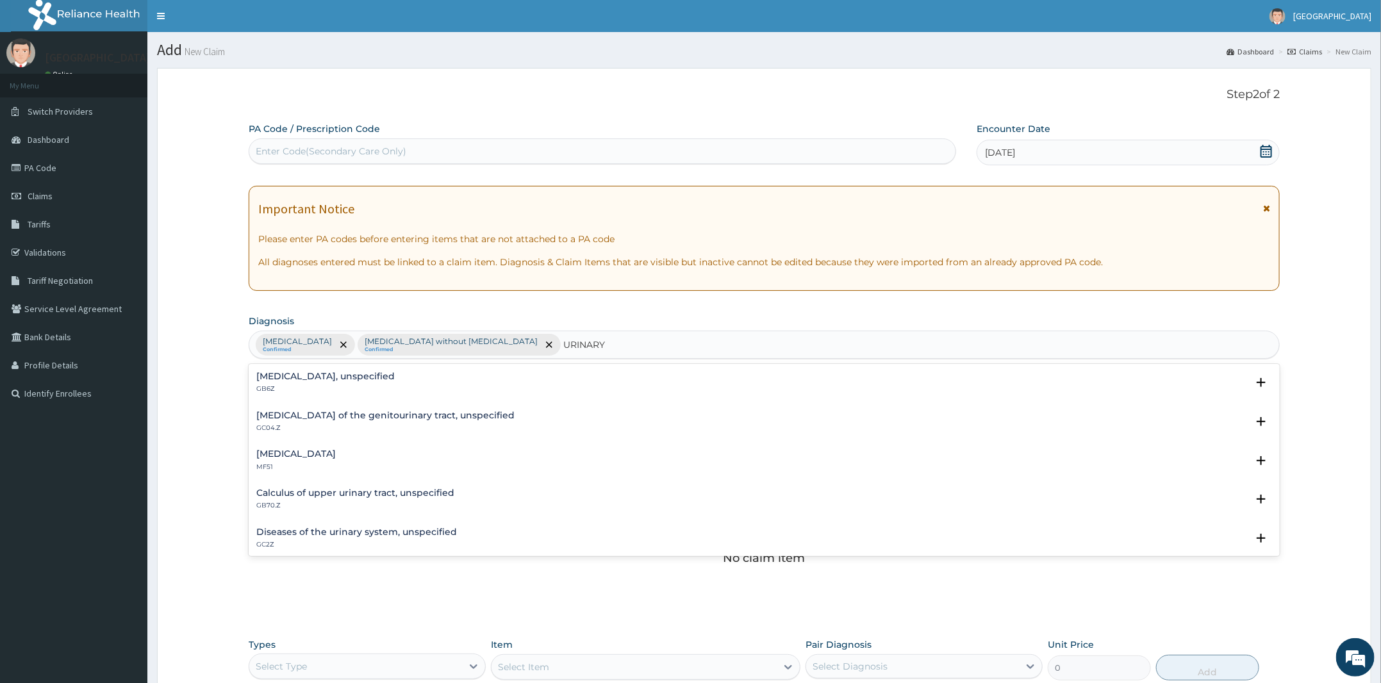
click at [363, 542] on p "GC2Z" at bounding box center [356, 544] width 201 height 9
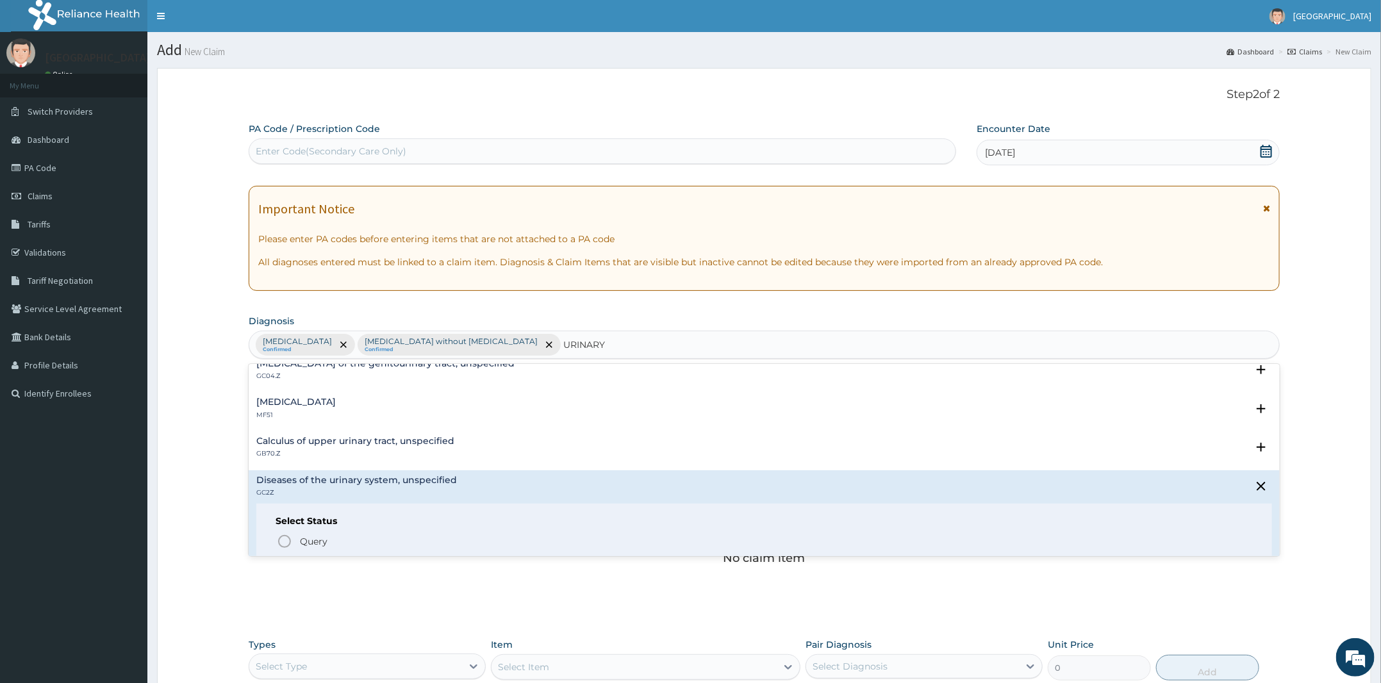
scroll to position [79, 0]
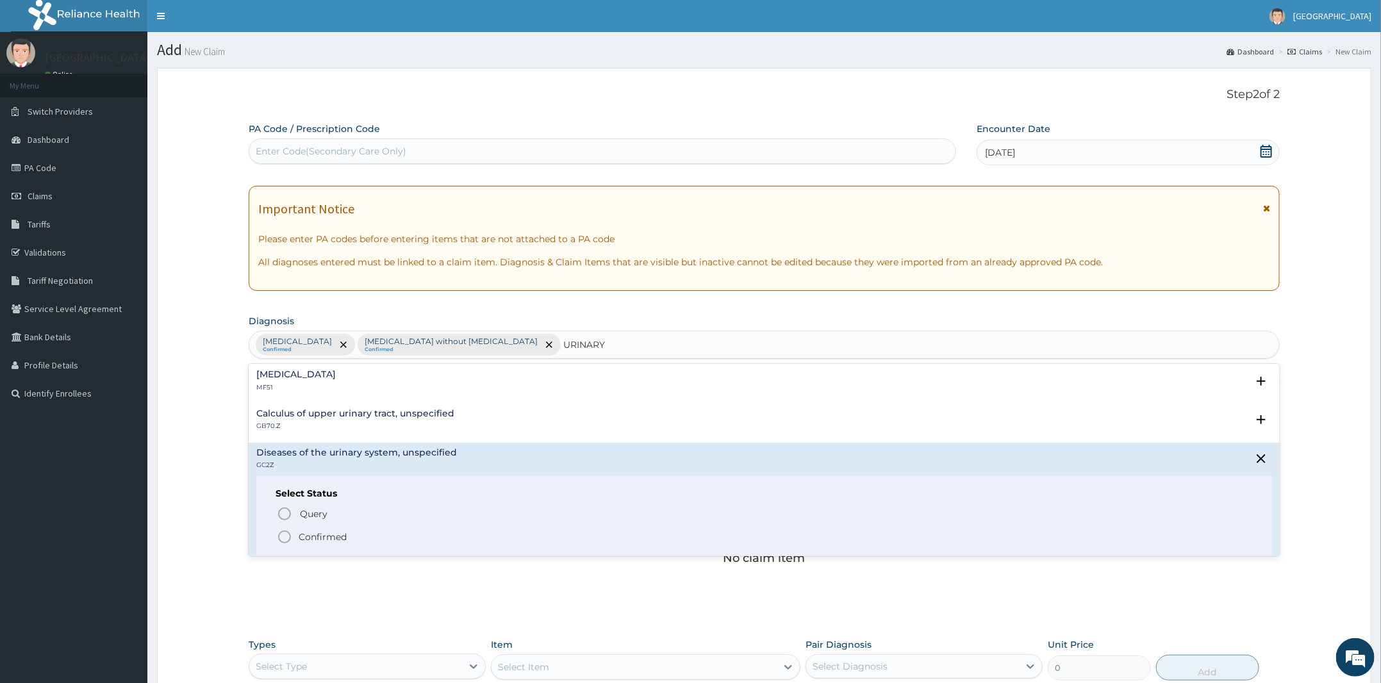
click at [338, 544] on span "Confirmed" at bounding box center [765, 536] width 976 height 15
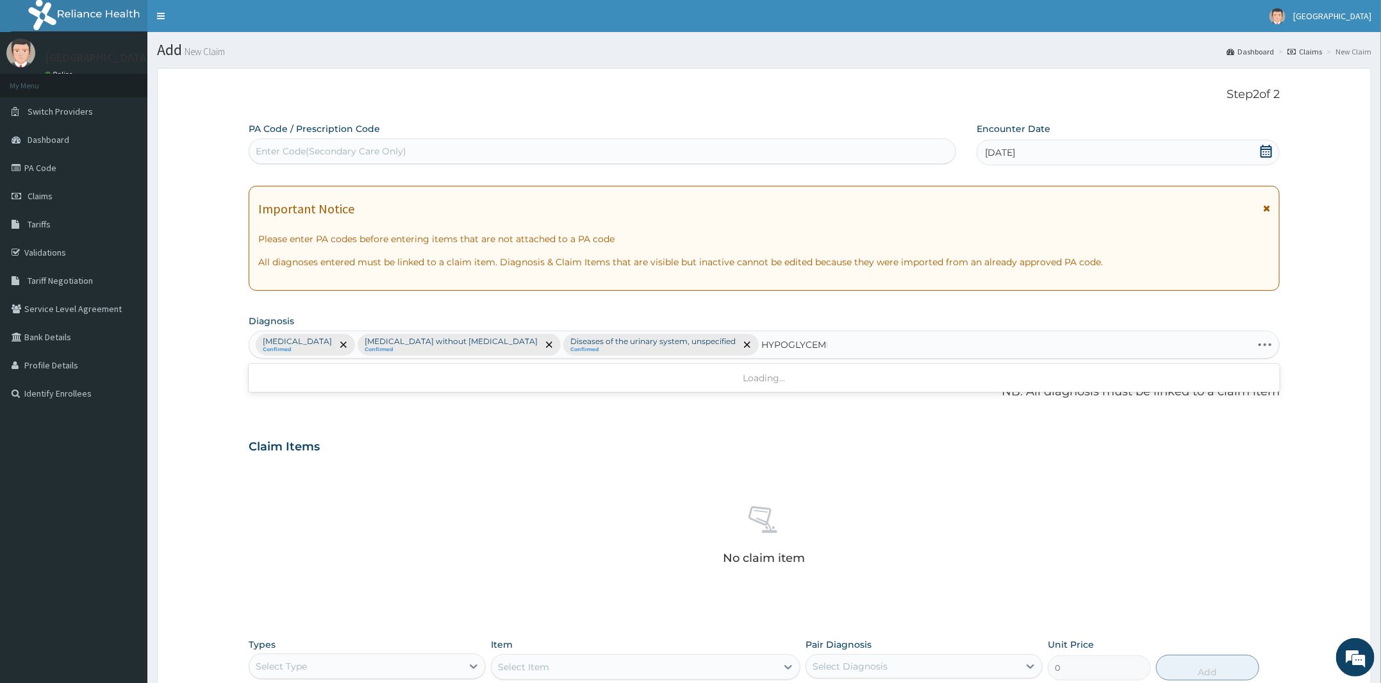
type input "HYPOGLYCEMIA"
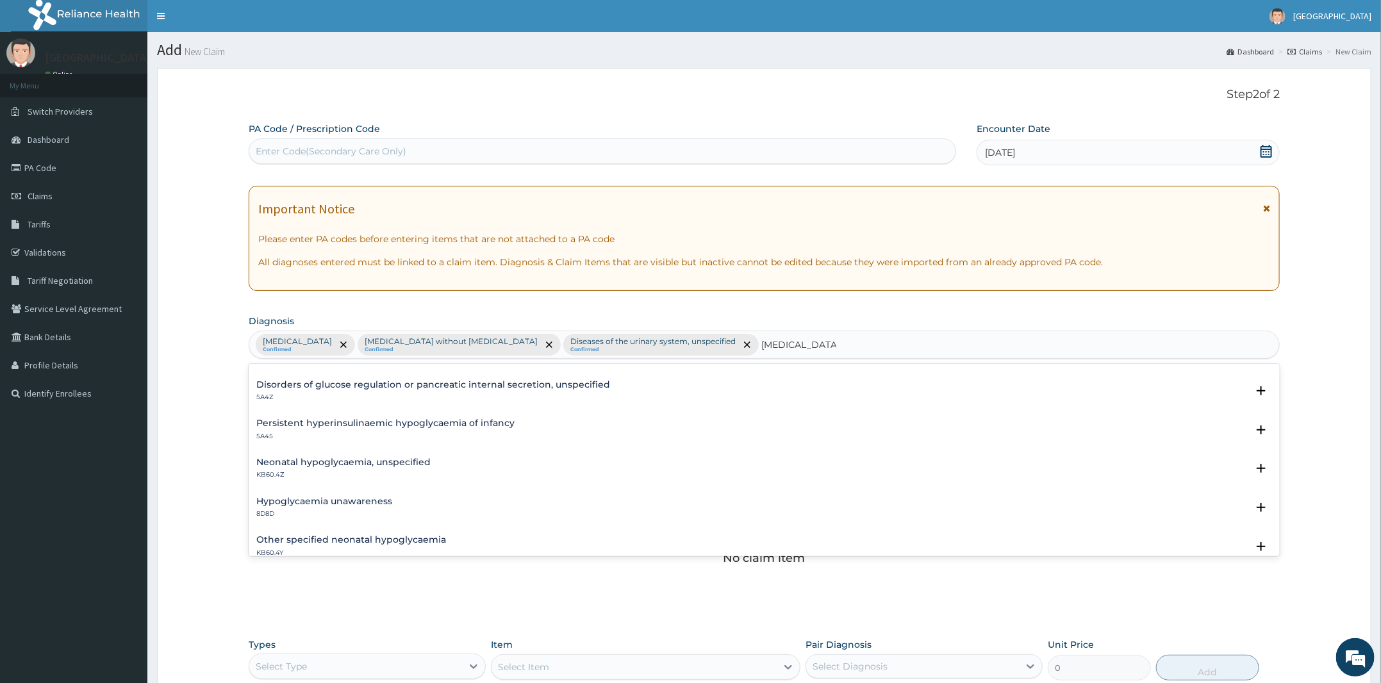
scroll to position [0, 0]
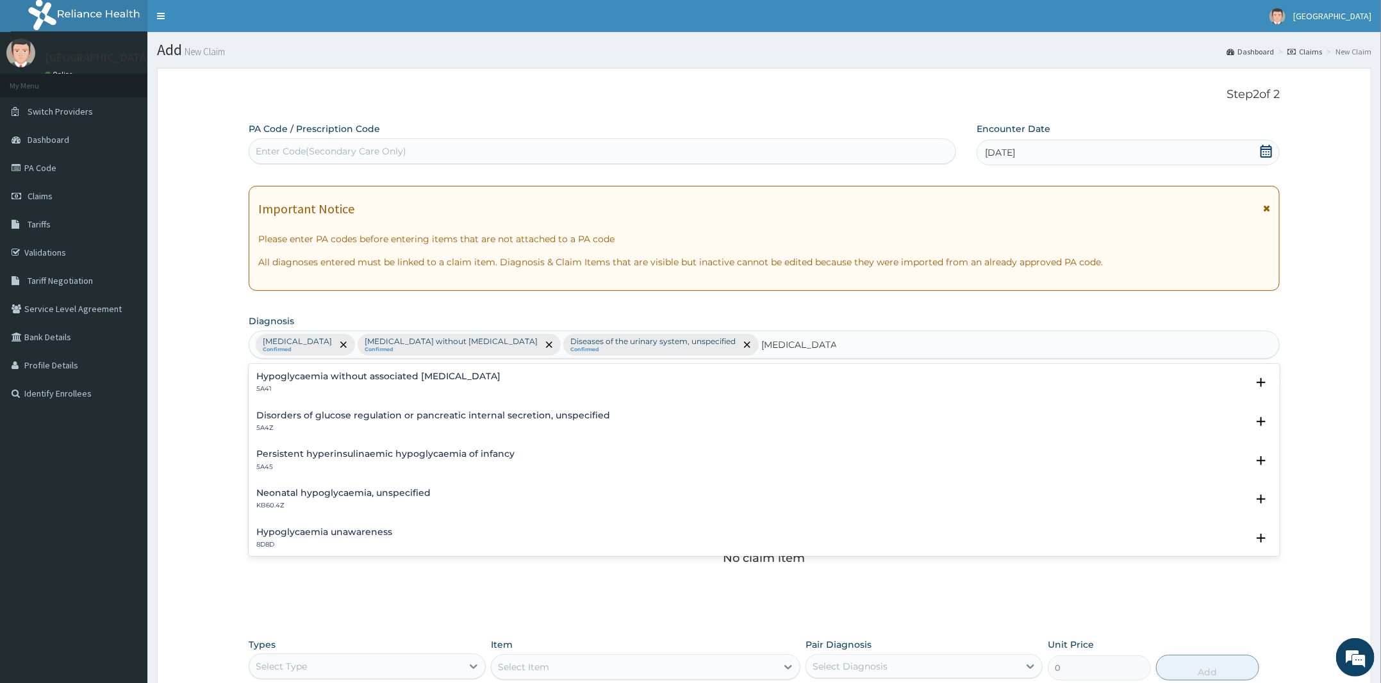
click at [397, 378] on h4 "Hypoglycaemia without associated diabetes" at bounding box center [378, 377] width 244 height 10
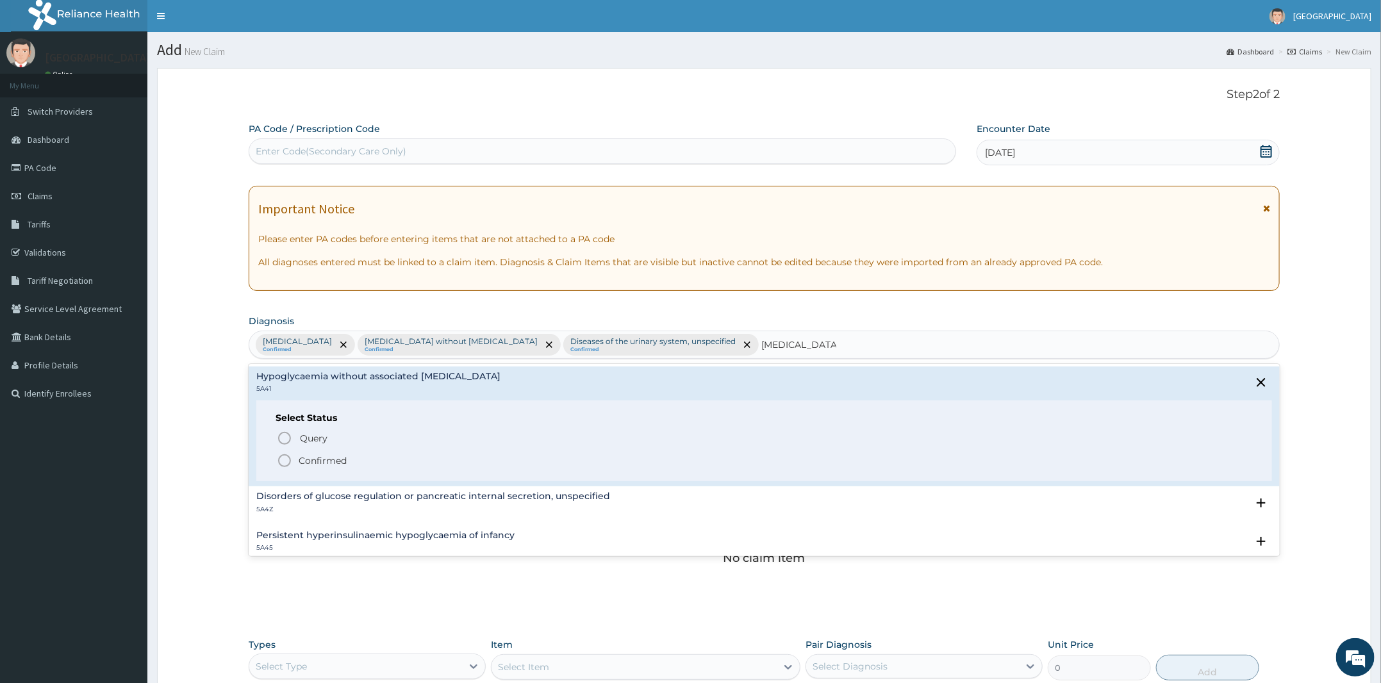
click at [347, 462] on span "Confirmed" at bounding box center [765, 460] width 976 height 15
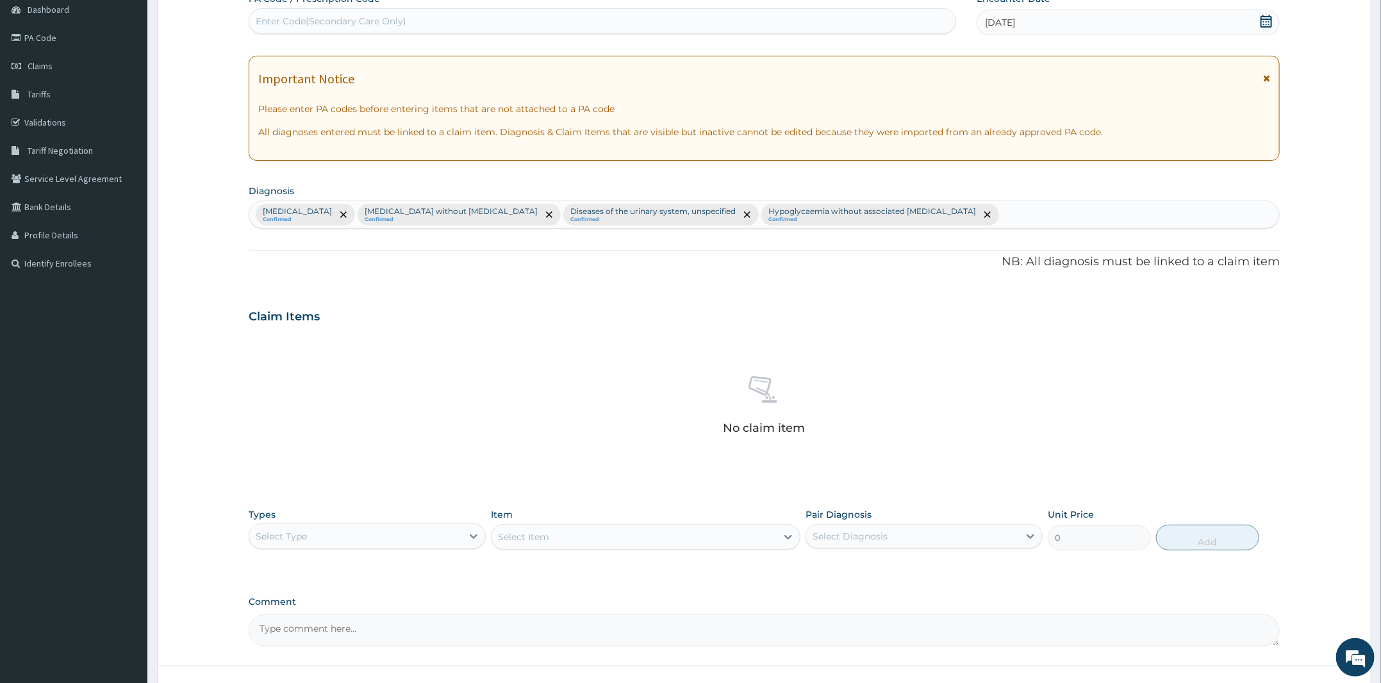
scroll to position [228, 0]
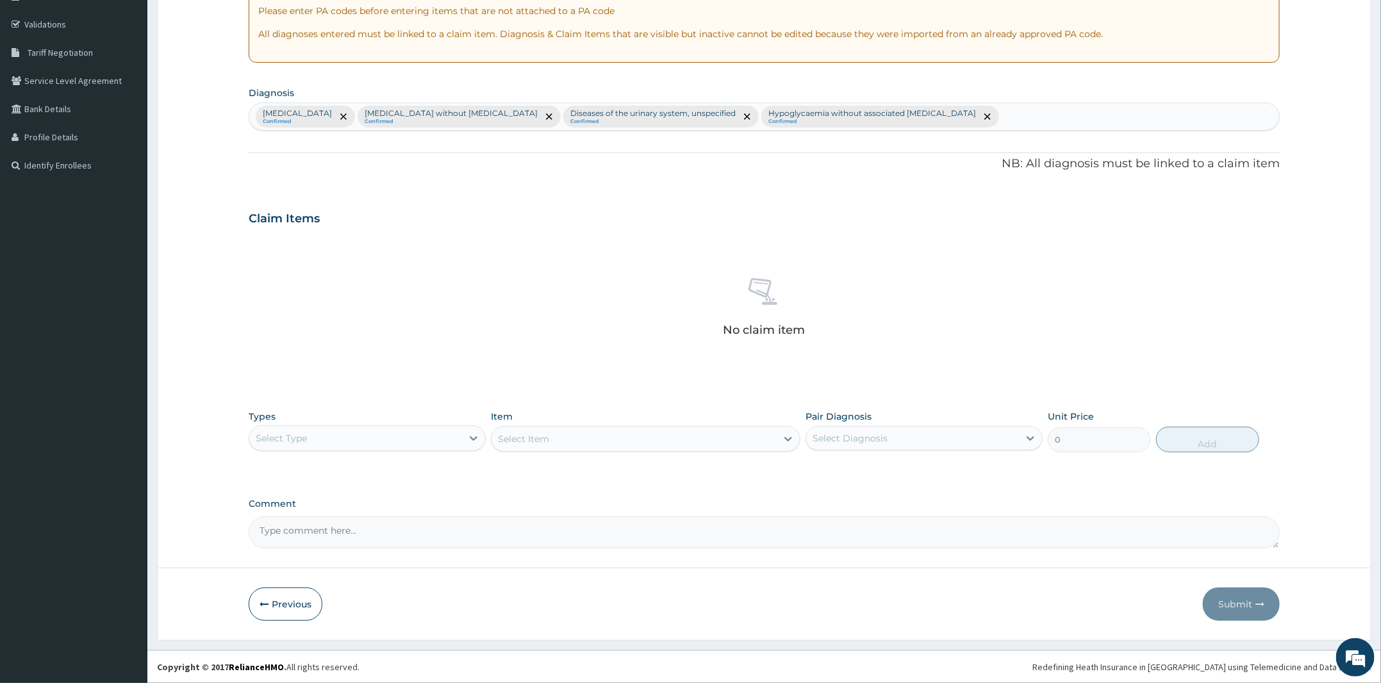
drag, startPoint x: 412, startPoint y: 435, endPoint x: 519, endPoint y: 481, distance: 116.3
click at [412, 435] on div "Select Type" at bounding box center [355, 438] width 213 height 21
click at [544, 342] on div "No claim item" at bounding box center [764, 309] width 1031 height 147
click at [413, 441] on div "Select Type" at bounding box center [355, 438] width 213 height 21
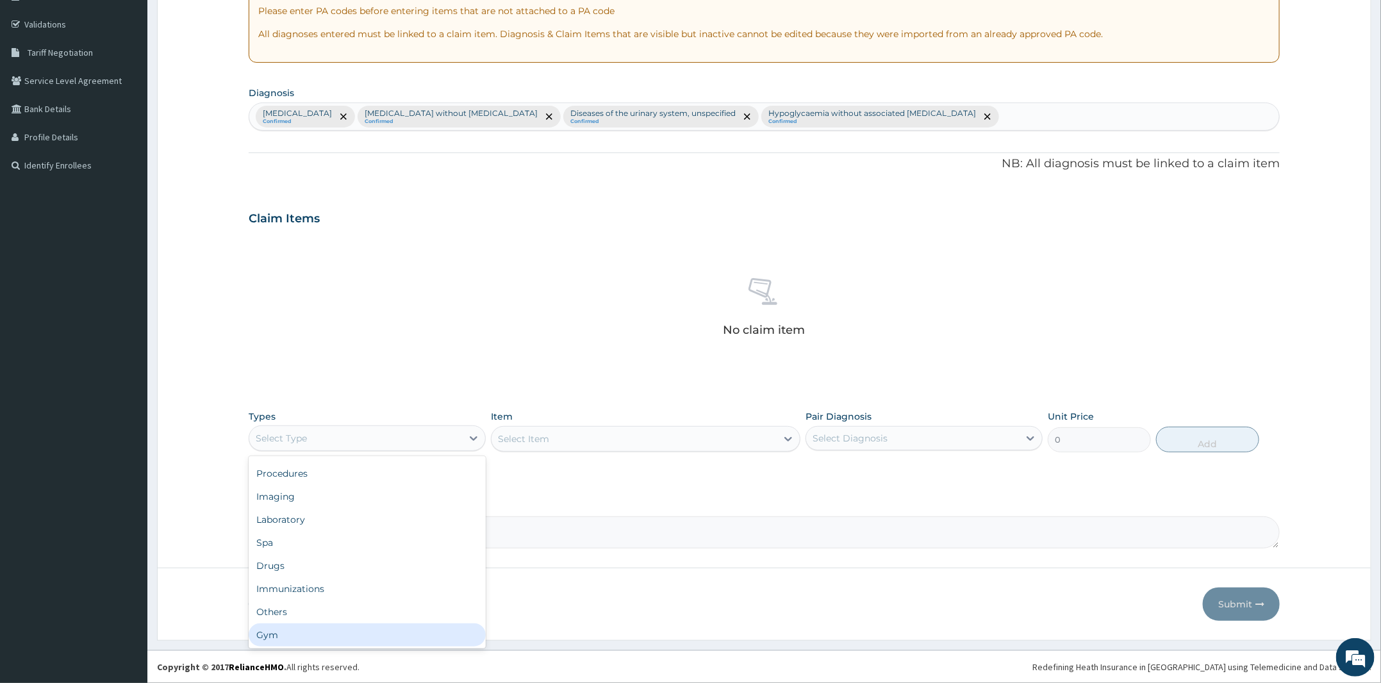
scroll to position [0, 0]
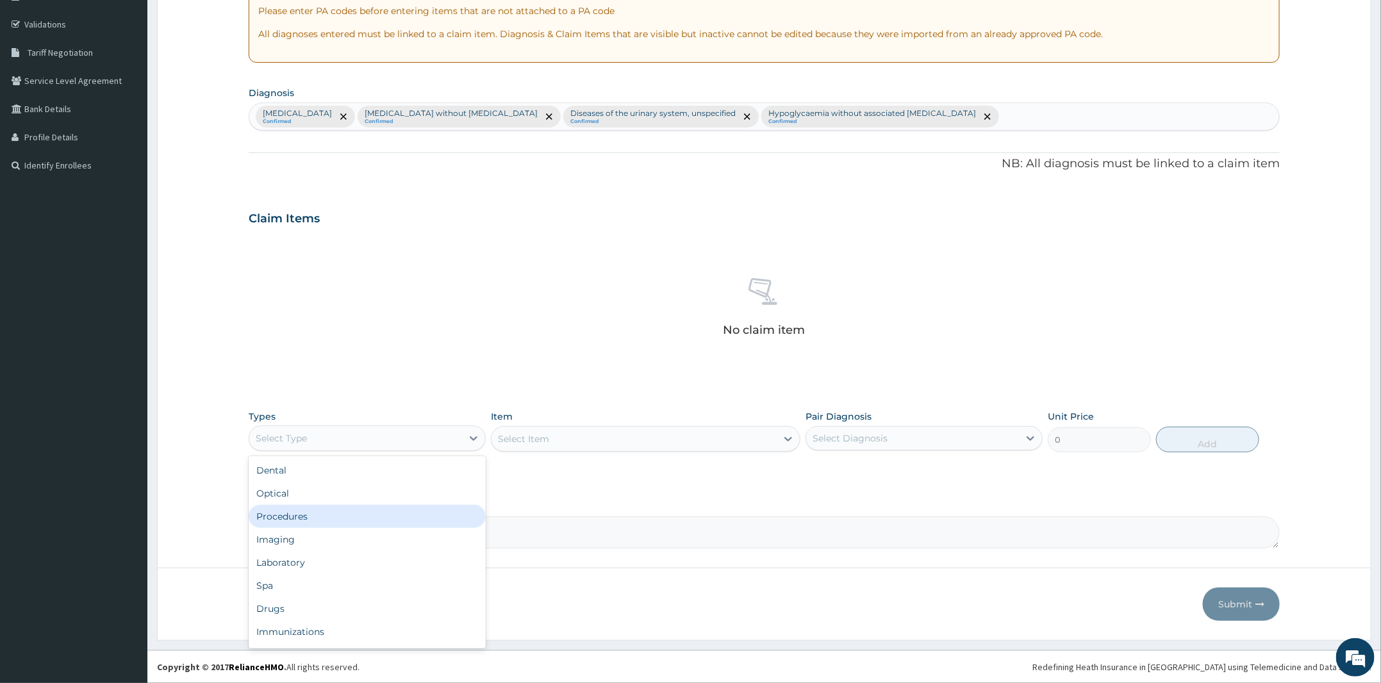
click at [322, 519] on div "Procedures" at bounding box center [367, 516] width 237 height 23
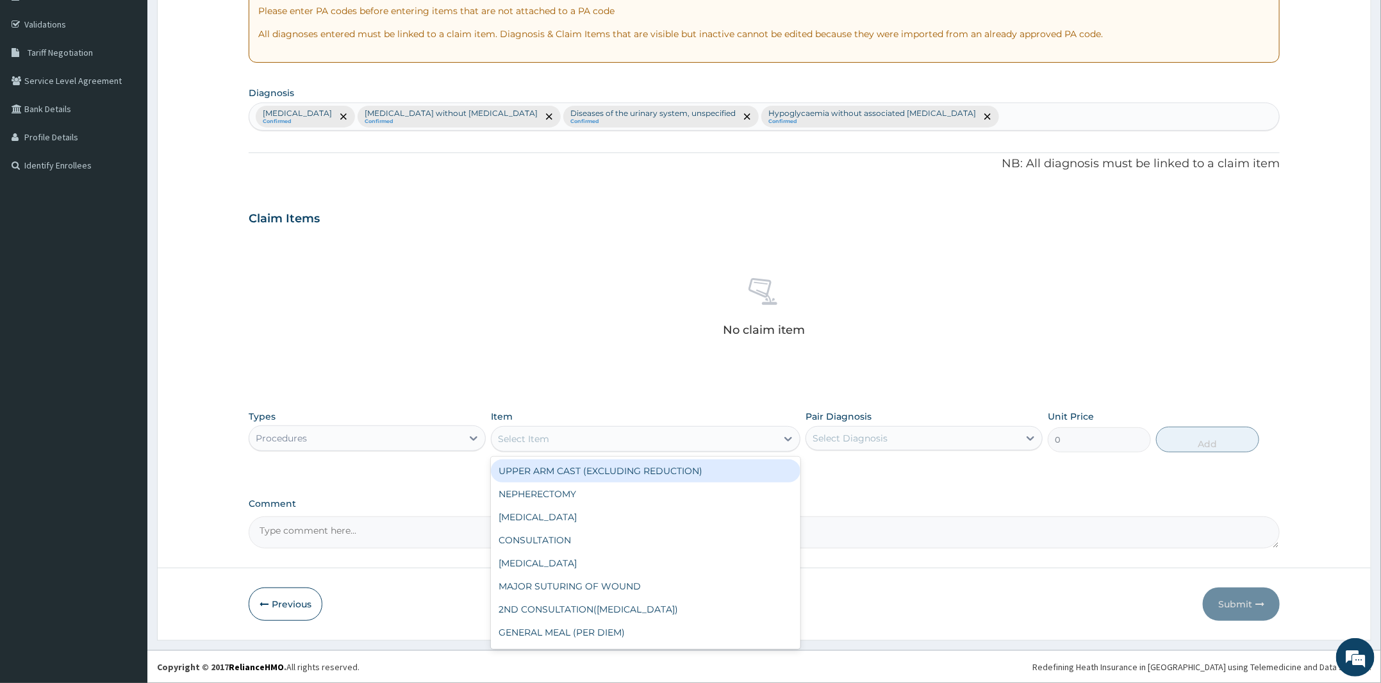
drag, startPoint x: 611, startPoint y: 442, endPoint x: 606, endPoint y: 448, distance: 8.2
click at [608, 445] on div "Select Item" at bounding box center [634, 439] width 285 height 21
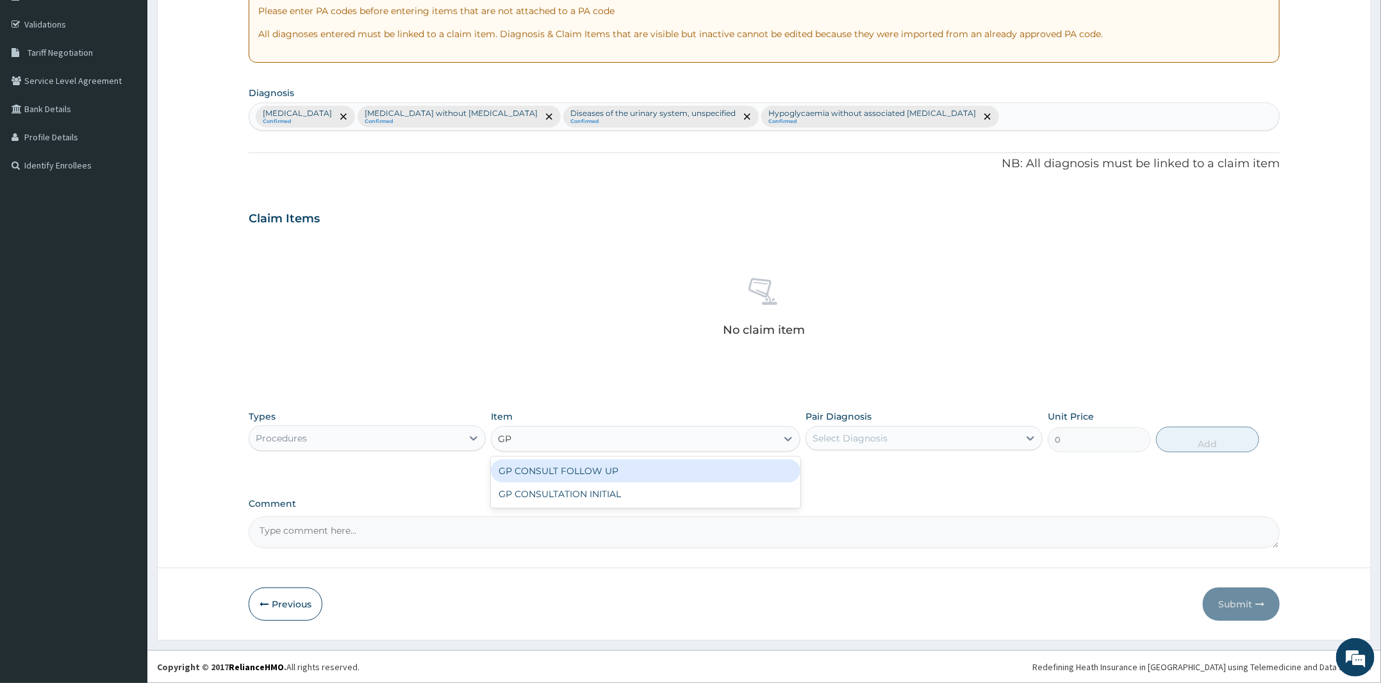
type input "GP"
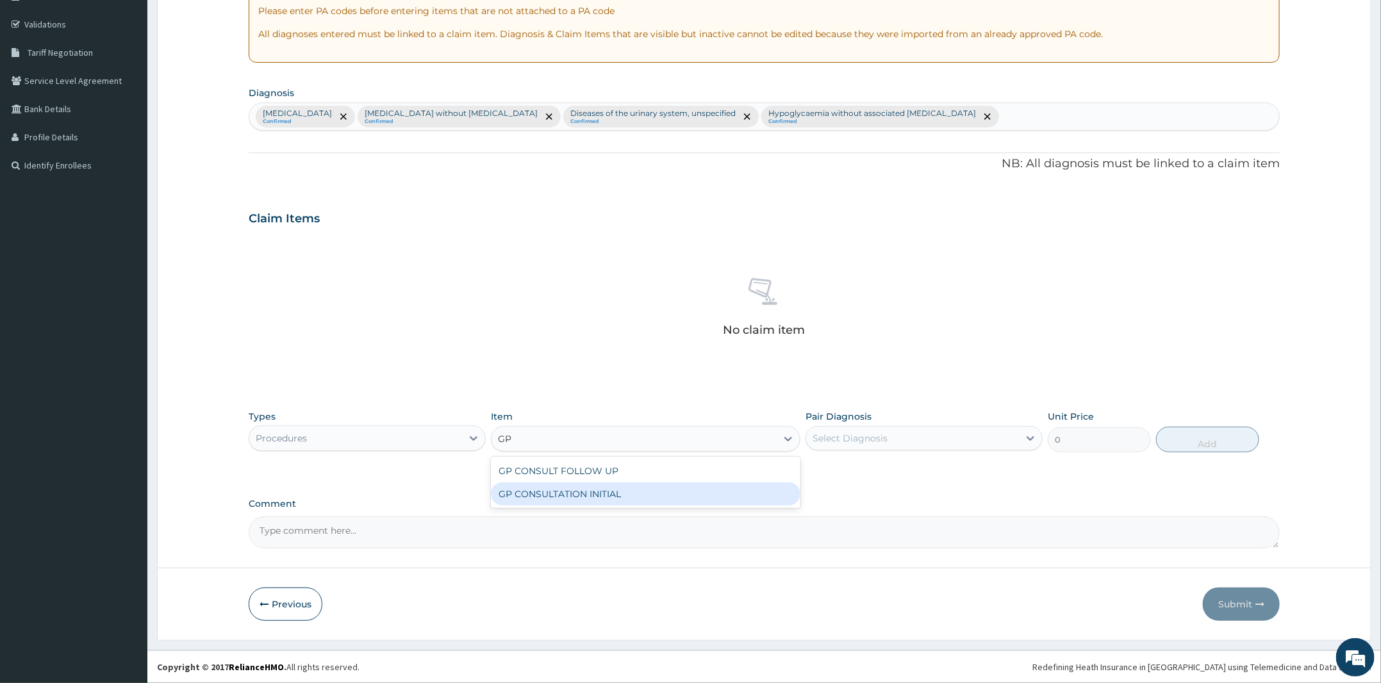
click at [635, 492] on div "GP CONSULTATION INITIAL" at bounding box center [646, 494] width 310 height 23
type input "2000"
click at [871, 447] on div "Select Diagnosis" at bounding box center [912, 438] width 213 height 21
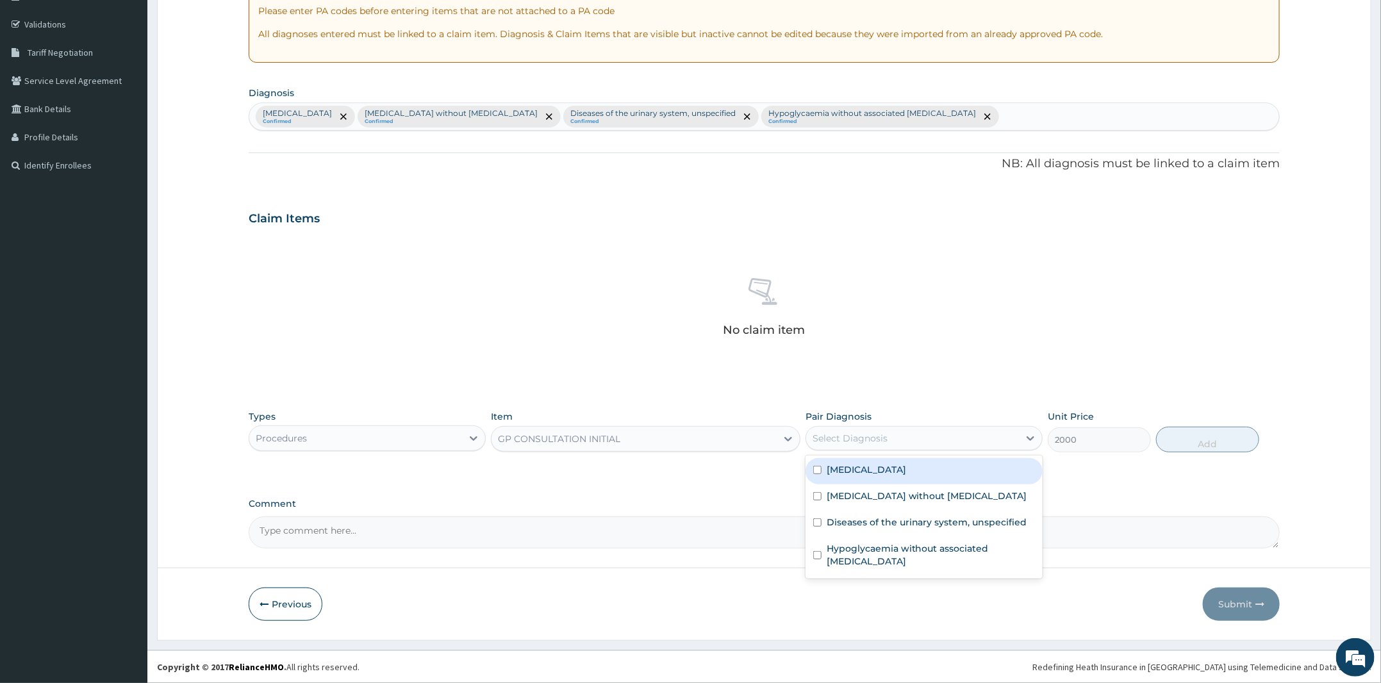
click at [869, 463] on div "[MEDICAL_DATA]" at bounding box center [924, 471] width 237 height 26
checkbox input "true"
click at [892, 501] on div "Sepsis without septic shock" at bounding box center [924, 498] width 237 height 26
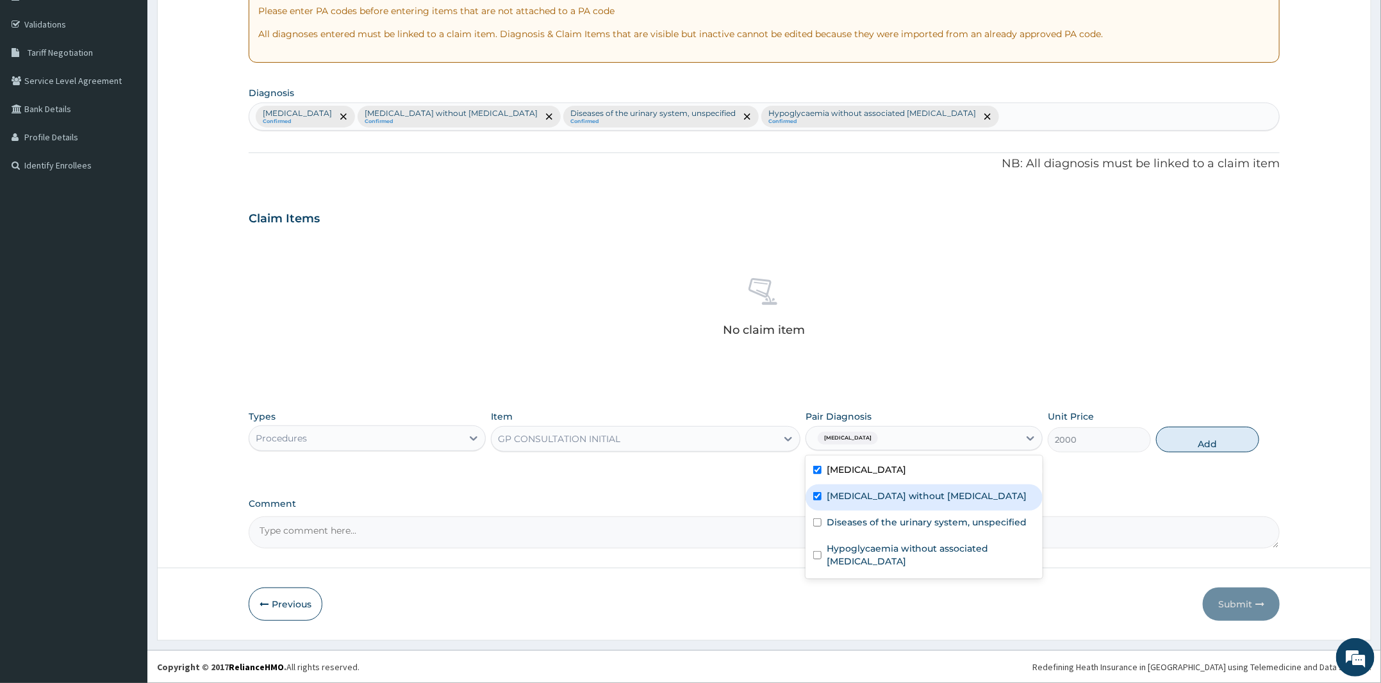
checkbox input "true"
drag, startPoint x: 905, startPoint y: 520, endPoint x: 910, endPoint y: 551, distance: 31.2
click at [908, 531] on div "Diseases of the urinary system, unspecified" at bounding box center [924, 524] width 237 height 26
checkbox input "true"
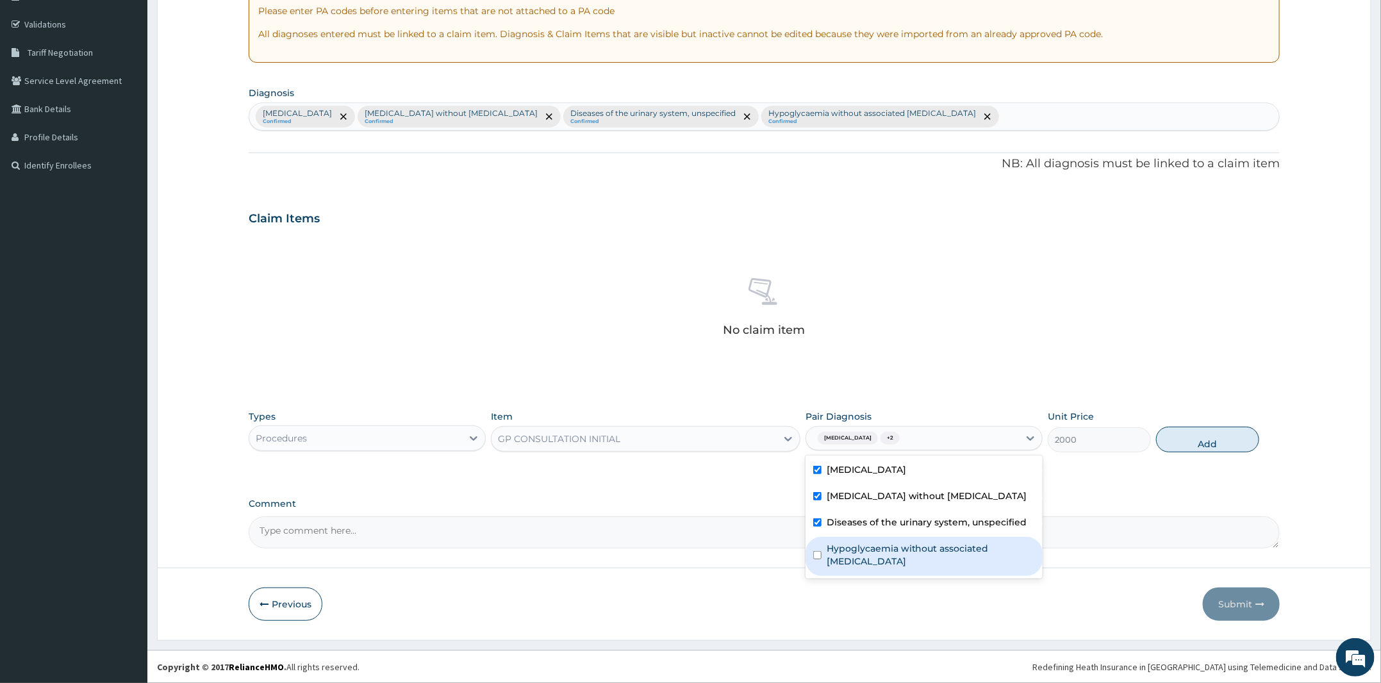
drag, startPoint x: 910, startPoint y: 553, endPoint x: 1069, endPoint y: 509, distance: 164.8
click at [912, 553] on label "Hypoglycaemia without associated diabetes" at bounding box center [931, 555] width 208 height 26
checkbox input "true"
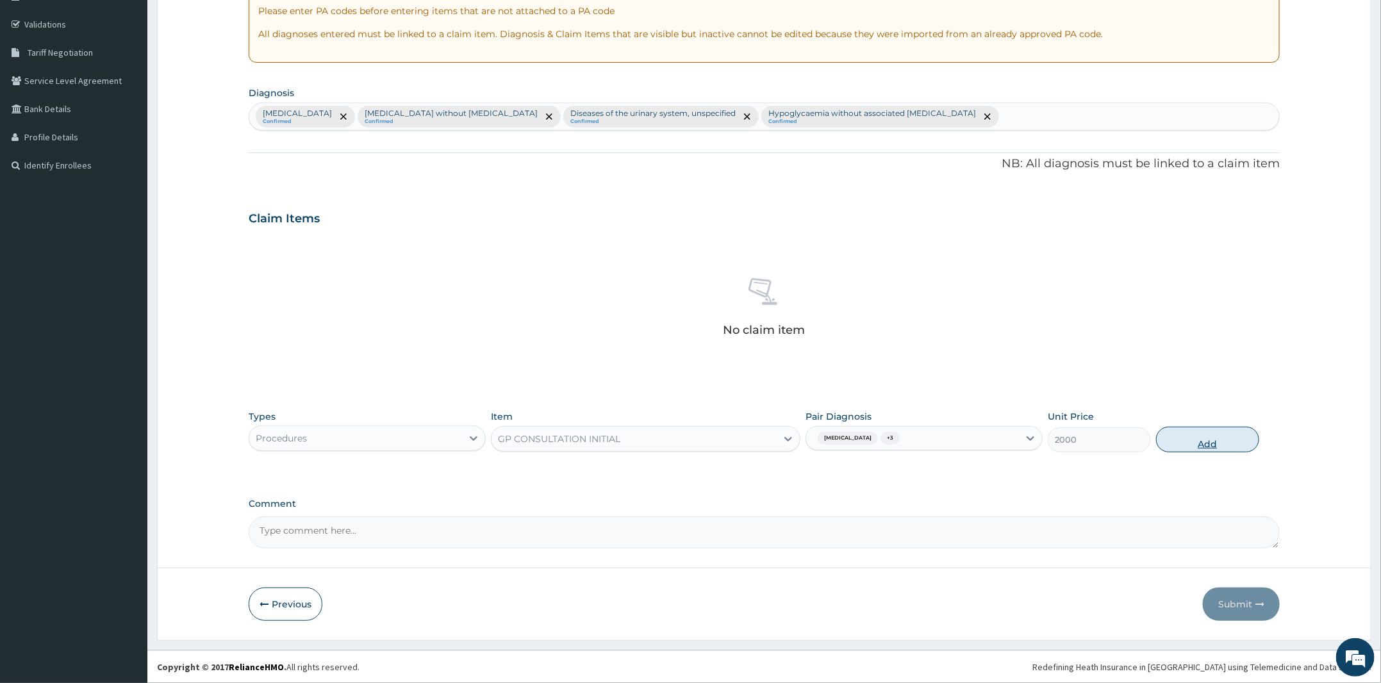
click at [1215, 438] on button "Add" at bounding box center [1207, 440] width 103 height 26
type input "0"
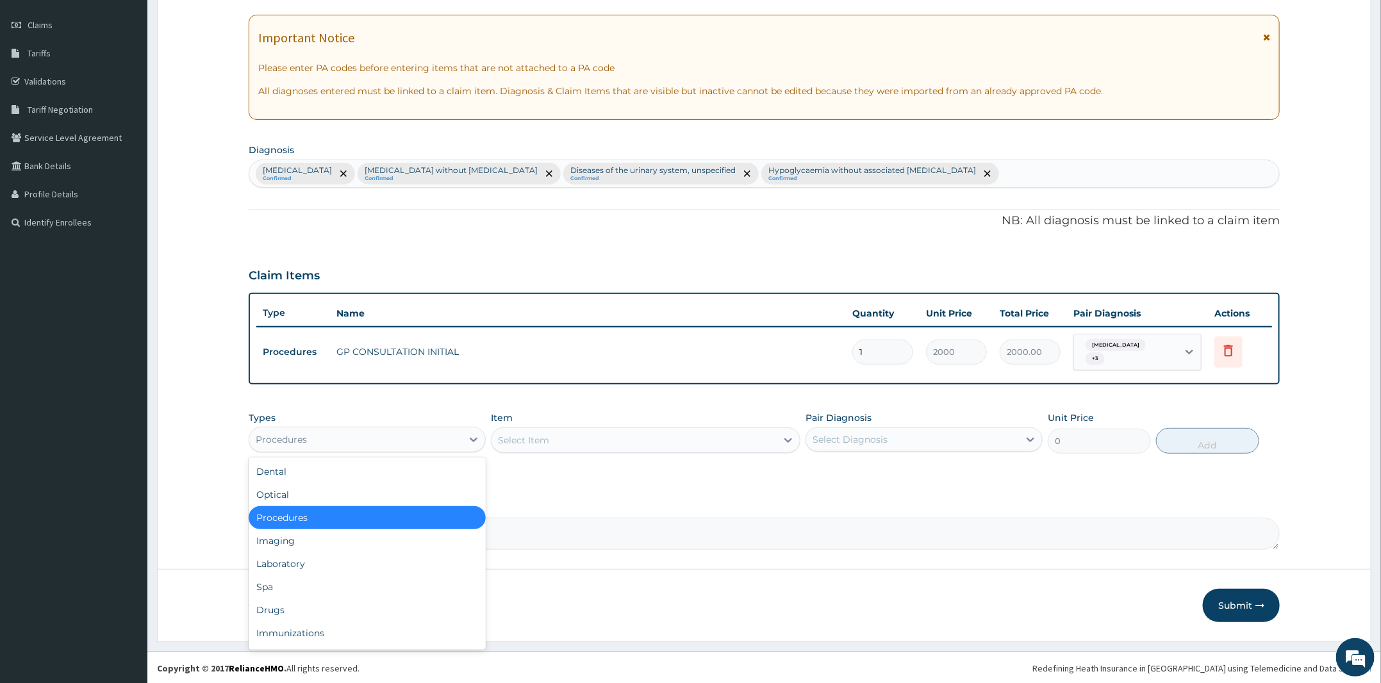
drag, startPoint x: 307, startPoint y: 436, endPoint x: 317, endPoint y: 470, distance: 35.9
click at [307, 436] on div "Procedures" at bounding box center [355, 439] width 213 height 21
click at [293, 559] on div "Laboratory" at bounding box center [367, 564] width 237 height 23
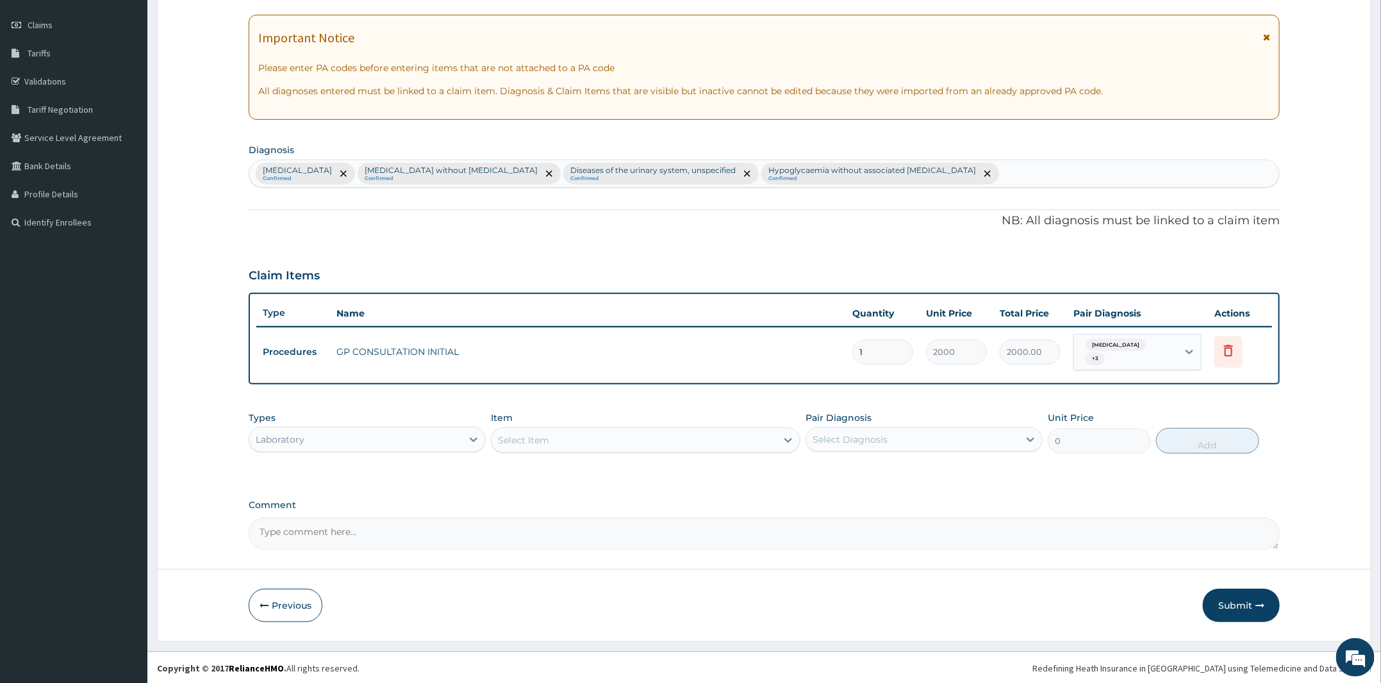
click at [547, 447] on div "Select Item" at bounding box center [634, 440] width 285 height 21
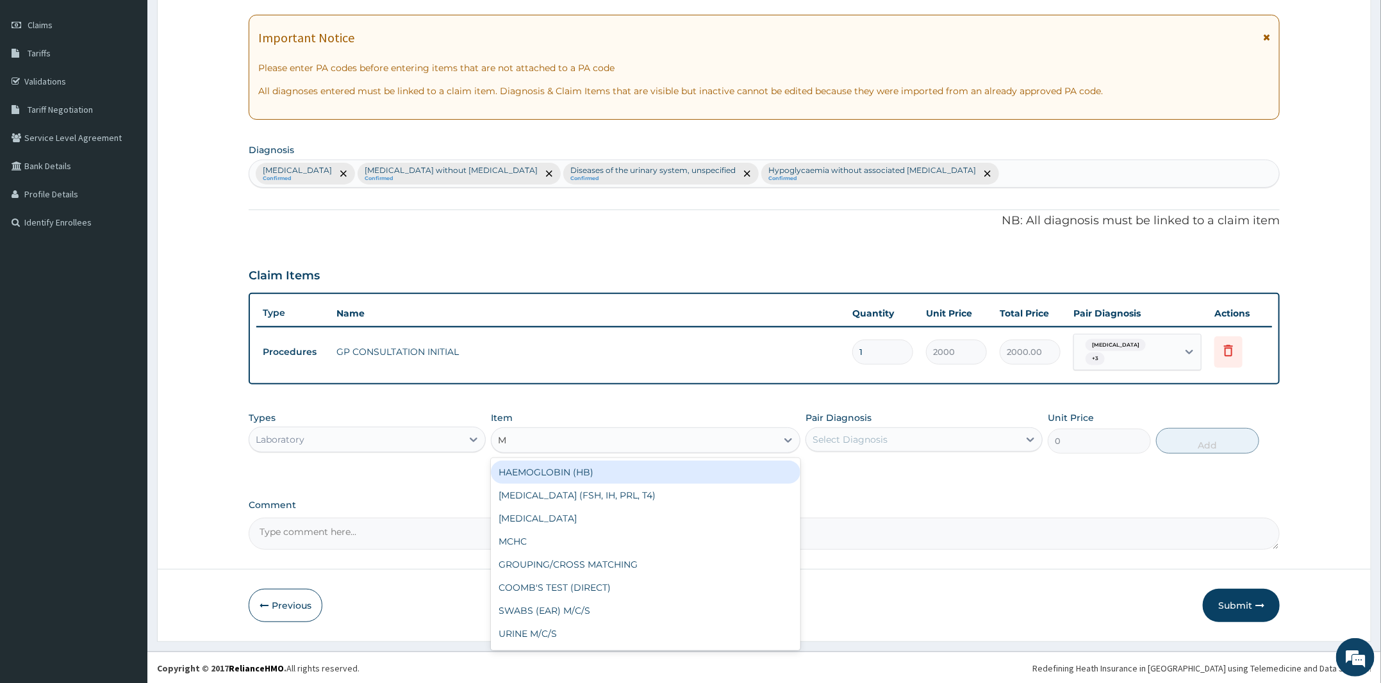
type input "MP"
drag, startPoint x: 553, startPoint y: 471, endPoint x: 826, endPoint y: 459, distance: 273.3
click at [556, 471] on div "MP" at bounding box center [646, 472] width 310 height 23
type input "1000"
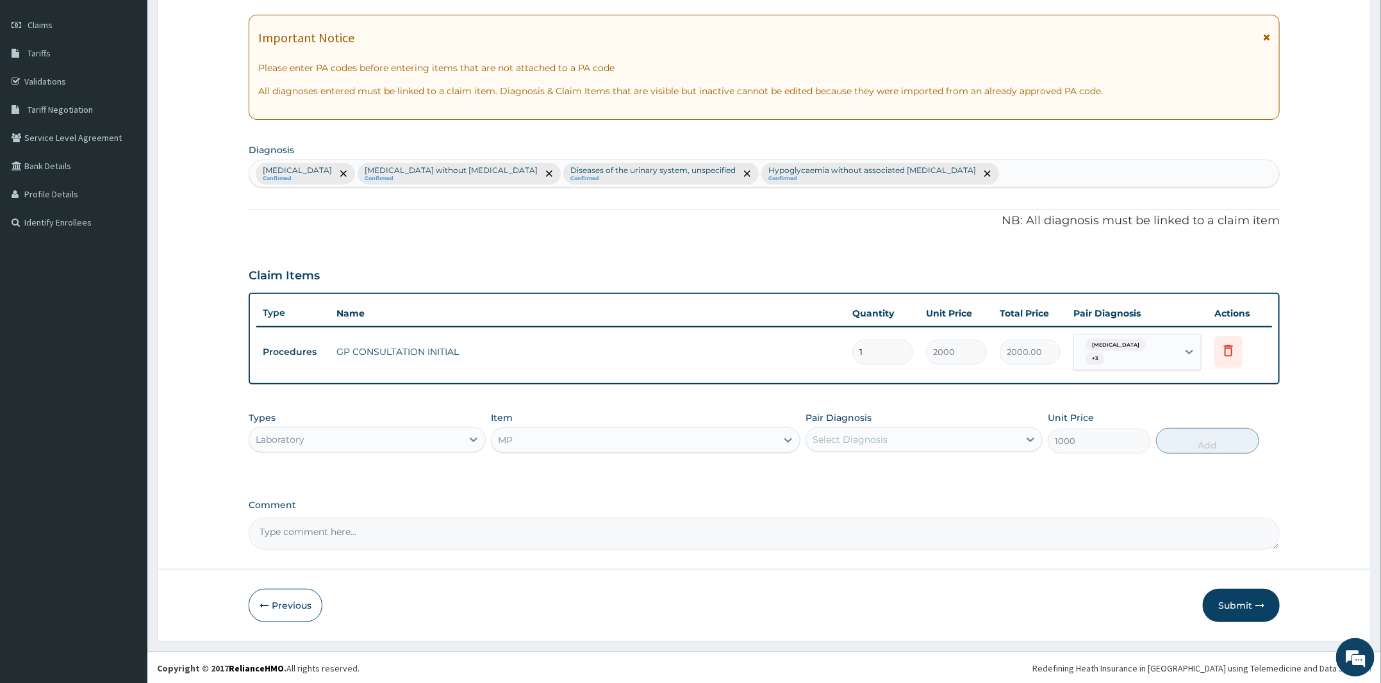
click at [846, 454] on div "Types Laboratory Item MP Pair Diagnosis Select Diagnosis Unit Price 1000 Add" at bounding box center [764, 432] width 1031 height 55
click at [858, 442] on div "Select Diagnosis" at bounding box center [850, 439] width 75 height 13
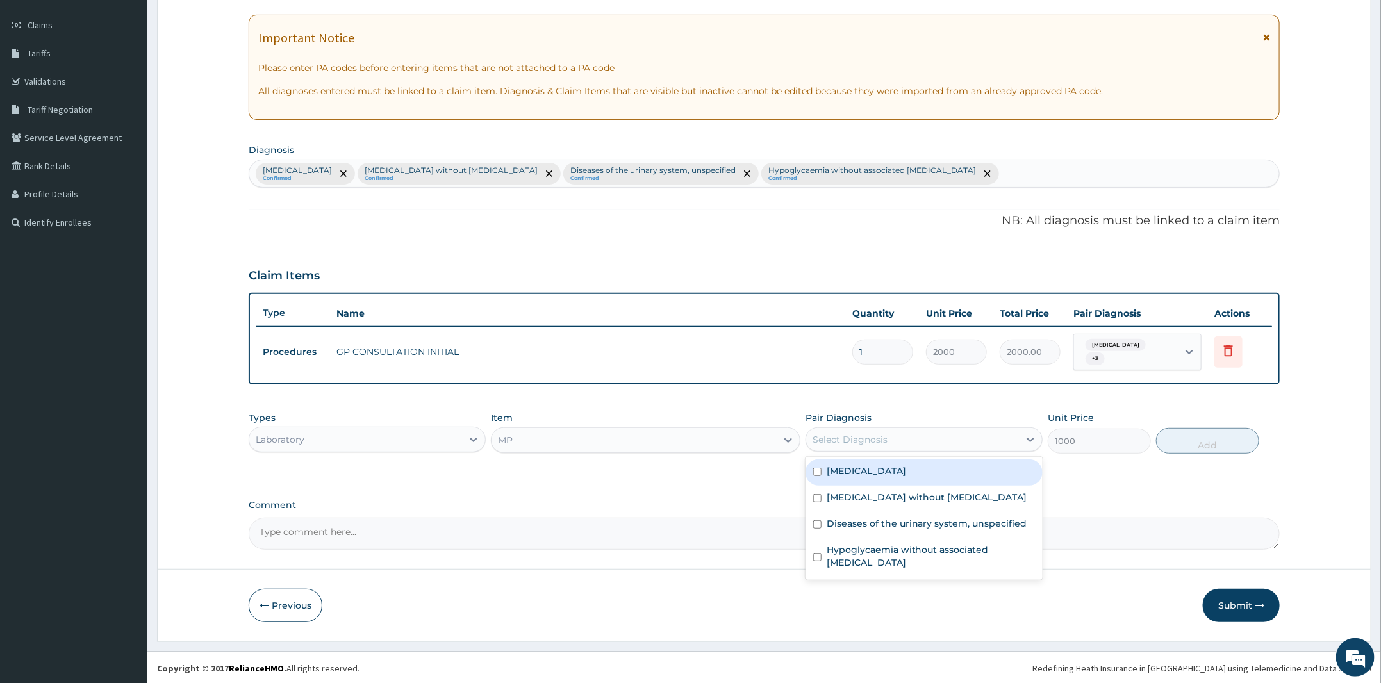
drag, startPoint x: 859, startPoint y: 470, endPoint x: 1024, endPoint y: 454, distance: 165.5
click at [872, 473] on label "Malaria, unspecified" at bounding box center [866, 471] width 79 height 13
checkbox input "true"
click at [1229, 435] on button "Add" at bounding box center [1207, 441] width 103 height 26
type input "0"
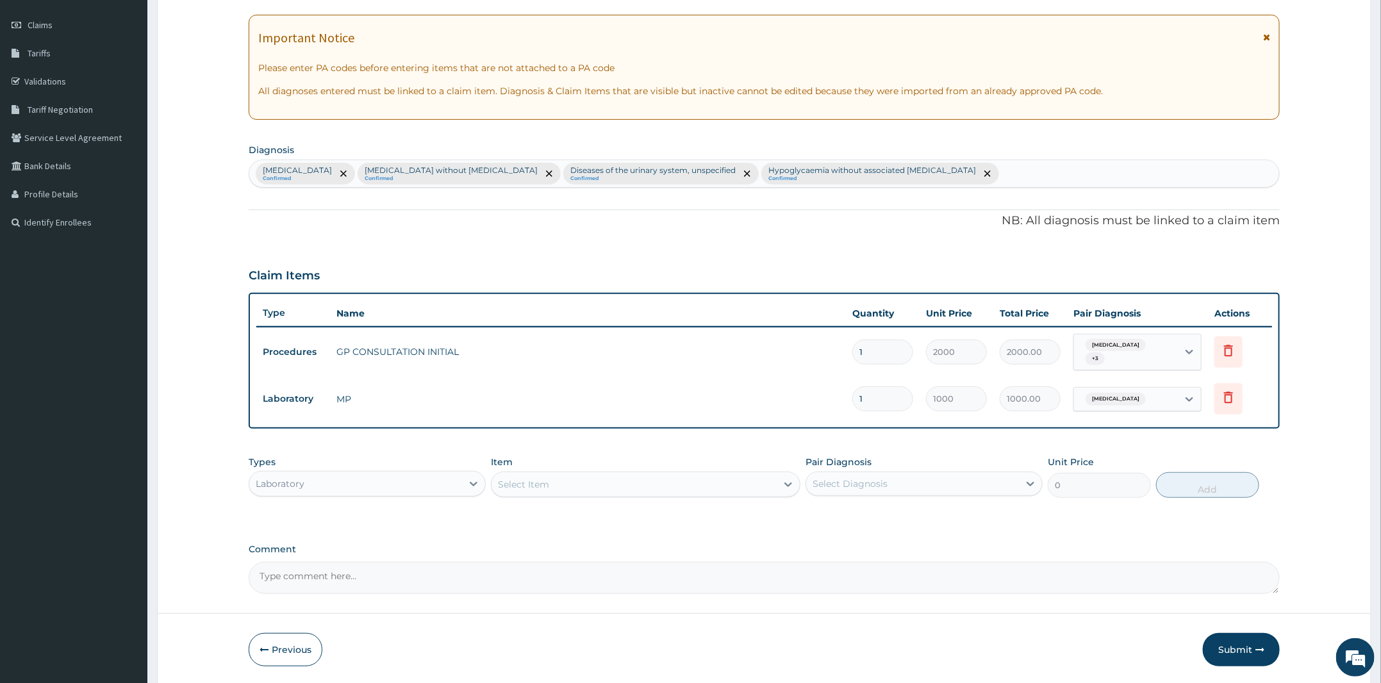
click at [538, 487] on div "Select Item" at bounding box center [523, 484] width 51 height 13
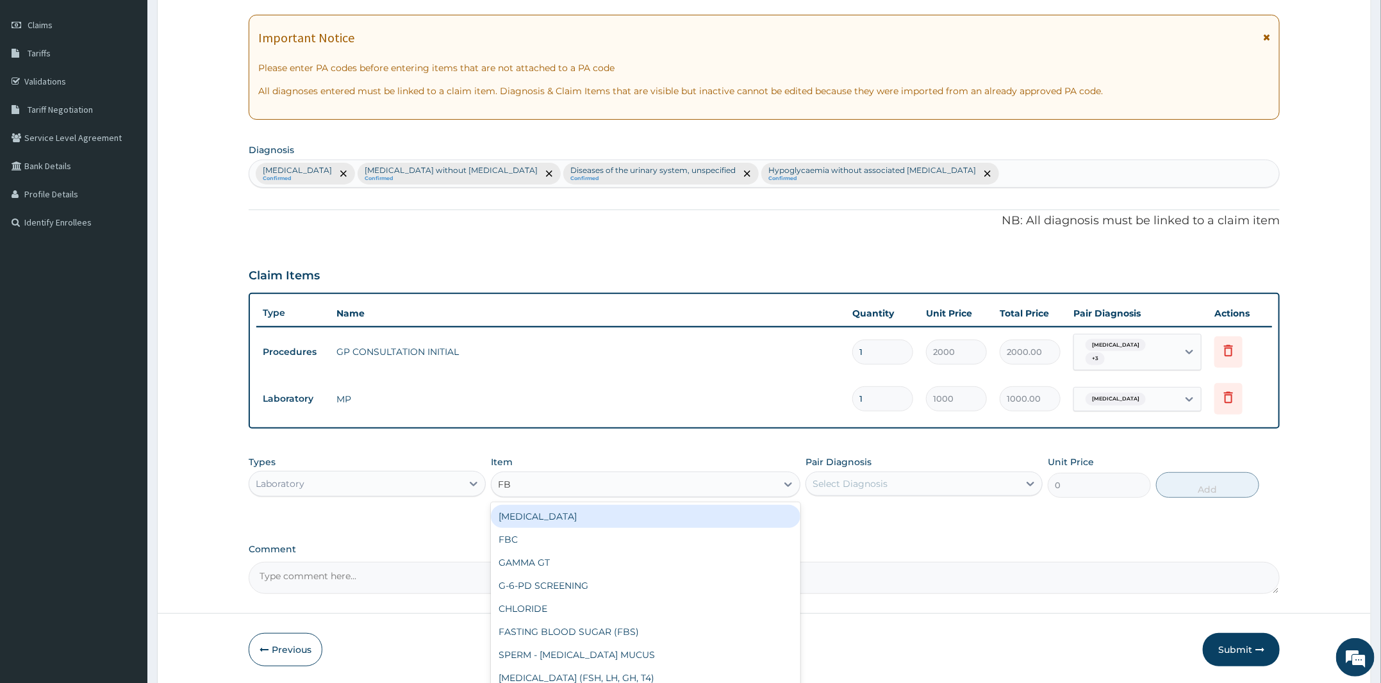
type input "FBC"
drag, startPoint x: 568, startPoint y: 505, endPoint x: 754, endPoint y: 524, distance: 186.9
click at [619, 519] on div "FBC" at bounding box center [646, 516] width 310 height 23
type input "2000"
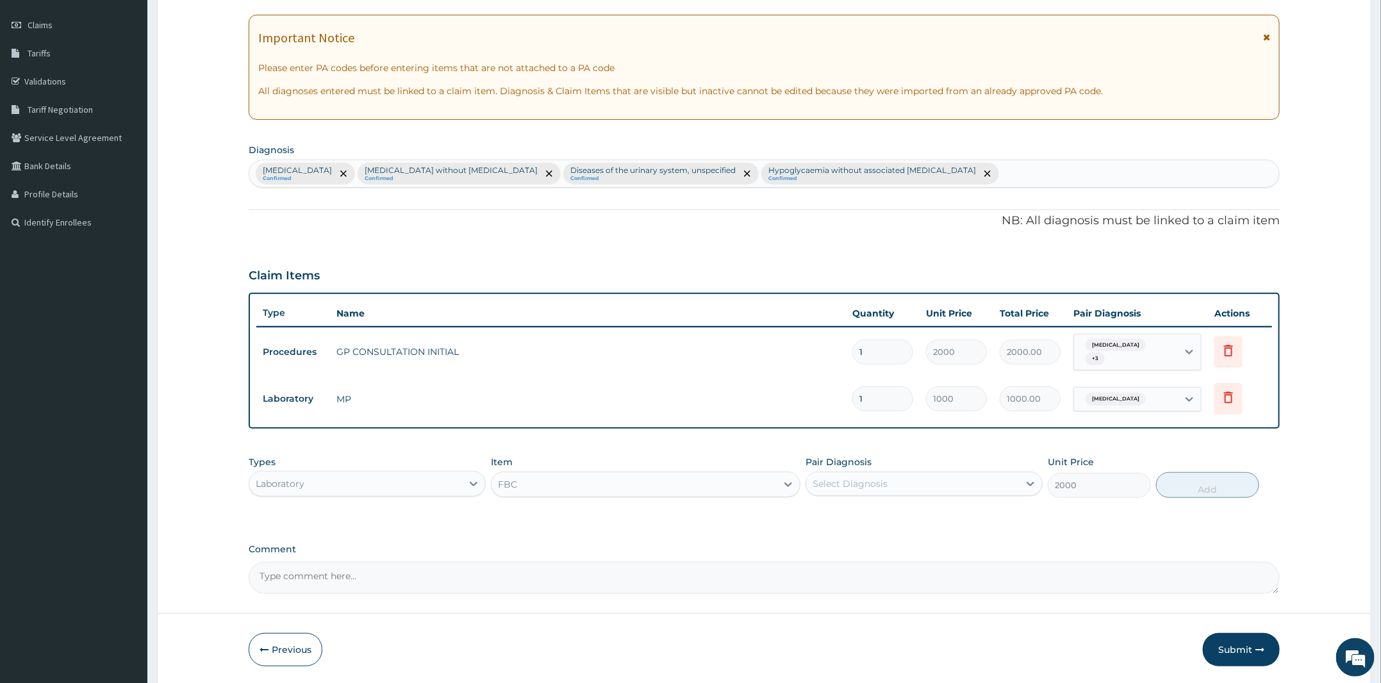
click at [892, 492] on div "Select Diagnosis" at bounding box center [912, 484] width 213 height 21
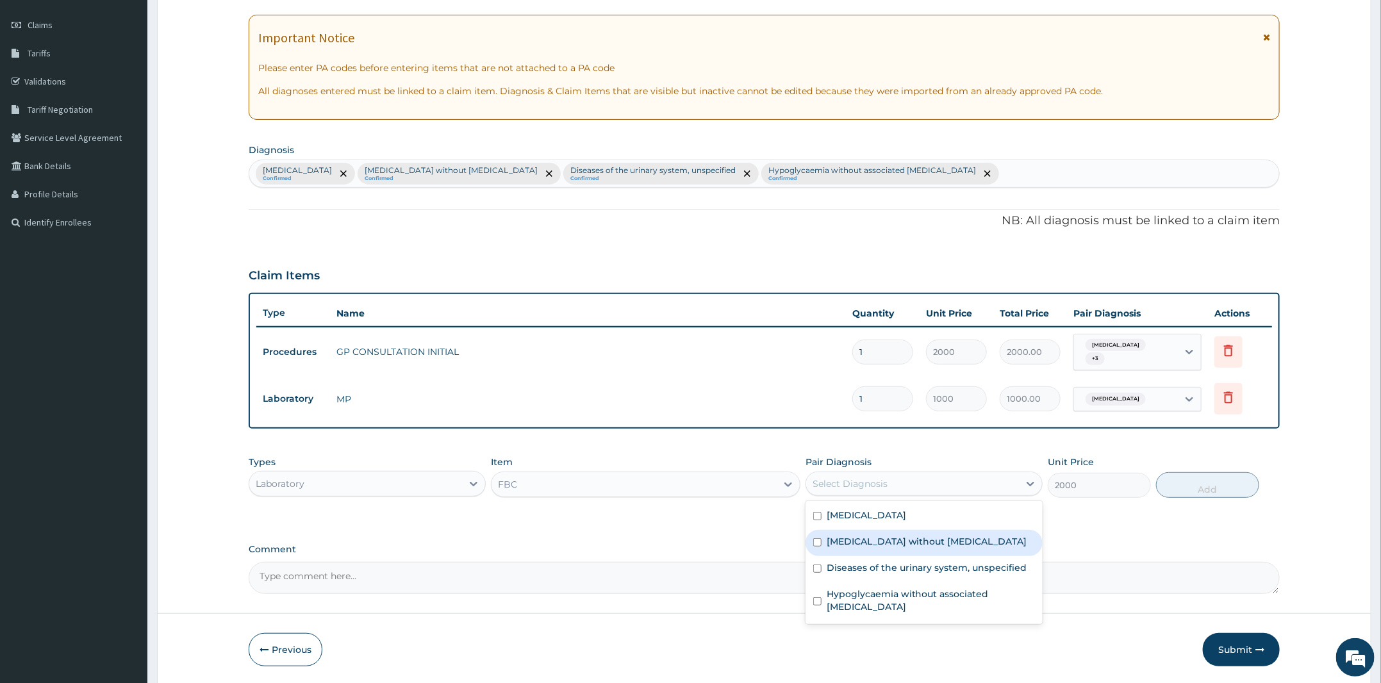
drag, startPoint x: 872, startPoint y: 540, endPoint x: 887, endPoint y: 540, distance: 14.7
click at [881, 540] on label "Sepsis without septic shock" at bounding box center [927, 541] width 201 height 13
checkbox input "true"
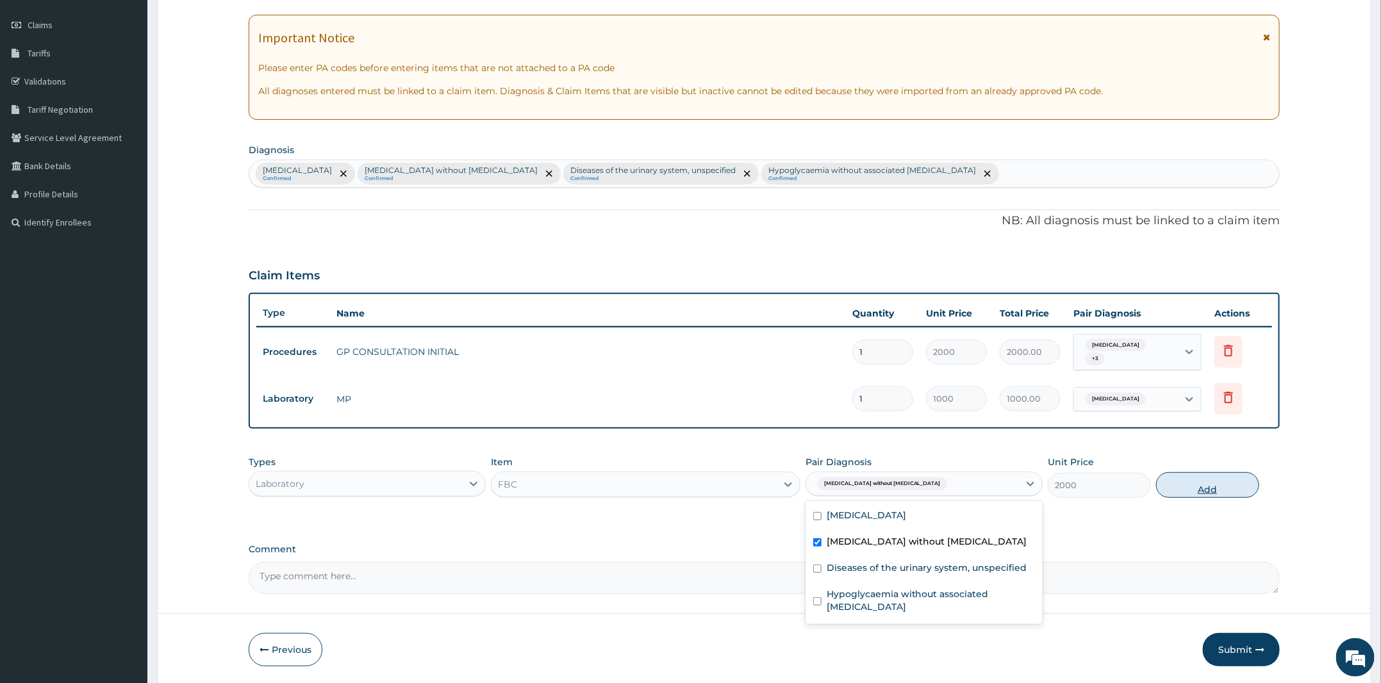
click at [1233, 495] on button "Add" at bounding box center [1207, 485] width 103 height 26
type input "0"
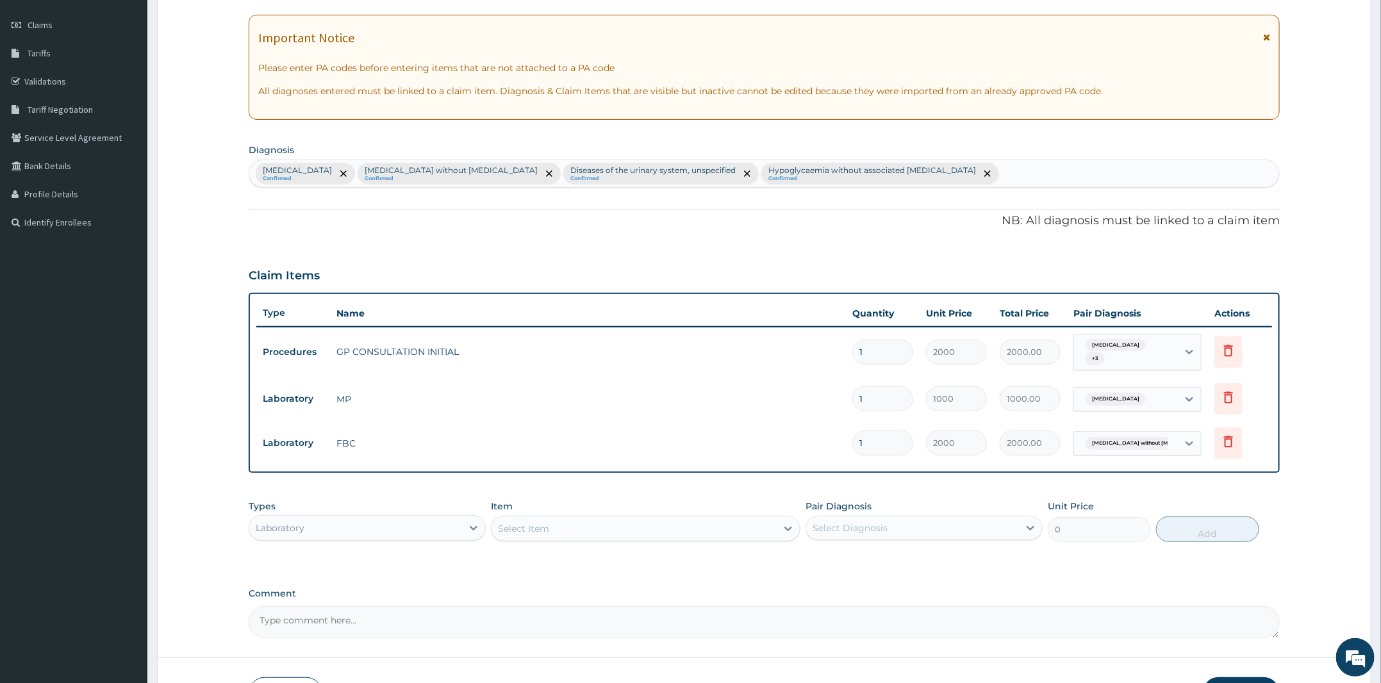
click at [598, 529] on div "Select Item" at bounding box center [634, 529] width 285 height 21
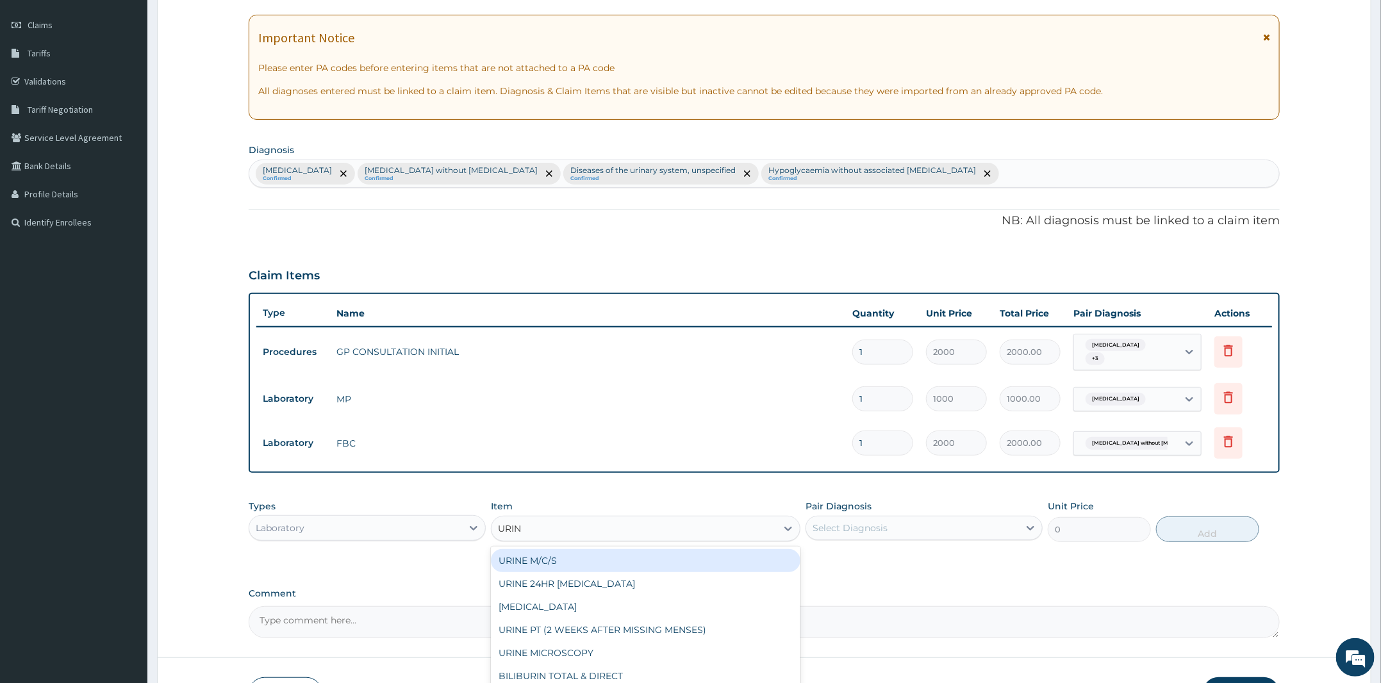
type input "URINA"
click at [632, 559] on div "URINALYSIS" at bounding box center [646, 560] width 310 height 23
type input "700"
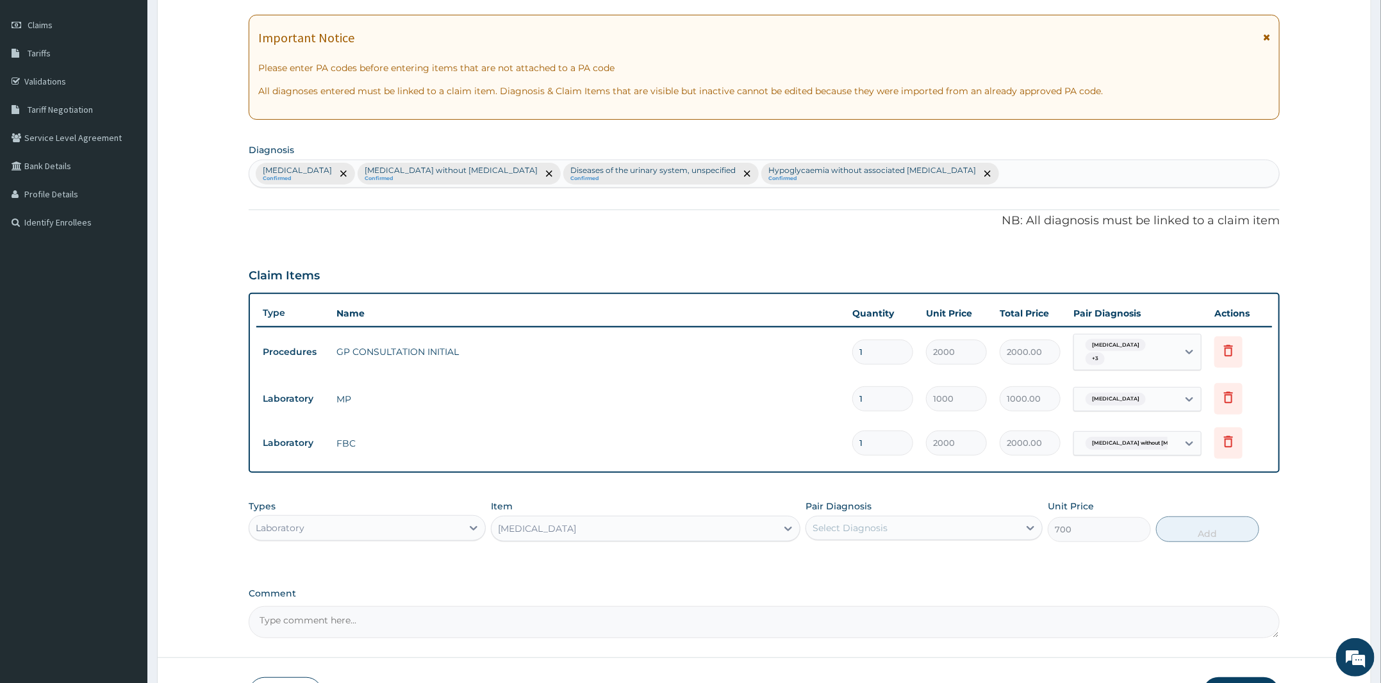
click at [828, 523] on div "Select Diagnosis" at bounding box center [850, 528] width 75 height 13
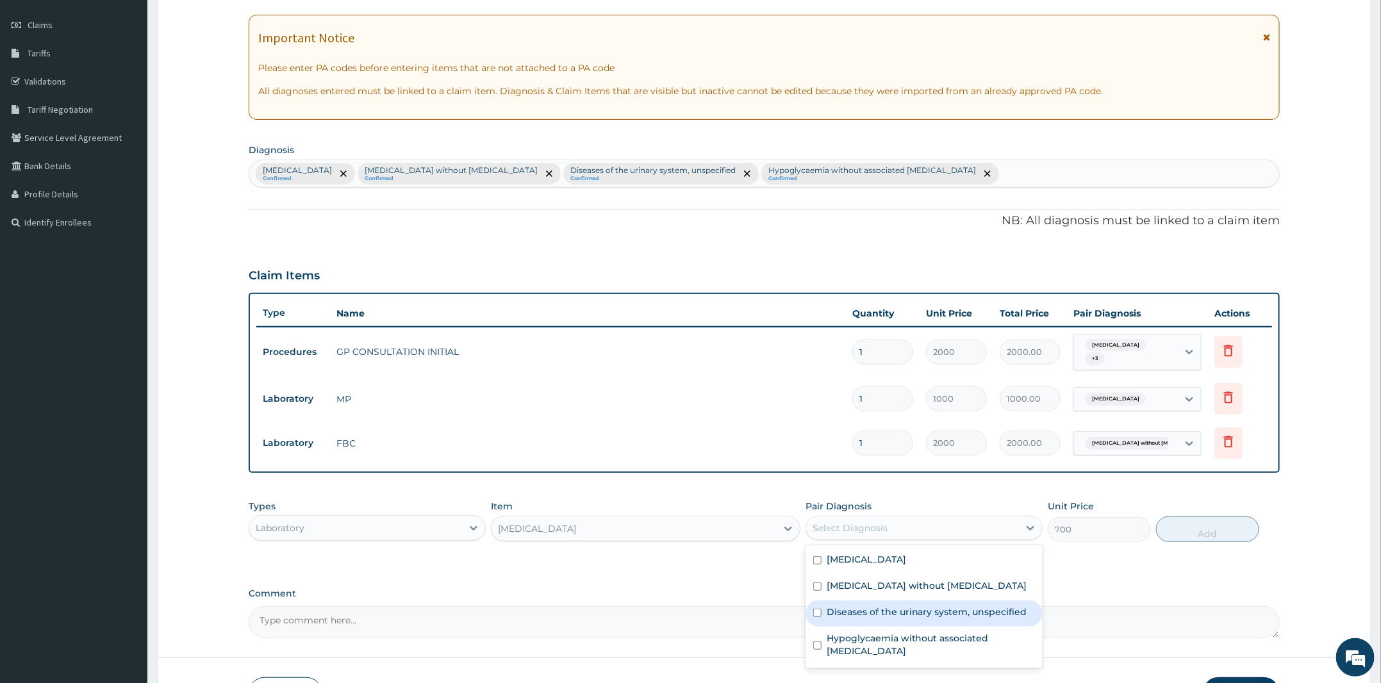
click at [875, 611] on label "Diseases of the urinary system, unspecified" at bounding box center [927, 612] width 201 height 13
checkbox input "true"
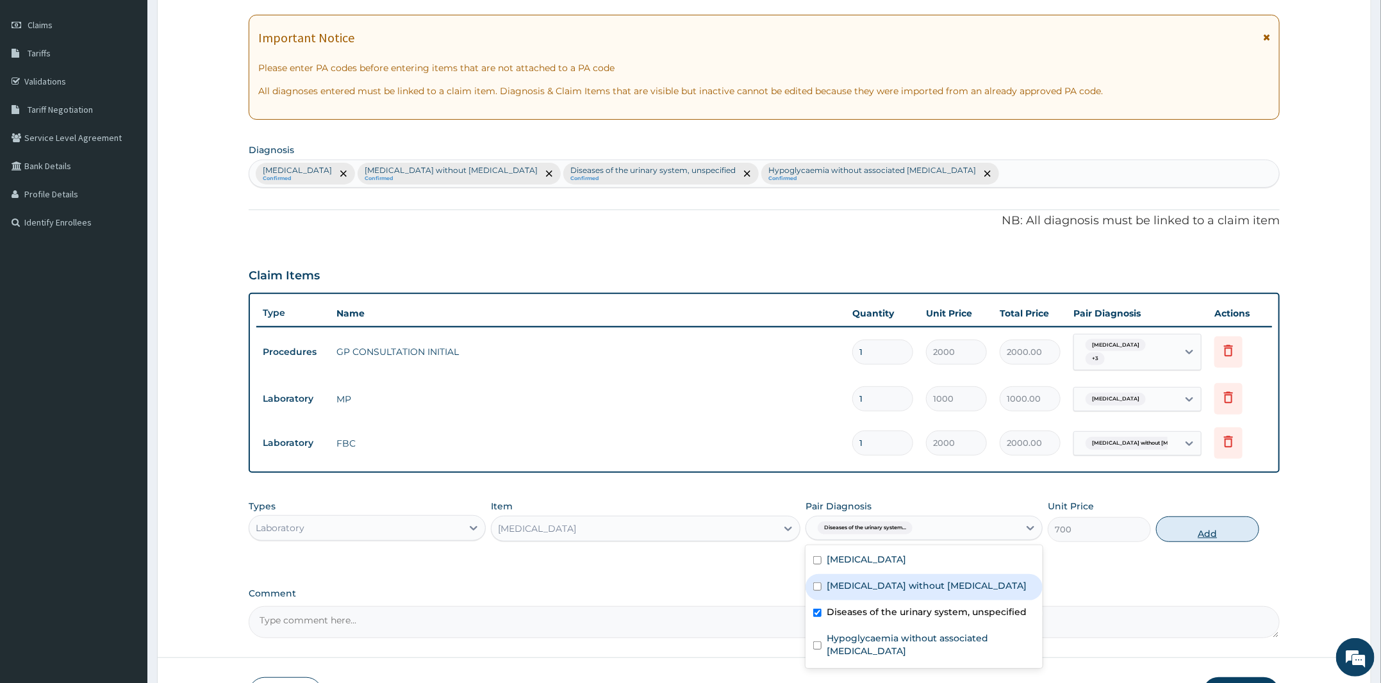
click at [1186, 529] on button "Add" at bounding box center [1207, 530] width 103 height 26
type input "0"
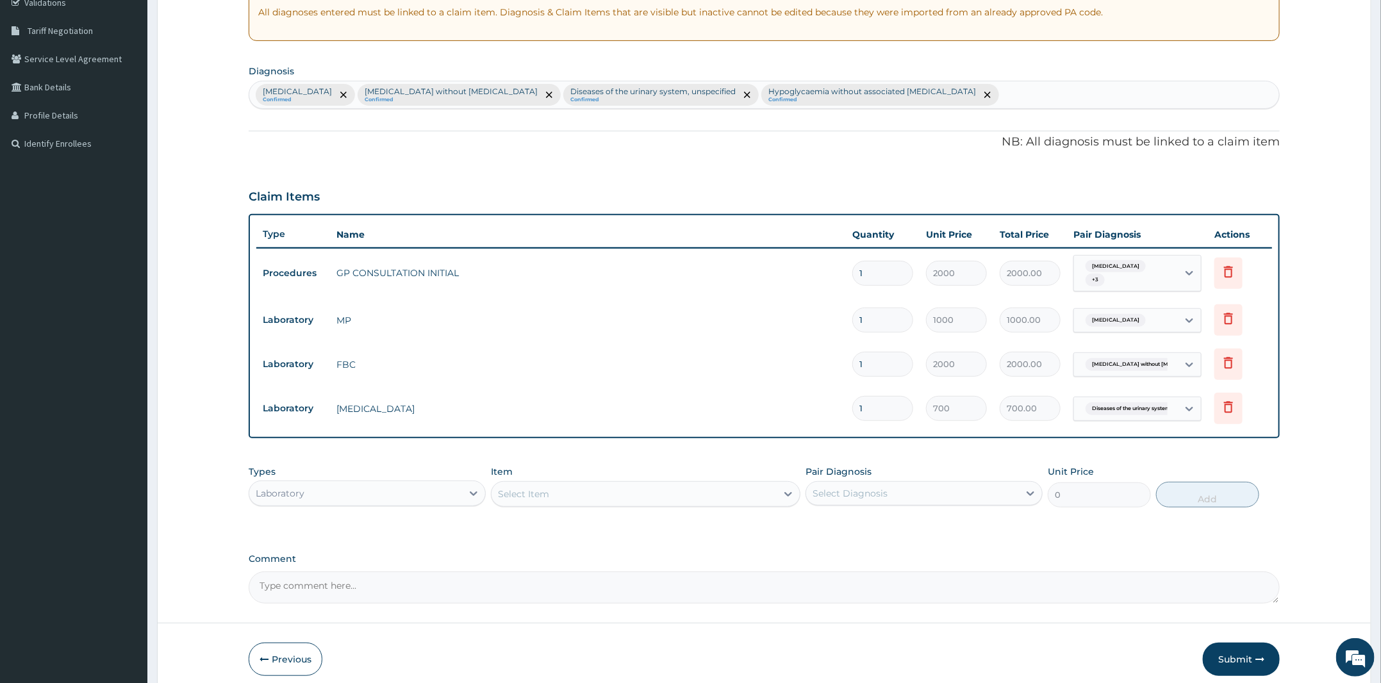
scroll to position [251, 0]
click at [560, 499] on div "Select Item" at bounding box center [634, 493] width 285 height 21
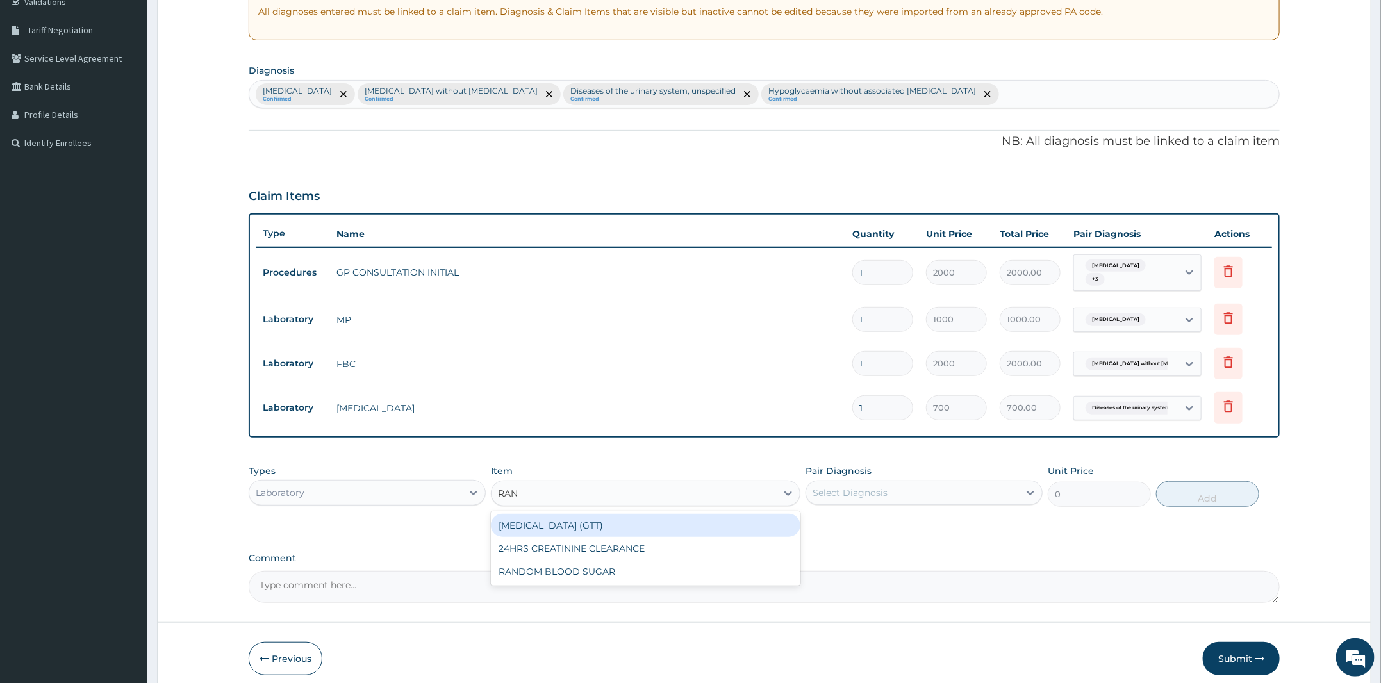
type input "RAND"
drag, startPoint x: 585, startPoint y: 525, endPoint x: 610, endPoint y: 525, distance: 25.6
click at [586, 525] on div "RANDOM BLOOD SUGAR" at bounding box center [646, 525] width 310 height 23
type input "700"
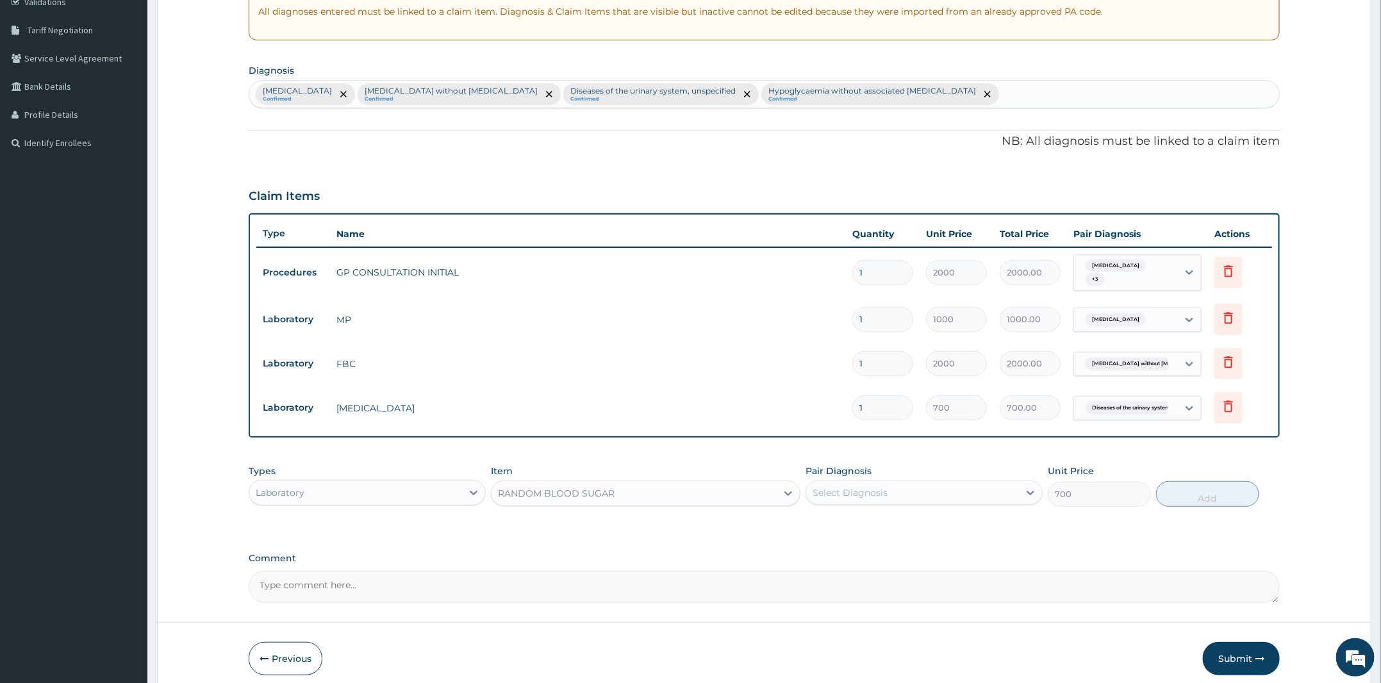
drag, startPoint x: 910, startPoint y: 488, endPoint x: 912, endPoint y: 504, distance: 16.2
click at [910, 488] on div "Select Diagnosis" at bounding box center [912, 493] width 213 height 21
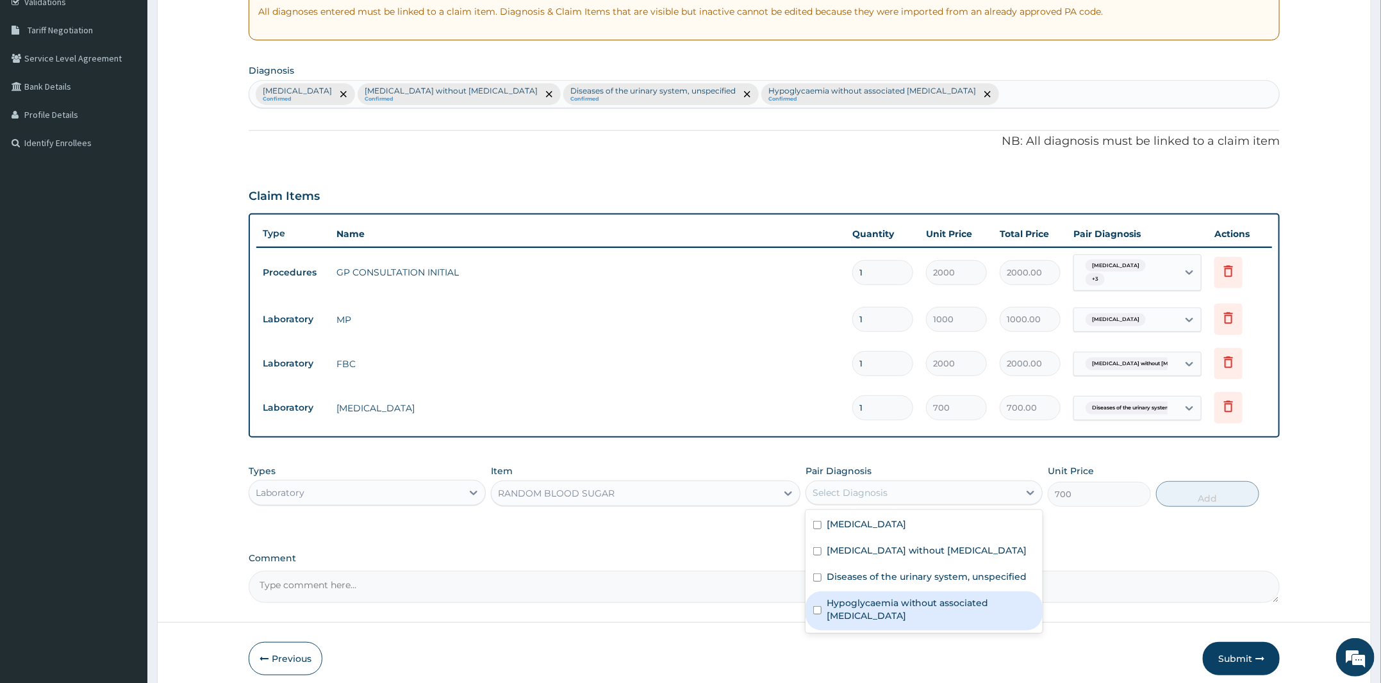
drag, startPoint x: 897, startPoint y: 593, endPoint x: 931, endPoint y: 595, distance: 34.0
click at [898, 595] on div "Hypoglycaemia without associated diabetes" at bounding box center [924, 611] width 237 height 39
checkbox input "true"
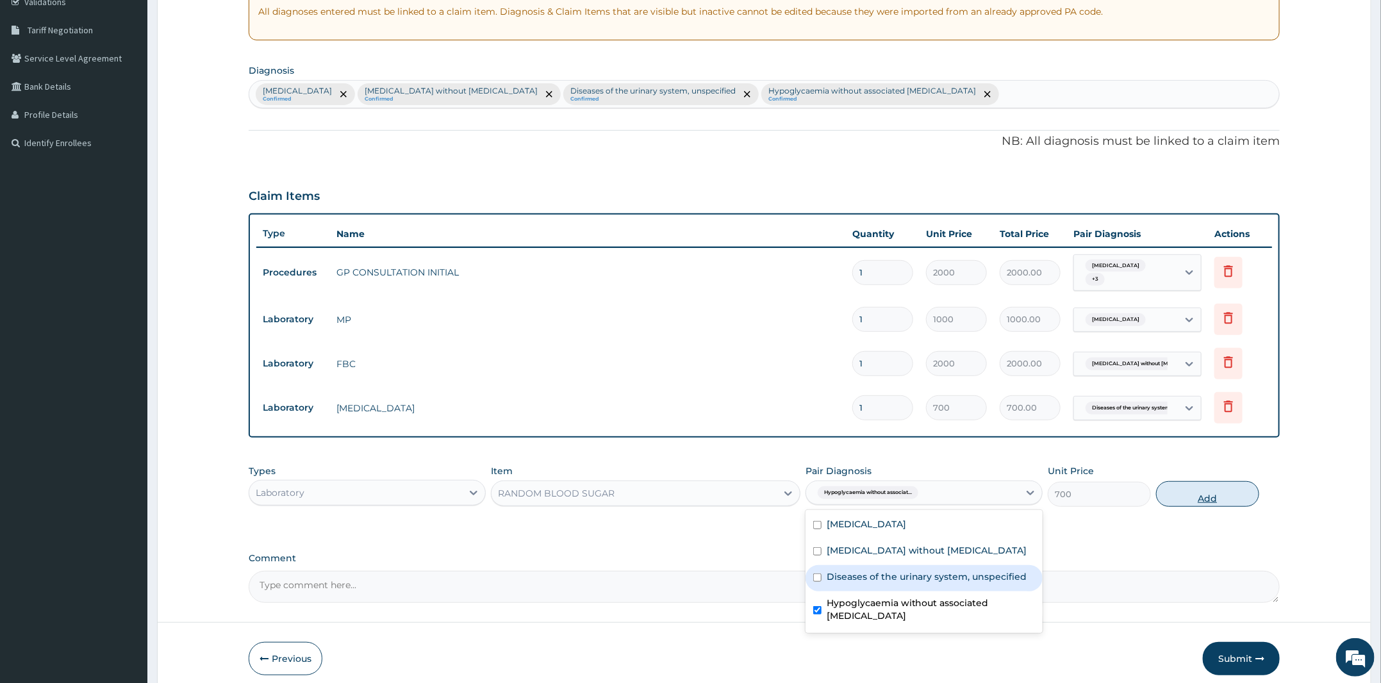
click at [1193, 485] on button "Add" at bounding box center [1207, 494] width 103 height 26
type input "0"
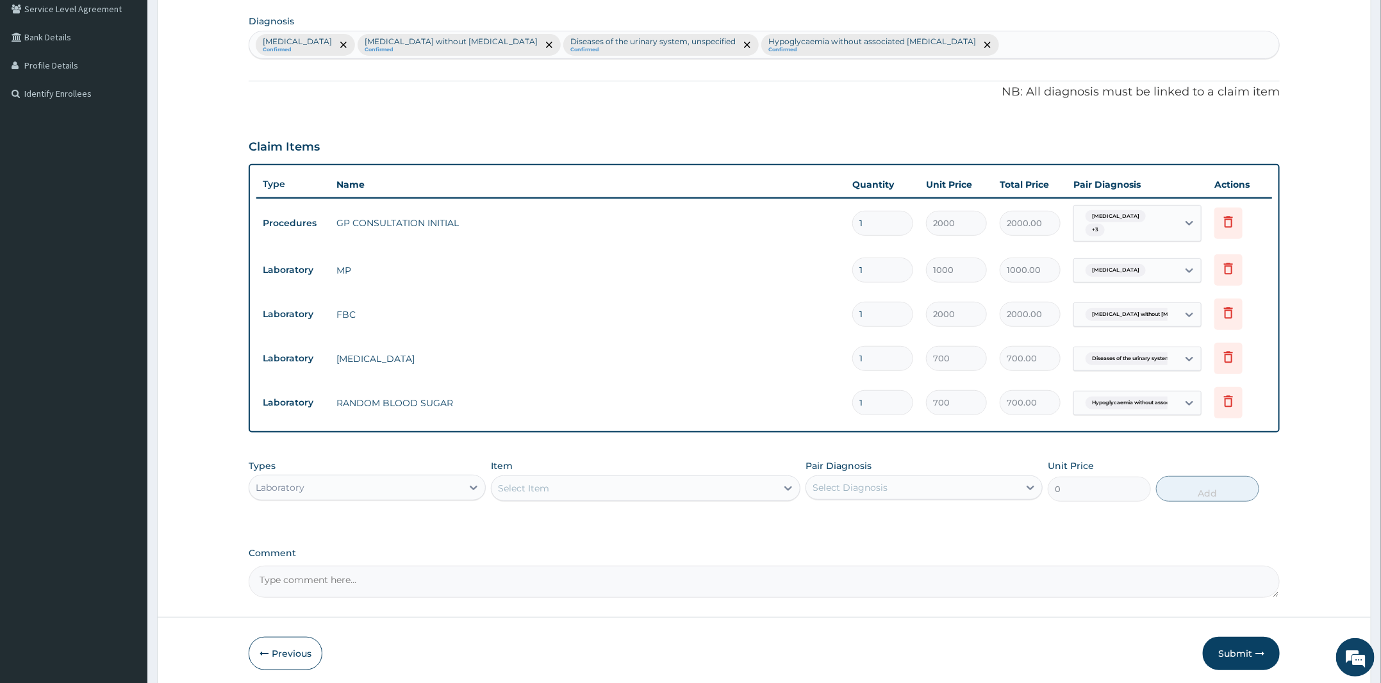
scroll to position [349, 0]
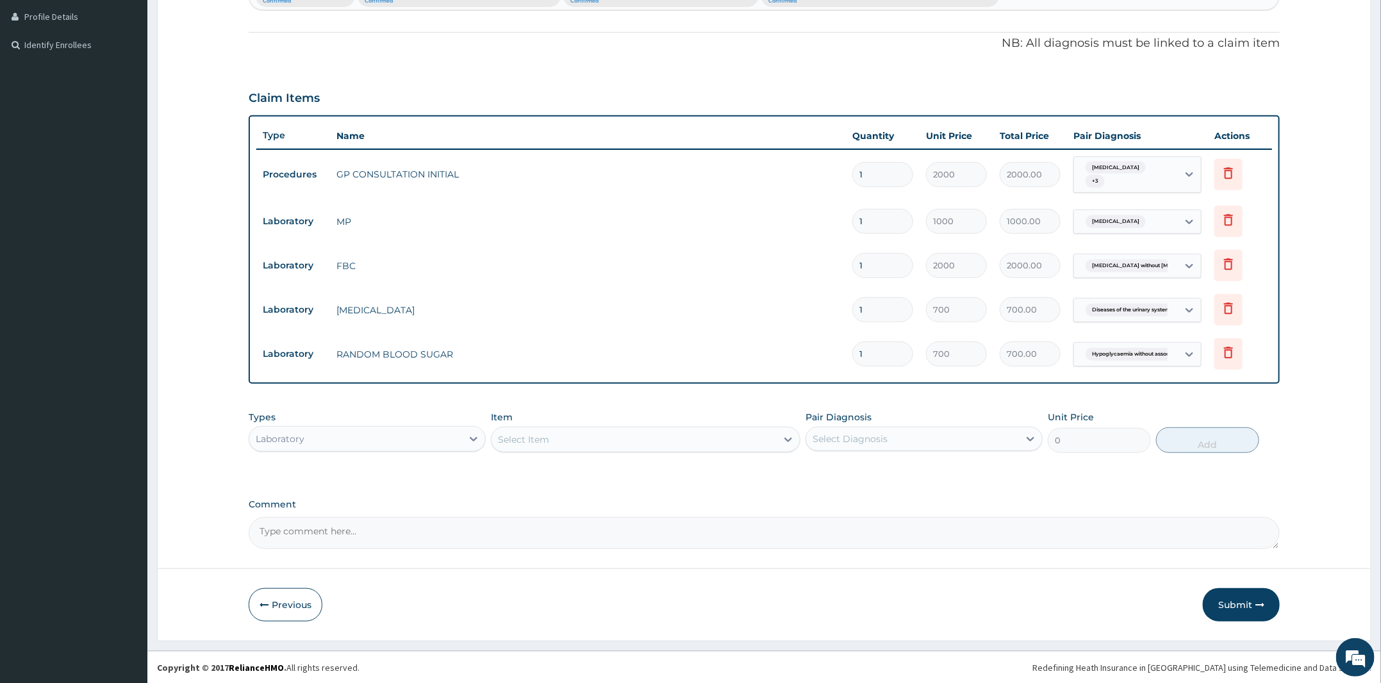
click at [414, 413] on div "Types Laboratory" at bounding box center [367, 432] width 237 height 42
click at [401, 439] on div "Laboratory" at bounding box center [355, 439] width 213 height 21
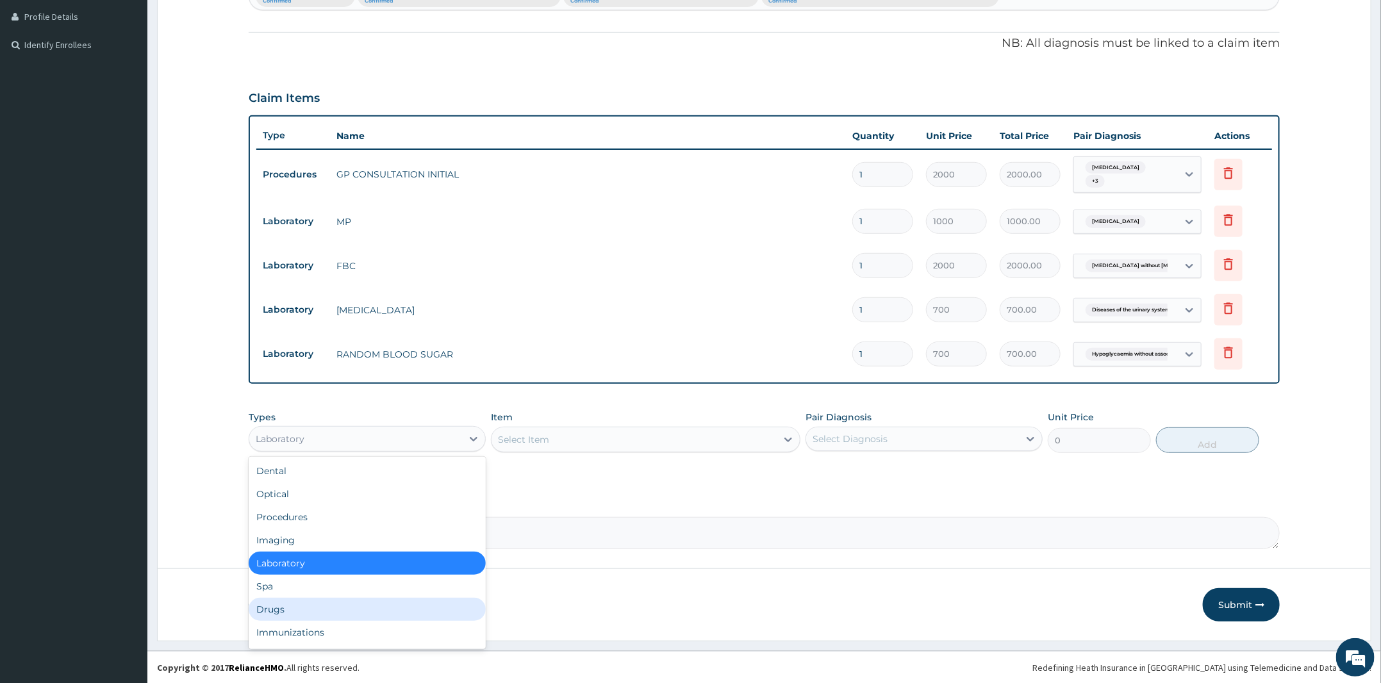
click at [278, 608] on div "Drugs" at bounding box center [367, 609] width 237 height 23
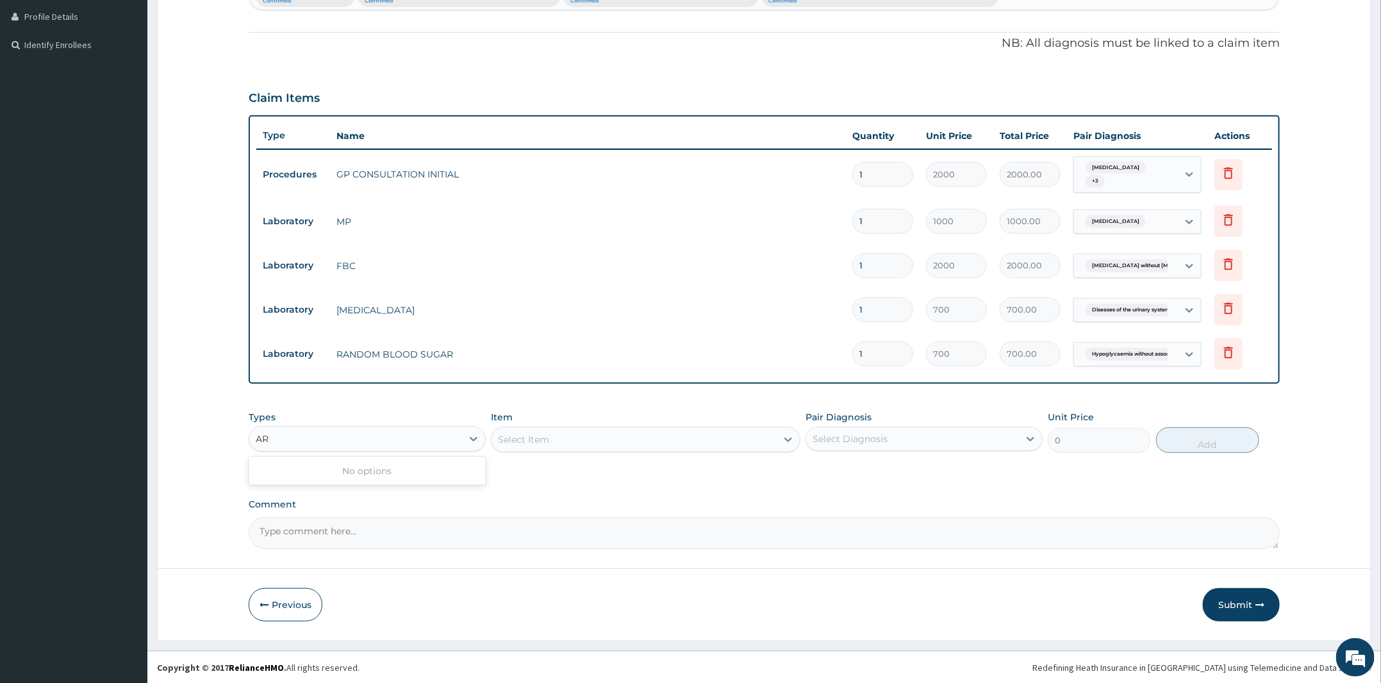
type input "A"
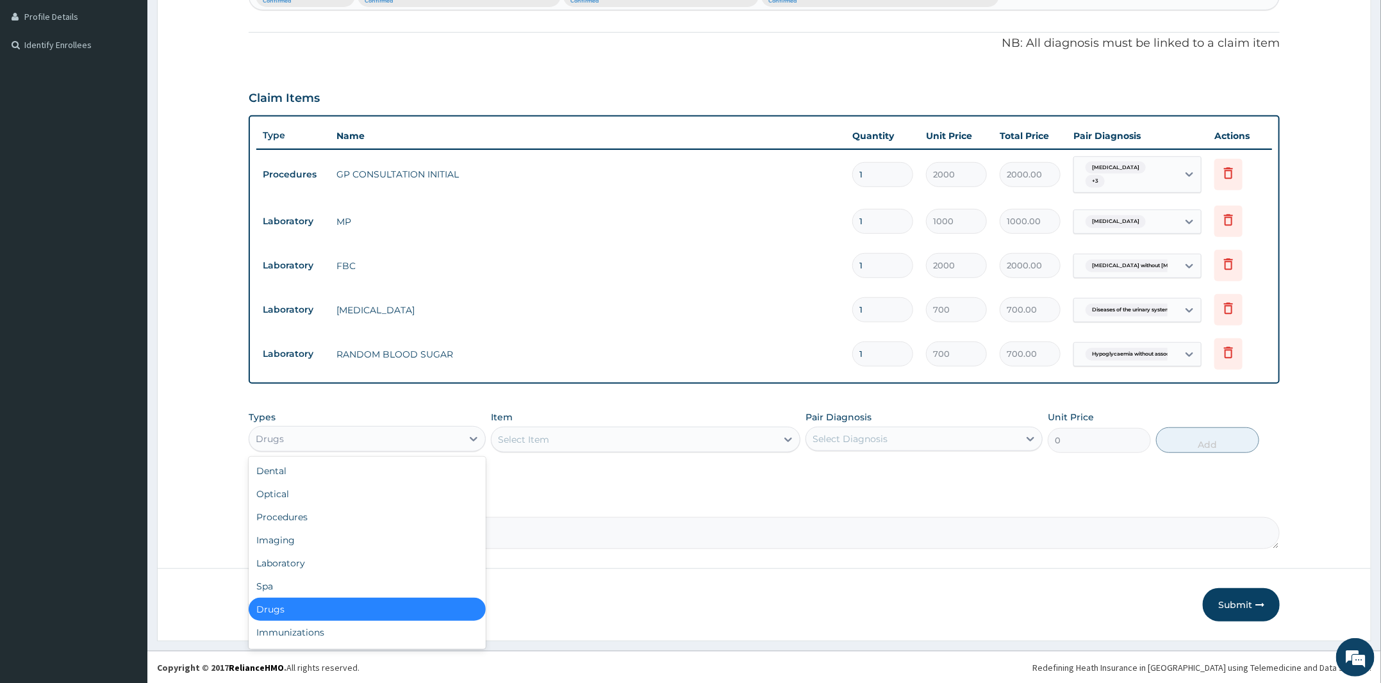
click at [315, 606] on div "Drugs" at bounding box center [367, 609] width 237 height 23
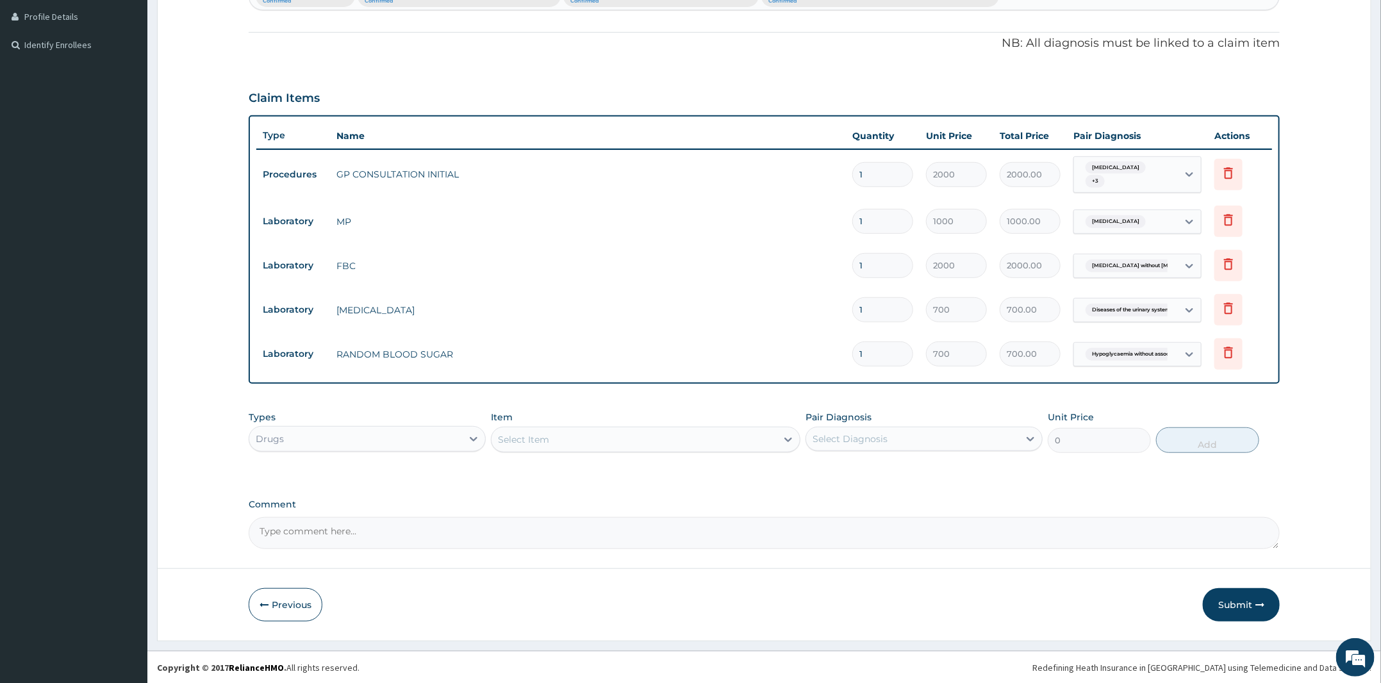
click at [583, 444] on div "Select Item" at bounding box center [634, 439] width 285 height 21
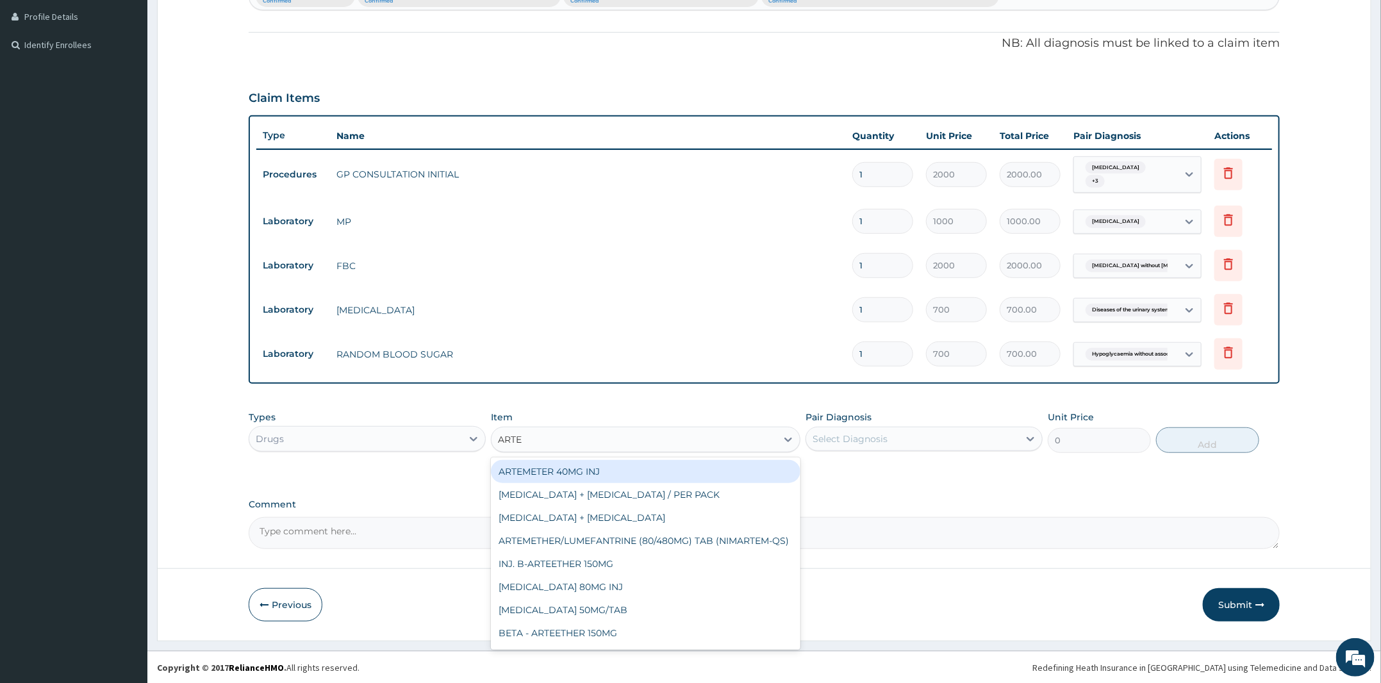
type input "ARTEE"
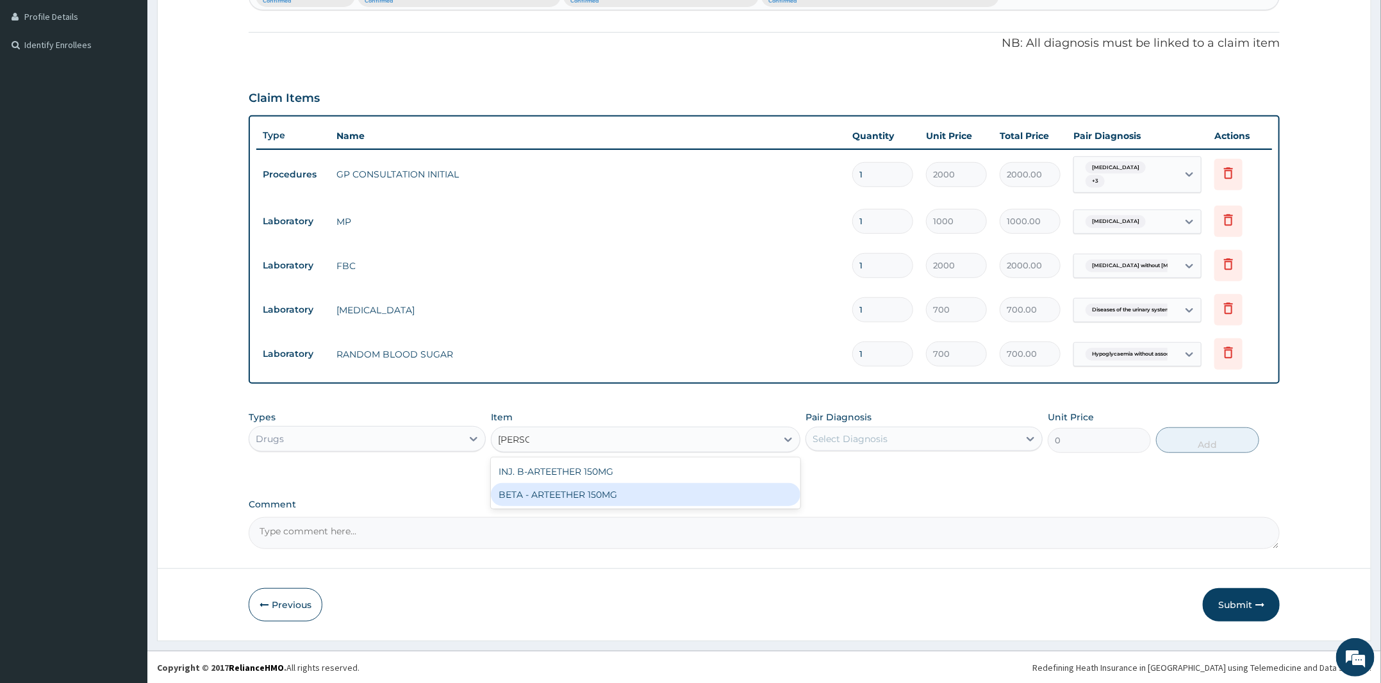
drag, startPoint x: 636, startPoint y: 494, endPoint x: 782, endPoint y: 461, distance: 149.1
click at [638, 493] on div "BETA - ARTEETHER 150MG" at bounding box center [646, 494] width 310 height 23
type input "1000"
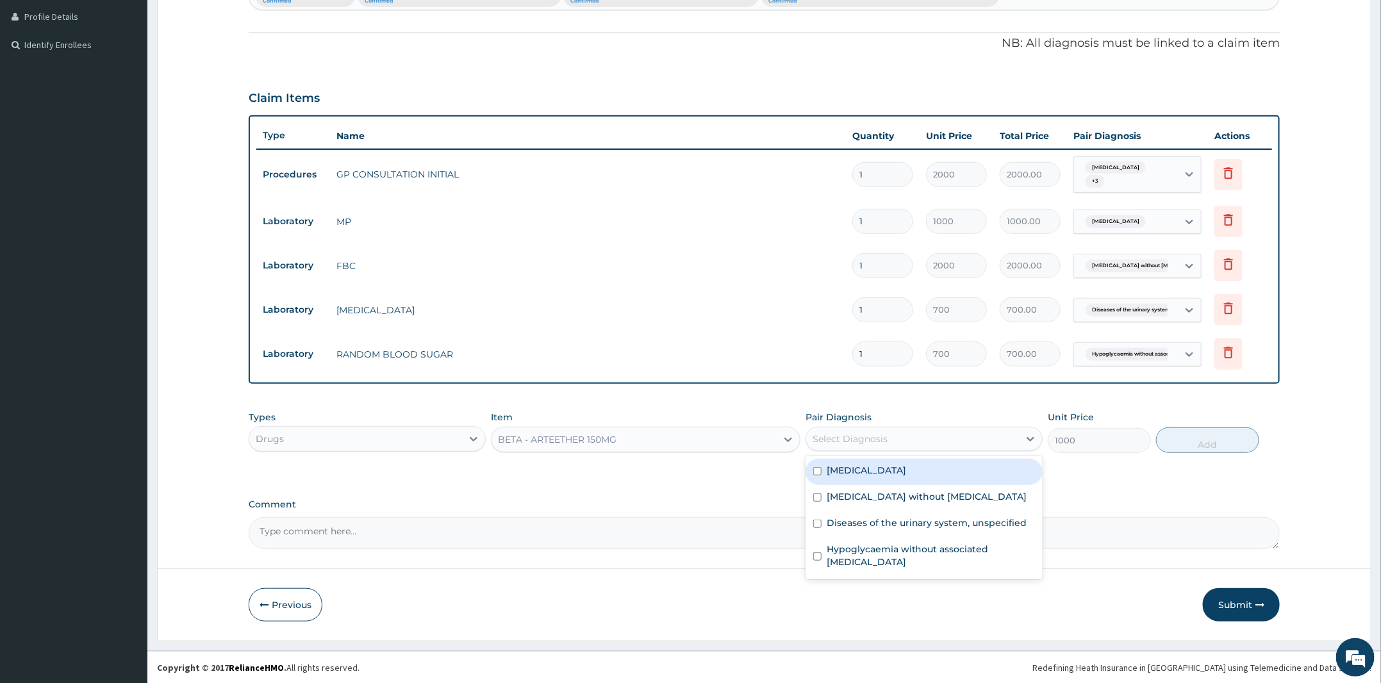
drag, startPoint x: 889, startPoint y: 433, endPoint x: 889, endPoint y: 465, distance: 31.4
click at [889, 433] on div "Select Diagnosis" at bounding box center [912, 439] width 213 height 21
click at [883, 479] on div "Malaria, unspecified" at bounding box center [924, 472] width 237 height 26
checkbox input "true"
click at [1202, 442] on button "Add" at bounding box center [1207, 441] width 103 height 26
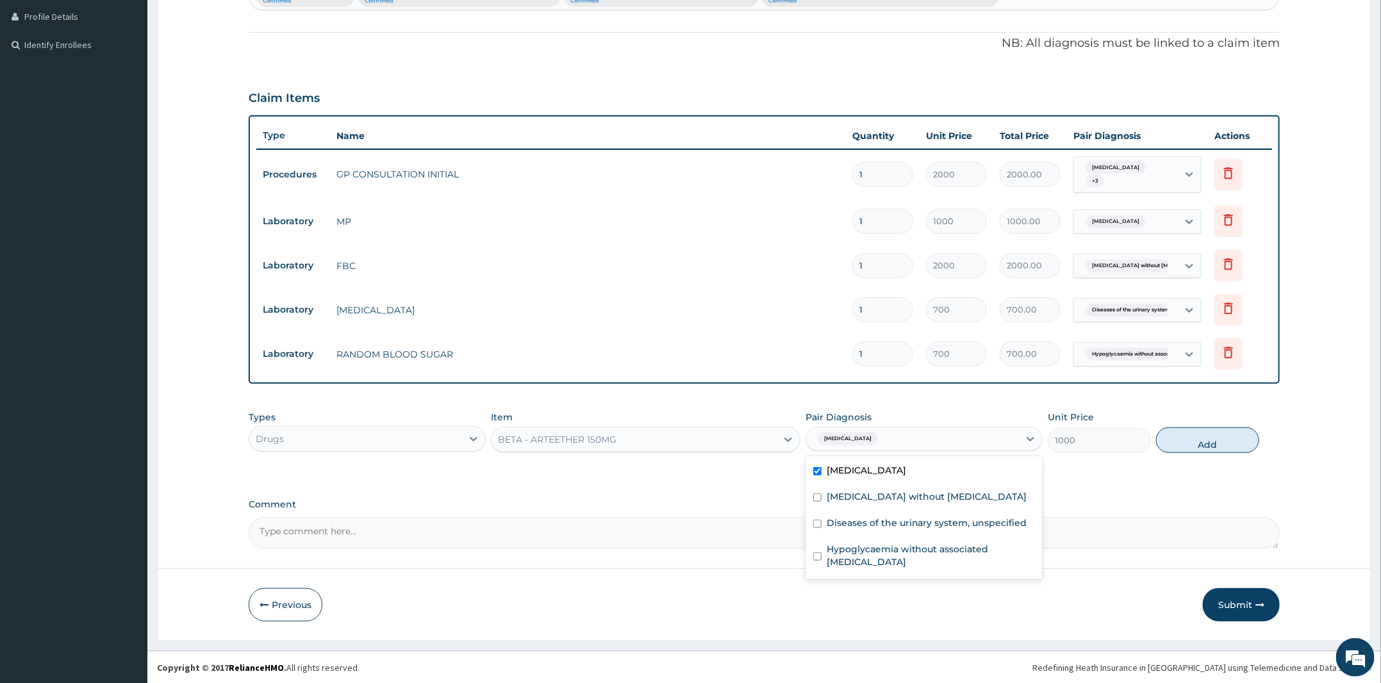
type input "0"
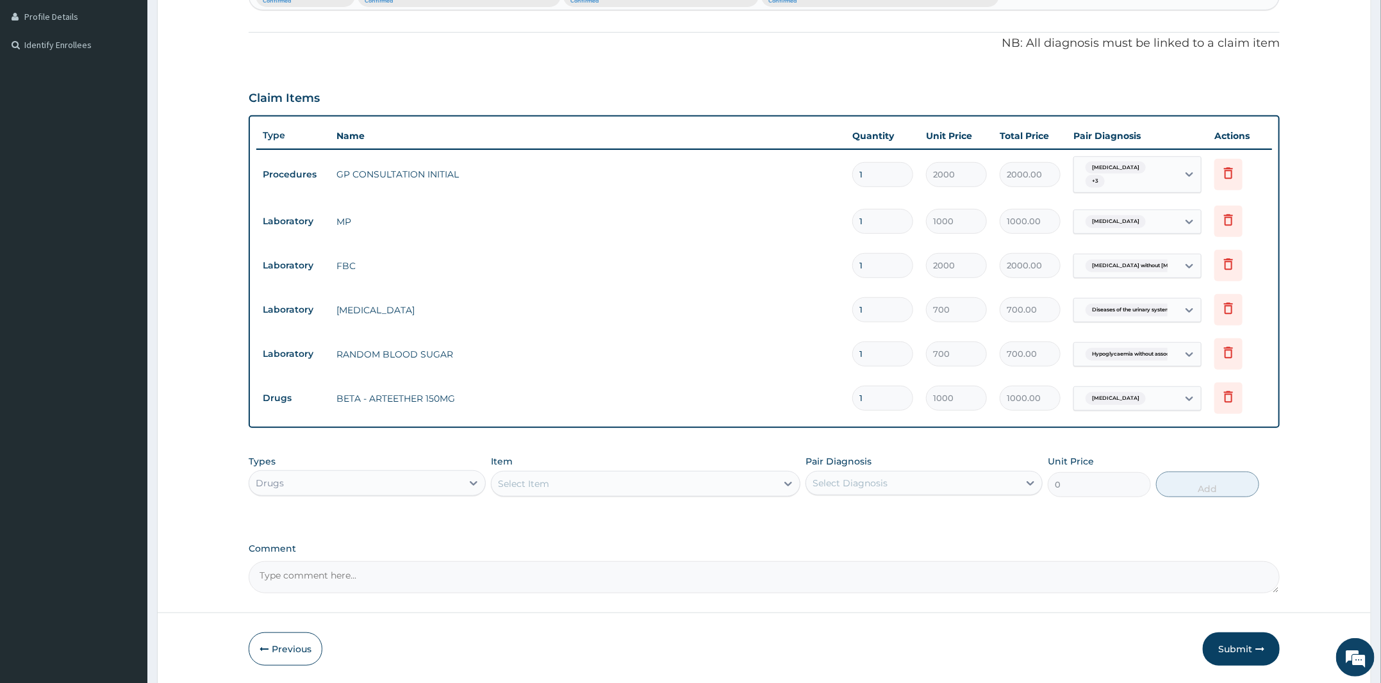
type input "0.00"
type input "3"
type input "3000.00"
type input "3"
drag, startPoint x: 554, startPoint y: 488, endPoint x: 554, endPoint y: 495, distance: 7.1
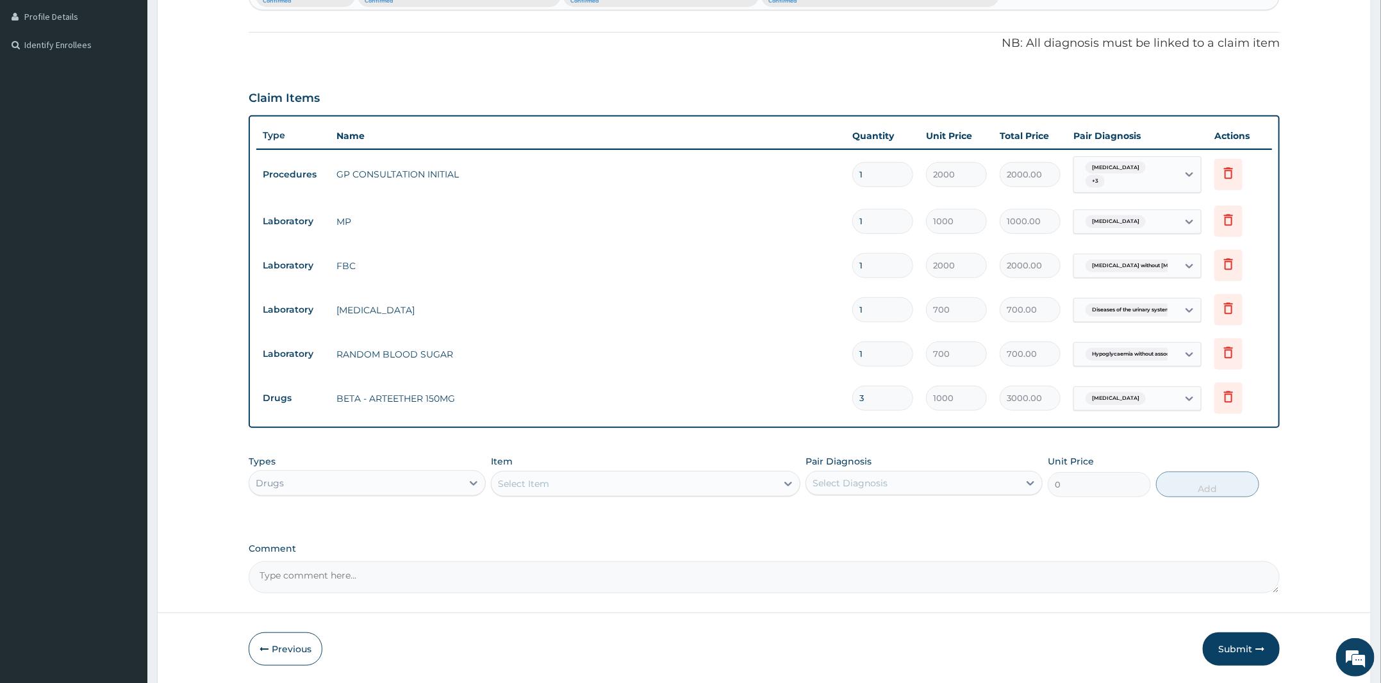
click at [554, 490] on div "Select Item" at bounding box center [634, 484] width 285 height 21
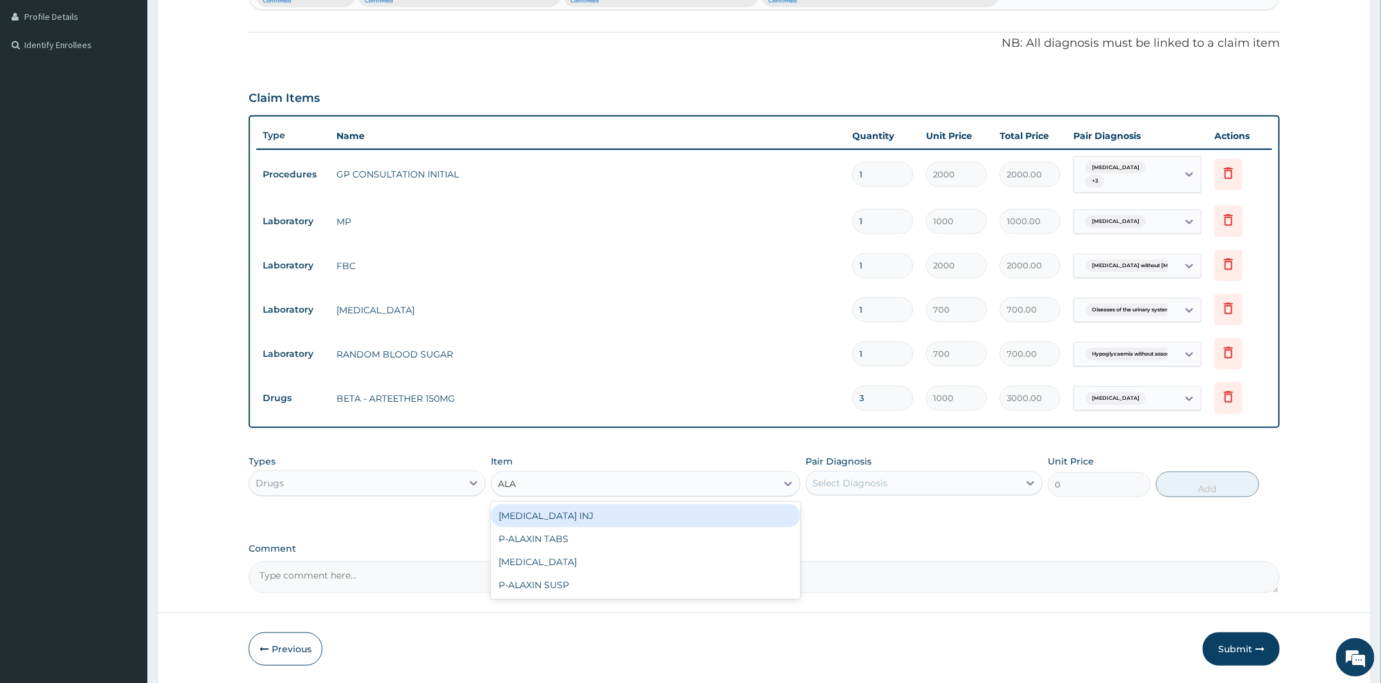
type input "ALAX"
click at [567, 519] on div "P-ALAXIN TABS" at bounding box center [646, 515] width 310 height 23
type input "1900"
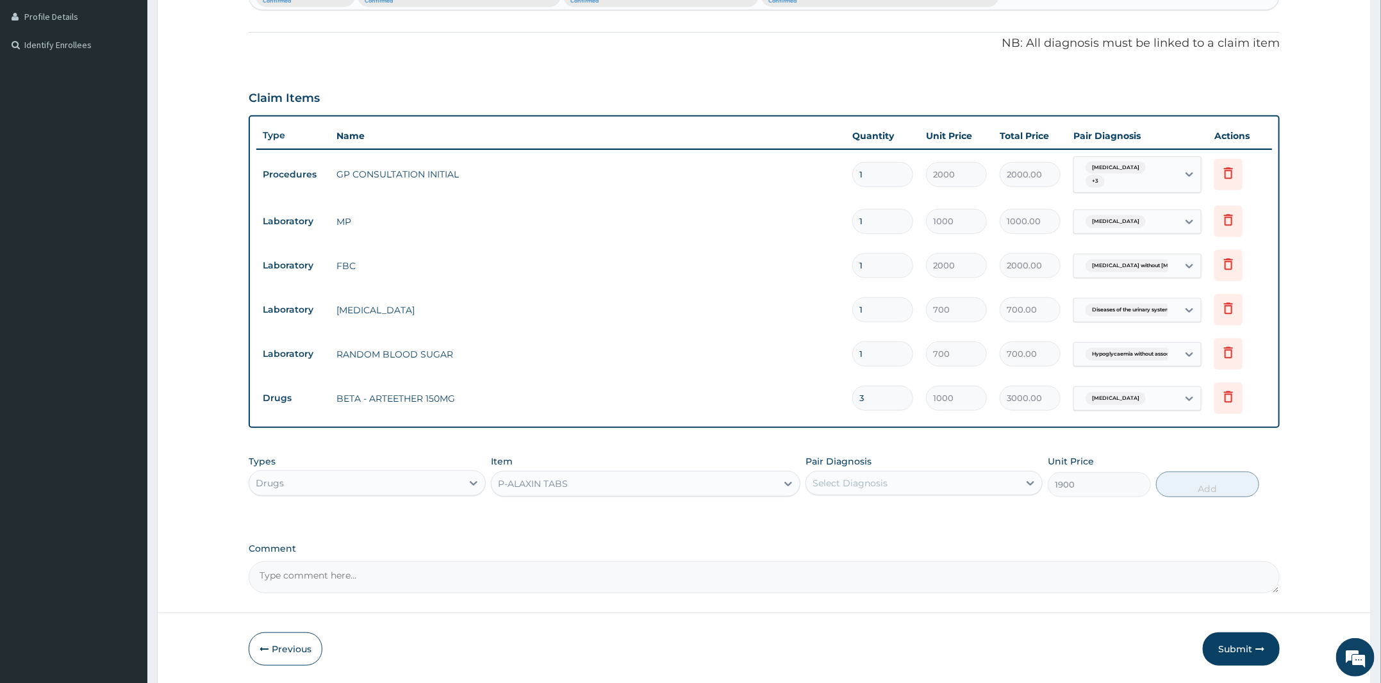
click at [905, 469] on div "Pair Diagnosis Select Diagnosis" at bounding box center [924, 476] width 237 height 42
click at [920, 491] on div "Select Diagnosis" at bounding box center [912, 483] width 213 height 21
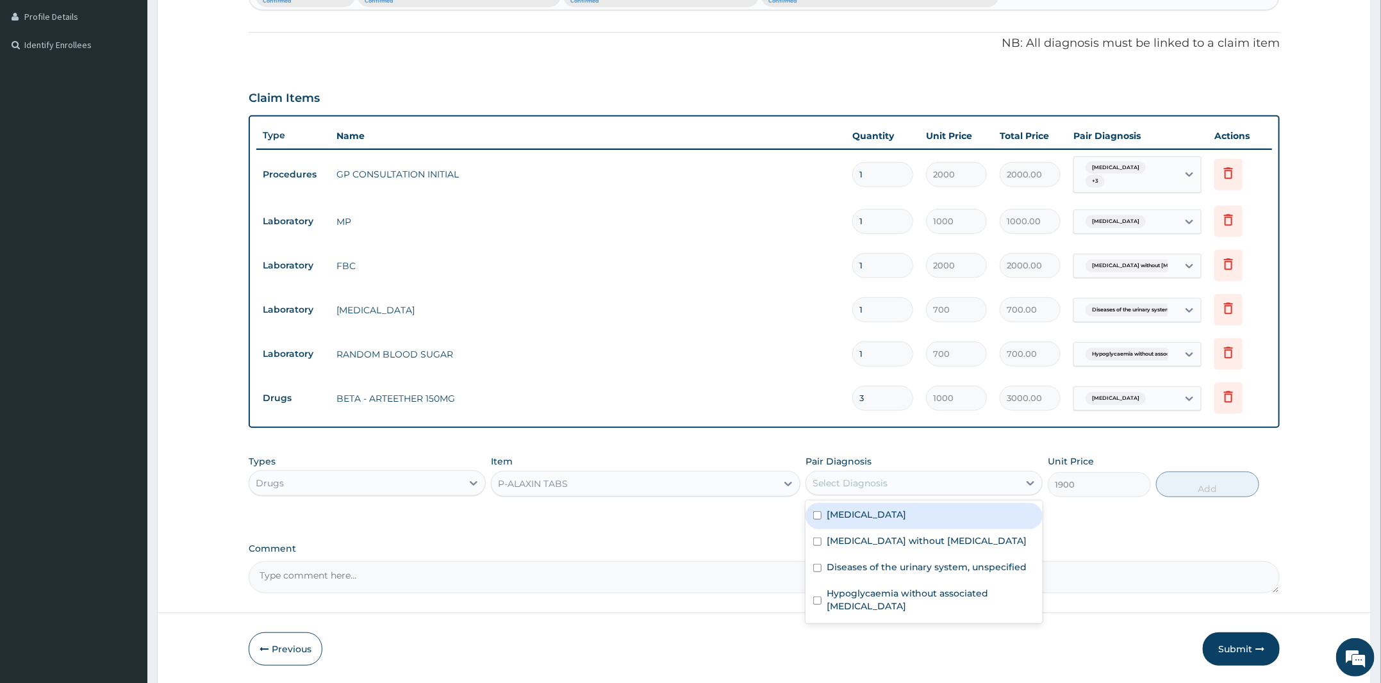
click at [899, 526] on div "Malaria, unspecified" at bounding box center [924, 516] width 237 height 26
checkbox input "true"
click at [1221, 486] on button "Add" at bounding box center [1207, 485] width 103 height 26
type input "0"
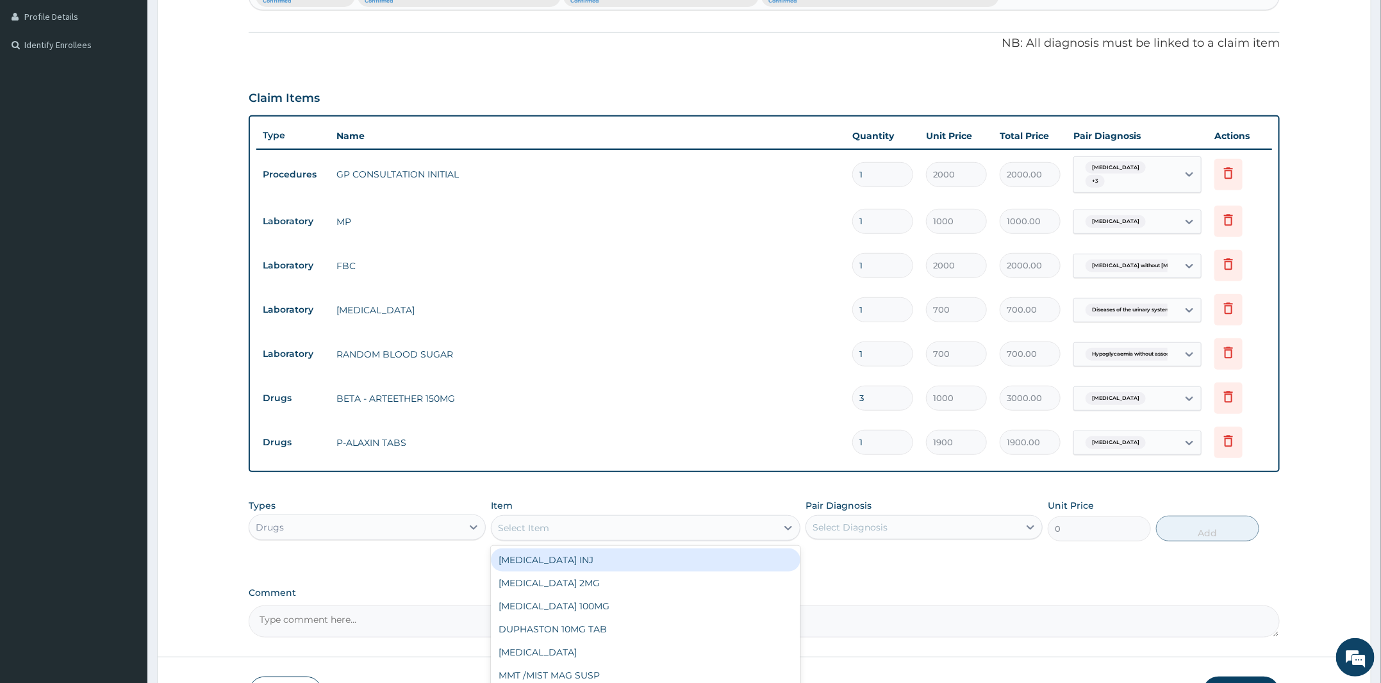
click at [514, 522] on div "Select Item" at bounding box center [634, 528] width 285 height 21
type input "PARACE"
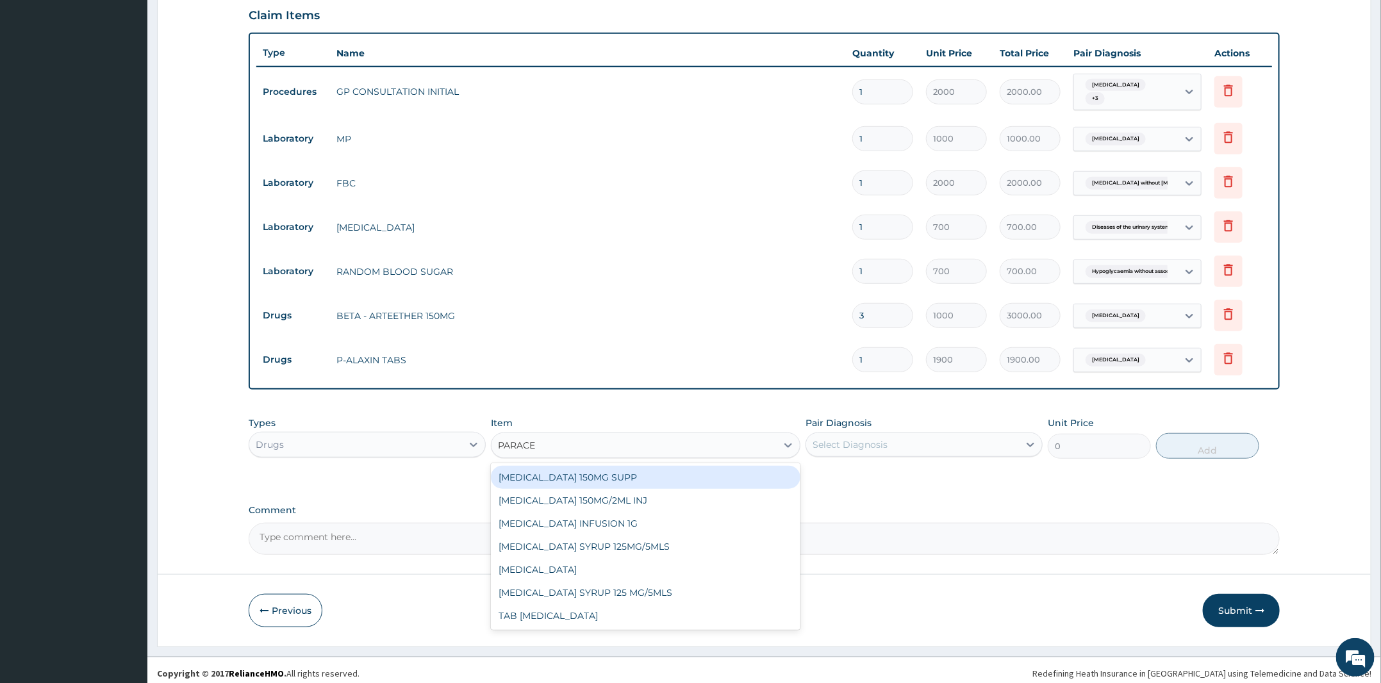
scroll to position [437, 0]
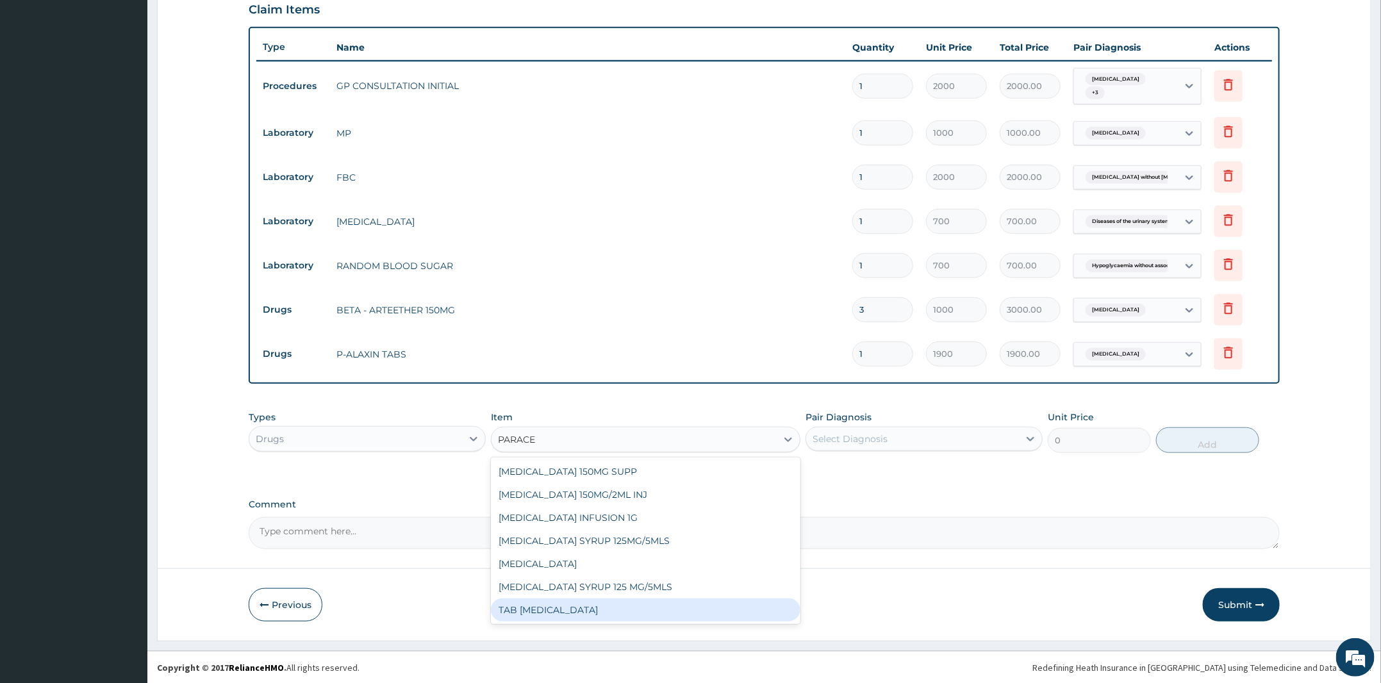
click at [681, 609] on div "TAB PARACETAMOL" at bounding box center [646, 610] width 310 height 23
type input "15"
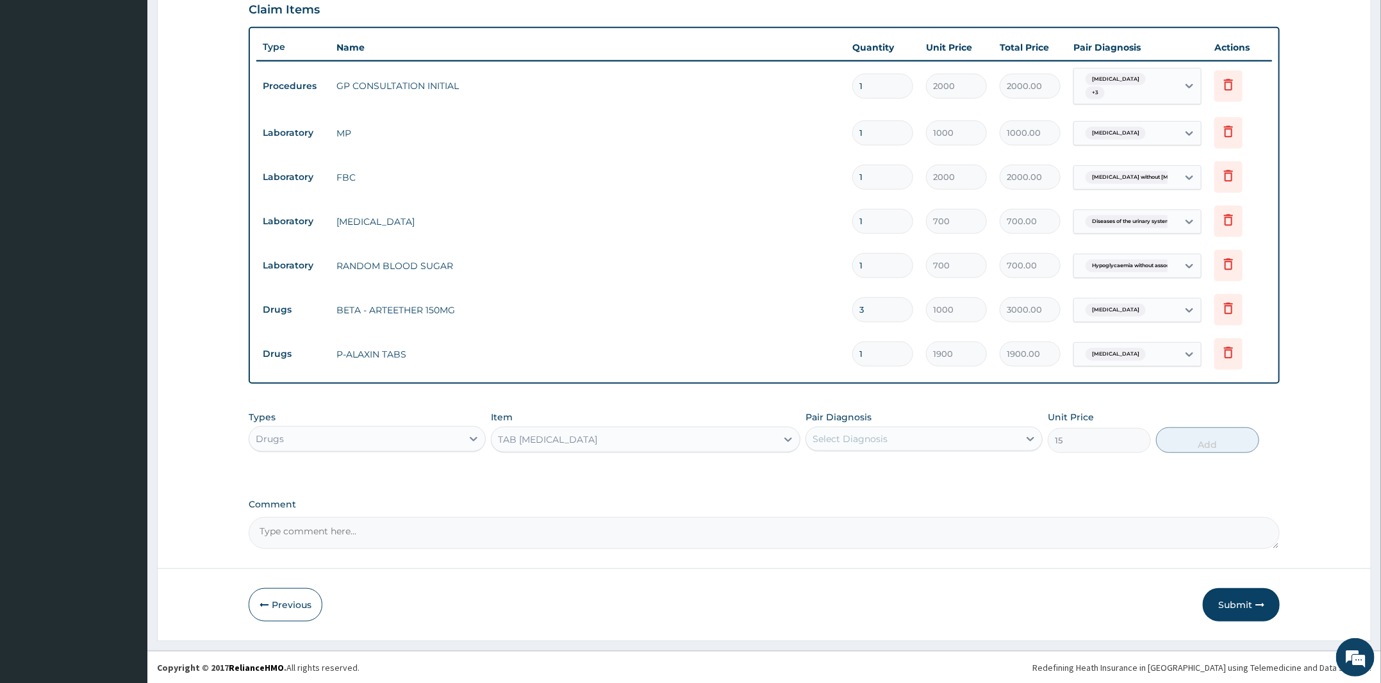
click at [971, 440] on div "Select Diagnosis" at bounding box center [912, 439] width 213 height 21
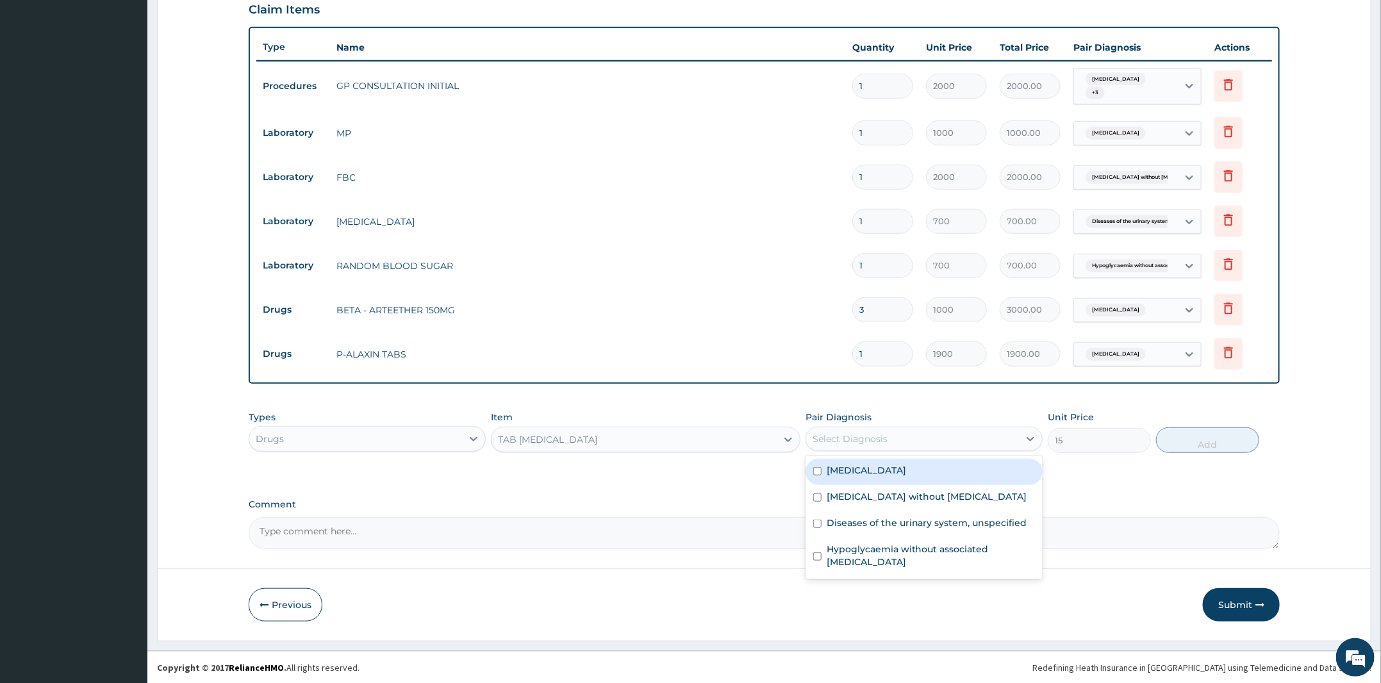
click at [925, 469] on div "Malaria, unspecified" at bounding box center [924, 472] width 237 height 26
checkbox input "true"
click at [1241, 439] on button "Add" at bounding box center [1207, 441] width 103 height 26
type input "0"
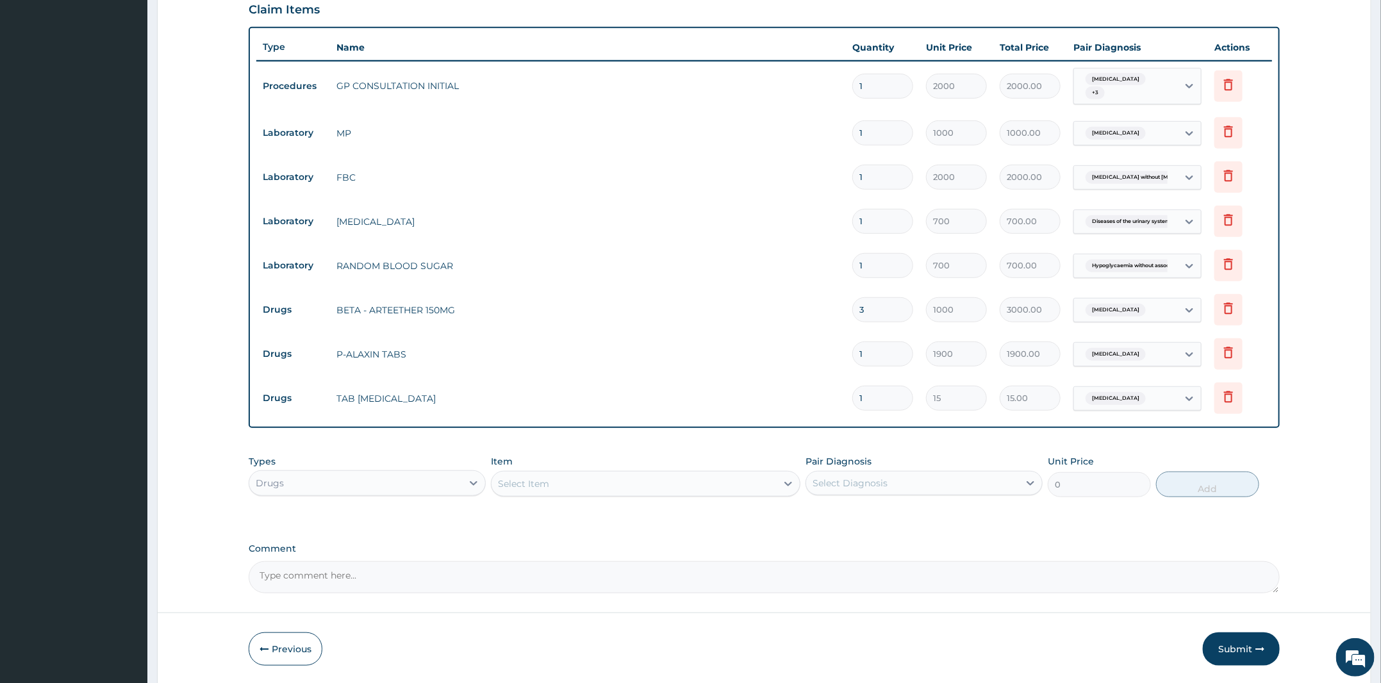
type input "18"
type input "270.00"
type input "18"
click at [1223, 639] on button "Submit" at bounding box center [1241, 649] width 77 height 33
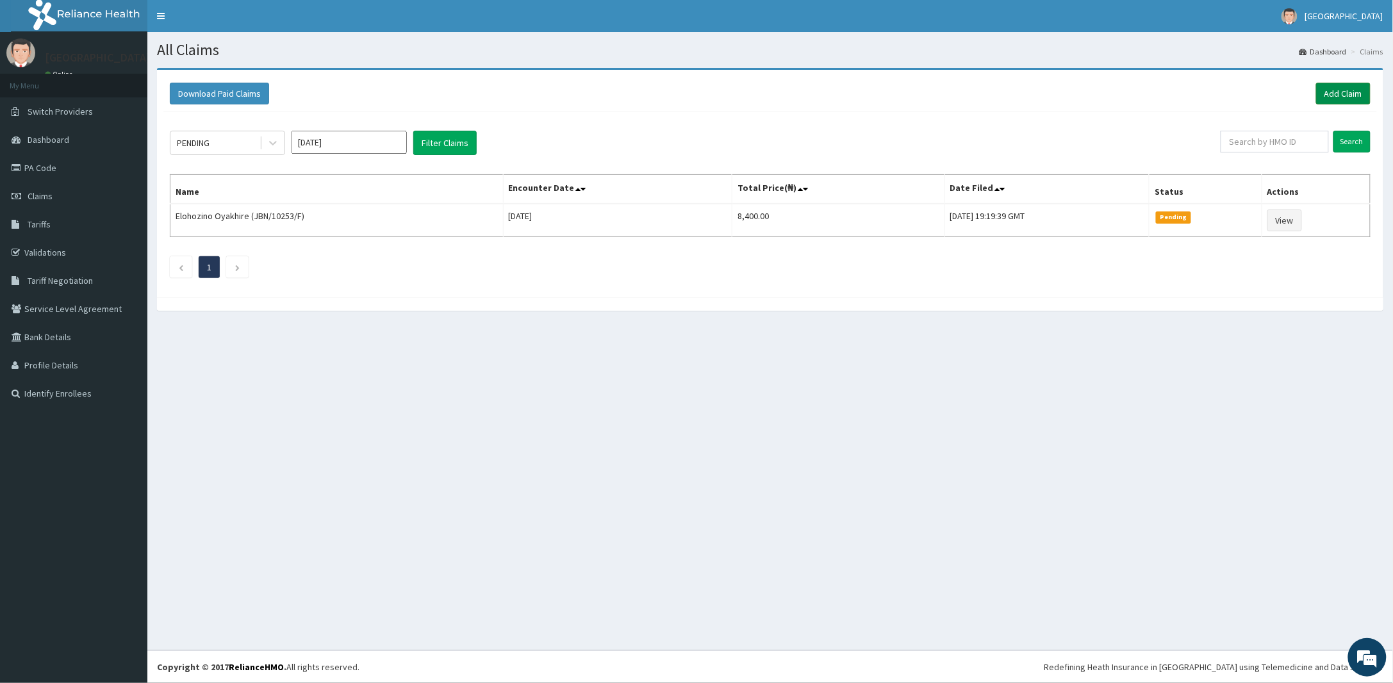
click at [1335, 97] on link "Add Claim" at bounding box center [1344, 94] width 54 height 22
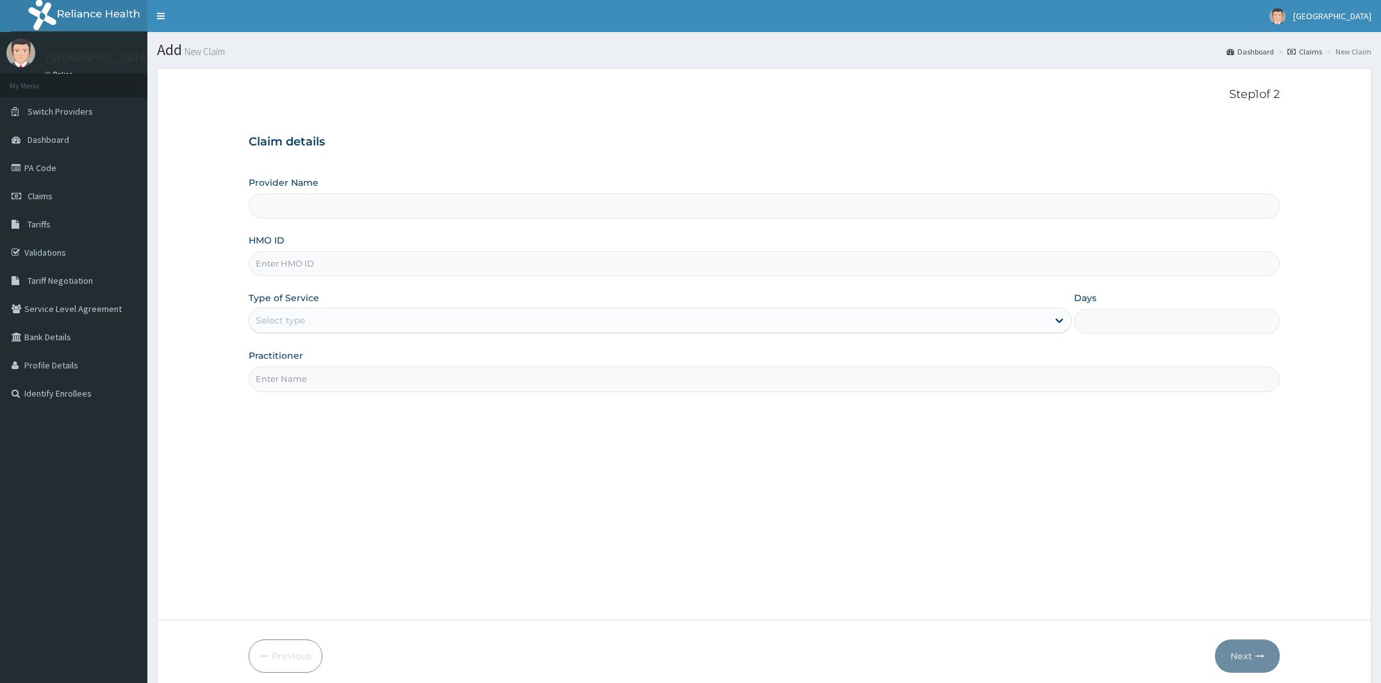
click at [322, 272] on input "HMO ID" at bounding box center [764, 263] width 1031 height 25
type input "NPM/10360/C"
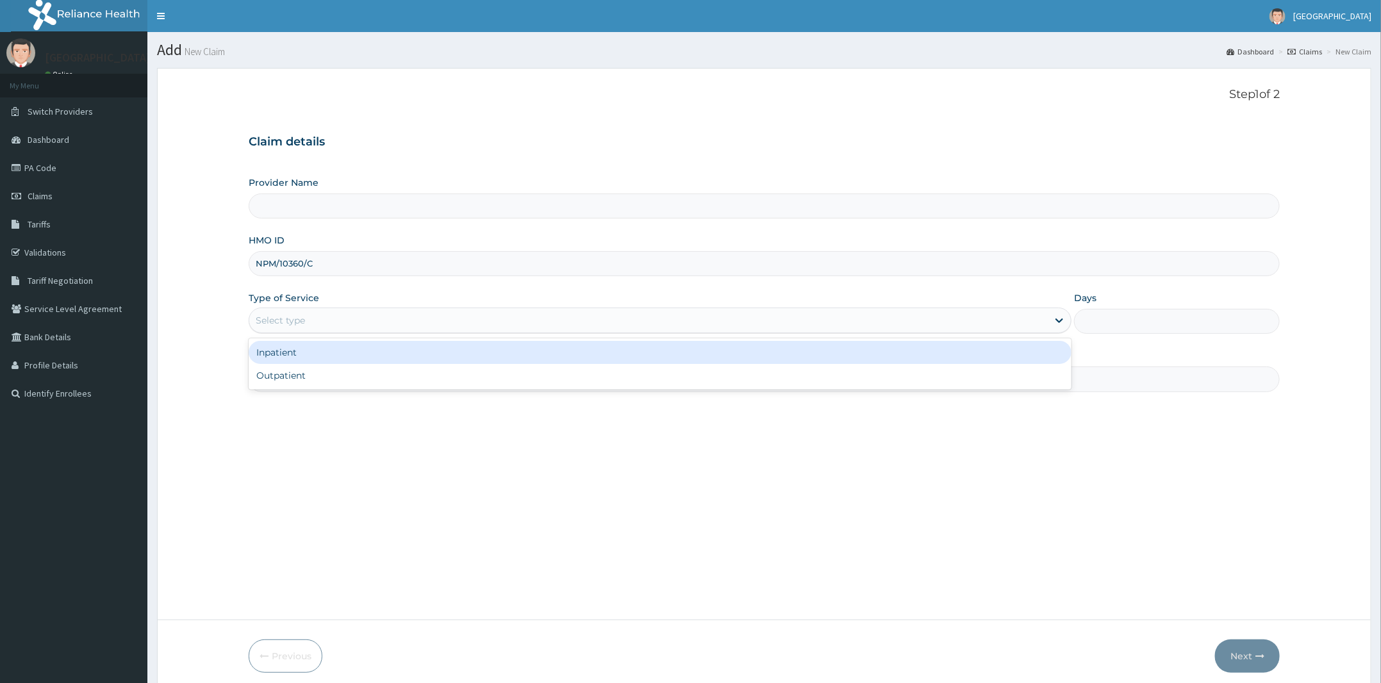
drag, startPoint x: 317, startPoint y: 317, endPoint x: 317, endPoint y: 358, distance: 41.0
click at [319, 319] on div "Select type" at bounding box center [648, 320] width 799 height 21
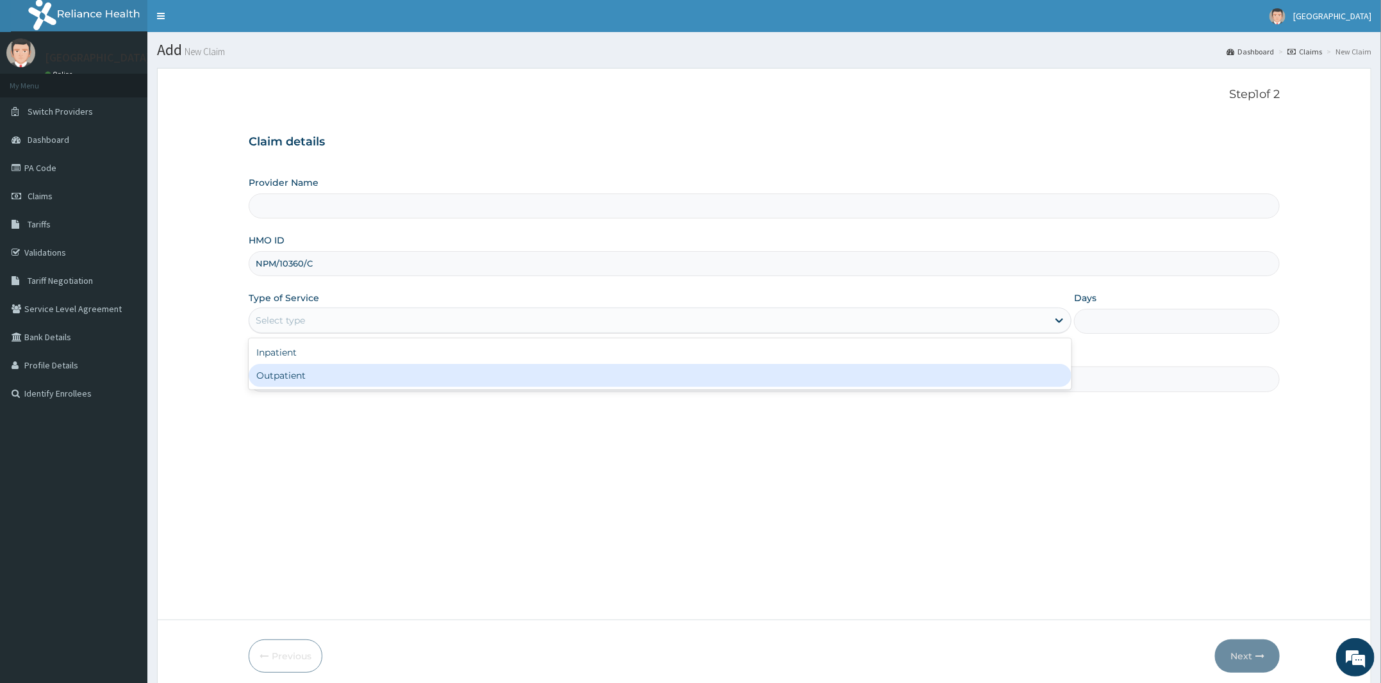
click at [308, 381] on div "Outpatient" at bounding box center [660, 375] width 823 height 23
type input "[PERSON_NAME] and [PERSON_NAME][GEOGRAPHIC_DATA]"
type input "1"
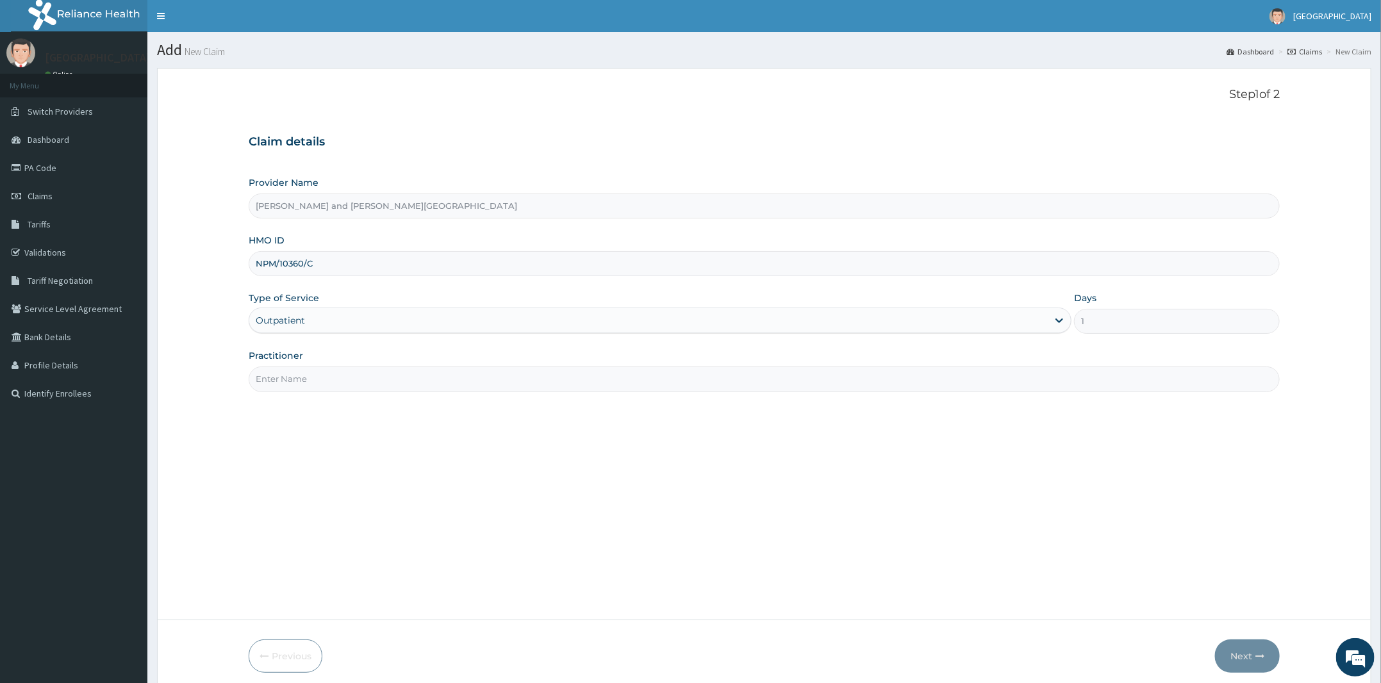
drag, startPoint x: 337, startPoint y: 381, endPoint x: 337, endPoint y: 388, distance: 7.7
click at [337, 384] on input "Practitioner" at bounding box center [764, 379] width 1031 height 25
type input "DR [PERSON_NAME]"
click at [1233, 653] on button "Next" at bounding box center [1247, 656] width 65 height 33
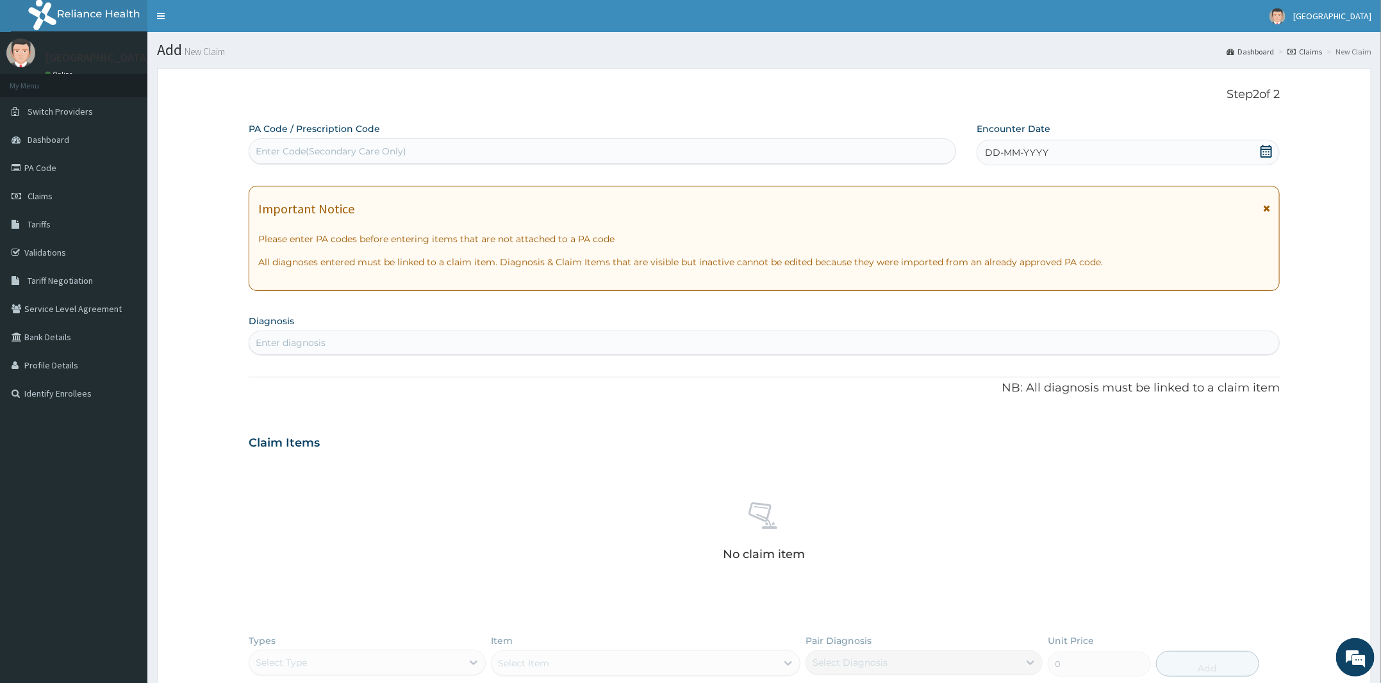
click at [1263, 142] on div "DD-MM-YYYY" at bounding box center [1128, 153] width 303 height 26
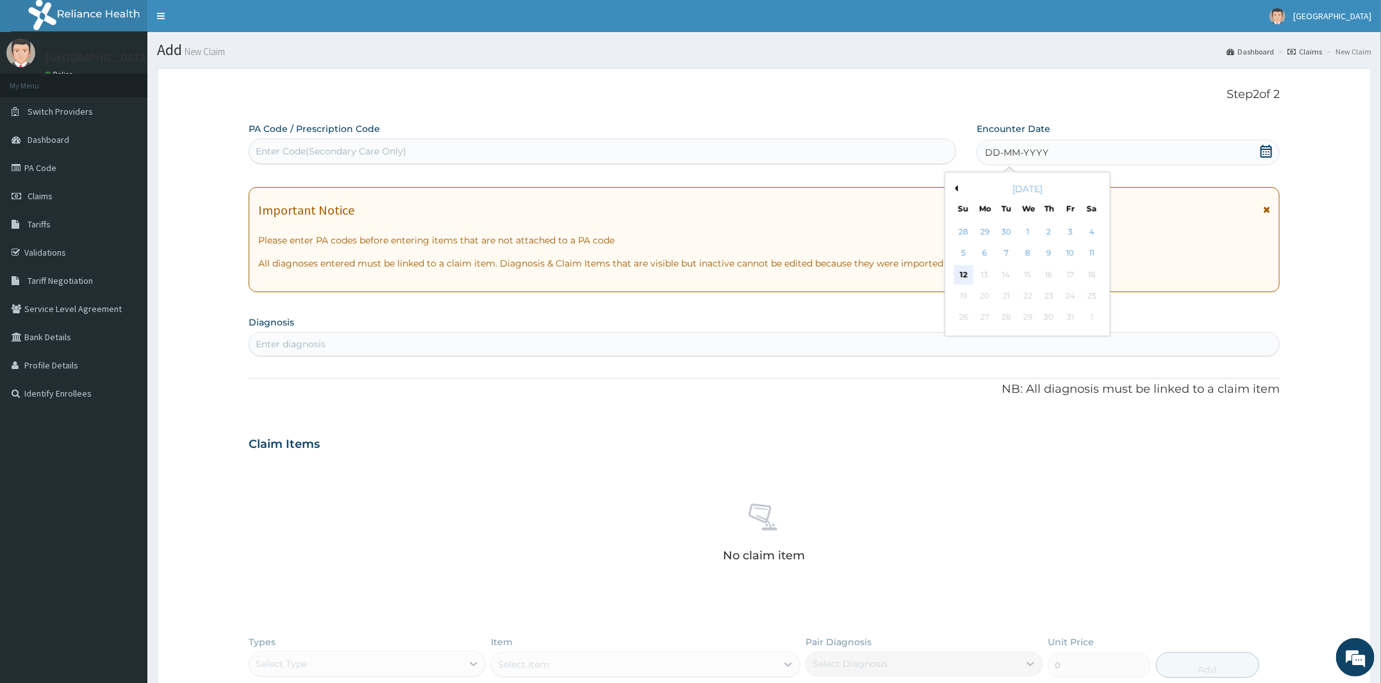
click at [965, 273] on div "12" at bounding box center [963, 274] width 19 height 19
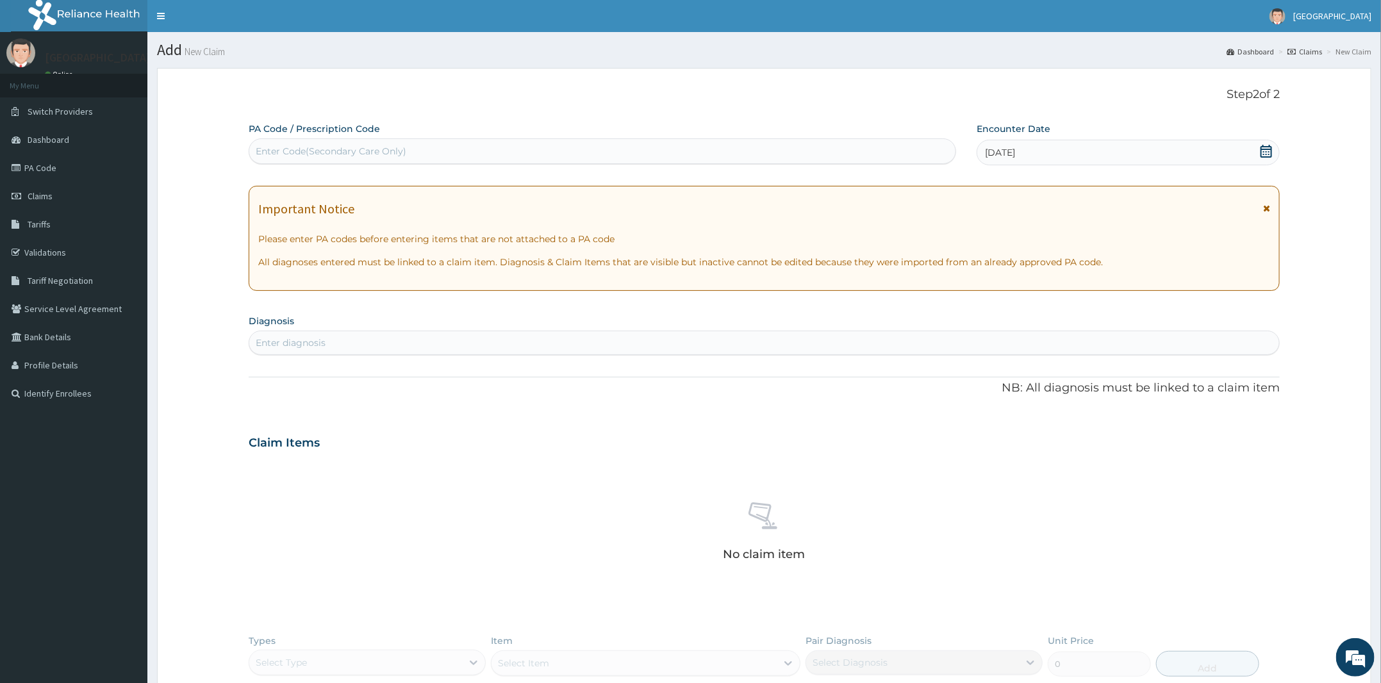
click at [495, 334] on div "Enter diagnosis" at bounding box center [764, 343] width 1030 height 21
type input "[MEDICAL_DATA]"
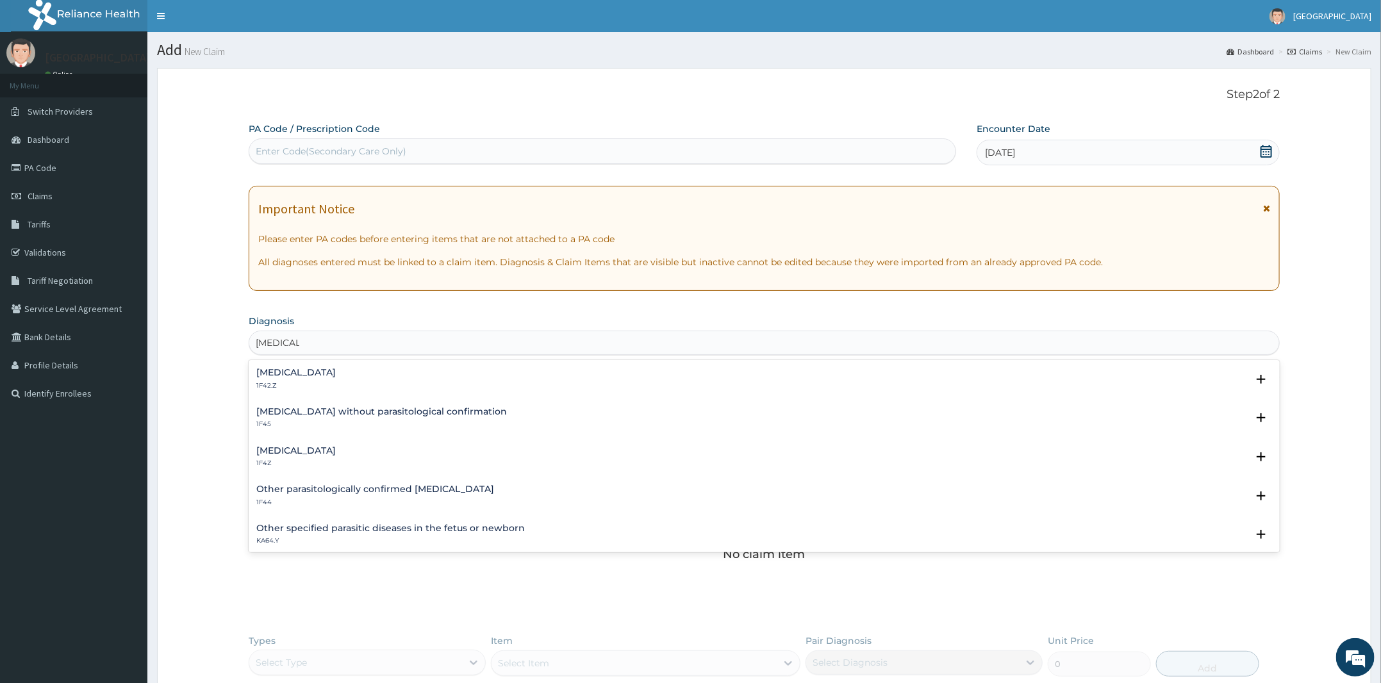
drag, startPoint x: 339, startPoint y: 444, endPoint x: 333, endPoint y: 457, distance: 14.6
click at [339, 444] on div "[MEDICAL_DATA] 1F4Z Select Status Query Query covers suspected (?), Keep in vie…" at bounding box center [764, 460] width 1031 height 39
click at [322, 459] on p "1F4Z" at bounding box center [295, 463] width 79 height 9
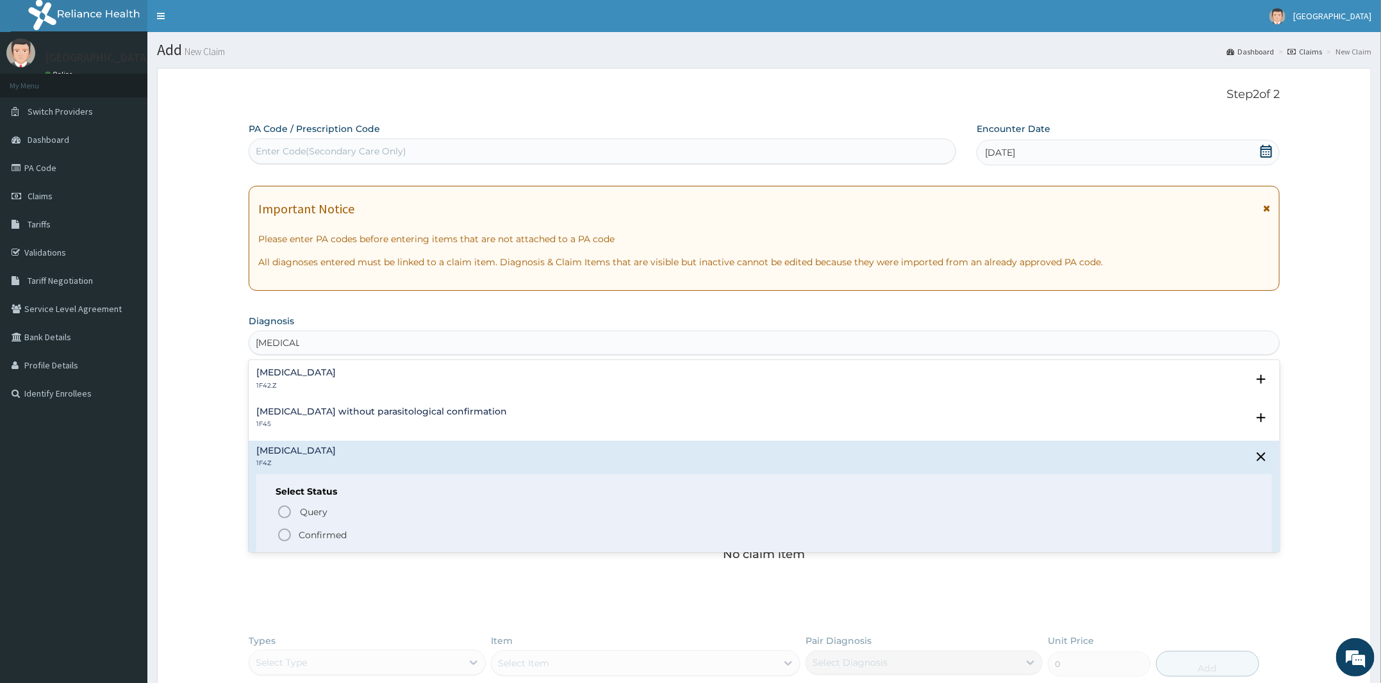
drag, startPoint x: 301, startPoint y: 536, endPoint x: 348, endPoint y: 508, distance: 54.9
click at [303, 535] on p "Confirmed" at bounding box center [323, 535] width 48 height 13
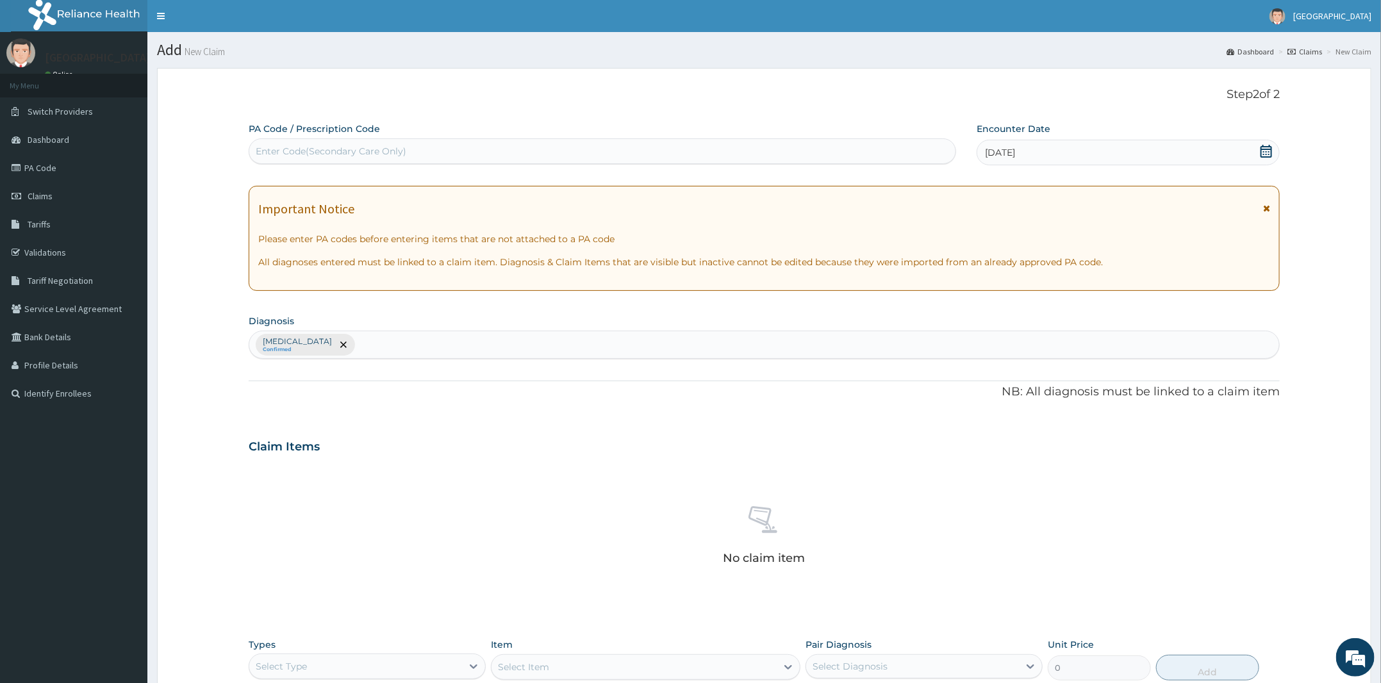
scroll to position [79, 0]
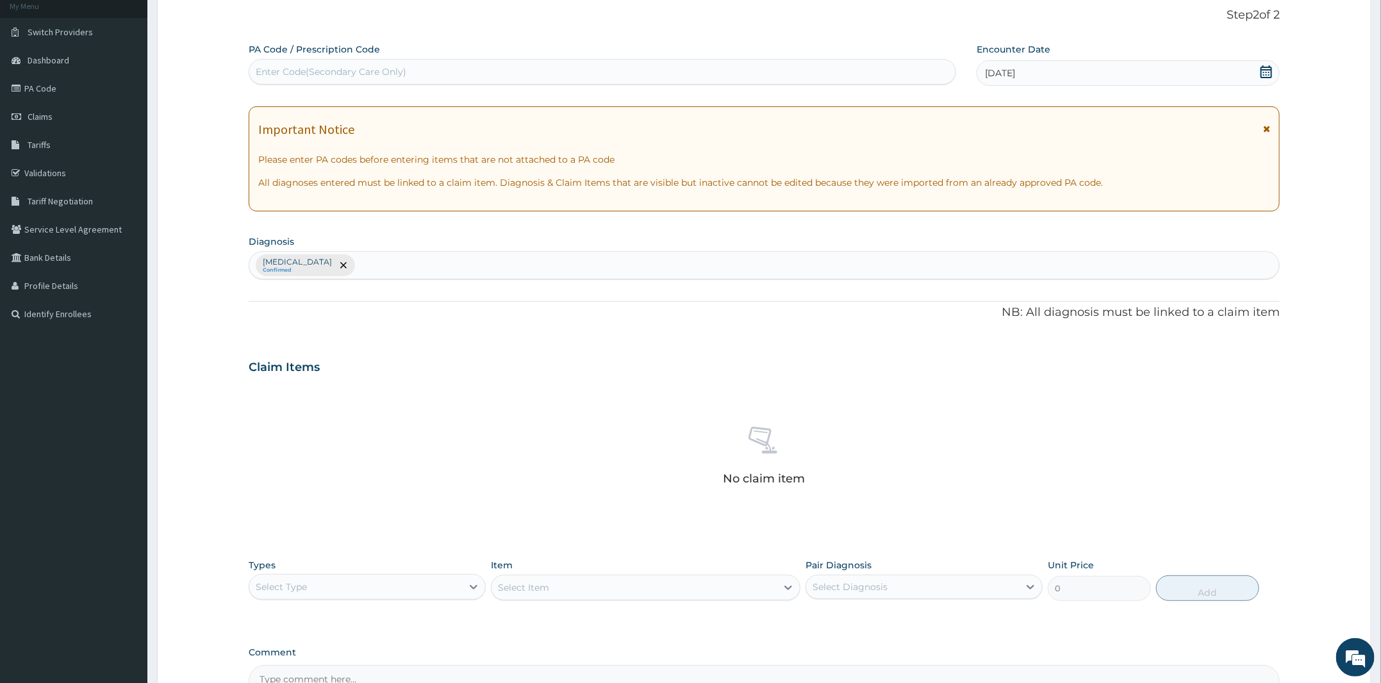
click at [429, 254] on div "[MEDICAL_DATA] Confirmed" at bounding box center [764, 265] width 1030 height 27
type input "MIGRAIN"
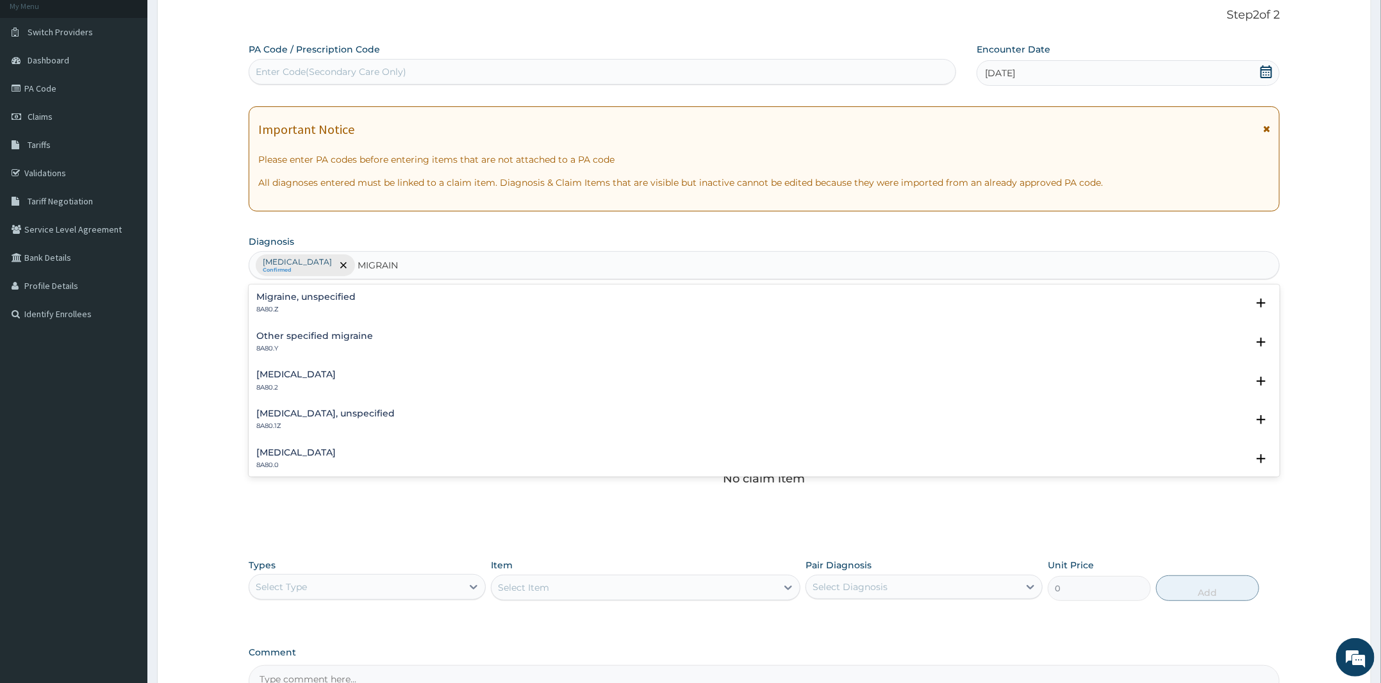
click at [353, 305] on p "8A80.Z" at bounding box center [305, 309] width 99 height 9
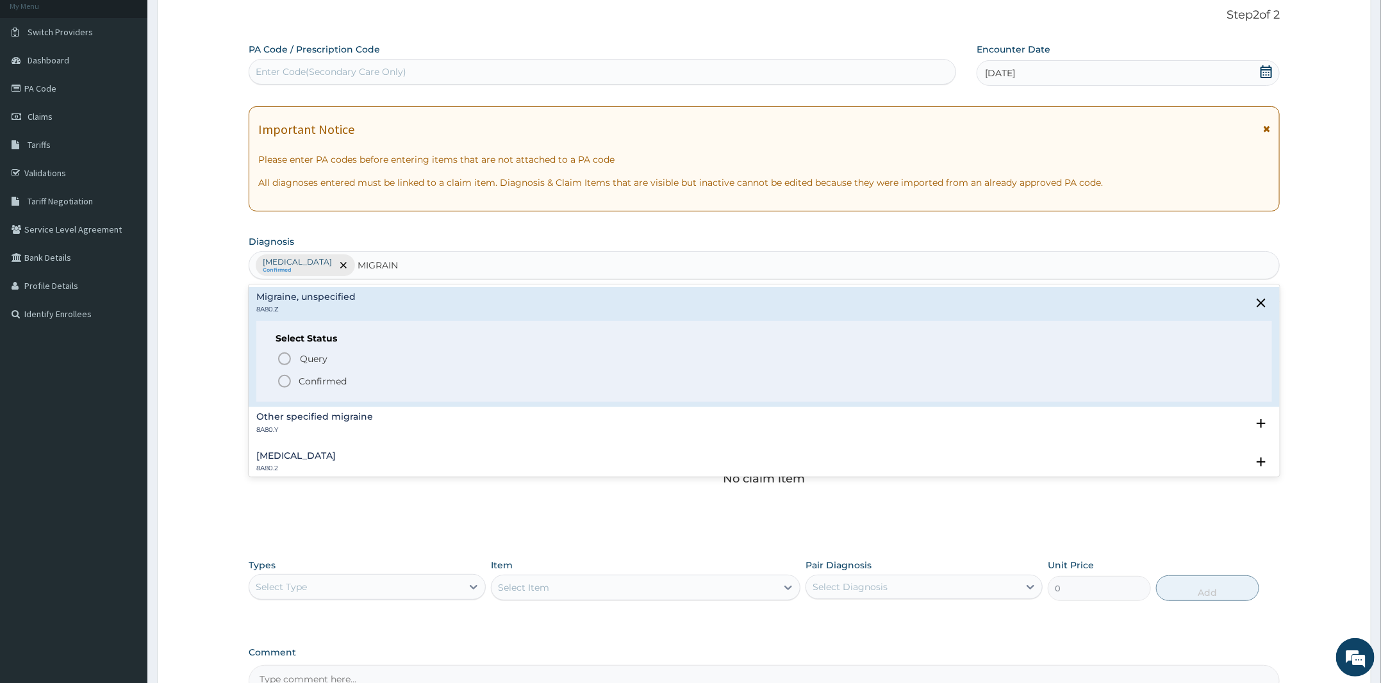
click at [326, 378] on p "Confirmed" at bounding box center [323, 381] width 48 height 13
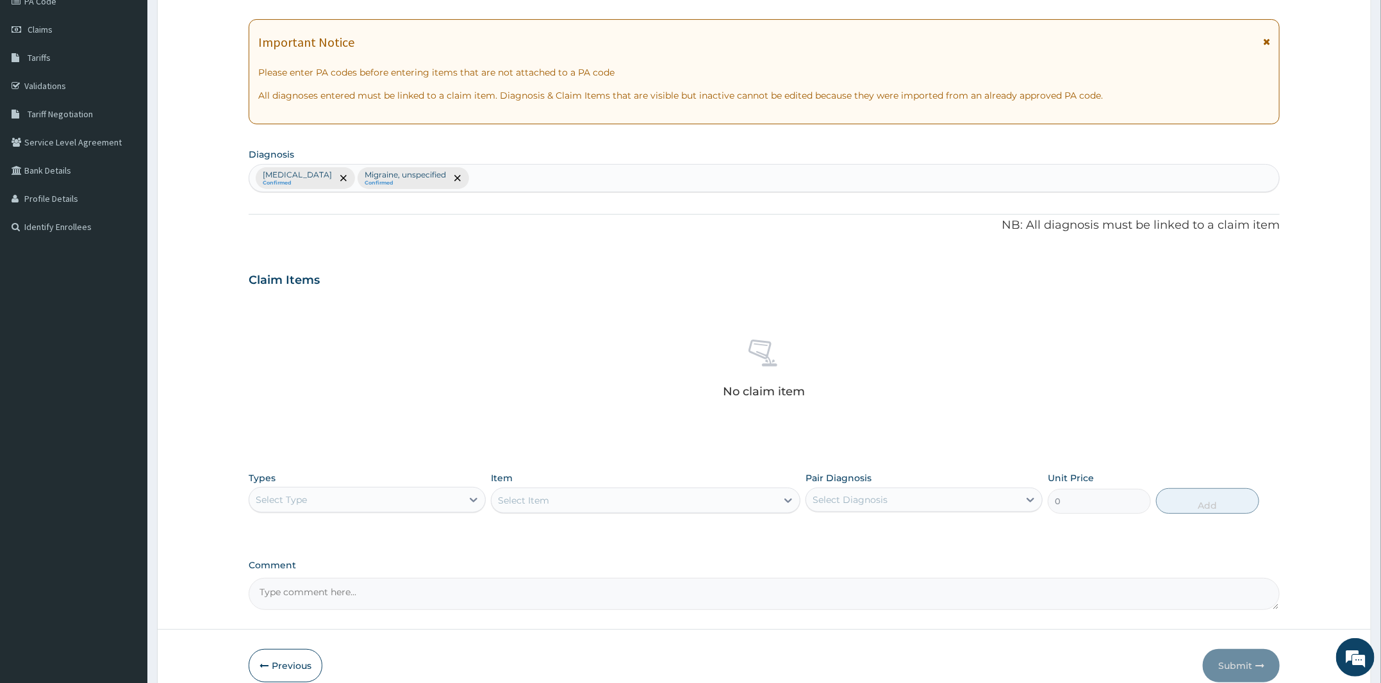
scroll to position [228, 0]
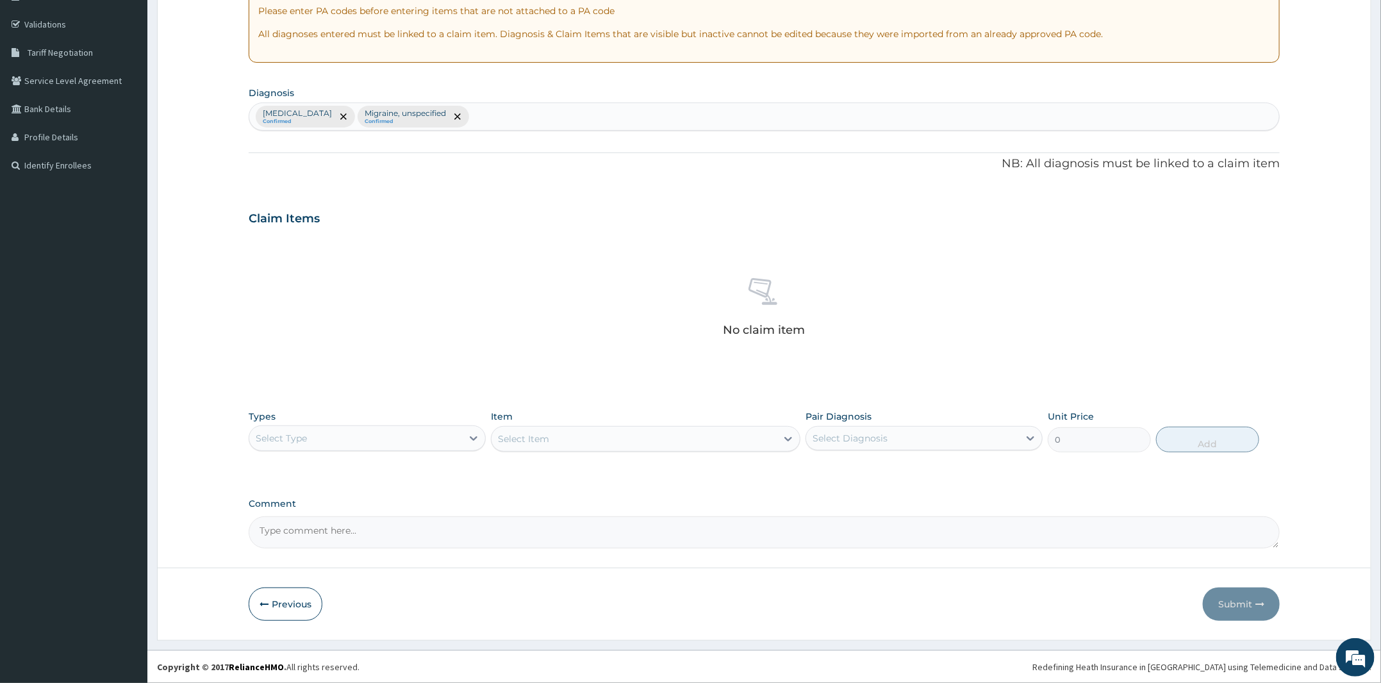
drag, startPoint x: 406, startPoint y: 442, endPoint x: 399, endPoint y: 453, distance: 13.2
click at [407, 444] on div "Select Type" at bounding box center [355, 438] width 213 height 21
click at [300, 608] on div "Drugs" at bounding box center [367, 608] width 237 height 23
click at [611, 442] on div "Select Item" at bounding box center [646, 439] width 310 height 26
click at [576, 442] on div "Select Item" at bounding box center [646, 439] width 310 height 26
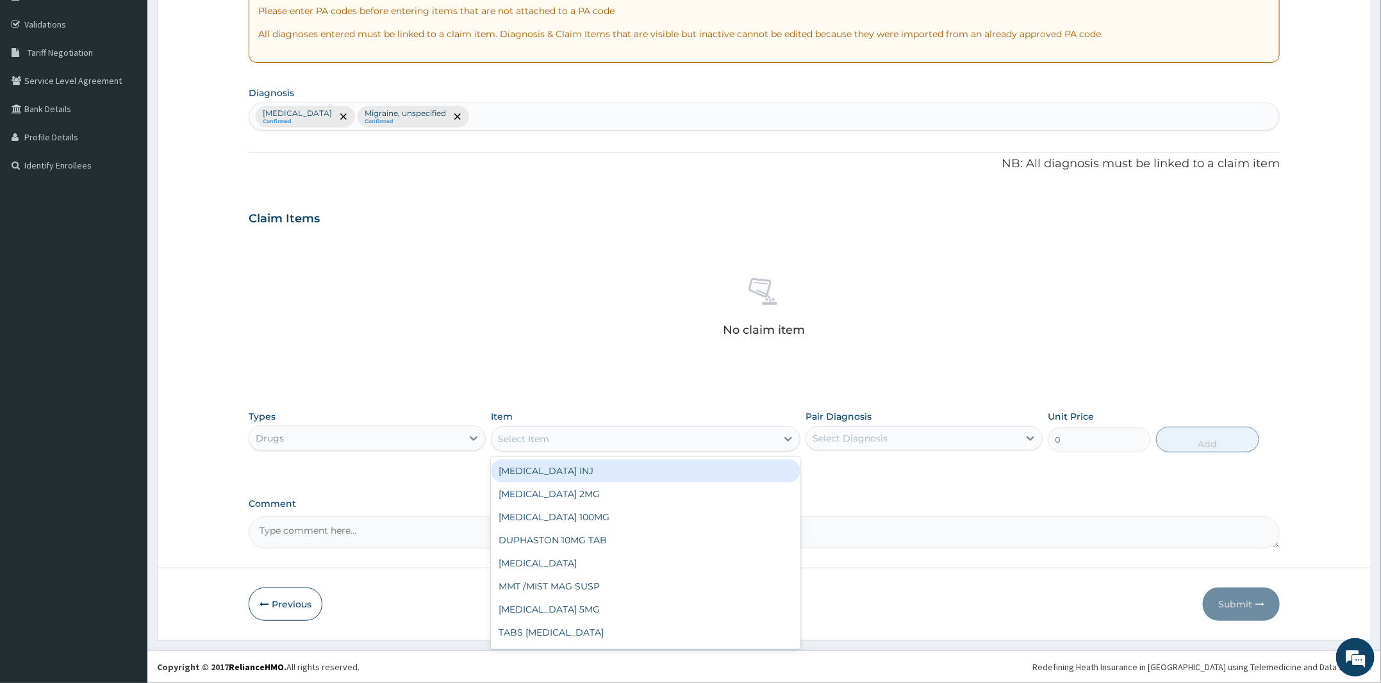
click at [574, 440] on div "Select Item" at bounding box center [634, 439] width 285 height 21
type input "[PERSON_NAME]"
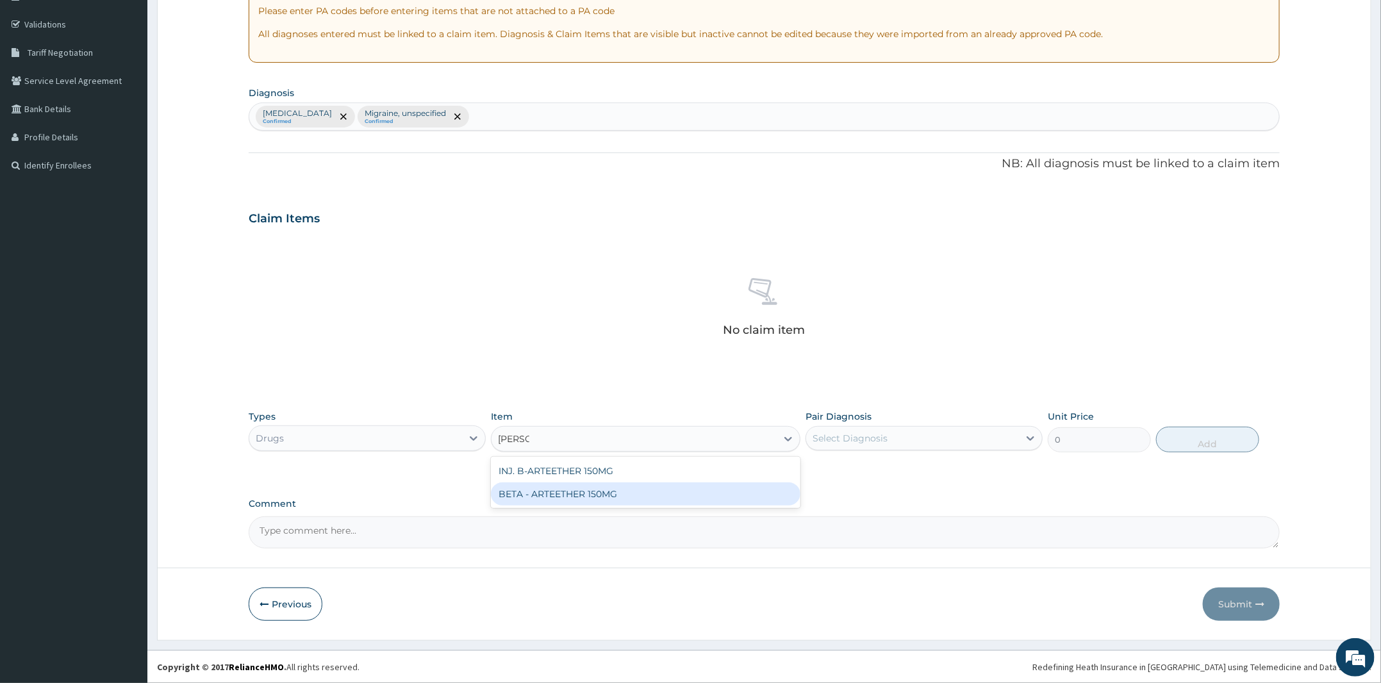
click at [587, 488] on div "BETA - ARTEETHER 150MG" at bounding box center [646, 494] width 310 height 23
type input "1000"
click at [880, 426] on div "Select Diagnosis" at bounding box center [924, 438] width 237 height 24
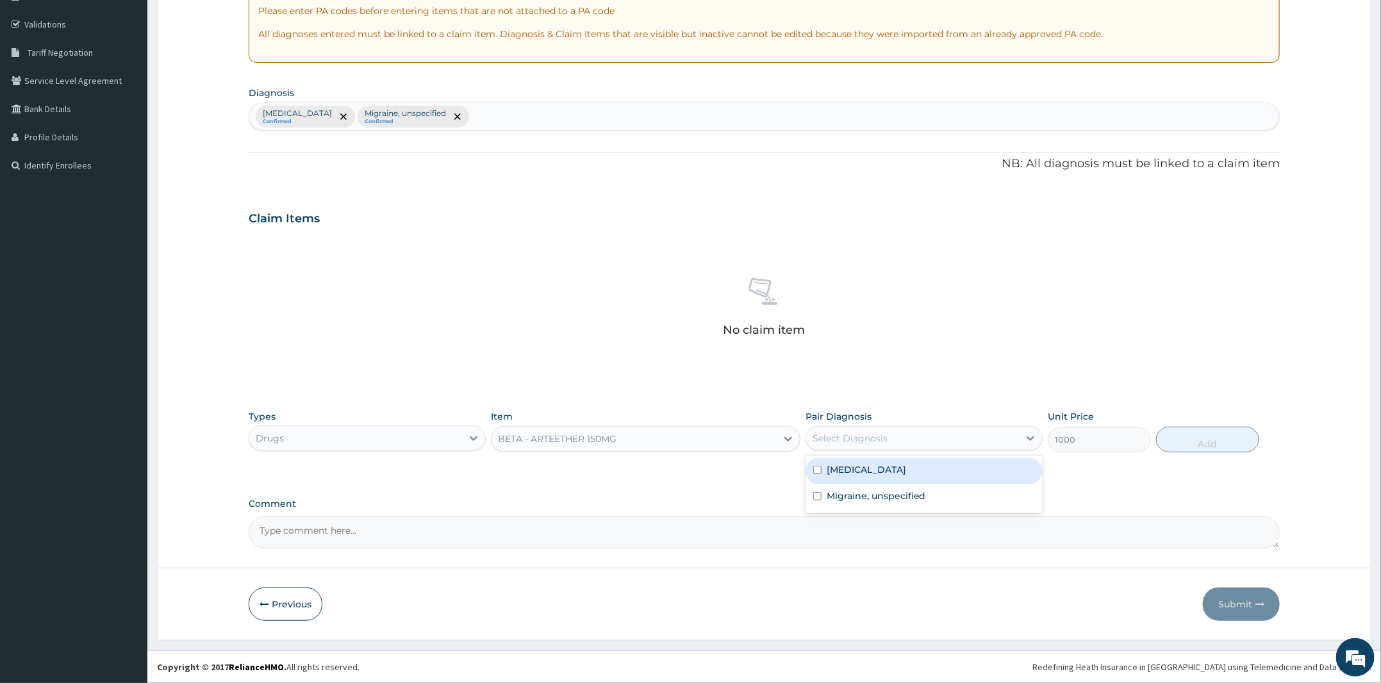
click at [896, 463] on label "[MEDICAL_DATA]" at bounding box center [866, 469] width 79 height 13
checkbox input "true"
click at [1178, 444] on button "Add" at bounding box center [1207, 440] width 103 height 26
type input "0"
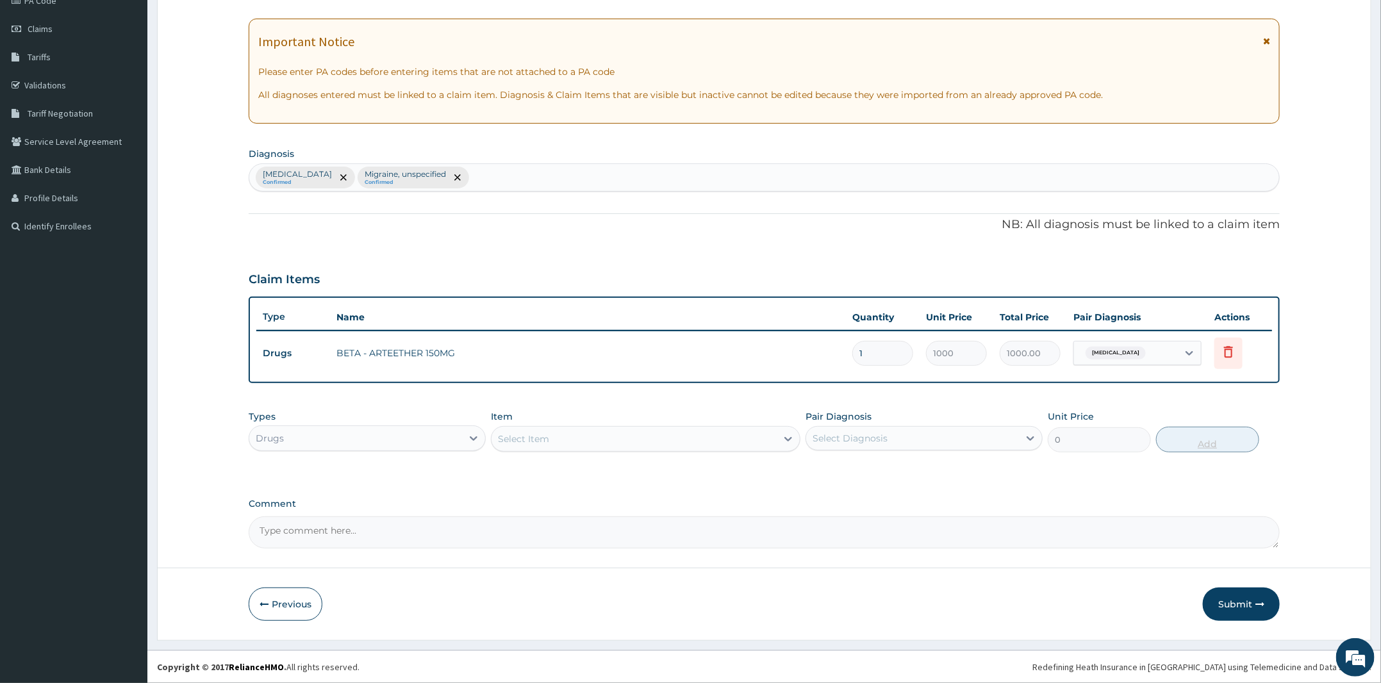
scroll to position [166, 0]
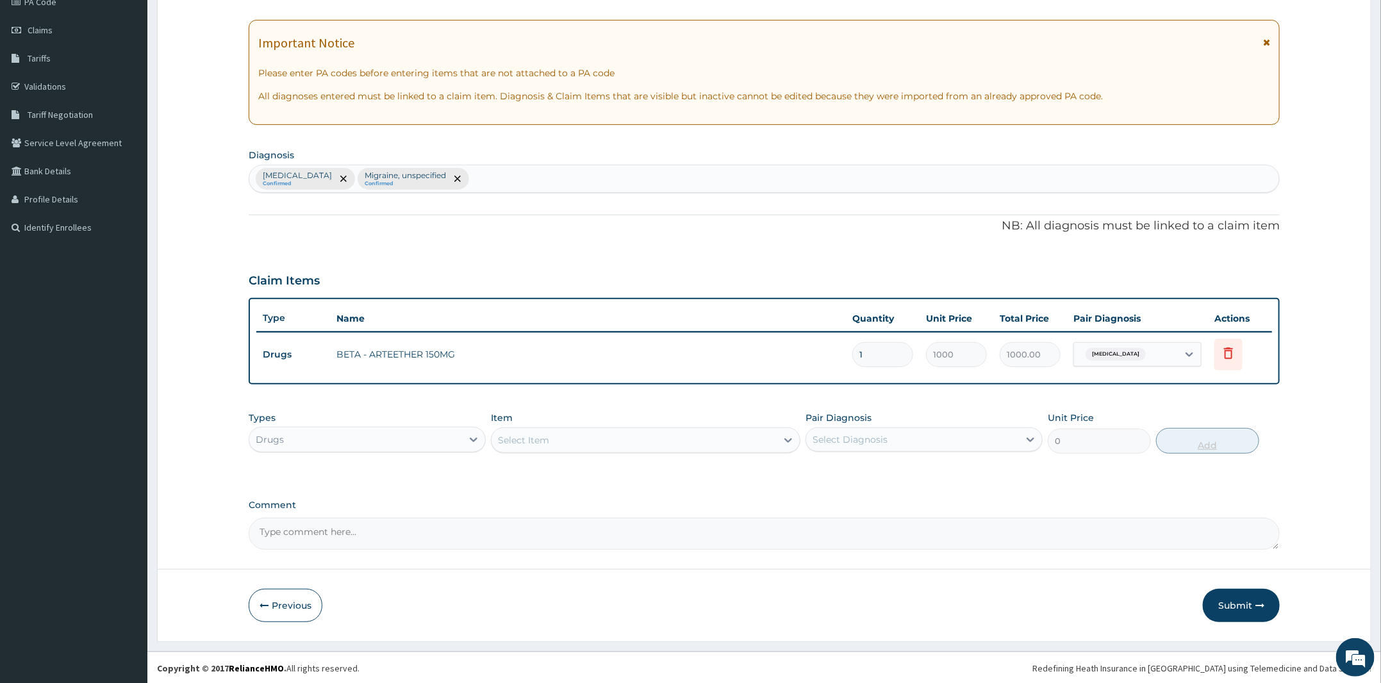
type input "0.00"
type input "3"
type input "3000.00"
type input "3"
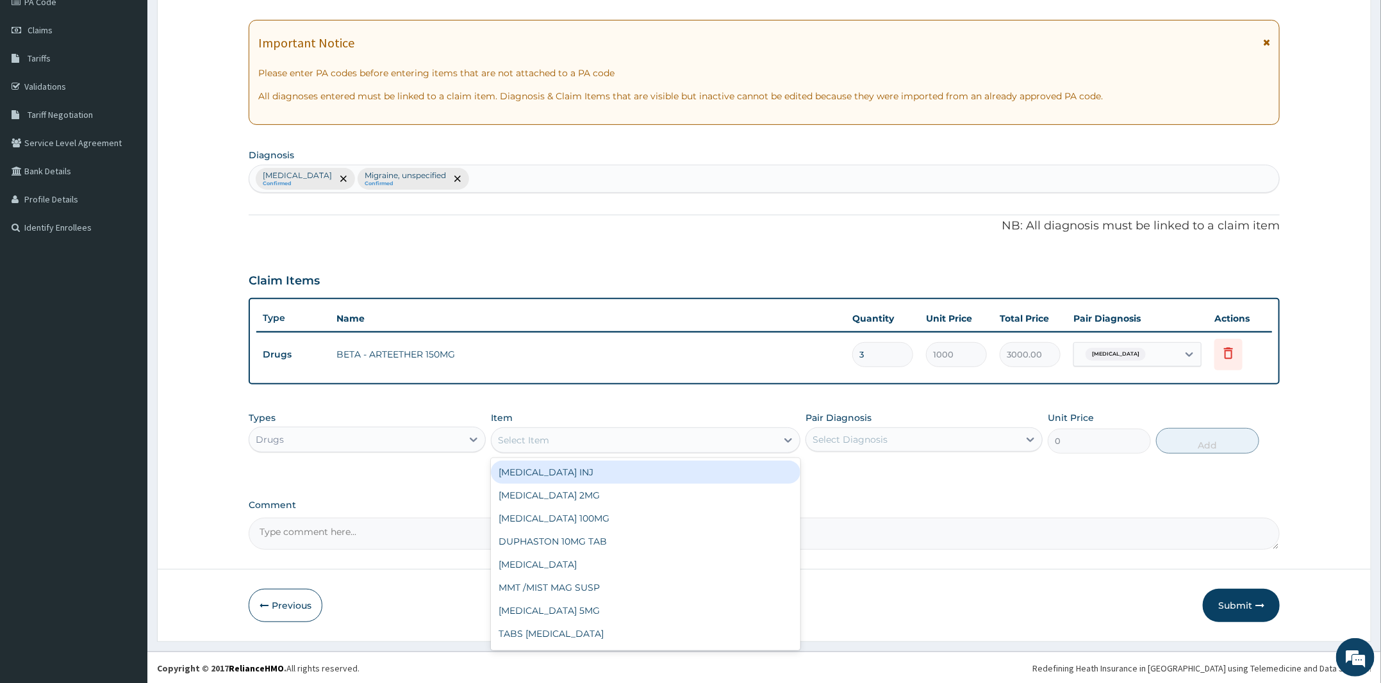
click at [679, 451] on div "Select Item" at bounding box center [646, 441] width 310 height 26
type input "A"
type input "PARACE"
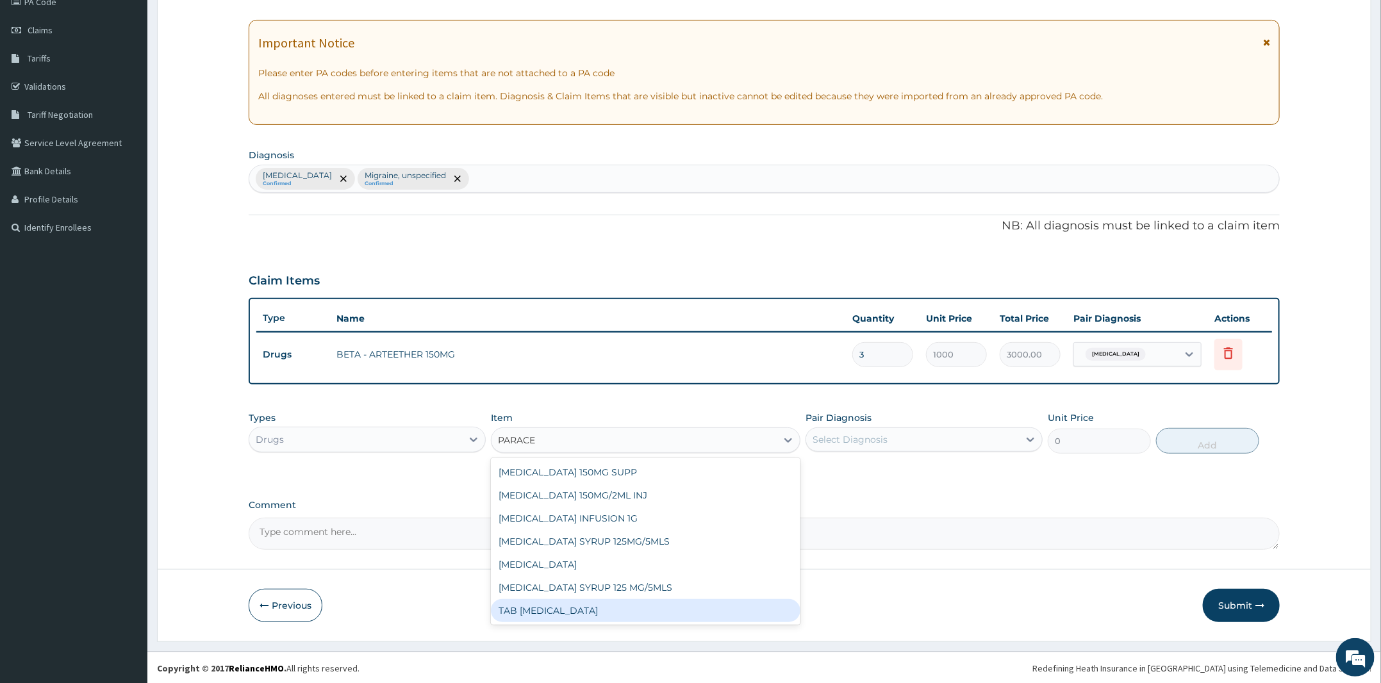
click at [586, 613] on div "TAB [MEDICAL_DATA]" at bounding box center [646, 610] width 310 height 23
type input "15"
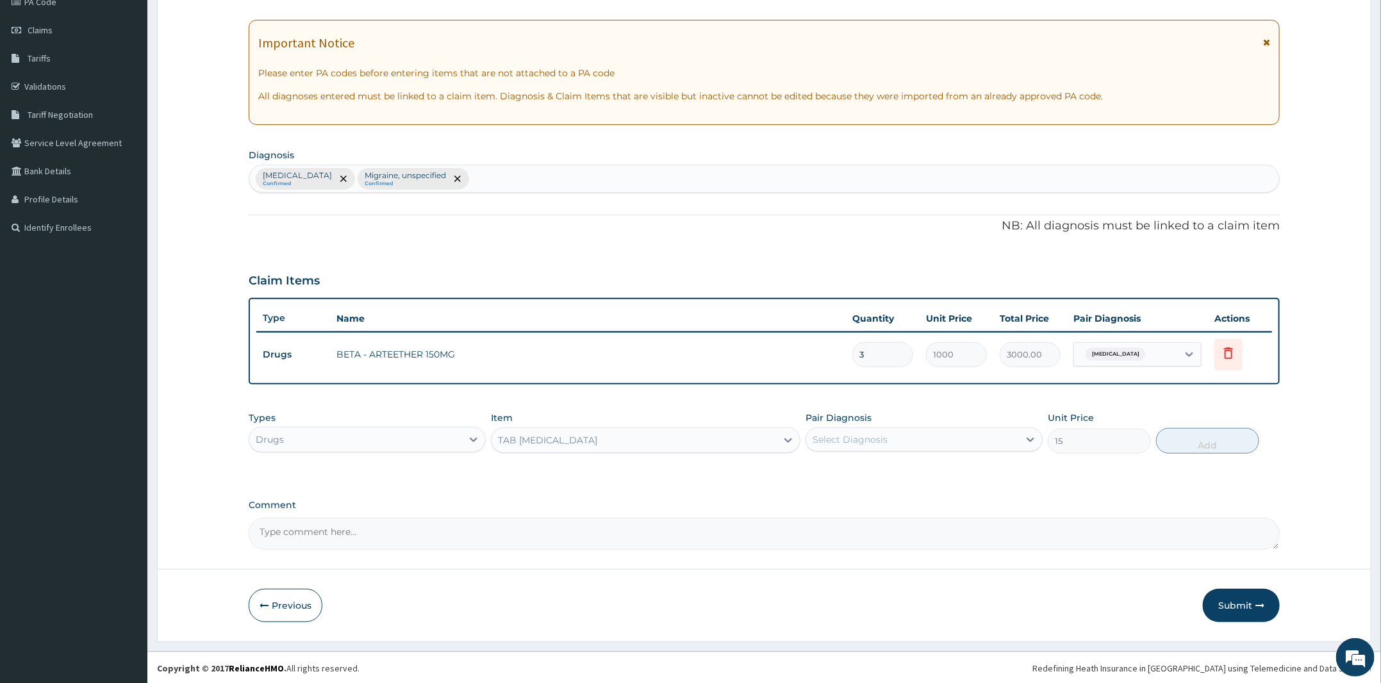
click at [902, 444] on div "Select Diagnosis" at bounding box center [912, 439] width 213 height 21
click at [883, 469] on label "[MEDICAL_DATA]" at bounding box center [866, 471] width 79 height 13
checkbox input "true"
click at [1217, 436] on button "Add" at bounding box center [1207, 441] width 103 height 26
type input "0"
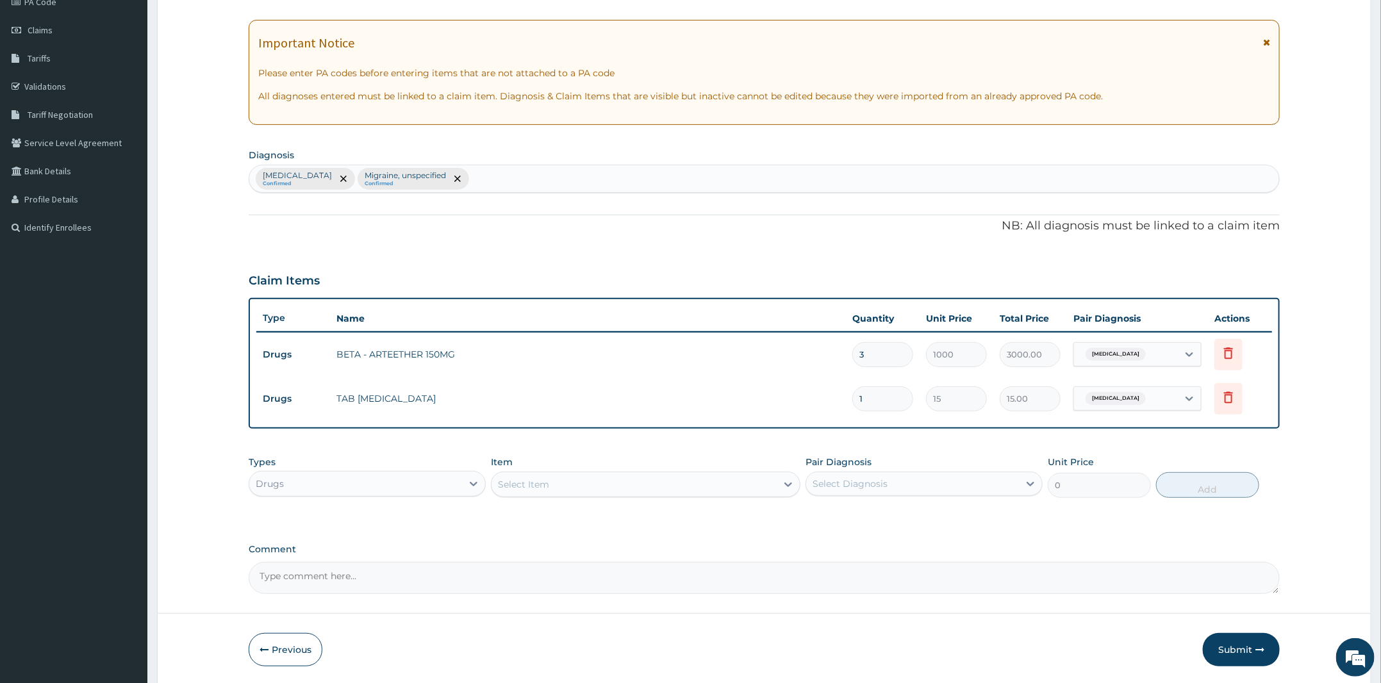
type input "18"
type input "270.00"
type input "18"
click at [711, 490] on div "Select Item" at bounding box center [634, 484] width 285 height 21
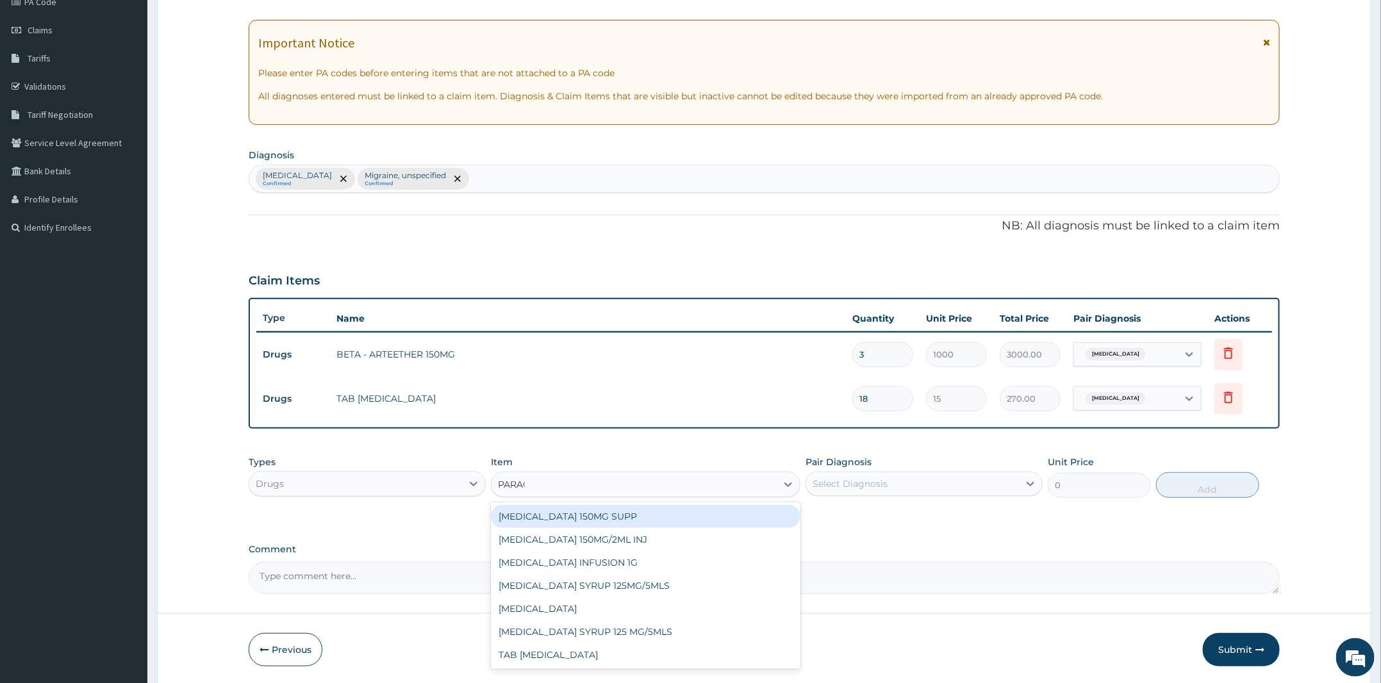
type input "PARACE"
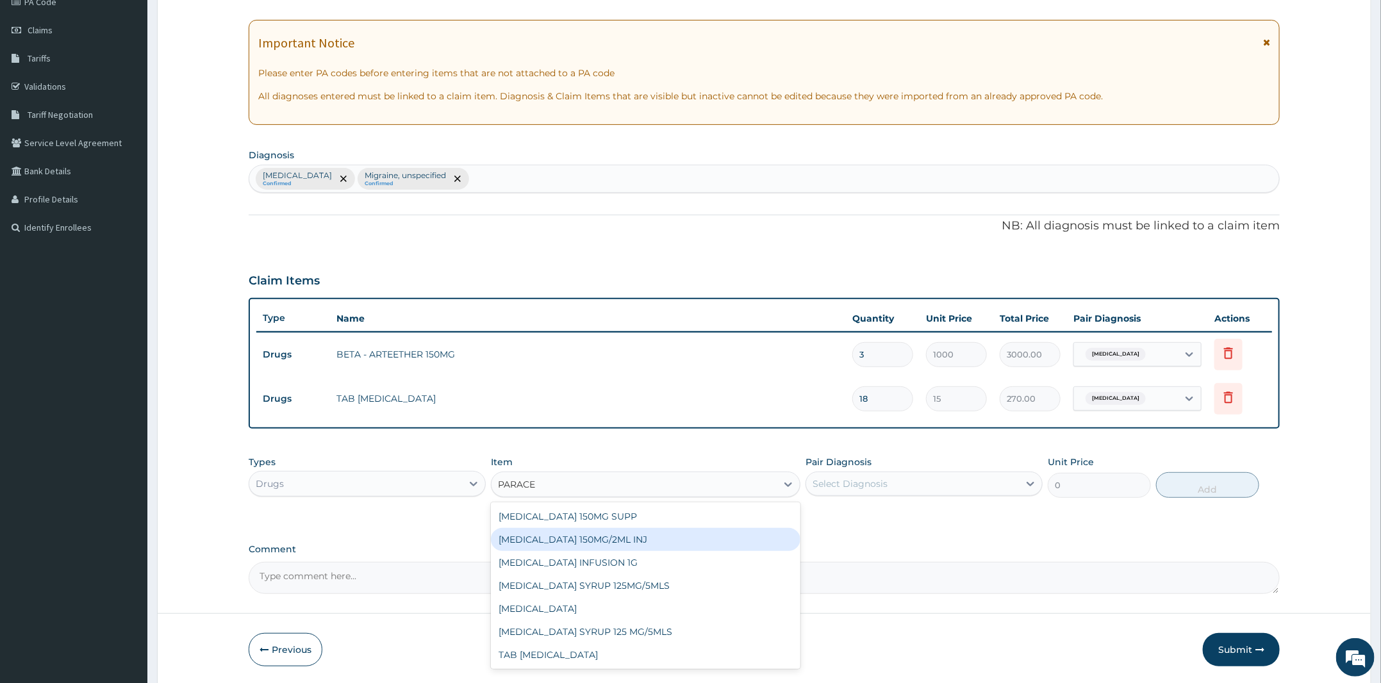
click at [623, 542] on div "[MEDICAL_DATA] 150MG/2ML INJ" at bounding box center [646, 539] width 310 height 23
type input "100"
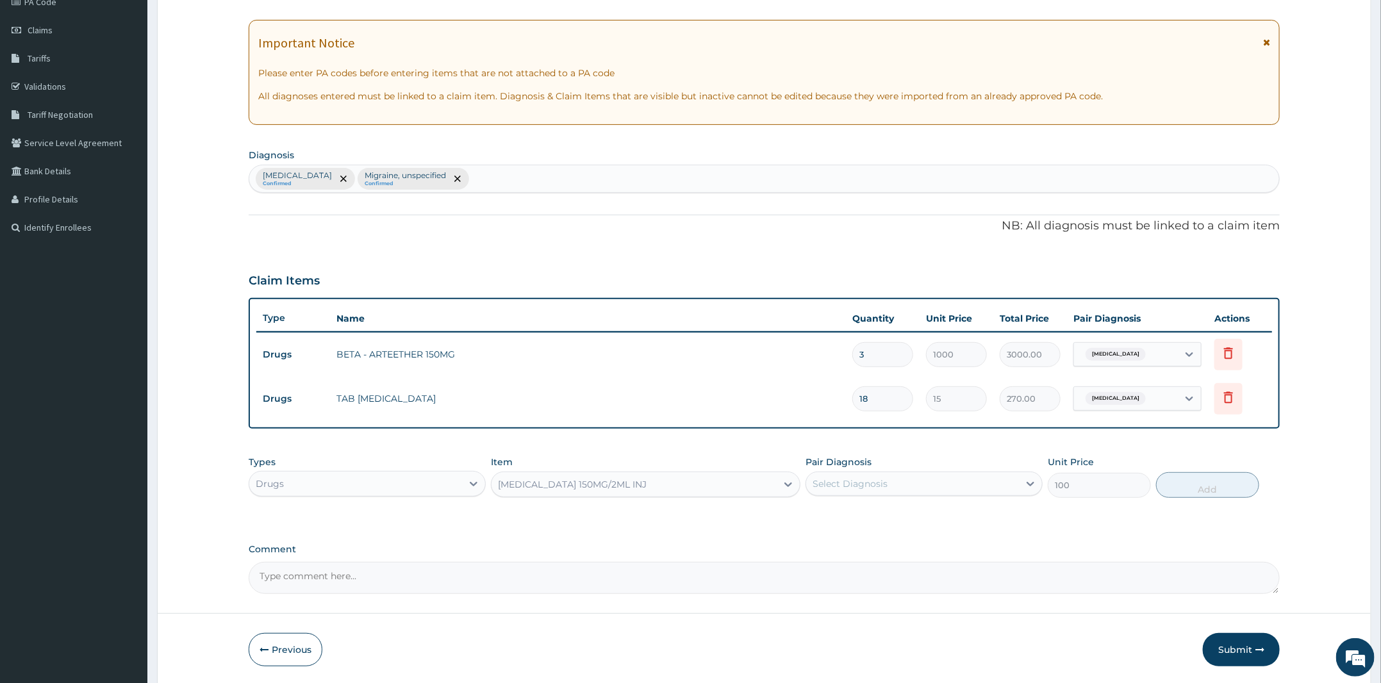
click at [914, 479] on div "Select Diagnosis" at bounding box center [912, 484] width 213 height 21
drag, startPoint x: 874, startPoint y: 509, endPoint x: 891, endPoint y: 518, distance: 19.5
click at [881, 515] on label "[MEDICAL_DATA]" at bounding box center [866, 515] width 79 height 13
checkbox input "true"
click at [1204, 481] on button "Add" at bounding box center [1207, 485] width 103 height 26
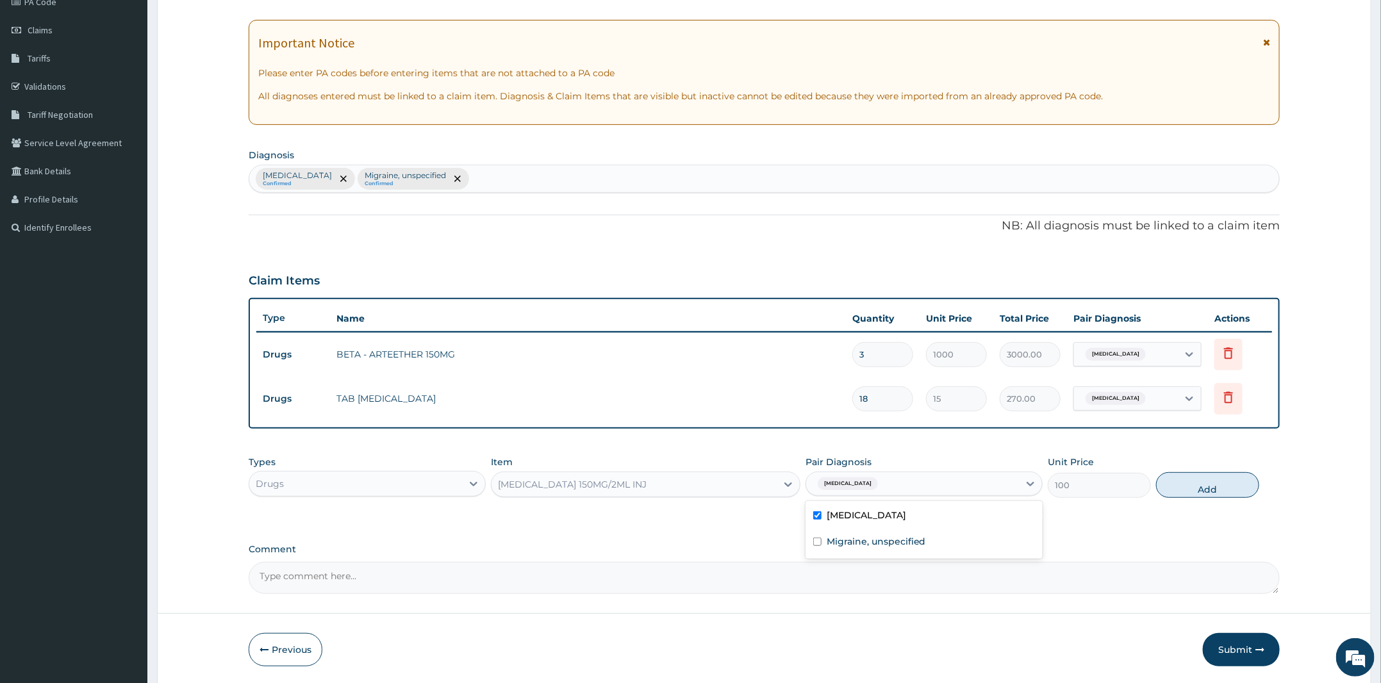
type input "0"
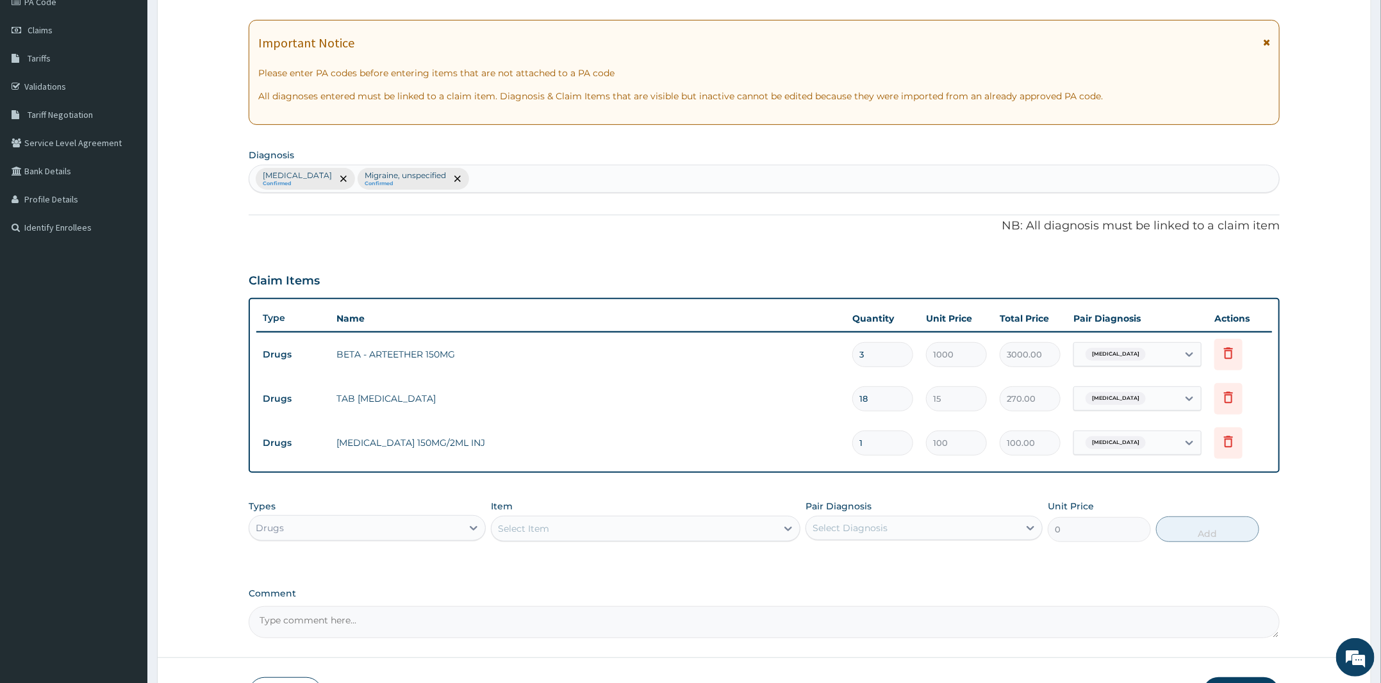
type input "0.00"
type input "4"
type input "400.00"
type input "4"
drag, startPoint x: 957, startPoint y: 492, endPoint x: 972, endPoint y: 496, distance: 15.4
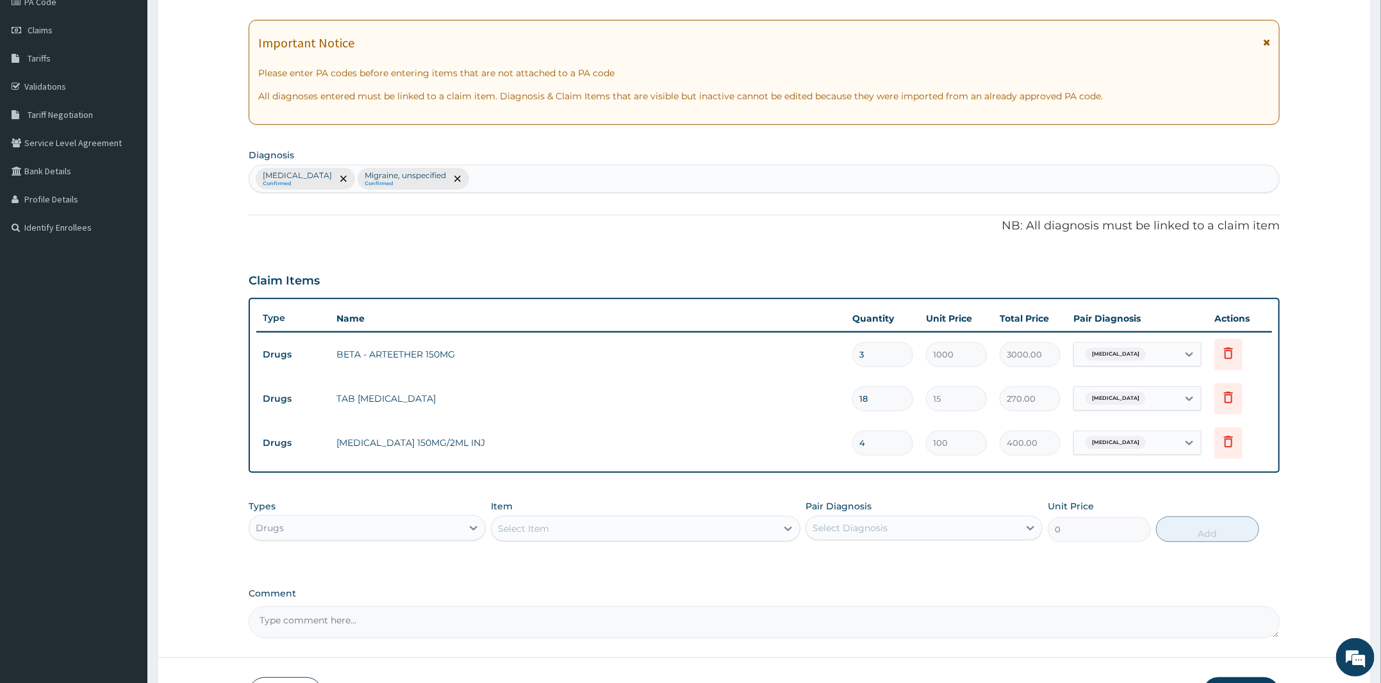
click at [966, 494] on div "Types Drugs Item Select Item Pair Diagnosis Select Diagnosis Unit Price 0 Add" at bounding box center [764, 521] width 1031 height 55
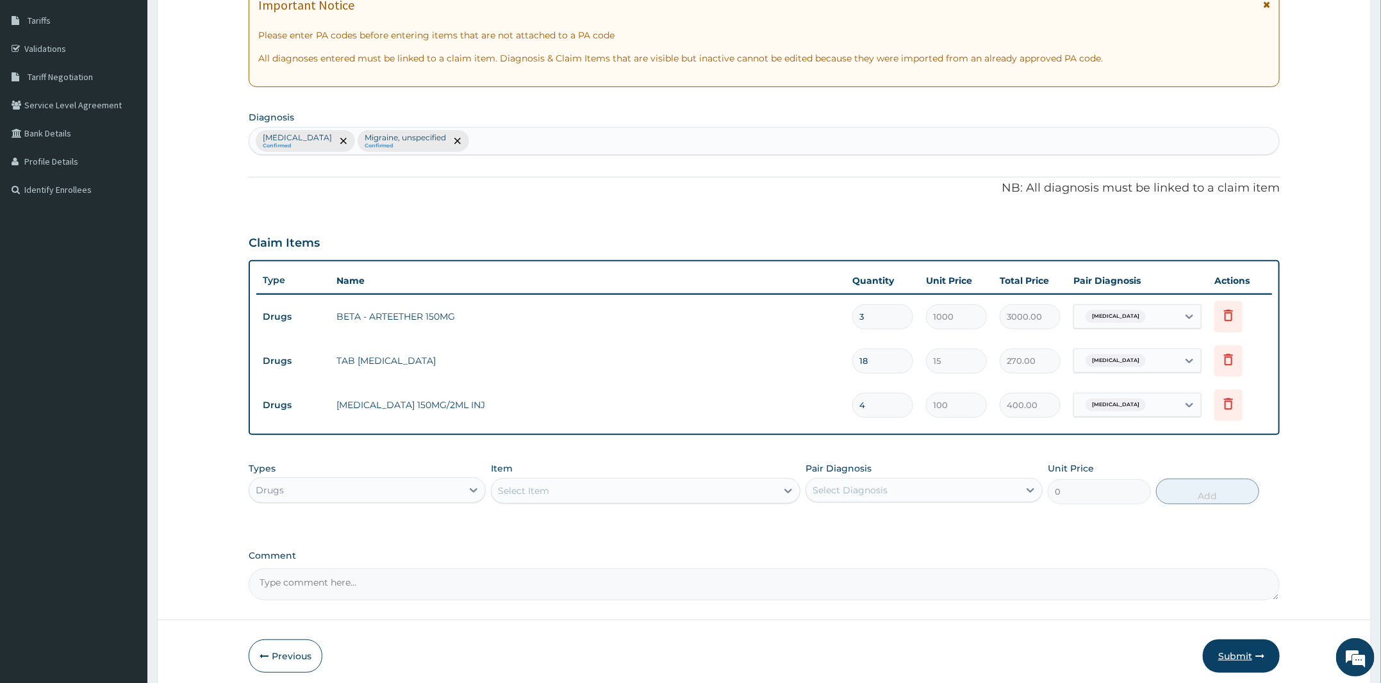
scroll to position [254, 0]
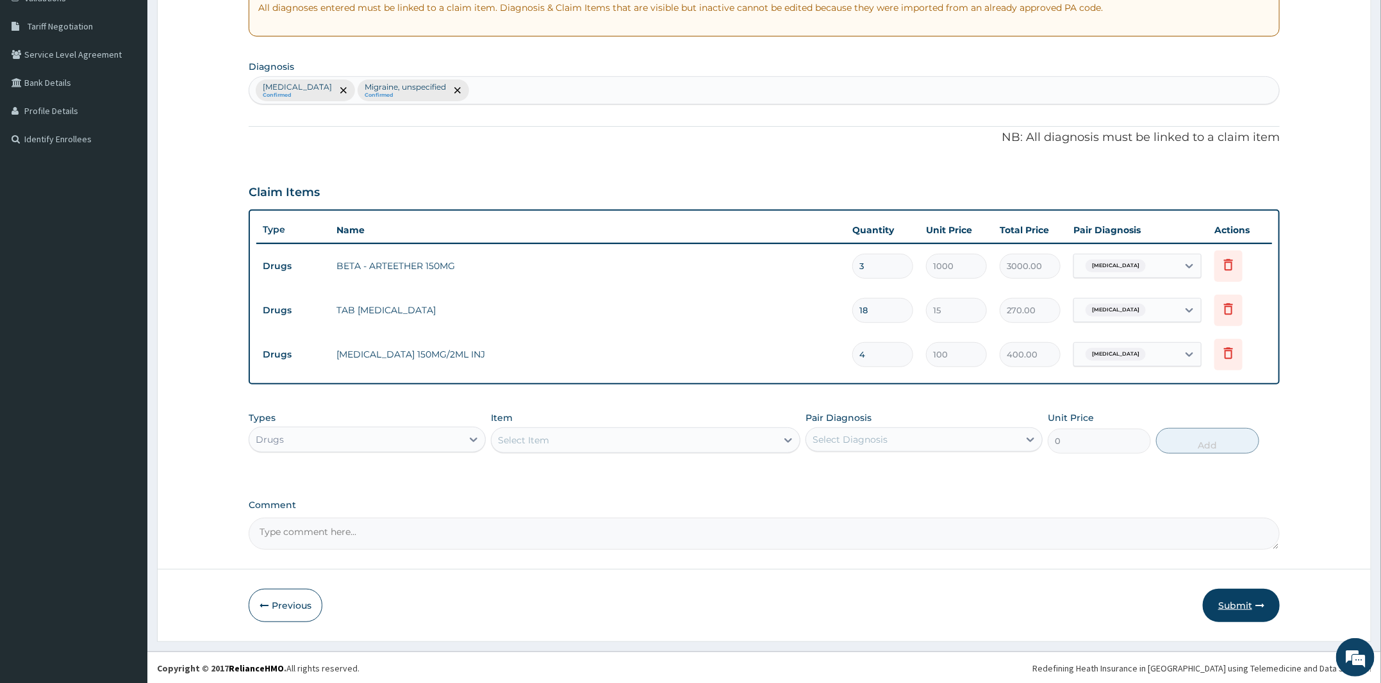
click at [1242, 606] on button "Submit" at bounding box center [1241, 605] width 77 height 33
click at [551, 438] on div "Select Item" at bounding box center [634, 440] width 285 height 21
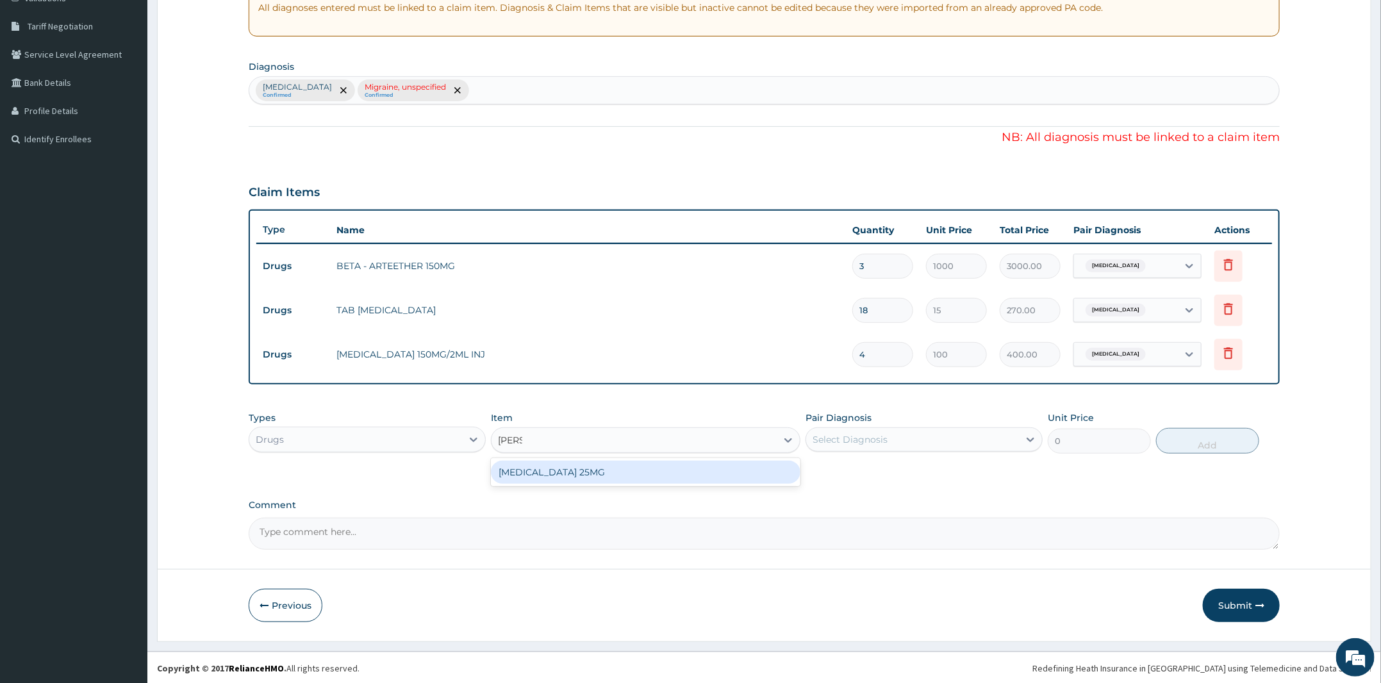
type input "AMITR"
click at [608, 466] on div "[MEDICAL_DATA] 25MG" at bounding box center [646, 472] width 310 height 23
type input "50"
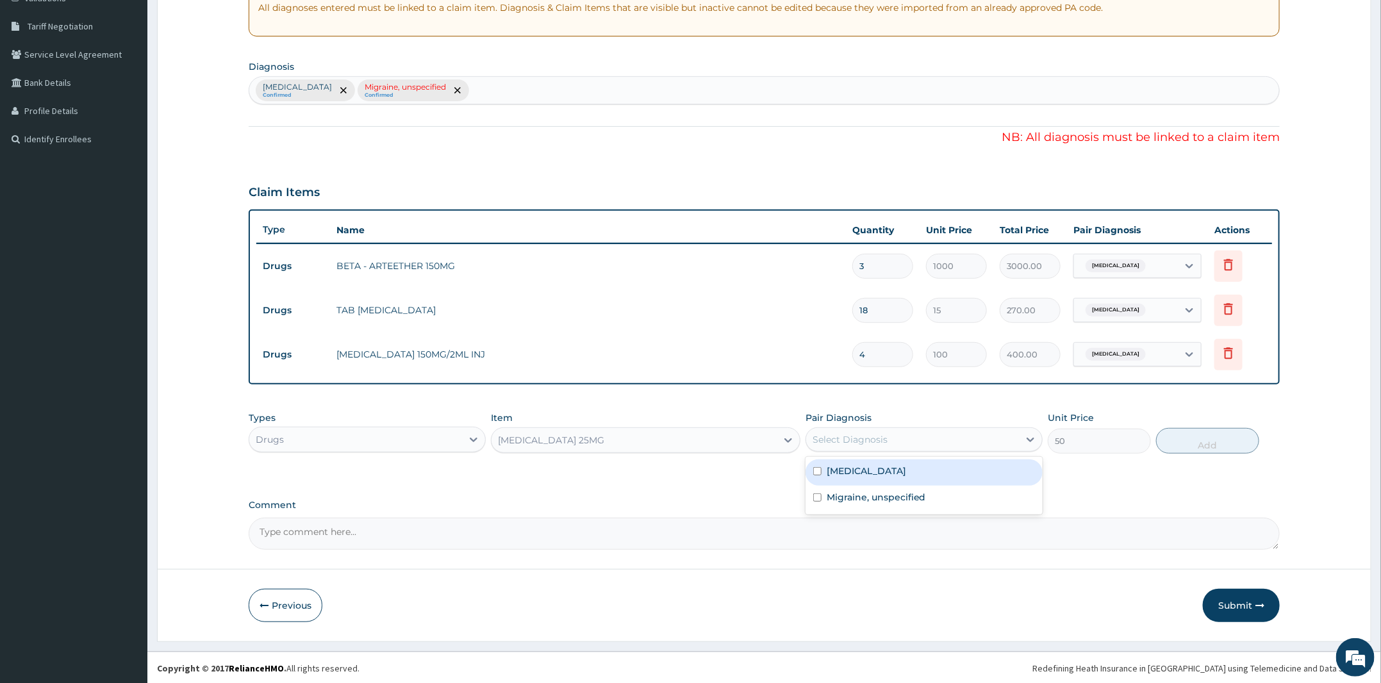
click at [892, 435] on div "Select Diagnosis" at bounding box center [912, 439] width 213 height 21
drag, startPoint x: 897, startPoint y: 491, endPoint x: 1226, endPoint y: 480, distance: 329.0
click at [915, 495] on label "Migraine, unspecified" at bounding box center [876, 497] width 99 height 13
checkbox input "true"
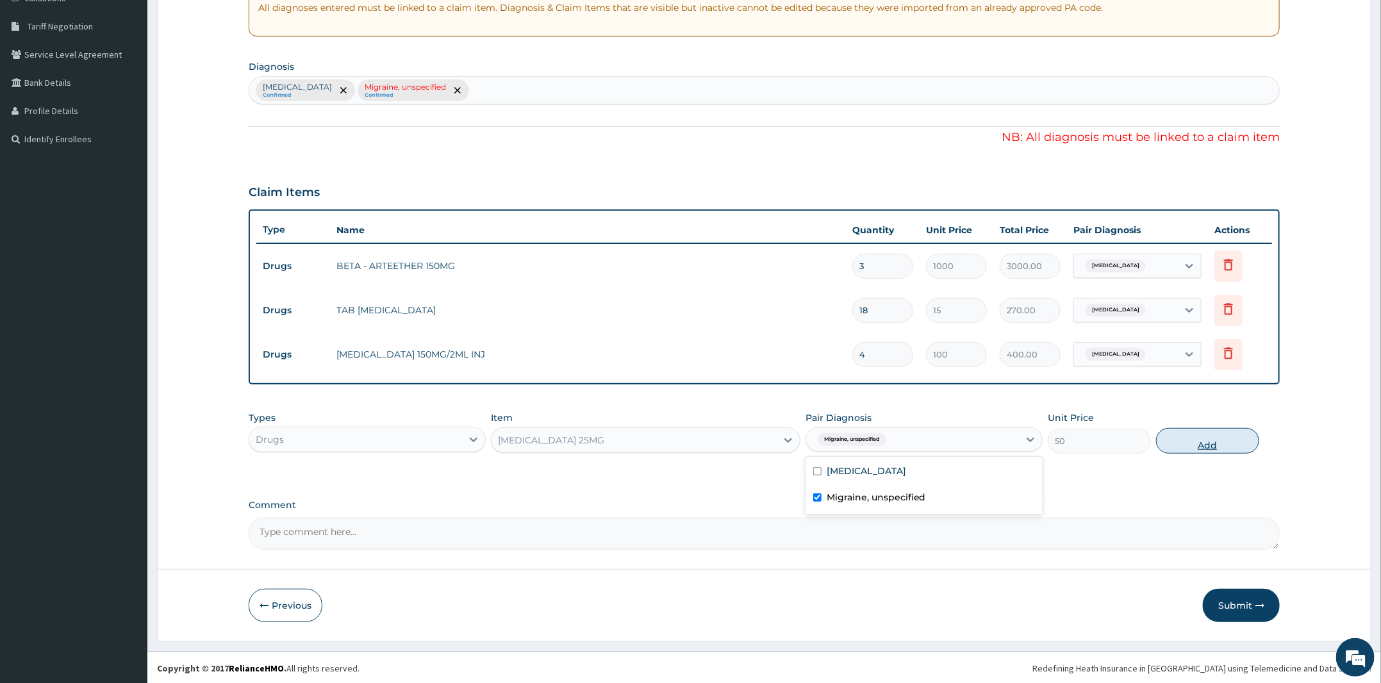
click at [1230, 440] on button "Add" at bounding box center [1207, 441] width 103 height 26
type input "0"
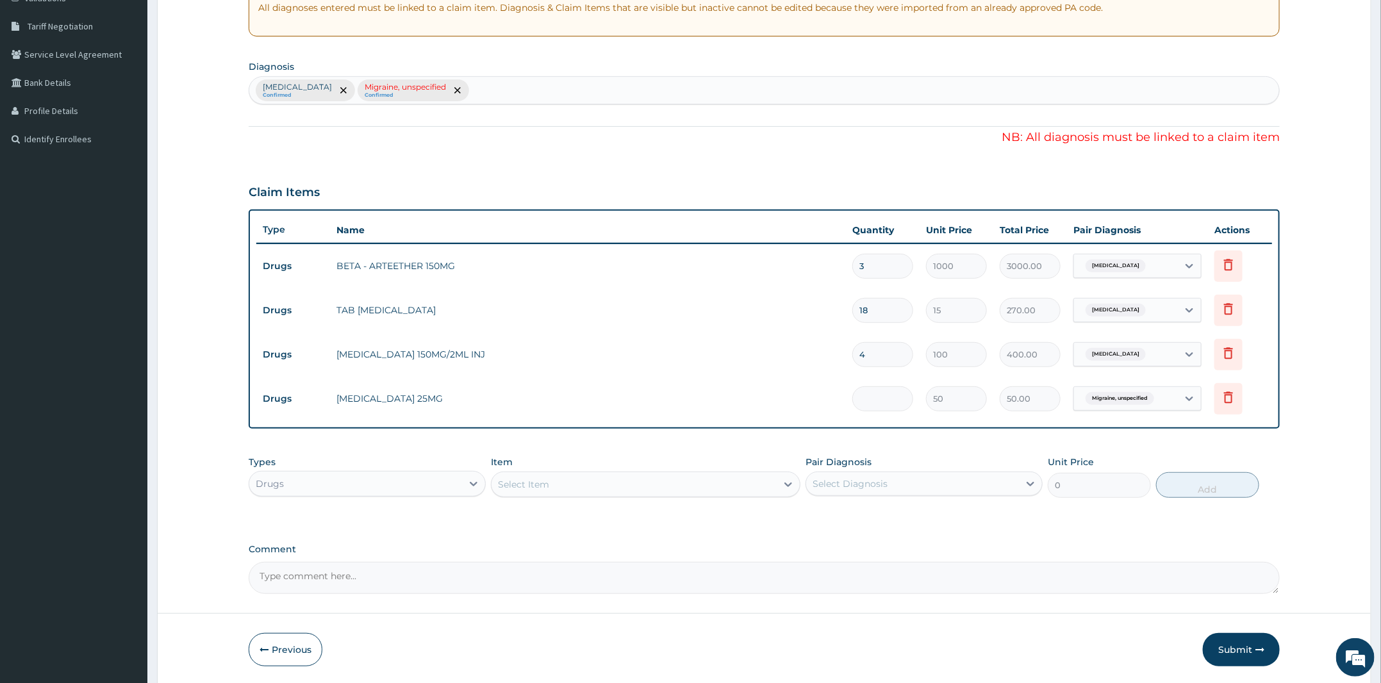
type input "0.00"
type input "3"
type input "150.00"
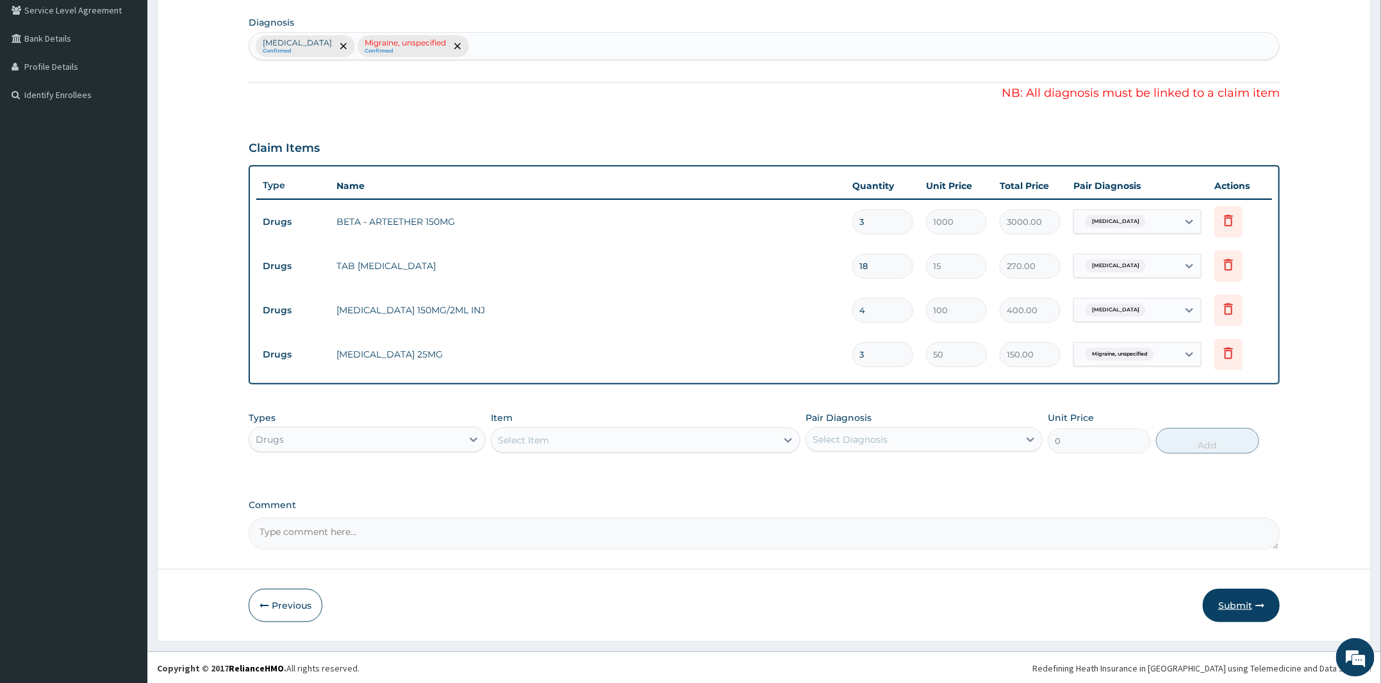
type input "3"
click at [1227, 606] on button "Submit" at bounding box center [1241, 605] width 77 height 33
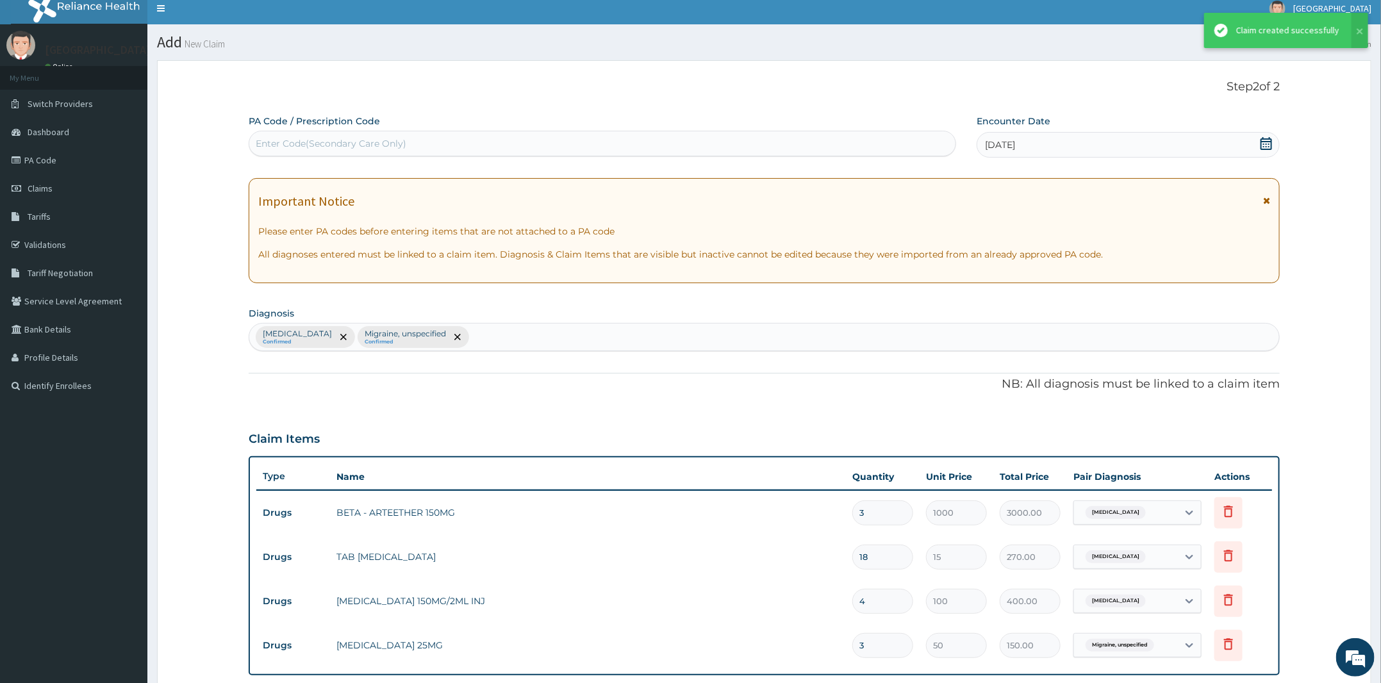
scroll to position [299, 0]
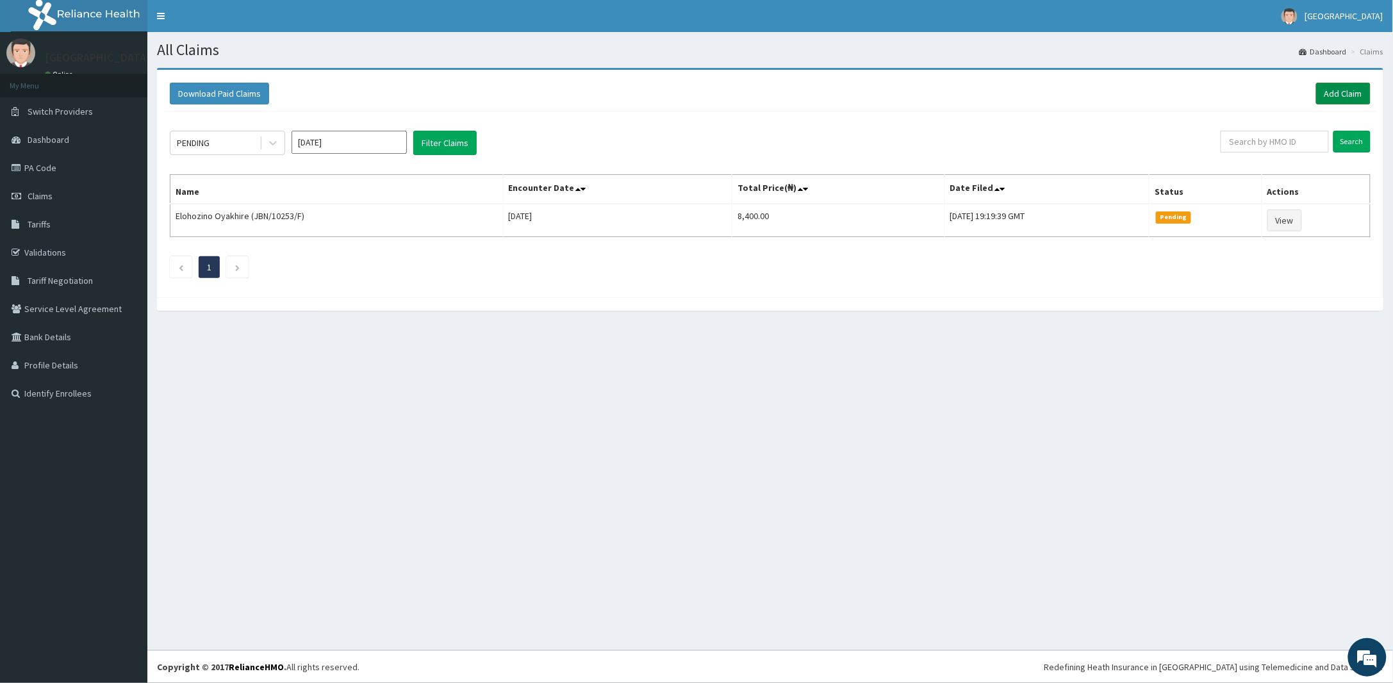
click at [1347, 91] on link "Add Claim" at bounding box center [1344, 94] width 54 height 22
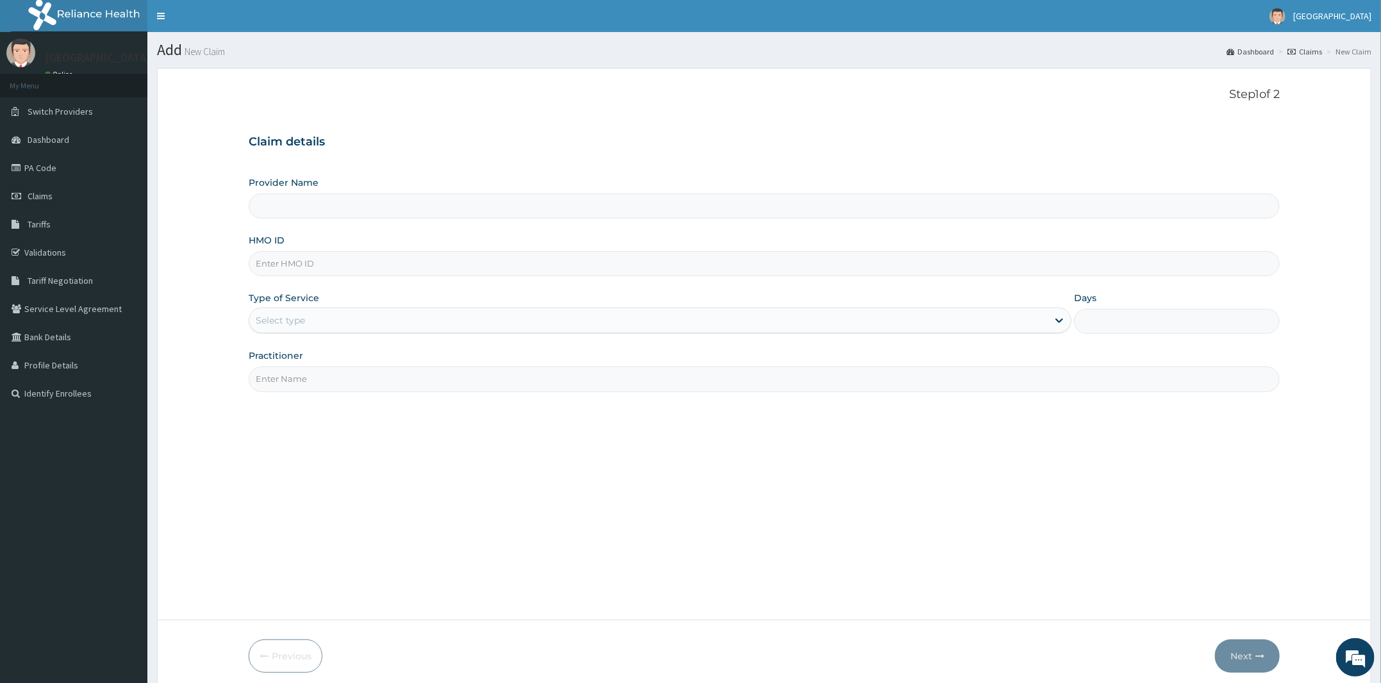
type input "Peter and Grace Medical centre"
click at [288, 262] on input "HMO ID" at bounding box center [764, 263] width 1031 height 25
paste input "NPM/10360/B"
type input "NPM/10360/B"
click at [281, 329] on div "Select type" at bounding box center [648, 320] width 799 height 21
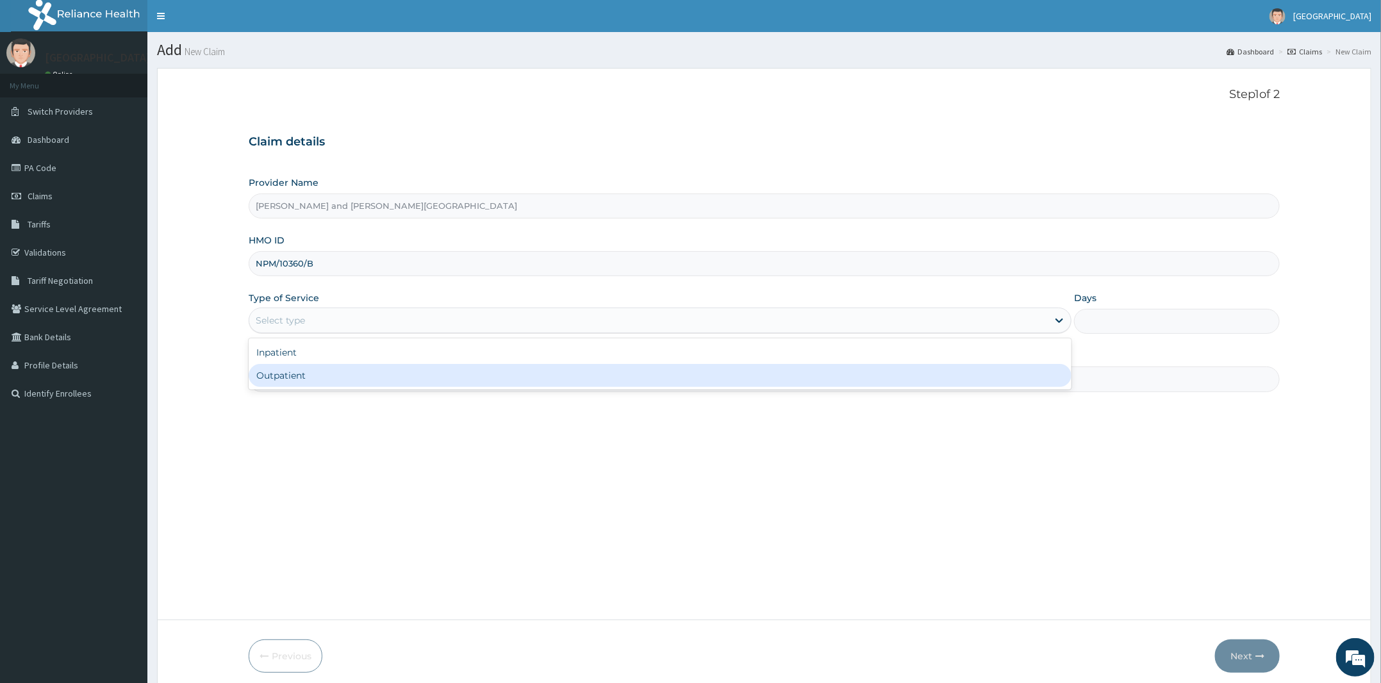
click at [300, 383] on div "Outpatient" at bounding box center [660, 375] width 823 height 23
type input "1"
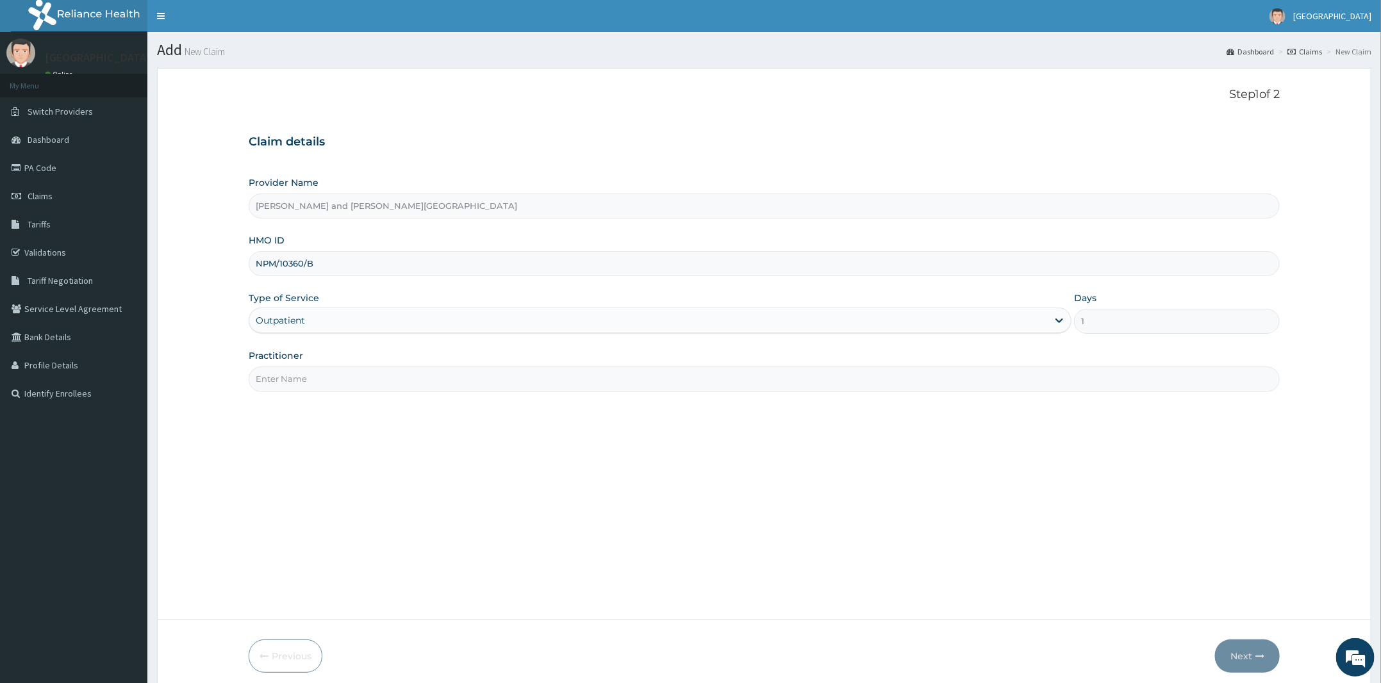
drag, startPoint x: 321, startPoint y: 380, endPoint x: 331, endPoint y: 389, distance: 13.6
click at [331, 388] on input "Practitioner" at bounding box center [764, 379] width 1031 height 25
type input "DR BIFOM MELWIN"
click at [1251, 653] on button "Next" at bounding box center [1247, 656] width 65 height 33
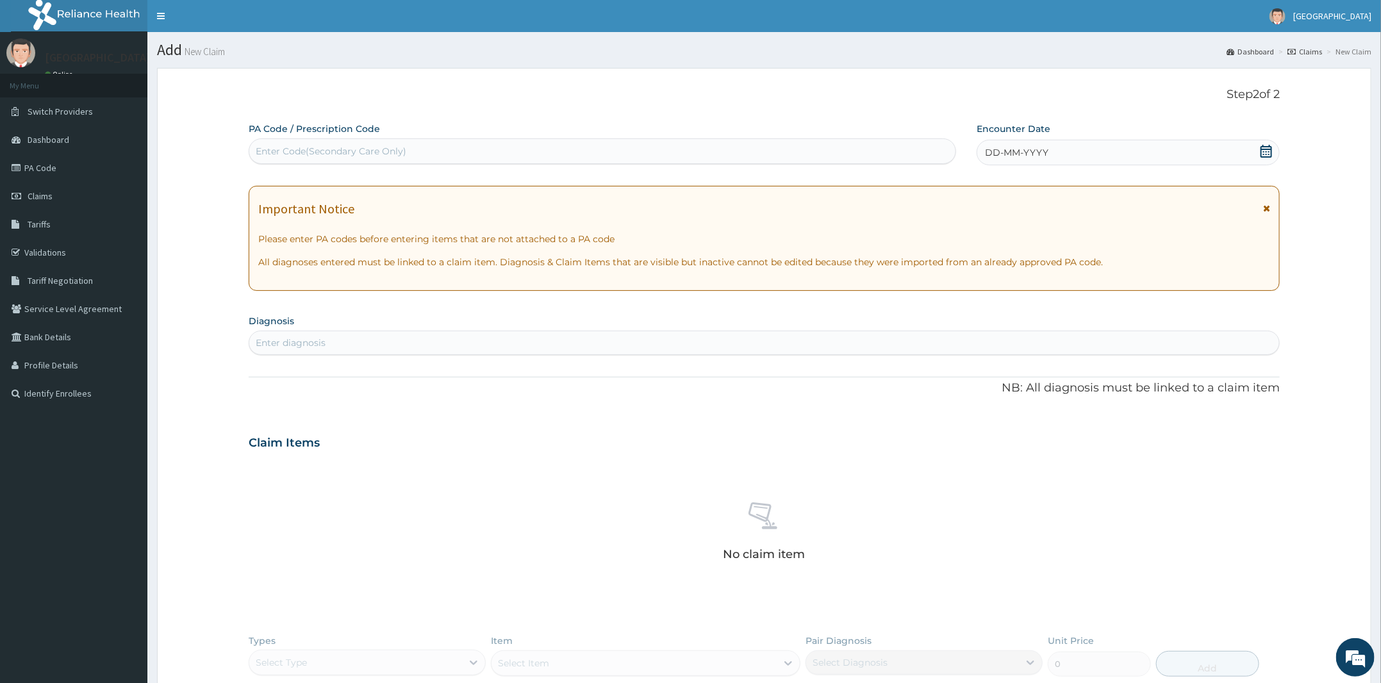
click at [1266, 157] on icon at bounding box center [1267, 151] width 12 height 13
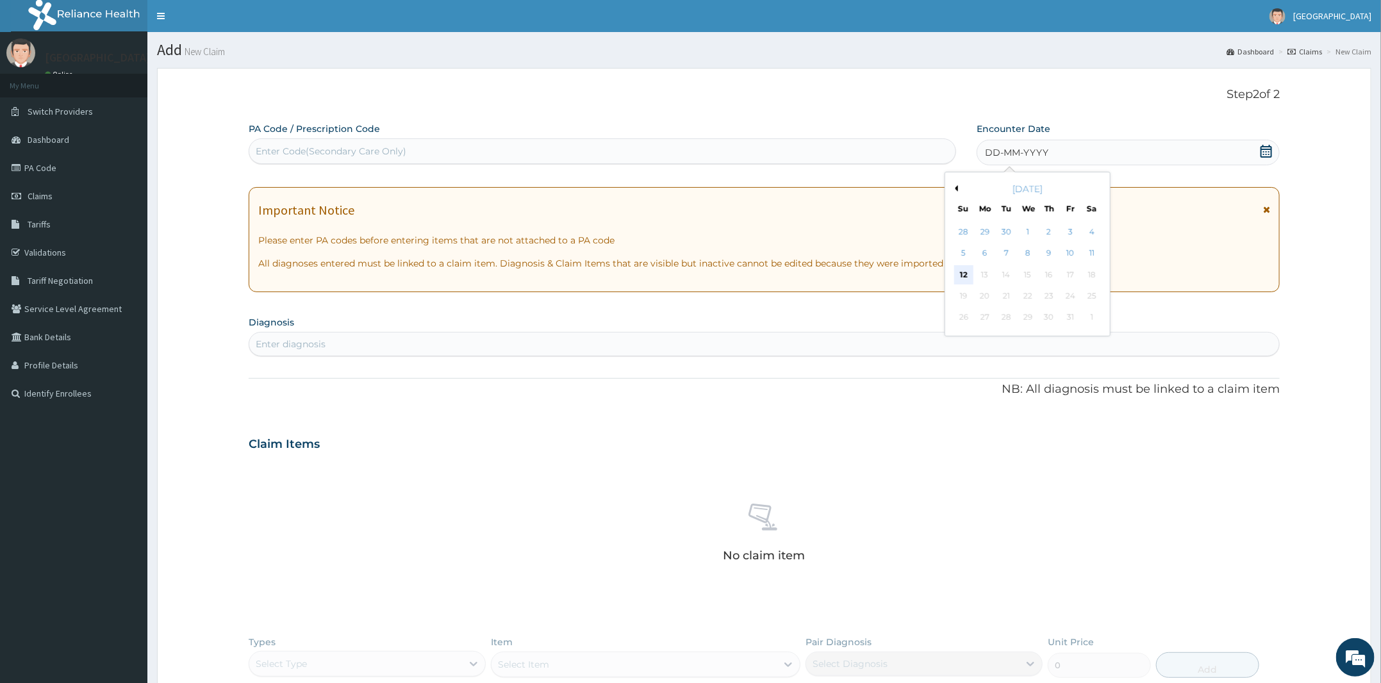
click at [971, 272] on div "12" at bounding box center [963, 274] width 19 height 19
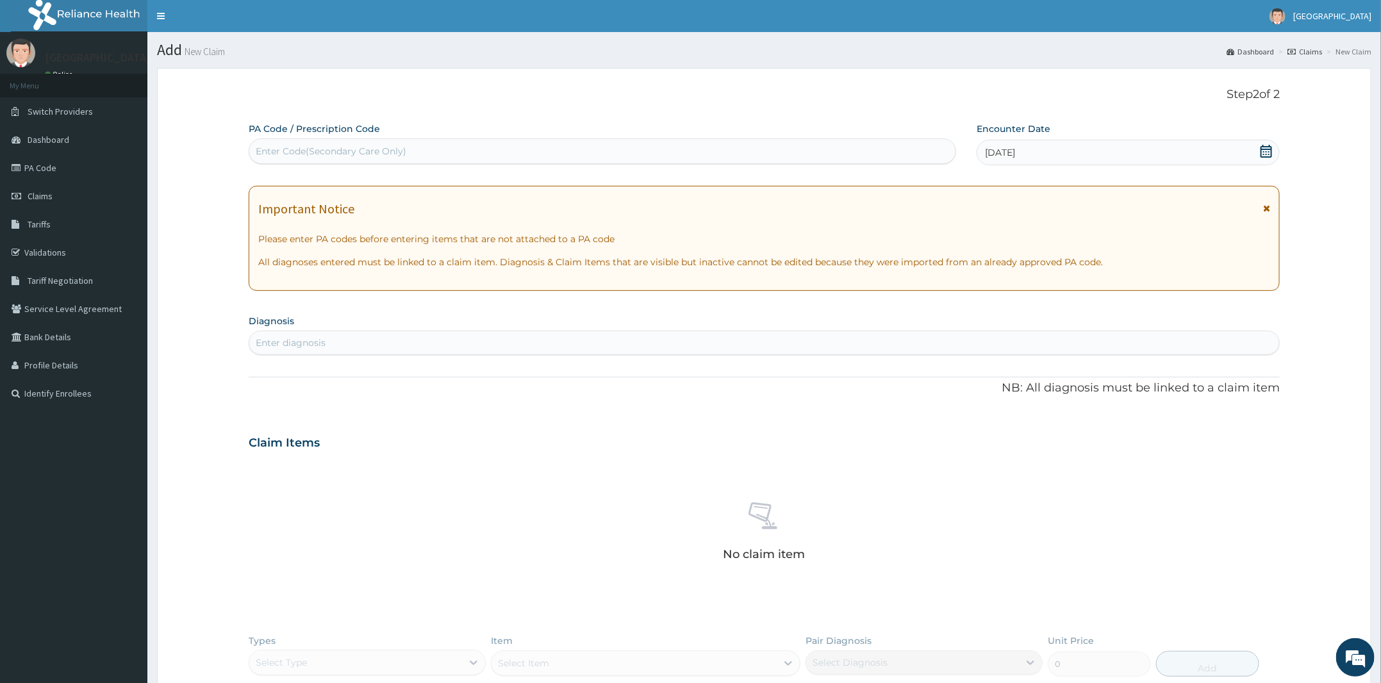
click at [713, 344] on div "Enter diagnosis" at bounding box center [764, 343] width 1030 height 21
type input "MALARIA"
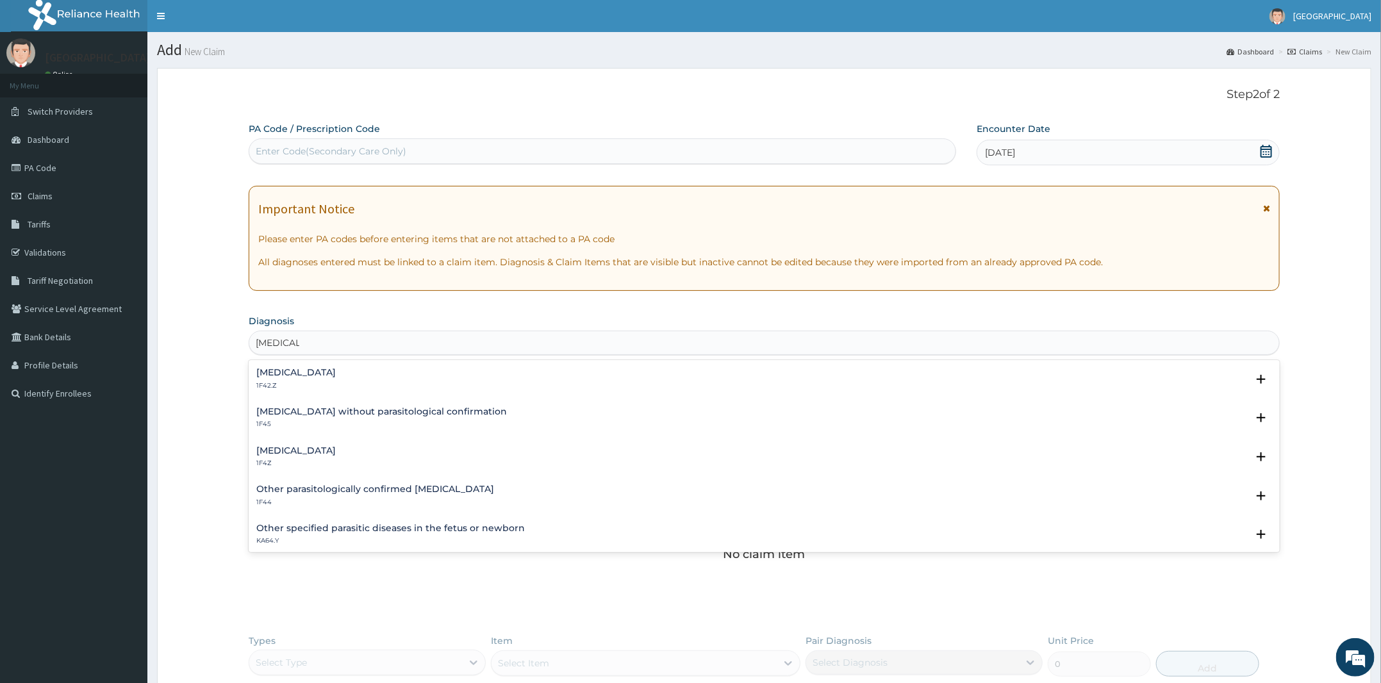
click at [331, 447] on h4 "Malaria, unspecified" at bounding box center [295, 451] width 79 height 10
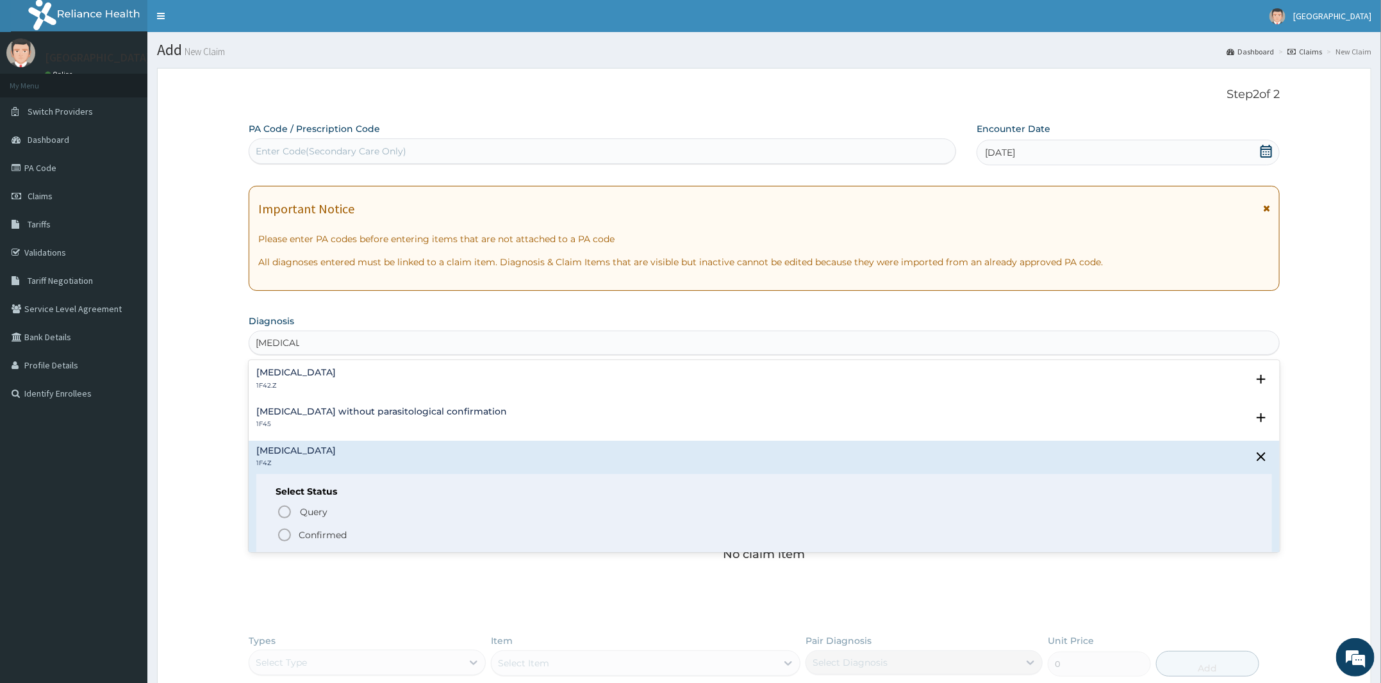
click at [306, 533] on p "Confirmed" at bounding box center [323, 535] width 48 height 13
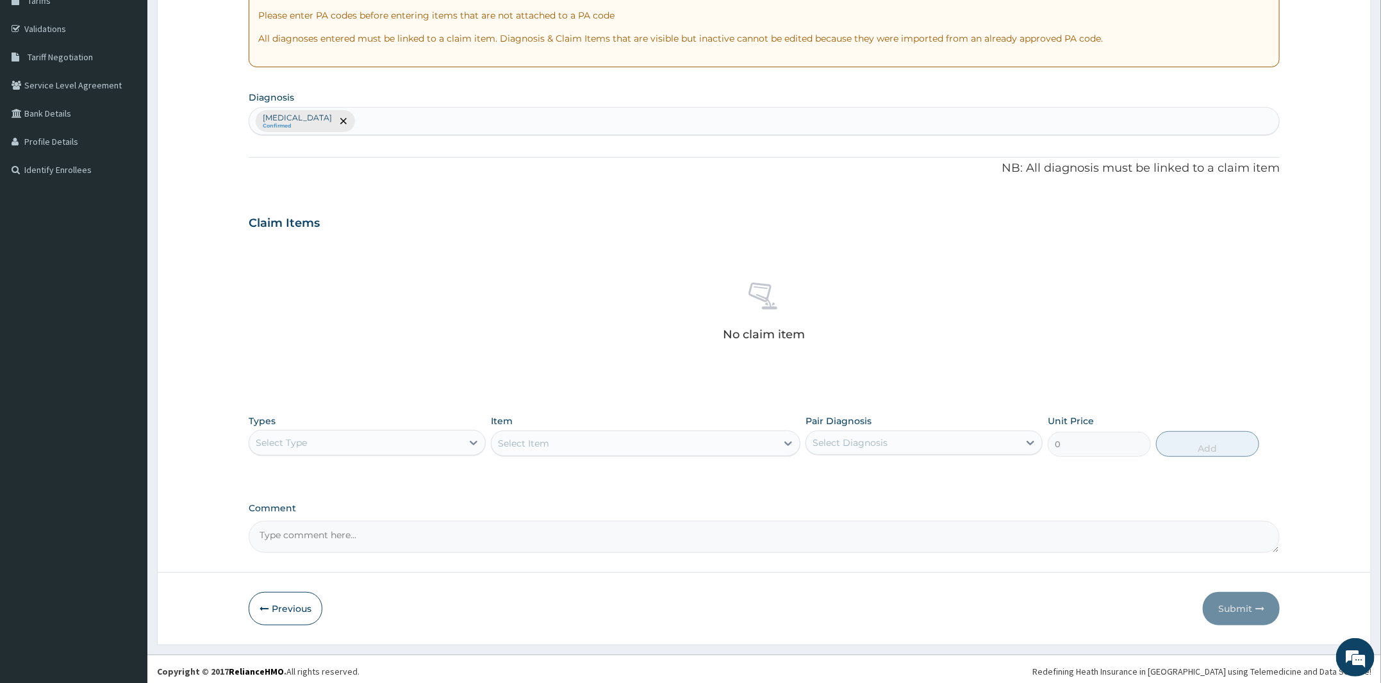
scroll to position [228, 0]
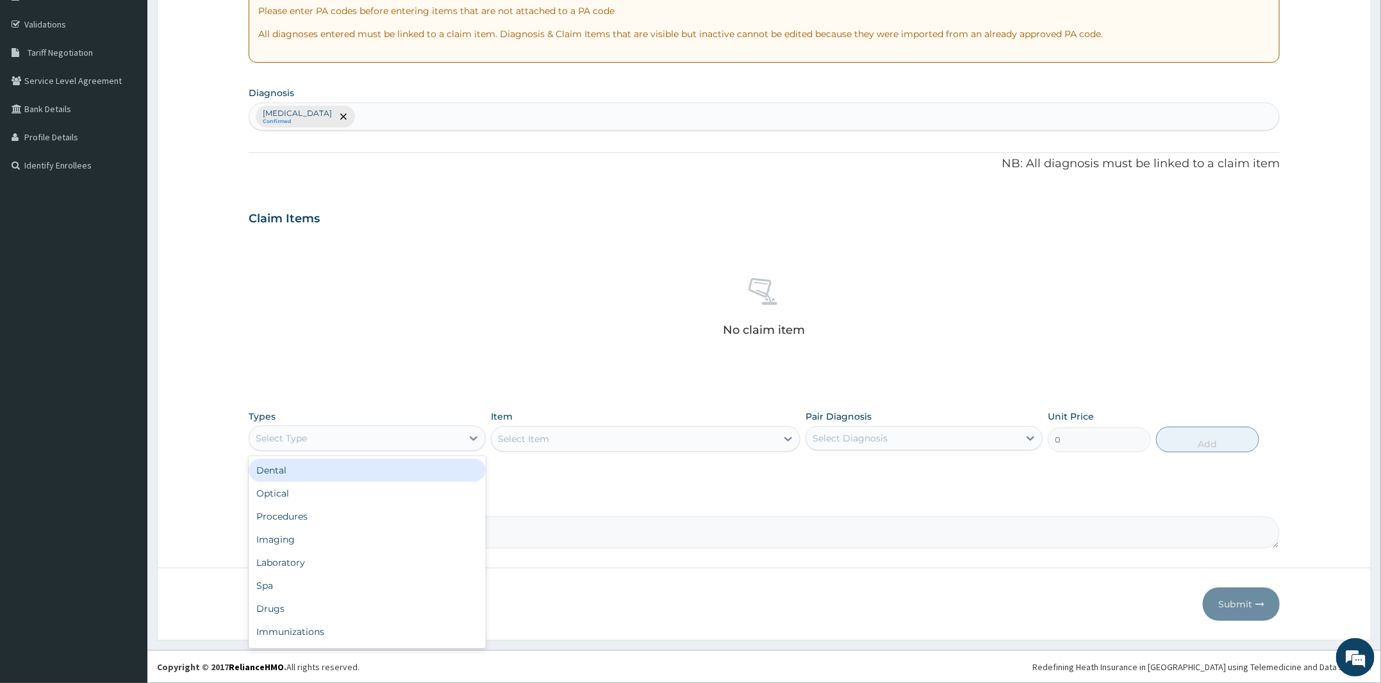
click at [412, 435] on div "Select Type" at bounding box center [355, 438] width 213 height 21
click at [273, 603] on div "Drugs" at bounding box center [367, 608] width 237 height 23
click at [581, 437] on div "Select Item" at bounding box center [646, 439] width 310 height 26
click at [592, 441] on div "Select Item" at bounding box center [646, 439] width 310 height 26
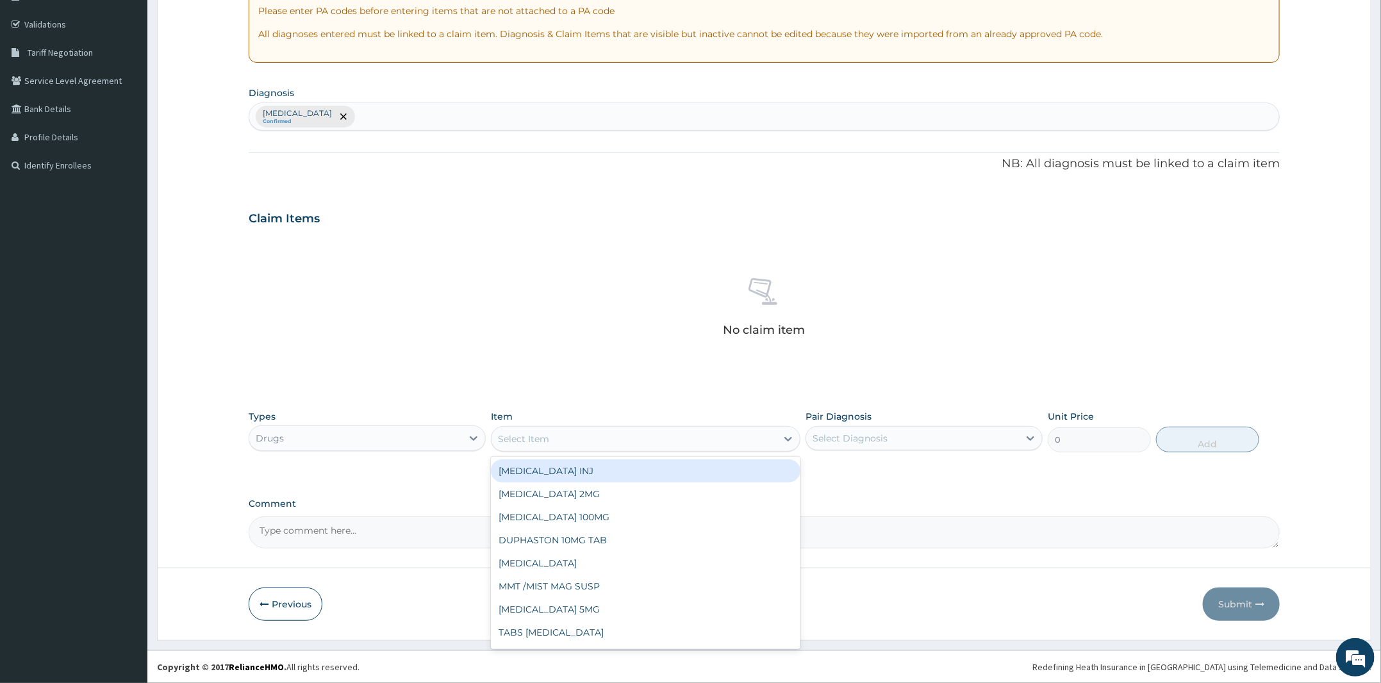
click at [589, 439] on div "Select Item" at bounding box center [634, 439] width 285 height 21
type input "ARTEM"
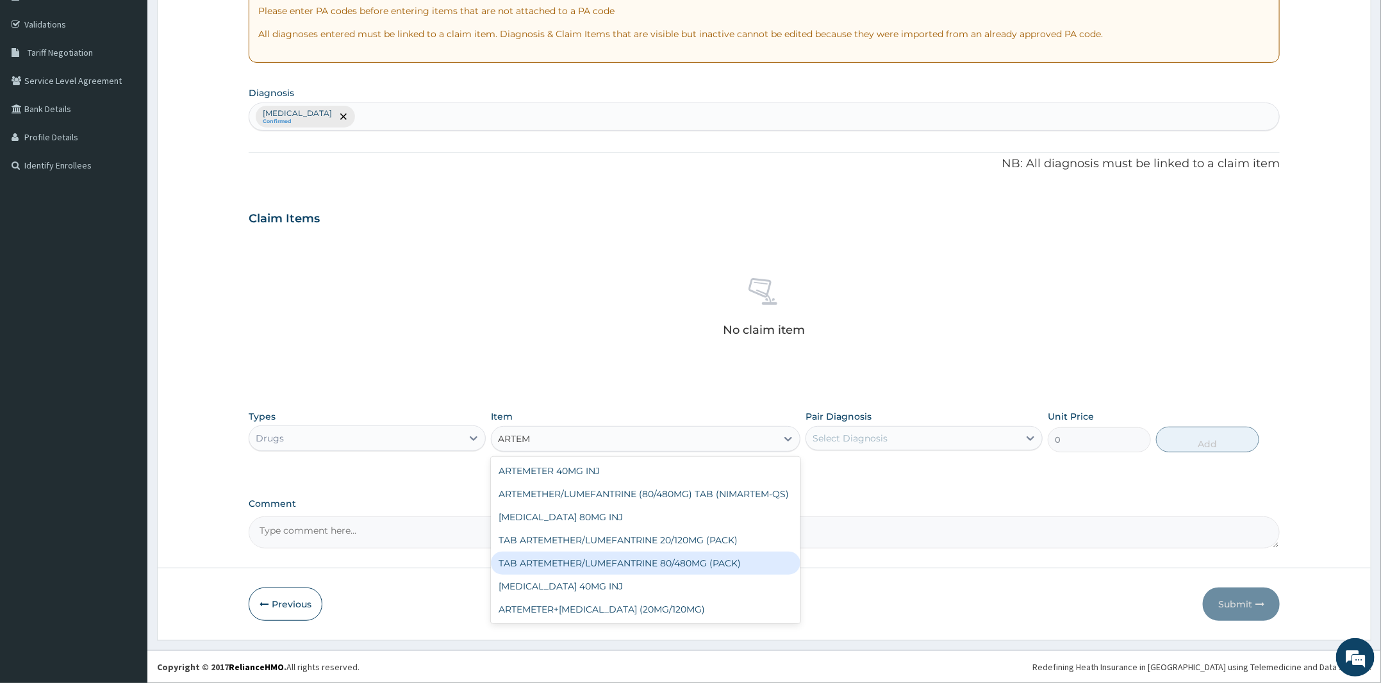
click at [669, 562] on div "TAB ARTEMETHER/LUMEFANTRINE 80/480MG (PACK)" at bounding box center [646, 563] width 310 height 23
type input "1600"
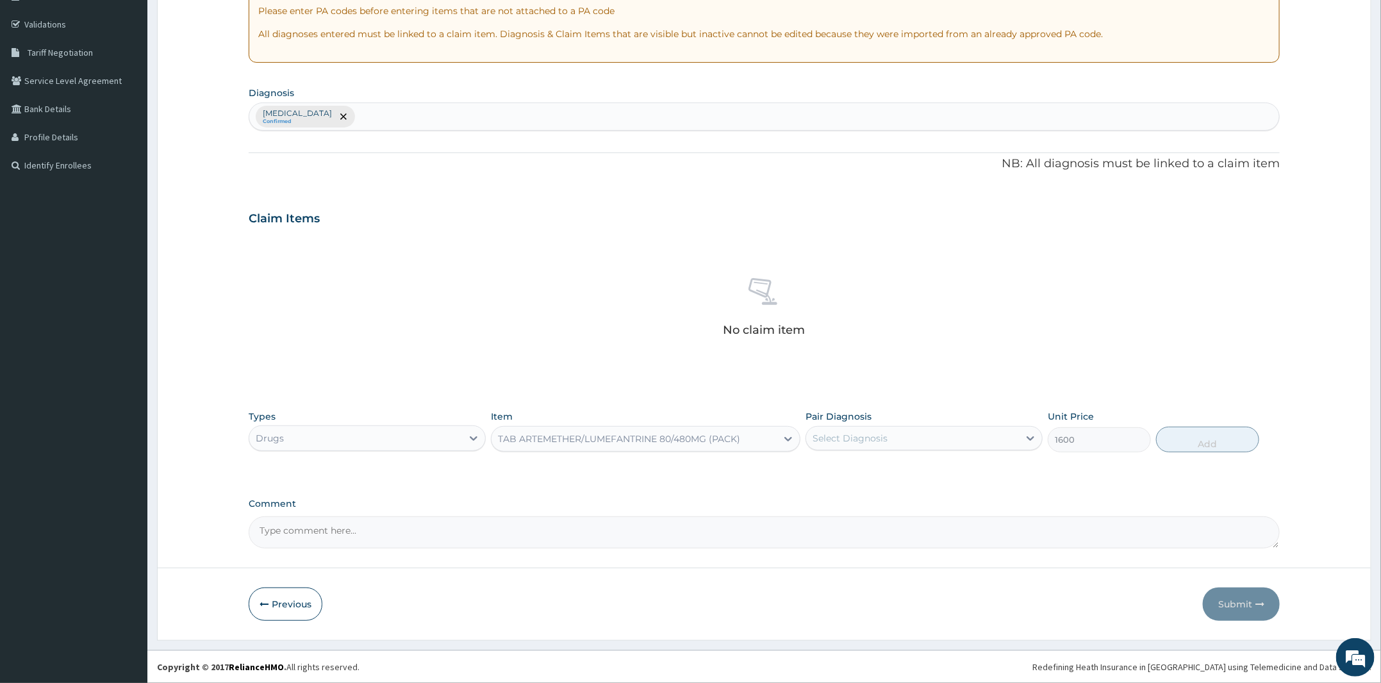
click at [609, 433] on div "TAB ARTEMETHER/LUMEFANTRINE 80/480MG (PACK)" at bounding box center [619, 439] width 242 height 13
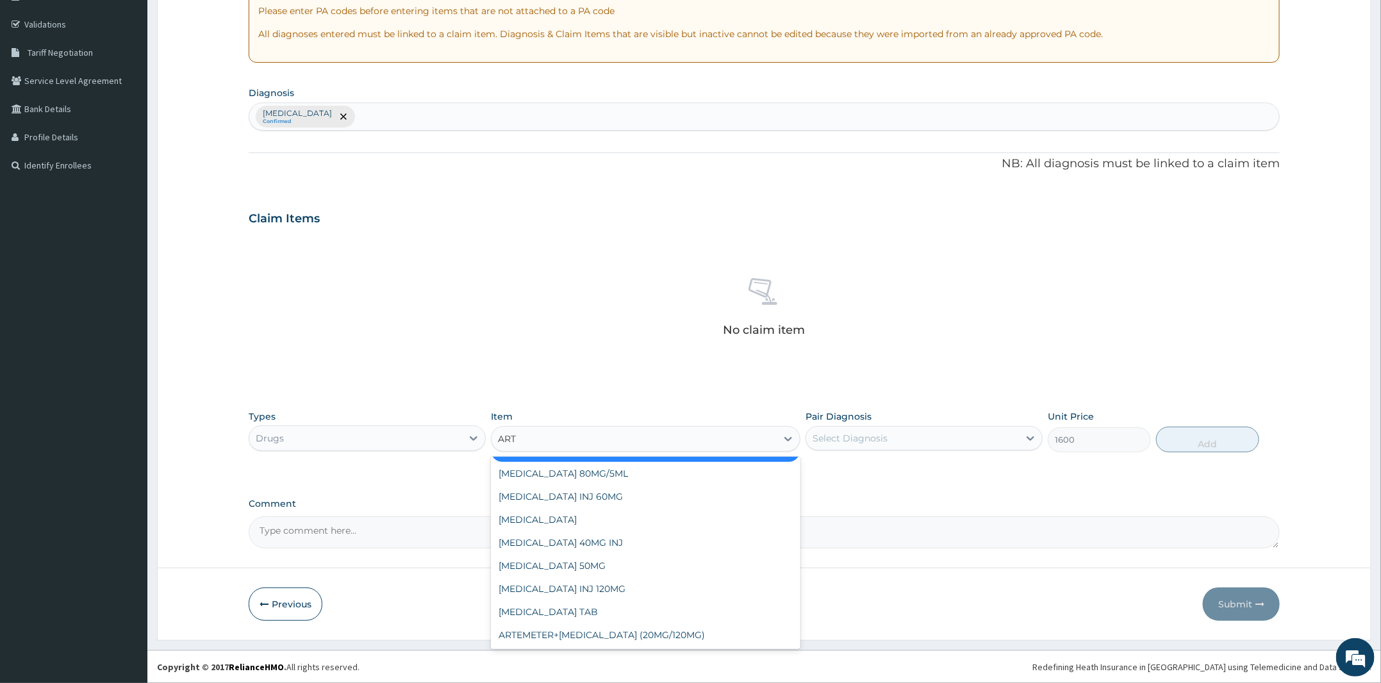
scroll to position [171, 0]
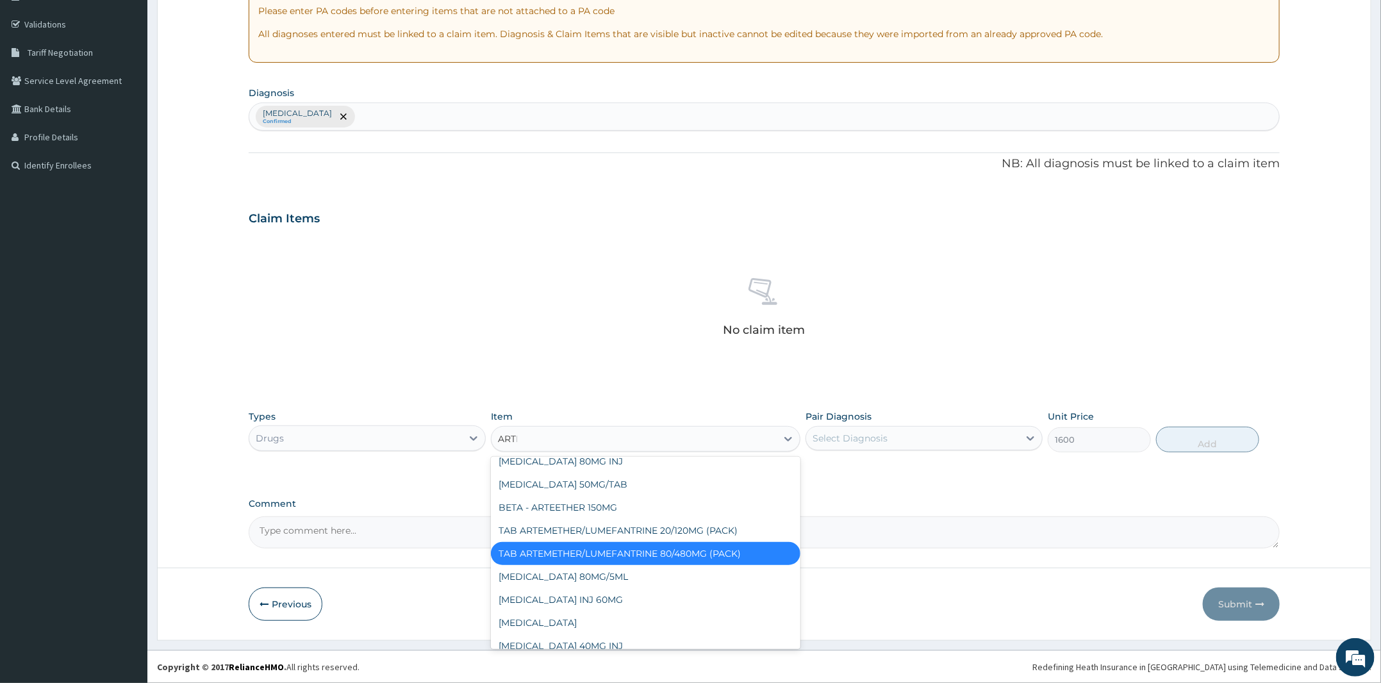
type input "ARTEE"
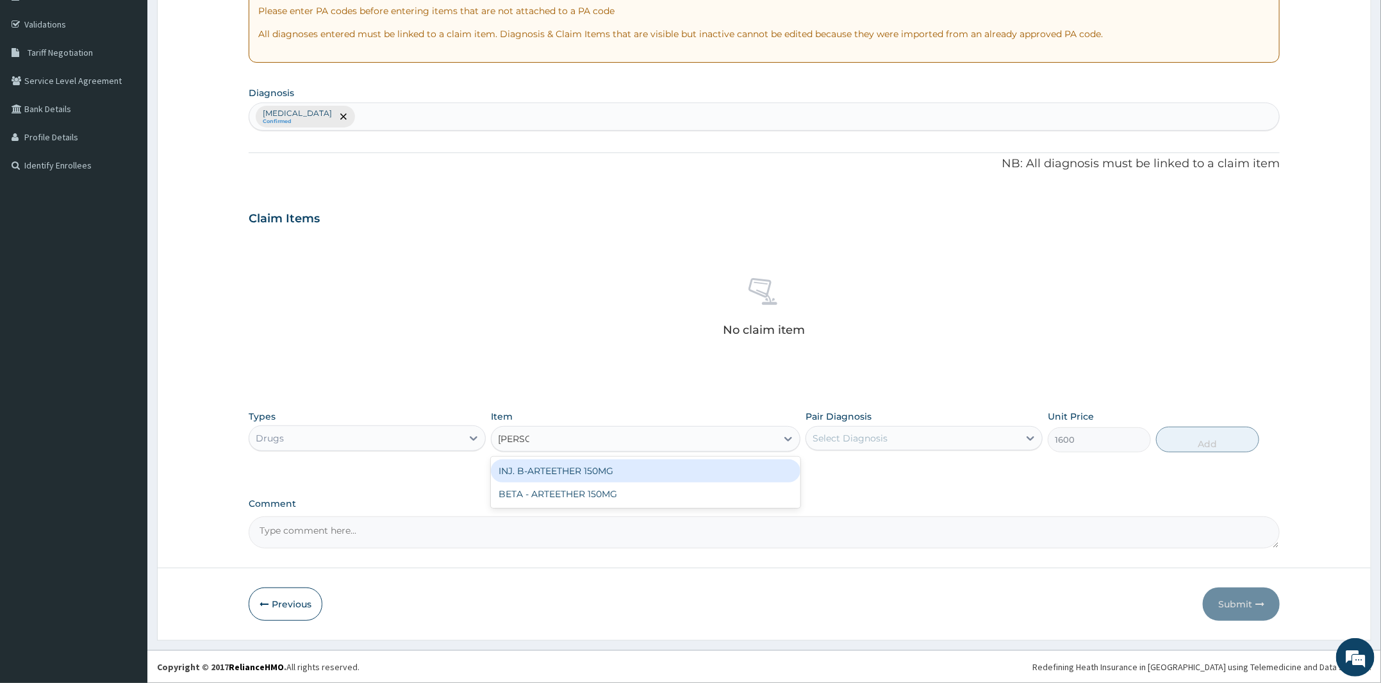
scroll to position [0, 0]
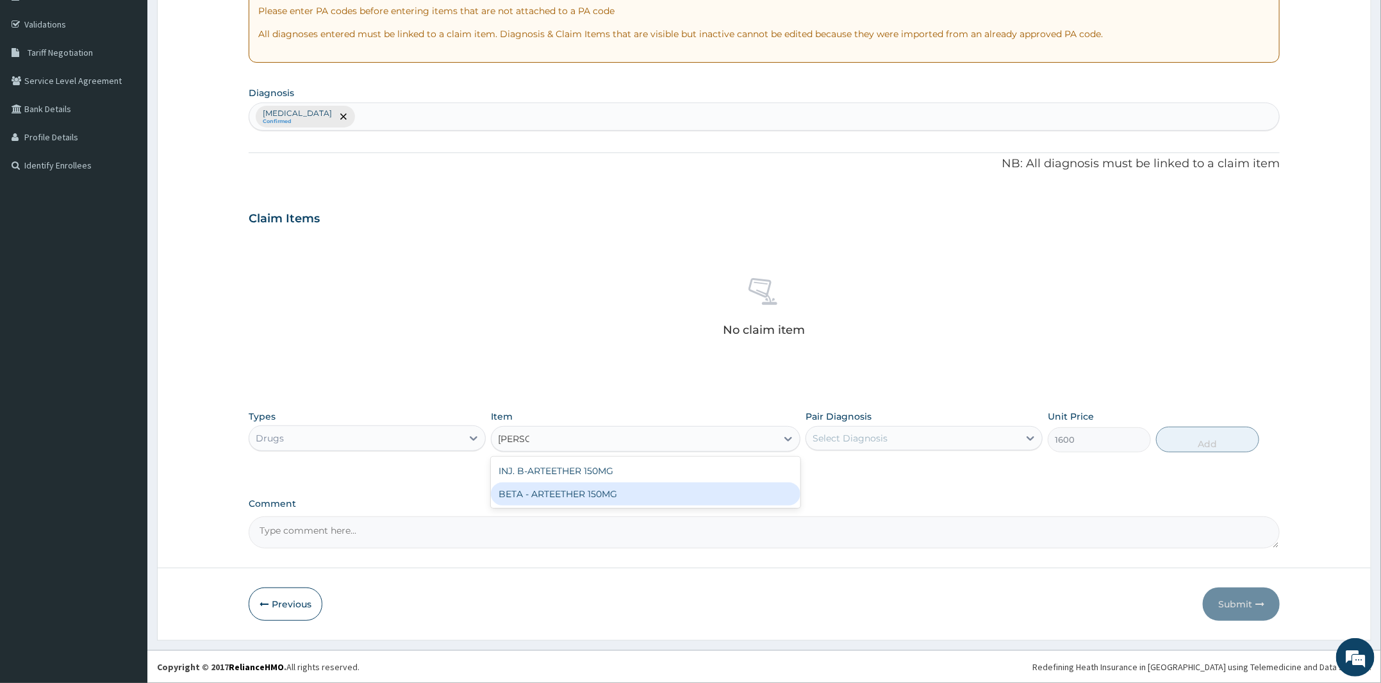
click at [611, 490] on div "BETA - ARTEETHER 150MG" at bounding box center [646, 494] width 310 height 23
type input "1000"
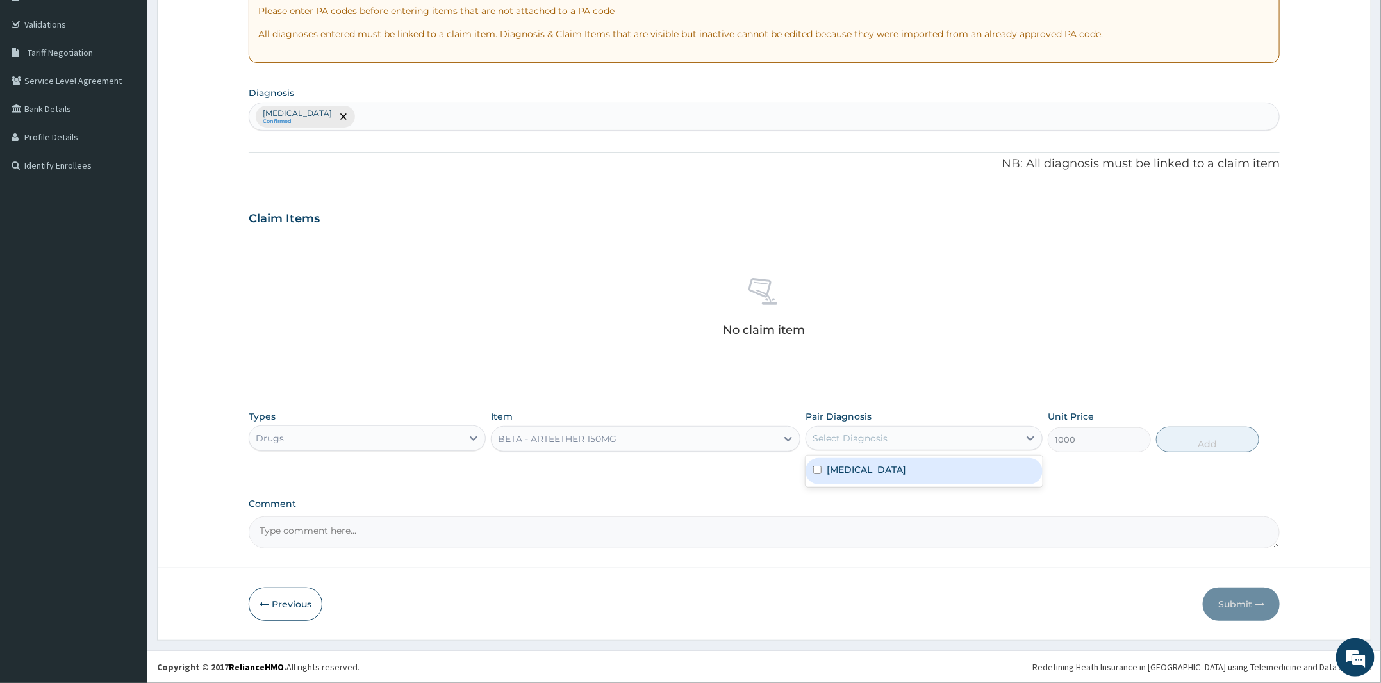
drag, startPoint x: 964, startPoint y: 444, endPoint x: 945, endPoint y: 452, distance: 20.4
click at [964, 444] on div "Select Diagnosis" at bounding box center [912, 438] width 213 height 21
drag, startPoint x: 915, startPoint y: 479, endPoint x: 971, endPoint y: 471, distance: 56.4
click at [942, 476] on div "Malaria, unspecified" at bounding box center [924, 471] width 237 height 26
checkbox input "true"
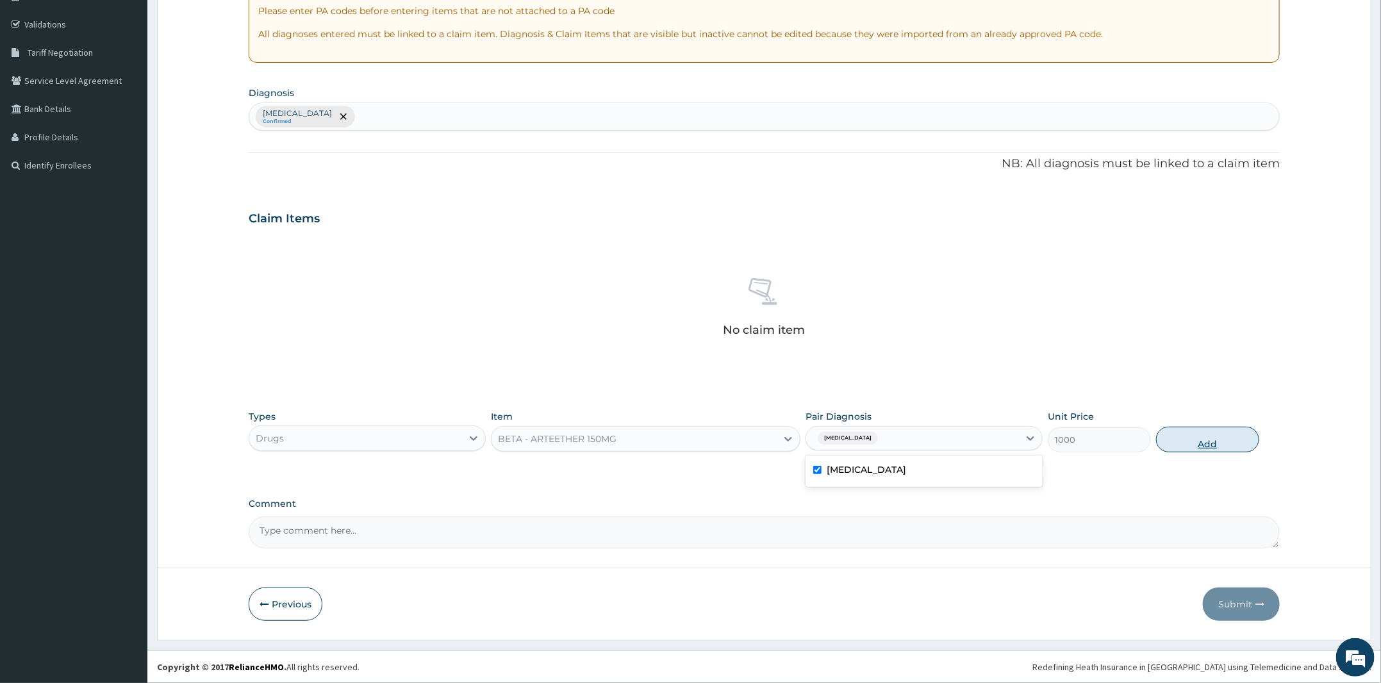
click at [1201, 439] on button "Add" at bounding box center [1207, 440] width 103 height 26
type input "0"
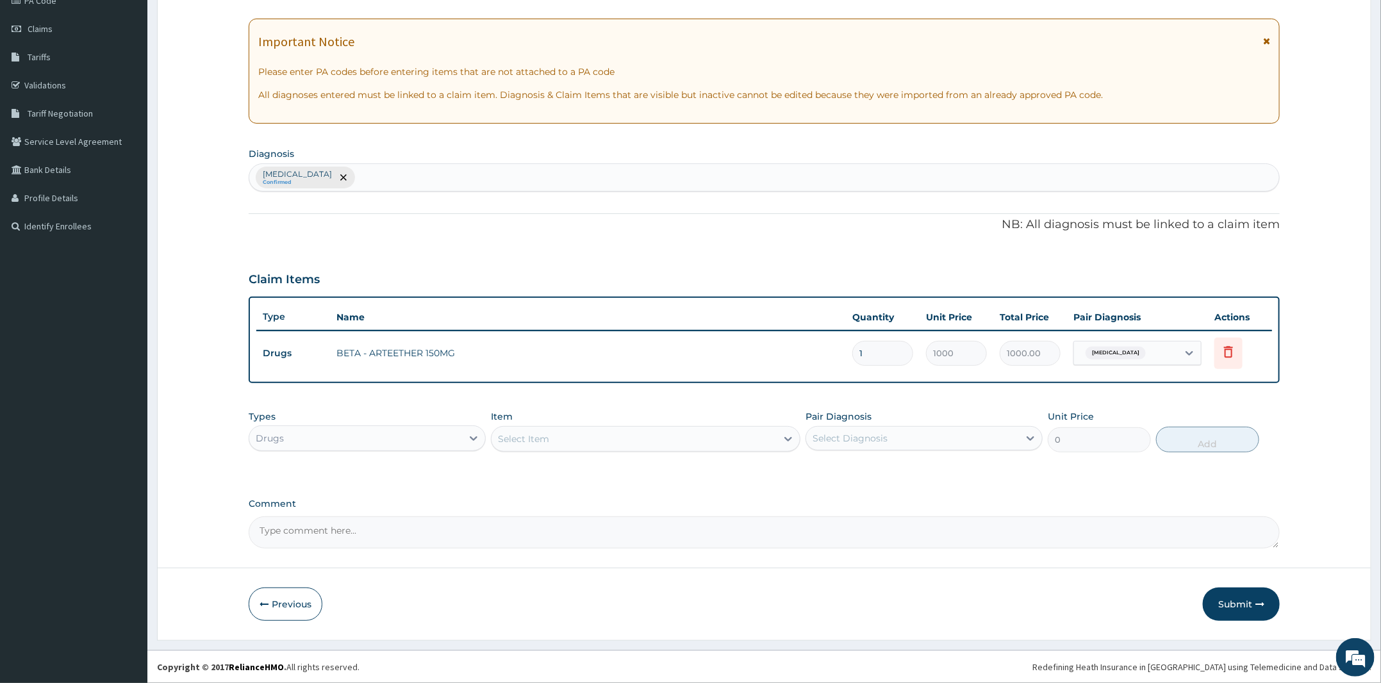
scroll to position [166, 0]
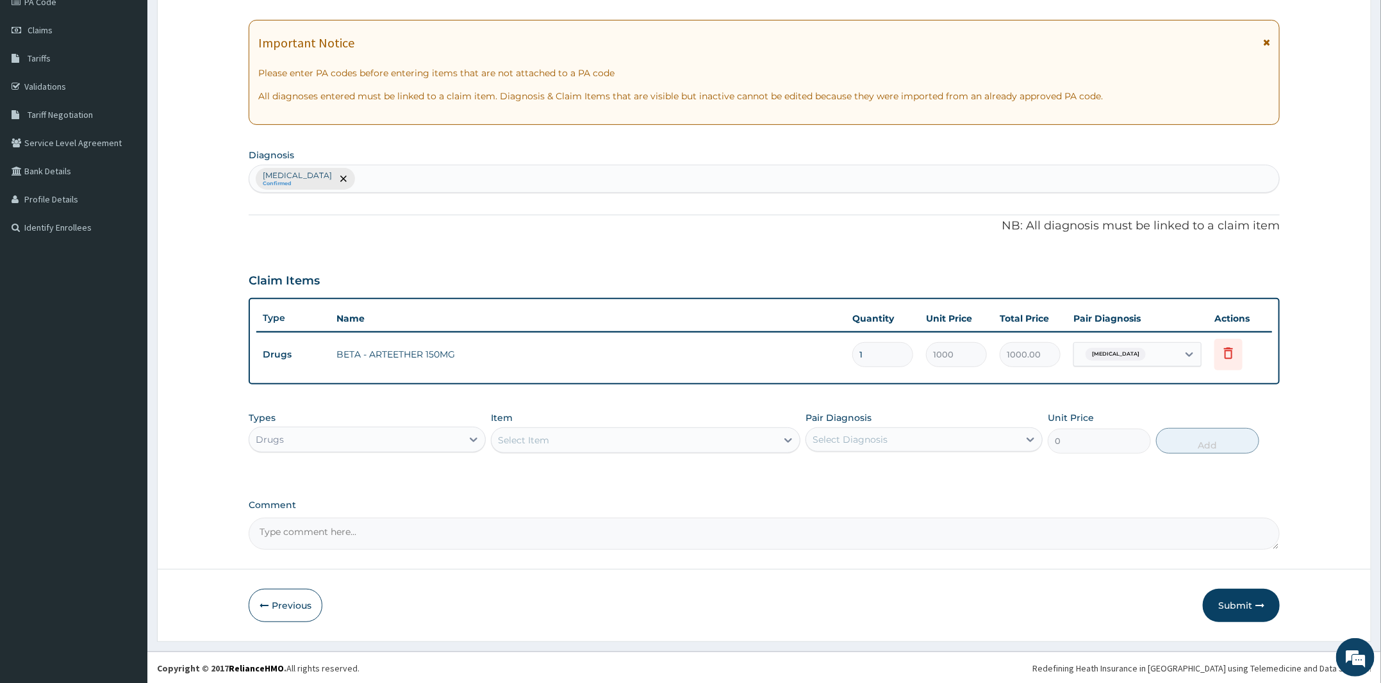
type input "0.00"
type input "3"
type input "3000.00"
type input "3"
click at [594, 435] on div "Select Item" at bounding box center [634, 440] width 285 height 21
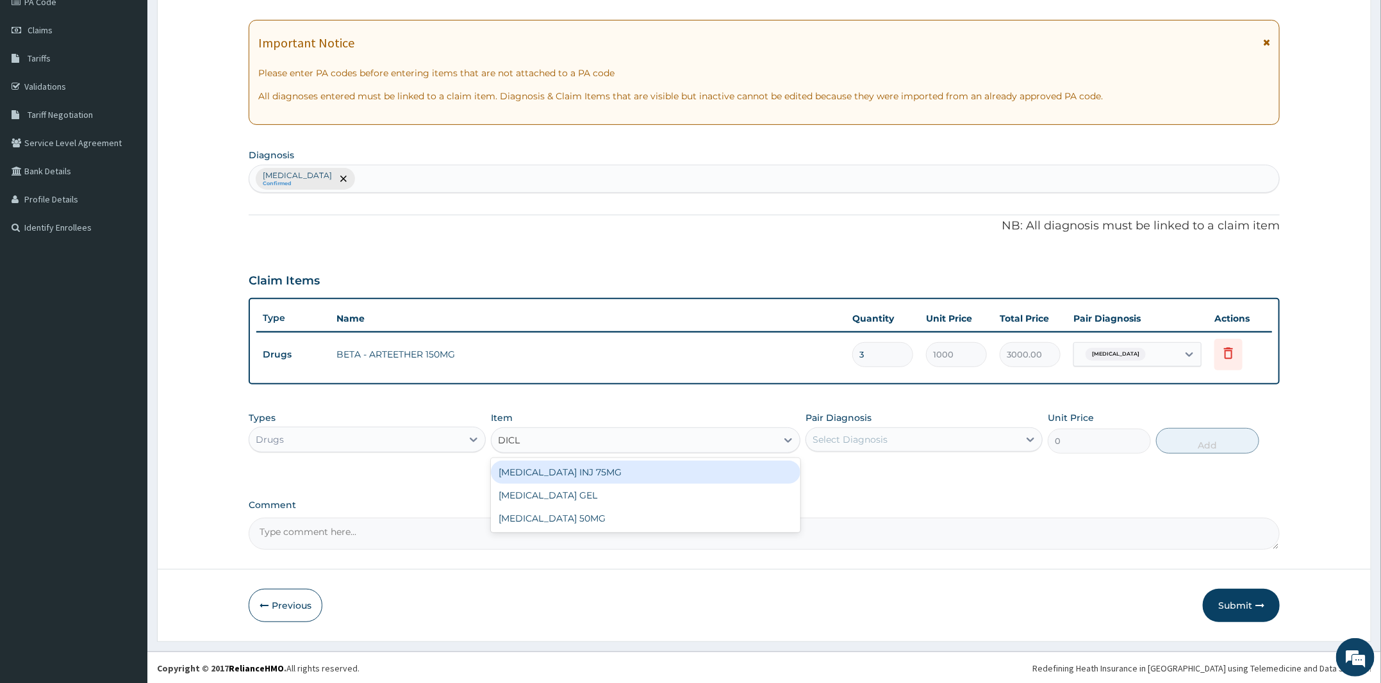
type input "DICLO"
click at [585, 465] on div "DICLOFENAC INJ 75MG" at bounding box center [646, 472] width 310 height 23
type input "200"
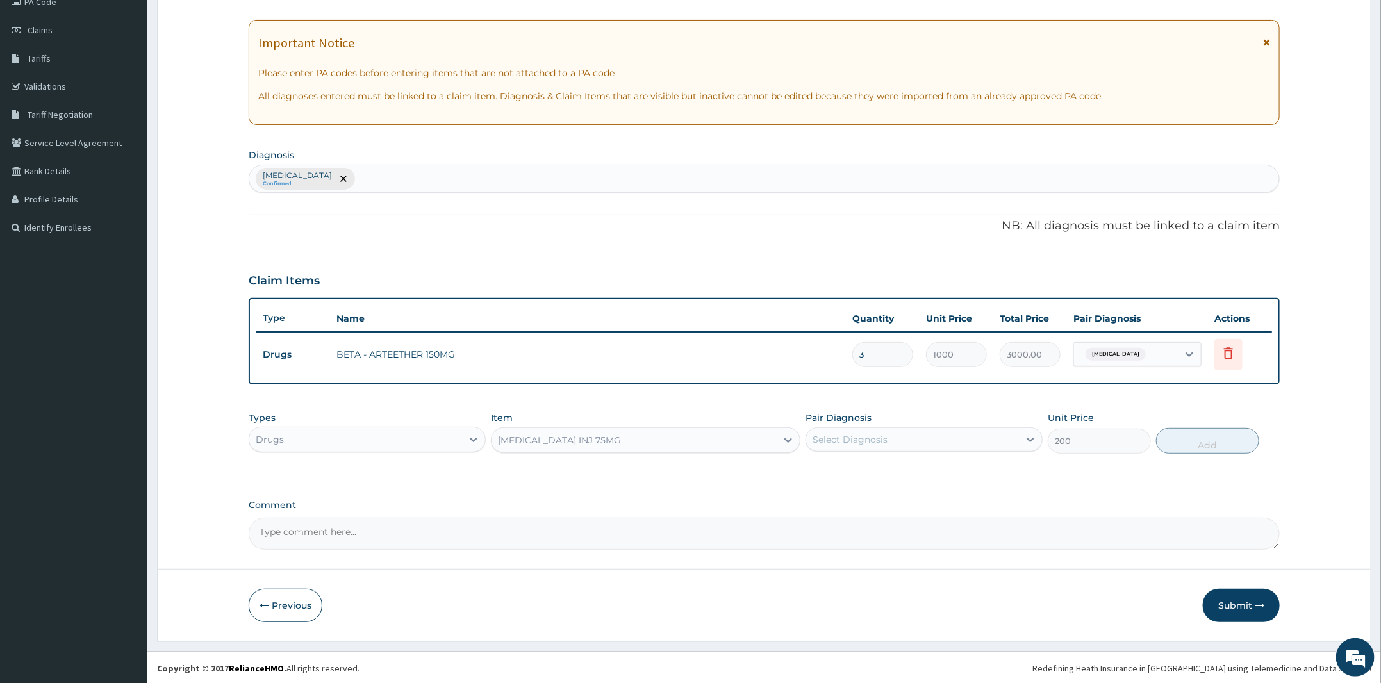
drag, startPoint x: 902, startPoint y: 440, endPoint x: 897, endPoint y: 448, distance: 8.9
click at [902, 440] on div "Select Diagnosis" at bounding box center [912, 439] width 213 height 21
drag, startPoint x: 883, startPoint y: 471, endPoint x: 1183, endPoint y: 474, distance: 300.0
click at [896, 471] on label "Malaria, unspecified" at bounding box center [866, 471] width 79 height 13
checkbox input "true"
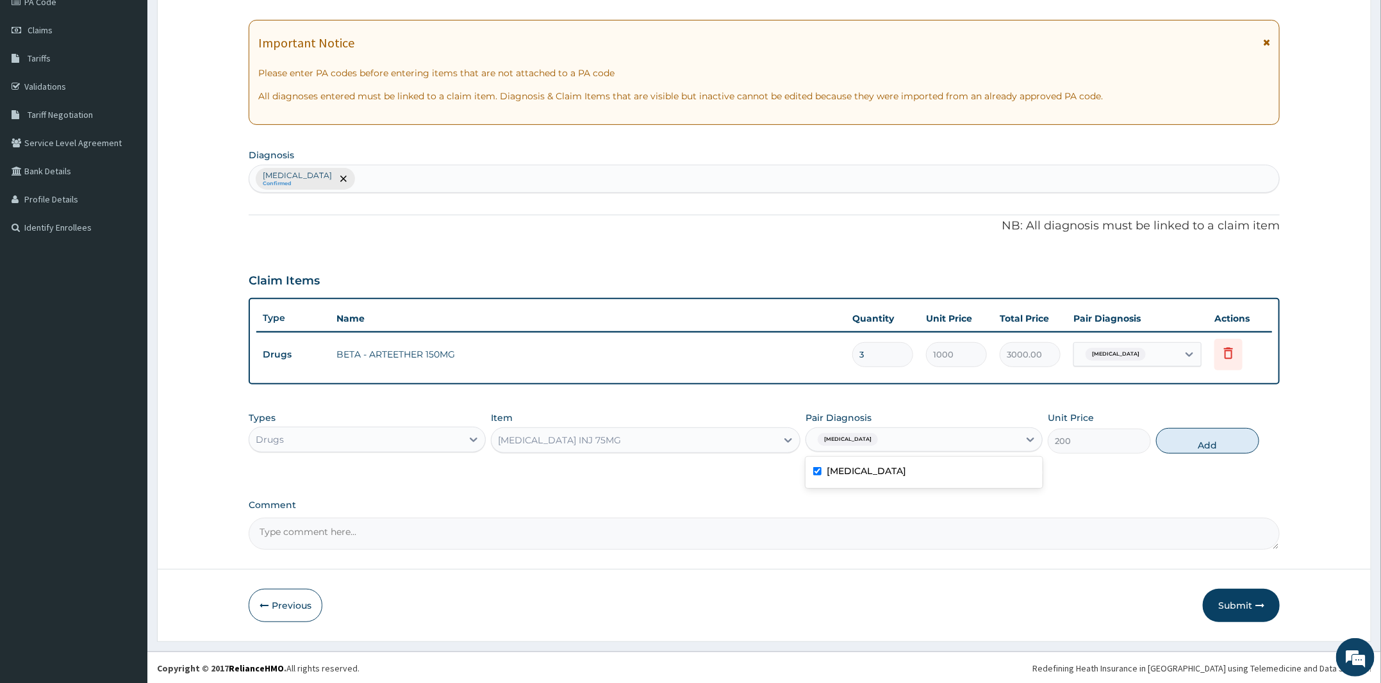
drag, startPoint x: 1238, startPoint y: 443, endPoint x: 1226, endPoint y: 454, distance: 16.8
click at [1237, 442] on button "Add" at bounding box center [1207, 441] width 103 height 26
type input "0"
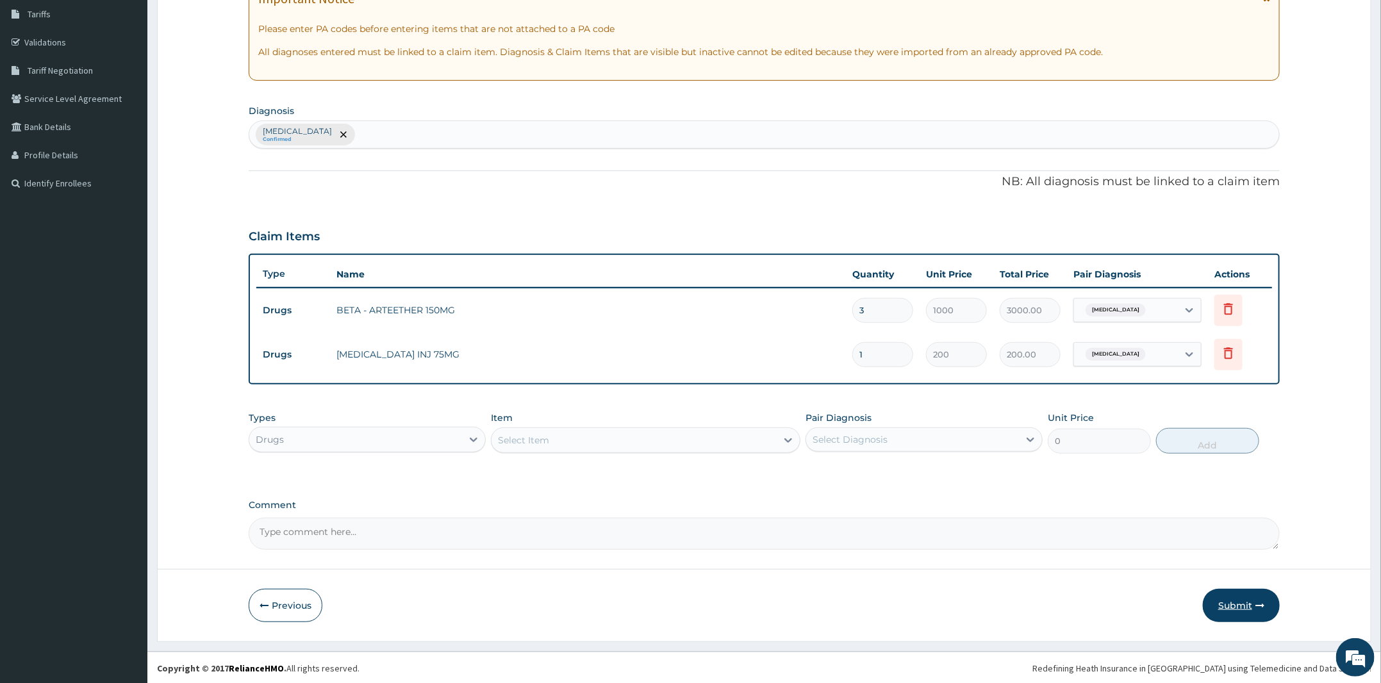
click at [1238, 596] on button "Submit" at bounding box center [1241, 605] width 77 height 33
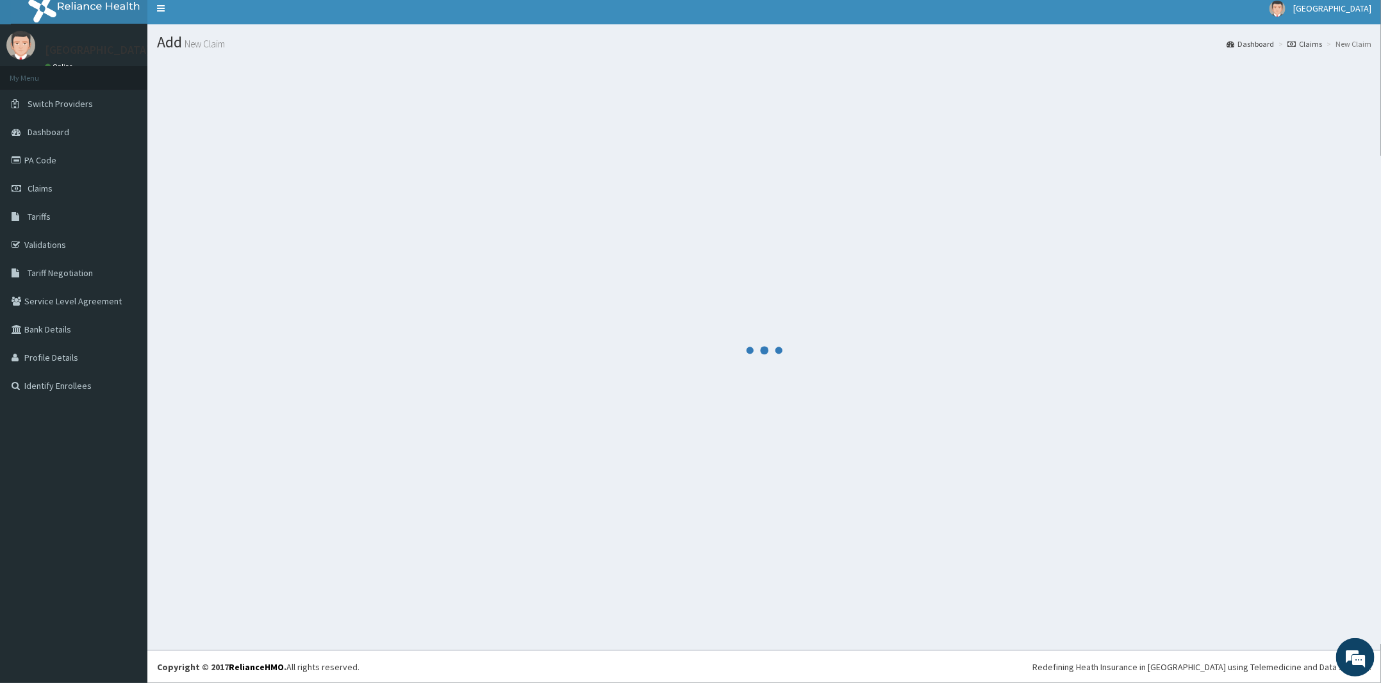
scroll to position [210, 0]
